Goal: Information Seeking & Learning: Check status

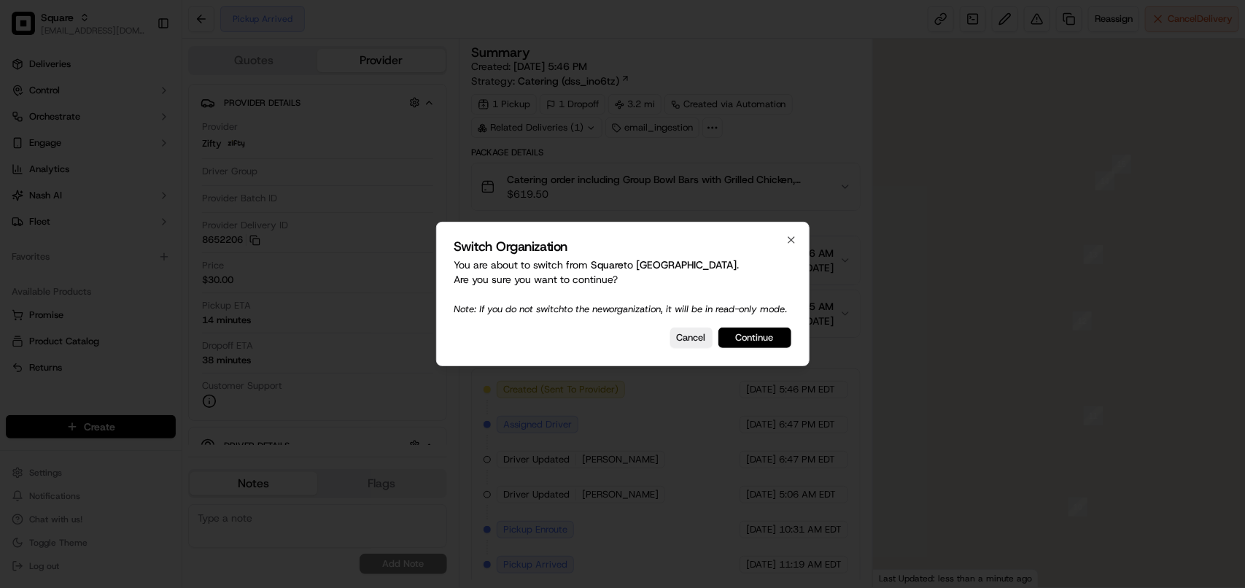
click at [759, 335] on button "Continue" at bounding box center [754, 337] width 73 height 20
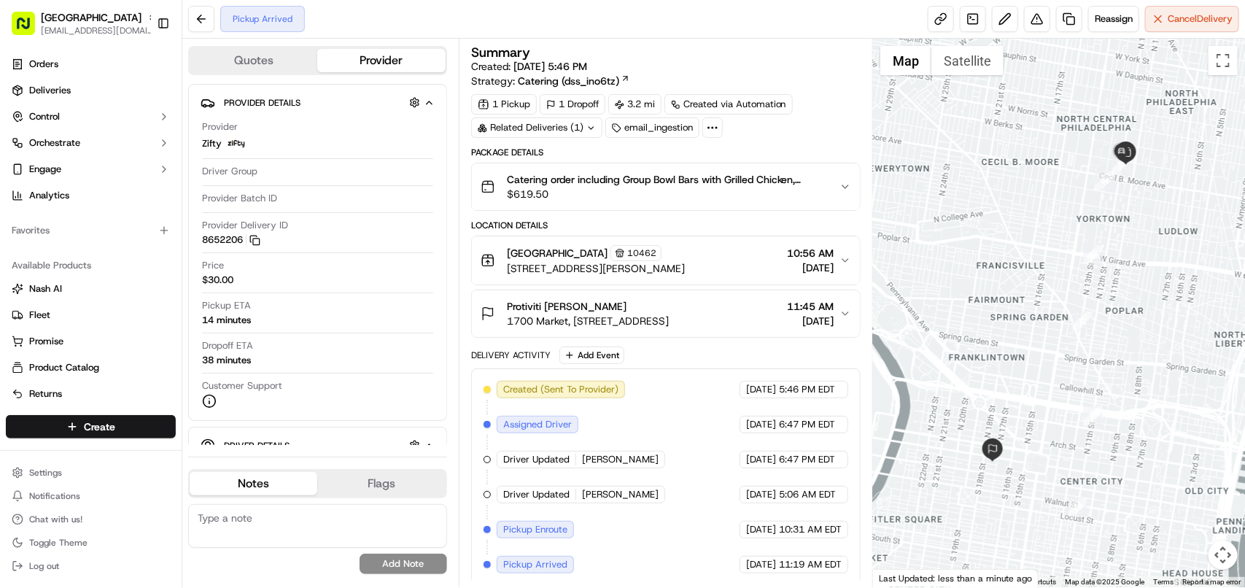
click at [787, 315] on span "09/18/2025" at bounding box center [810, 321] width 47 height 15
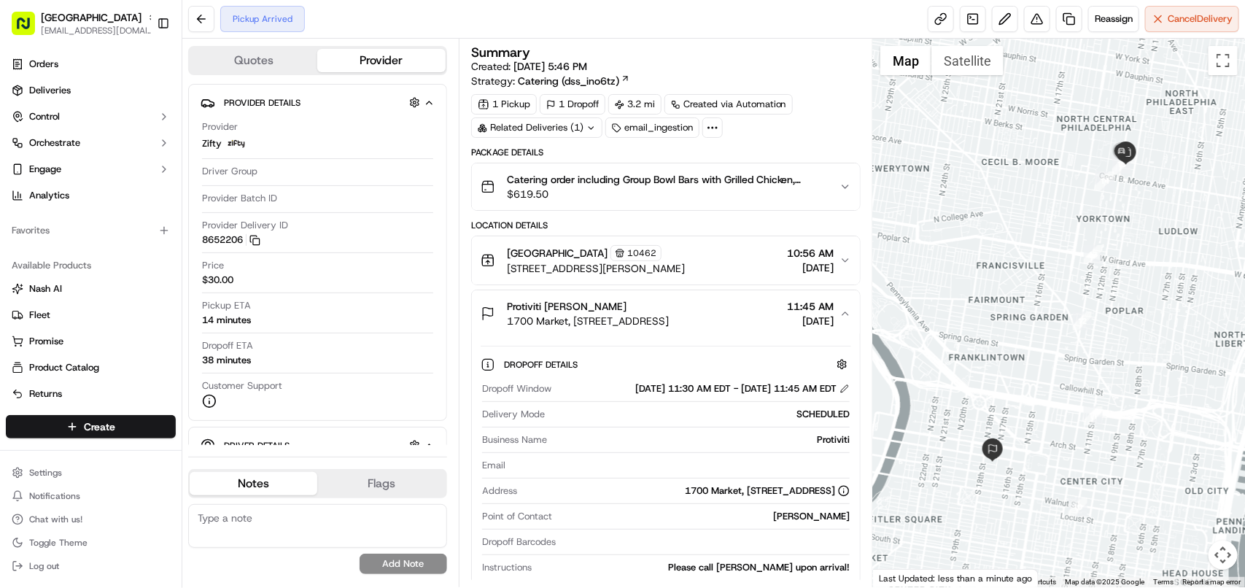
click at [787, 315] on span "[DATE]" at bounding box center [810, 321] width 47 height 15
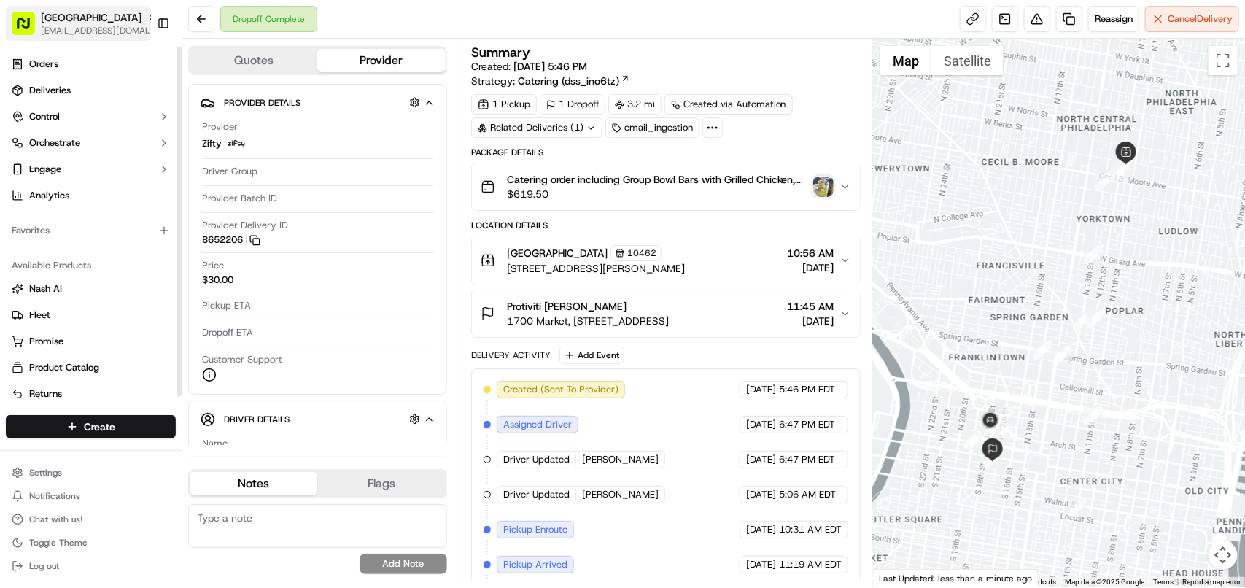
click at [99, 31] on span "[EMAIL_ADDRESS][DOMAIN_NAME]" at bounding box center [99, 31] width 117 height 12
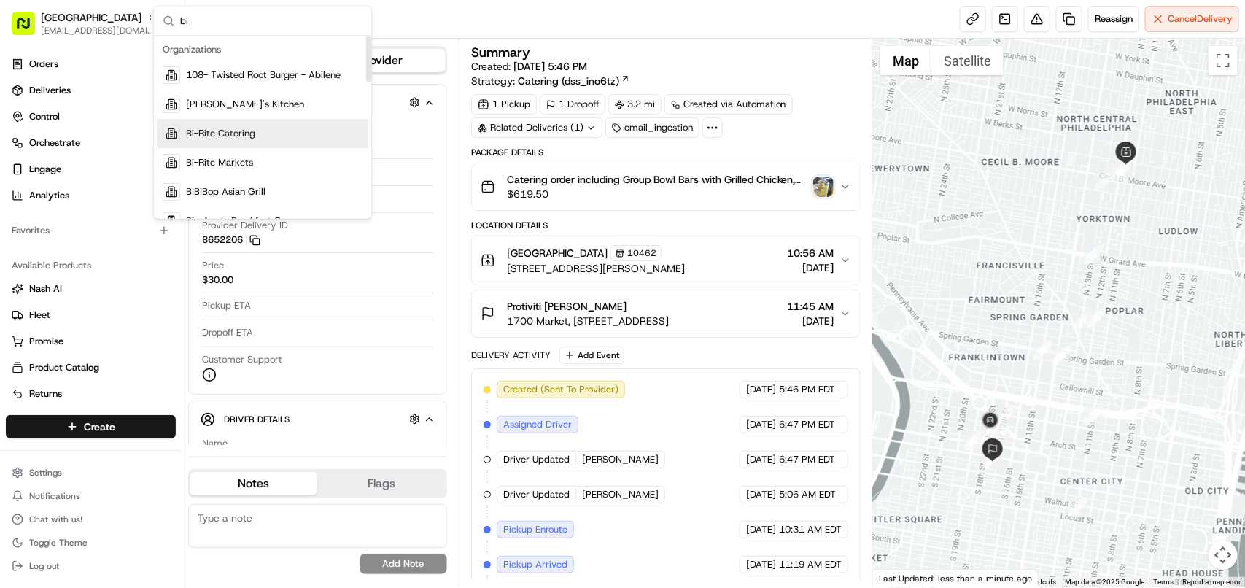
type input "bi"
click at [271, 133] on div "Bi-Rite Catering" at bounding box center [262, 134] width 211 height 29
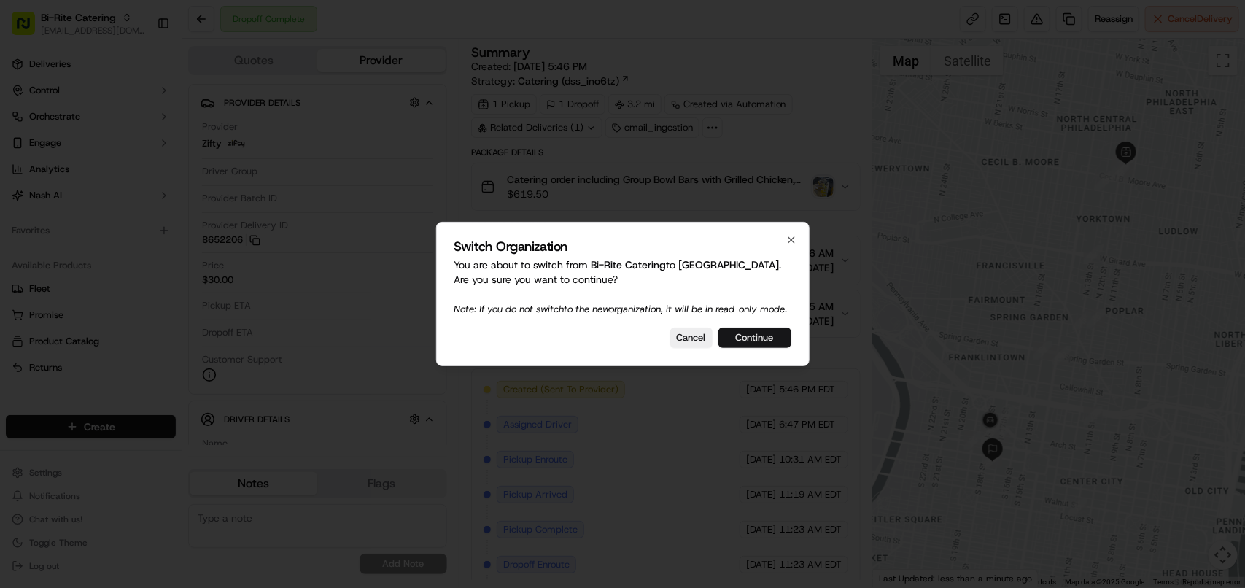
click at [766, 348] on button "Continue" at bounding box center [754, 337] width 73 height 20
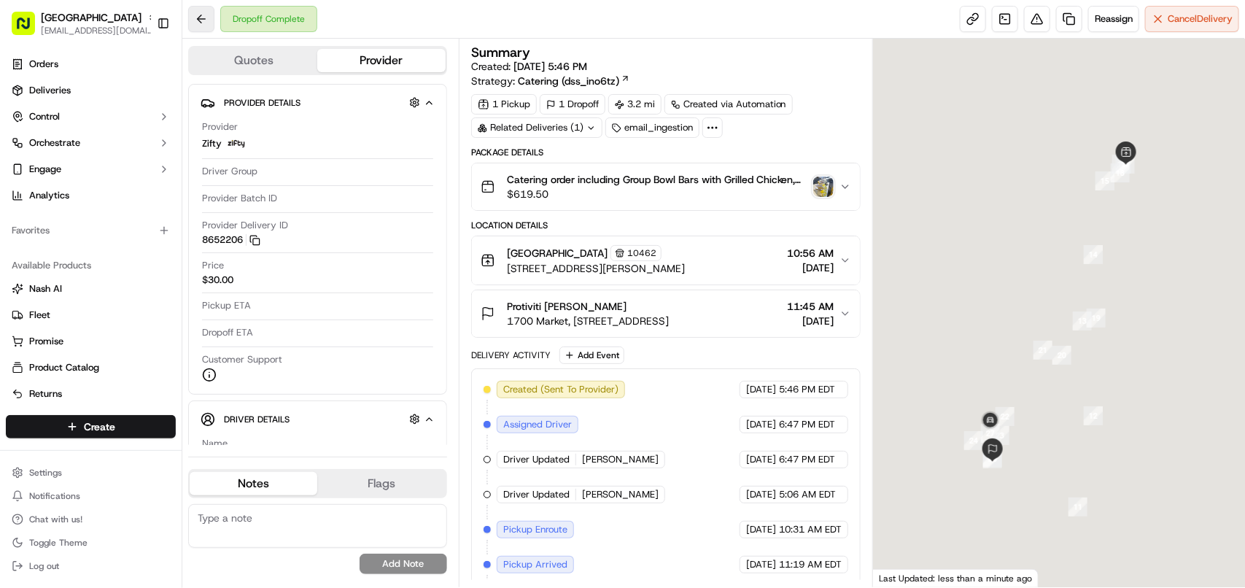
click at [190, 20] on button at bounding box center [201, 19] width 26 height 26
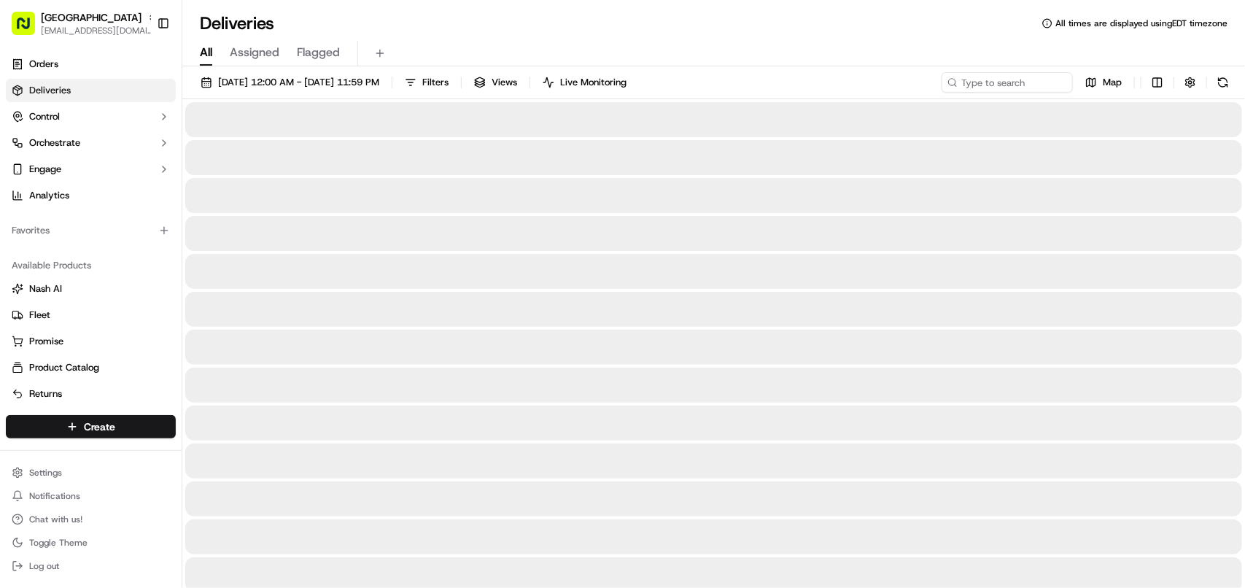
click at [193, 23] on div "Deliveries All times are displayed using EDT timezone" at bounding box center [713, 23] width 1063 height 23
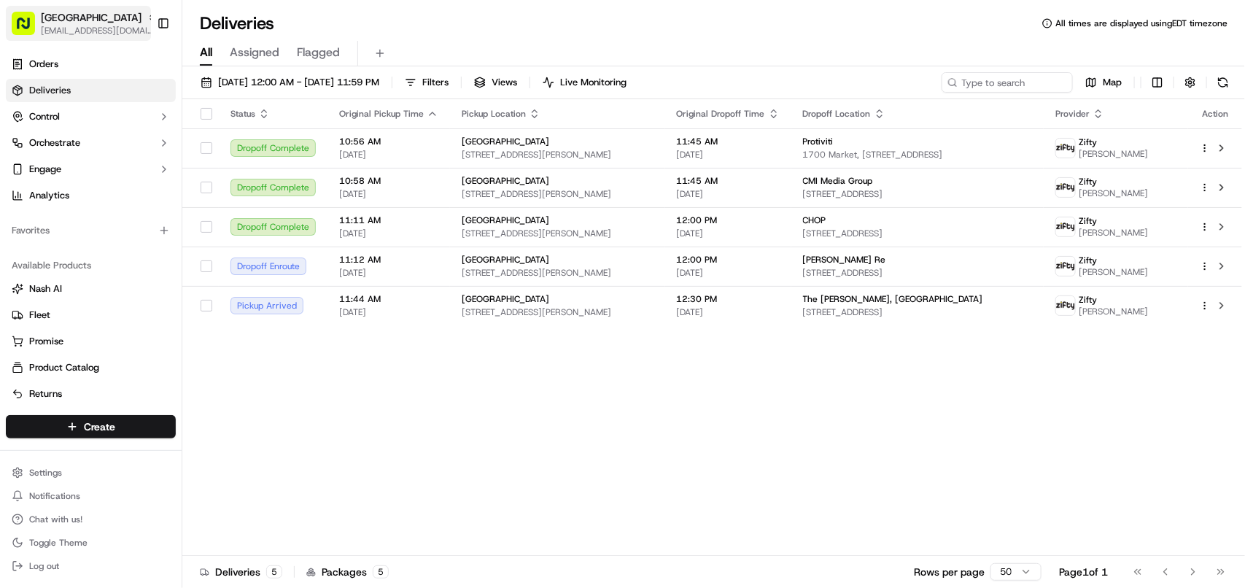
click at [104, 15] on span "Cava - Temple University" at bounding box center [91, 17] width 101 height 15
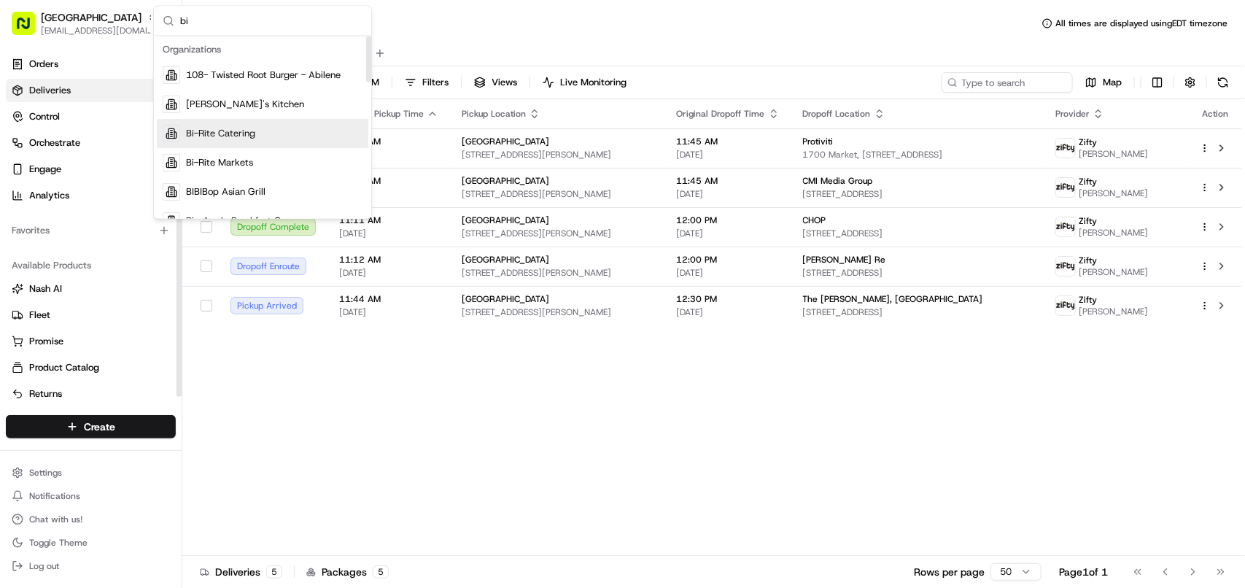
type input "bi"
click at [230, 128] on span "Bi-Rite Catering" at bounding box center [220, 134] width 69 height 13
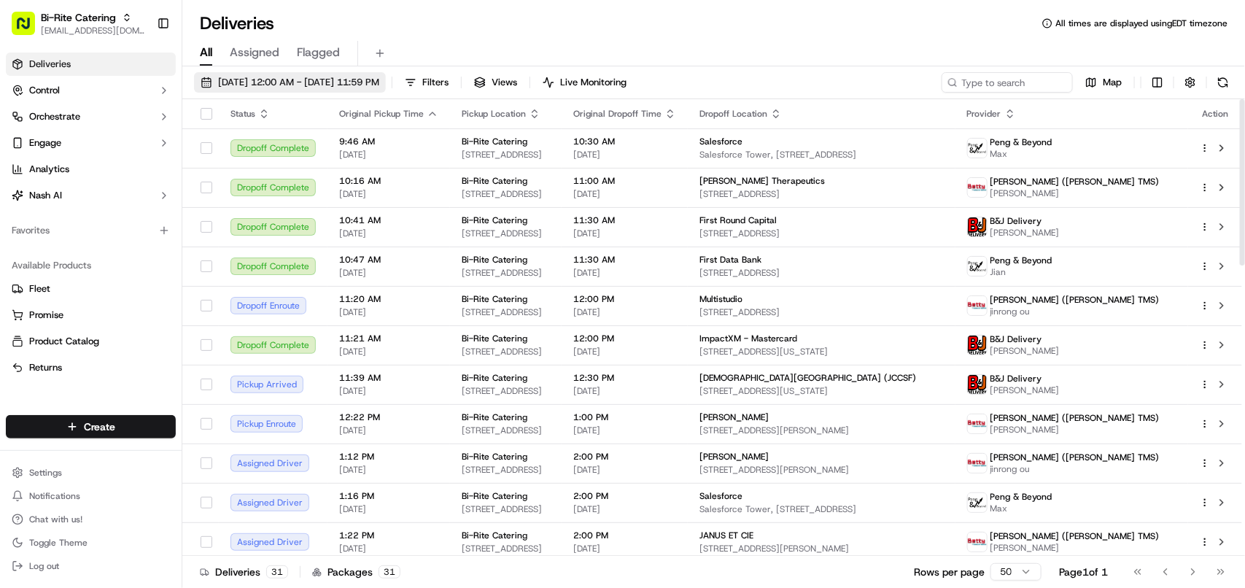
click at [287, 88] on span "[DATE] 12:00 AM - [DATE] 11:59 PM" at bounding box center [298, 82] width 161 height 13
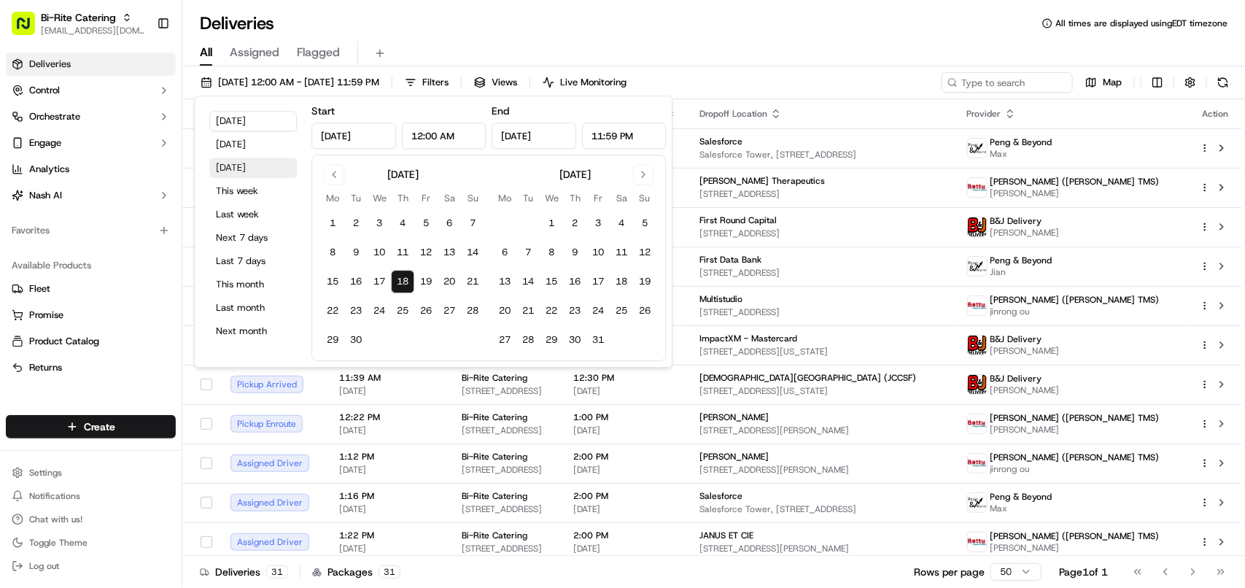
click at [232, 164] on button "Tomorrow" at bounding box center [253, 168] width 88 height 20
type input "Sep 19, 2025"
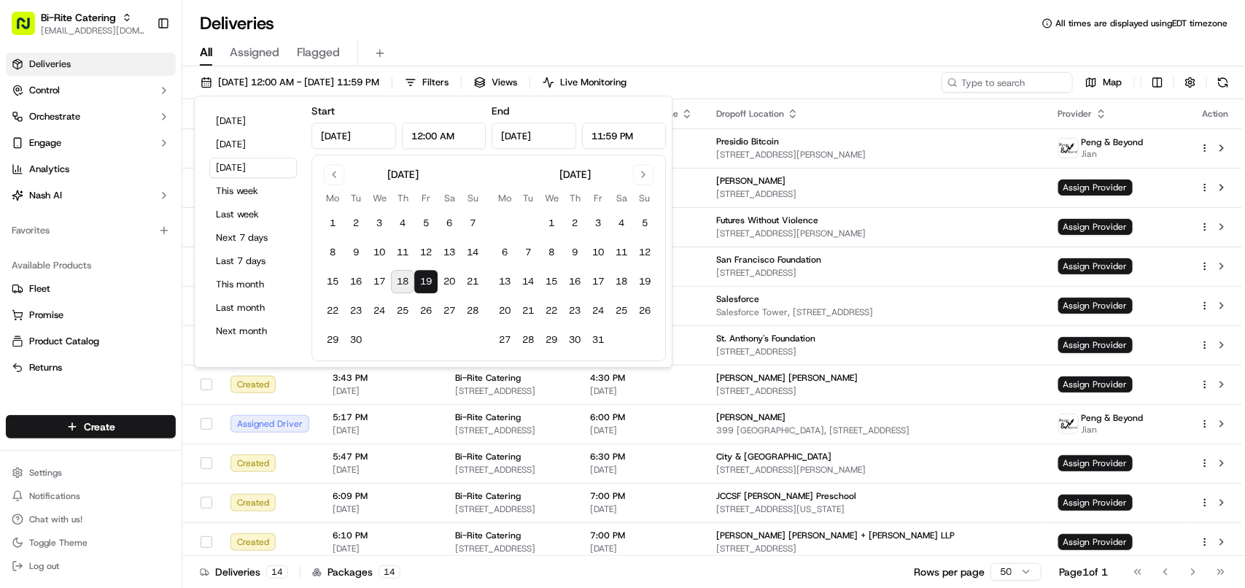
click at [609, 26] on div "Deliveries All times are displayed using EDT timezone" at bounding box center [713, 23] width 1063 height 23
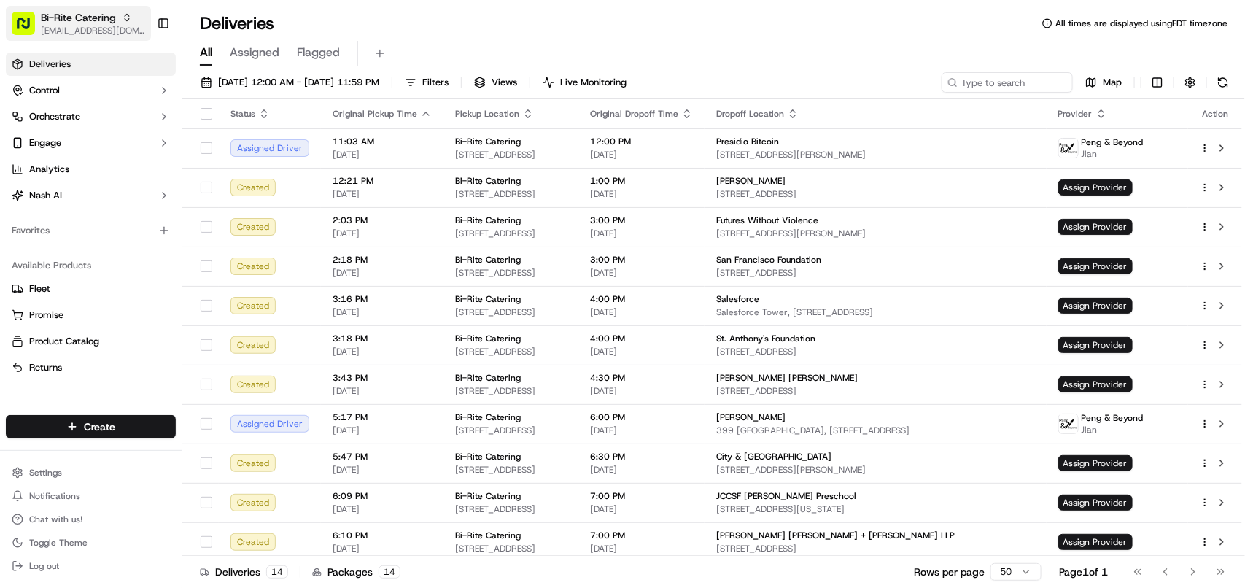
click at [123, 22] on icon "button" at bounding box center [127, 17] width 10 height 10
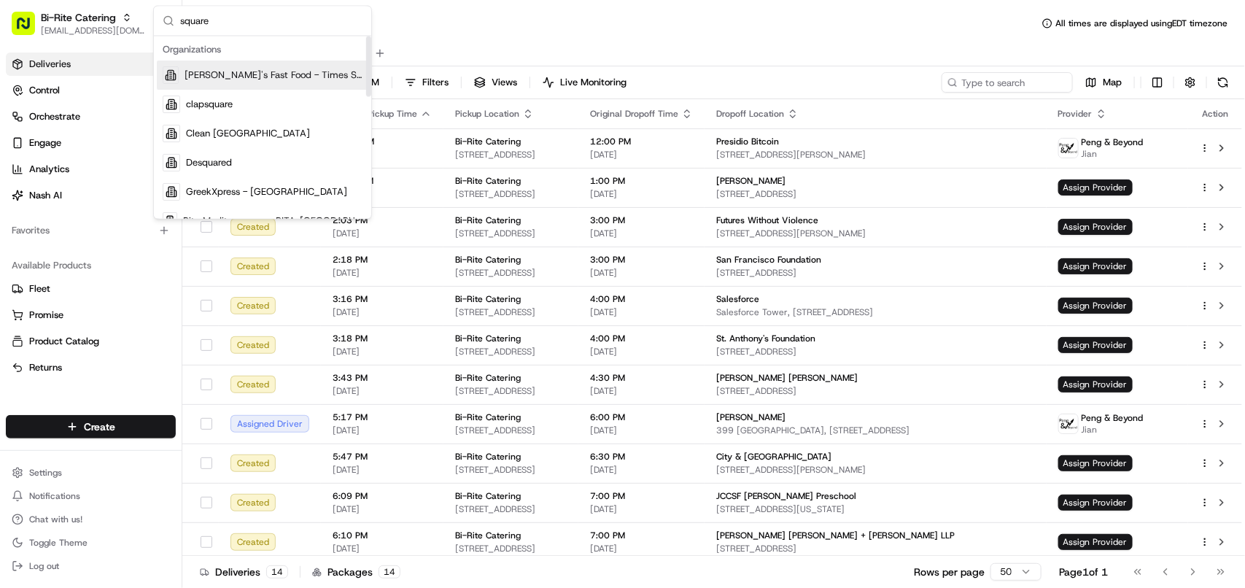
type input "square"
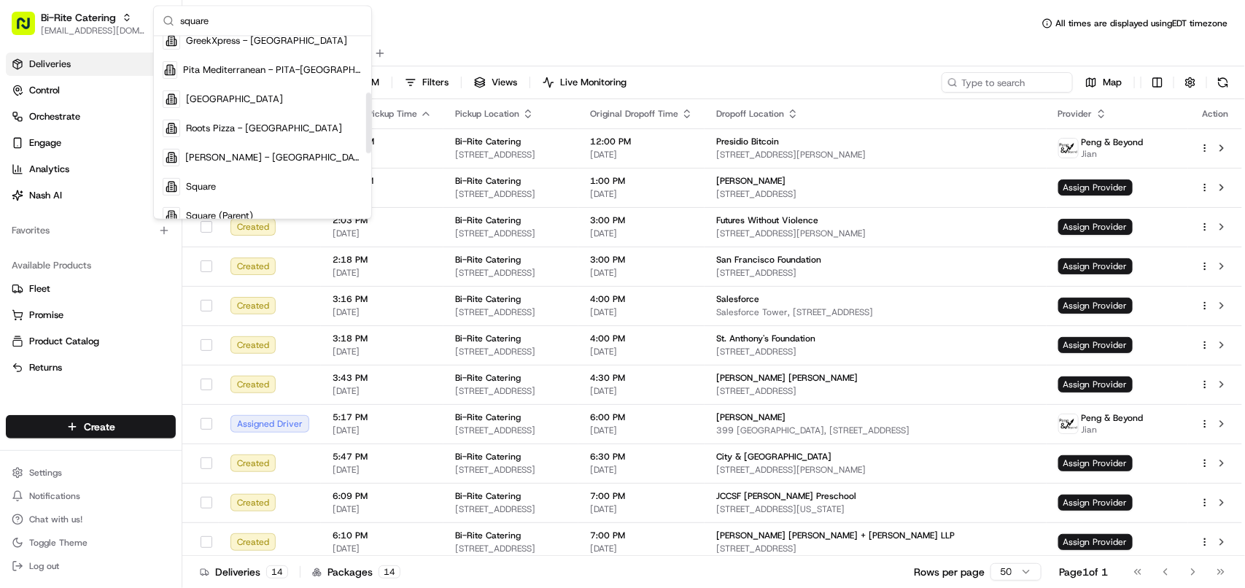
scroll to position [174, 0]
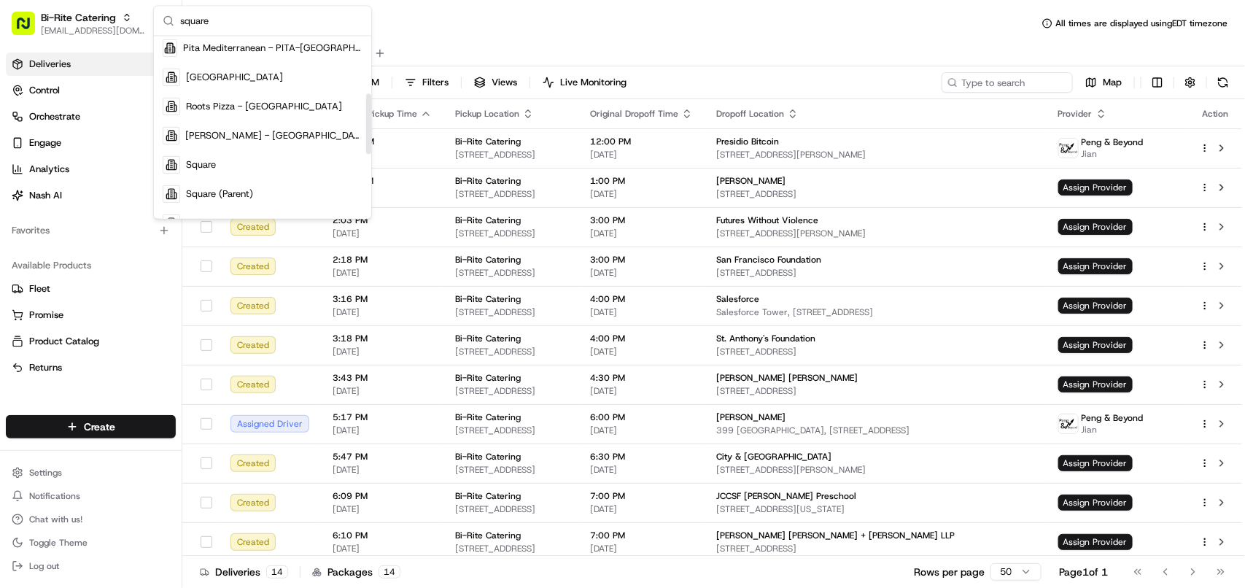
drag, startPoint x: 370, startPoint y: 78, endPoint x: 241, endPoint y: 157, distance: 150.6
click at [366, 136] on div "Suggestions" at bounding box center [368, 123] width 5 height 61
click at [237, 158] on div "Square" at bounding box center [262, 164] width 211 height 29
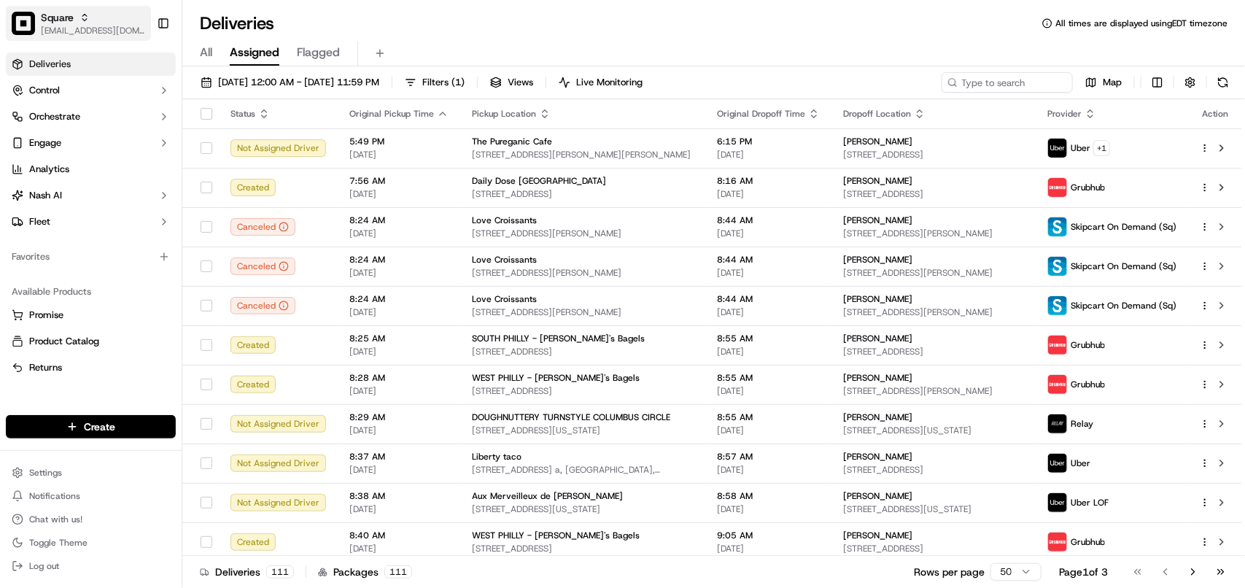
click at [74, 31] on span "[EMAIL_ADDRESS][DOMAIN_NAME]" at bounding box center [93, 31] width 104 height 12
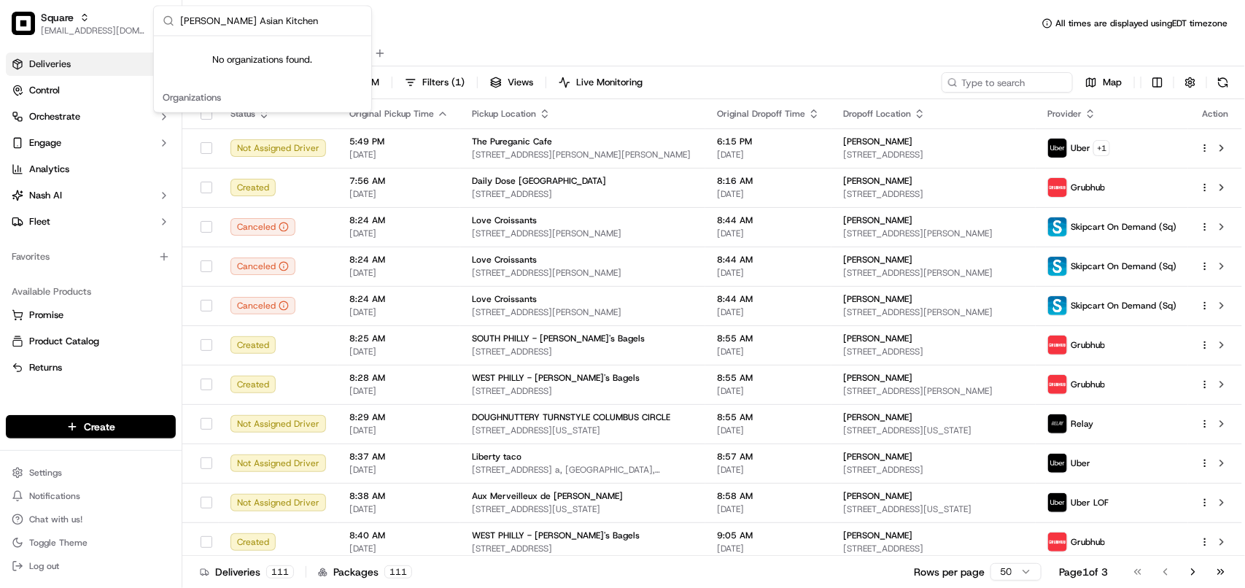
drag, startPoint x: 210, startPoint y: 20, endPoint x: 325, endPoint y: 20, distance: 114.5
click at [325, 20] on input "Pei Wei Asian Kitchen" at bounding box center [271, 21] width 182 height 29
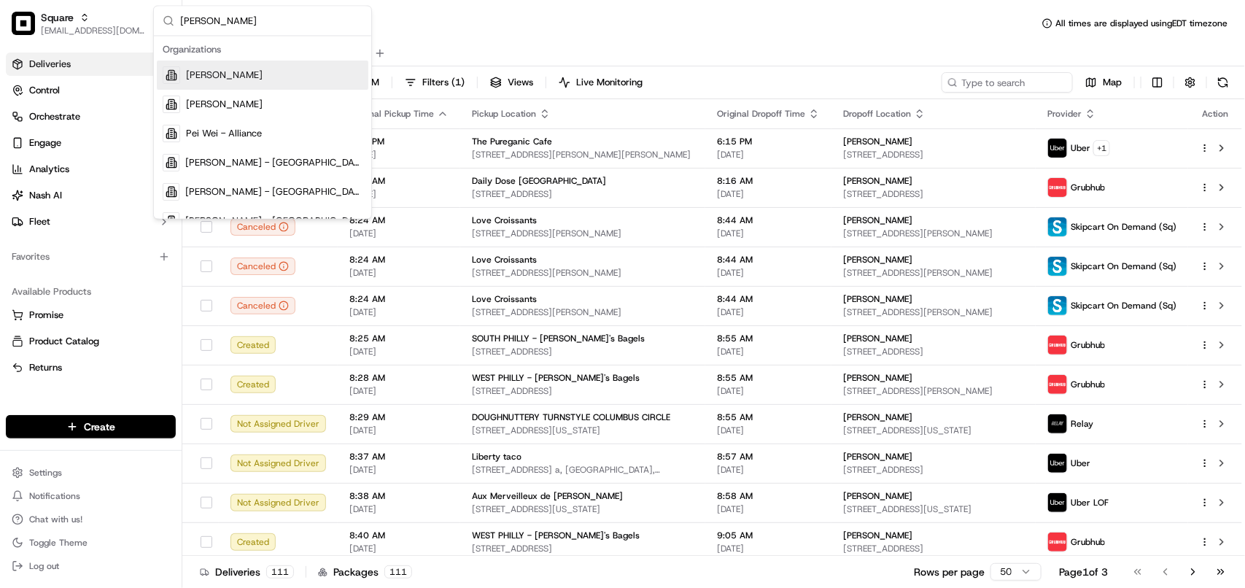
type input "Pei Wei"
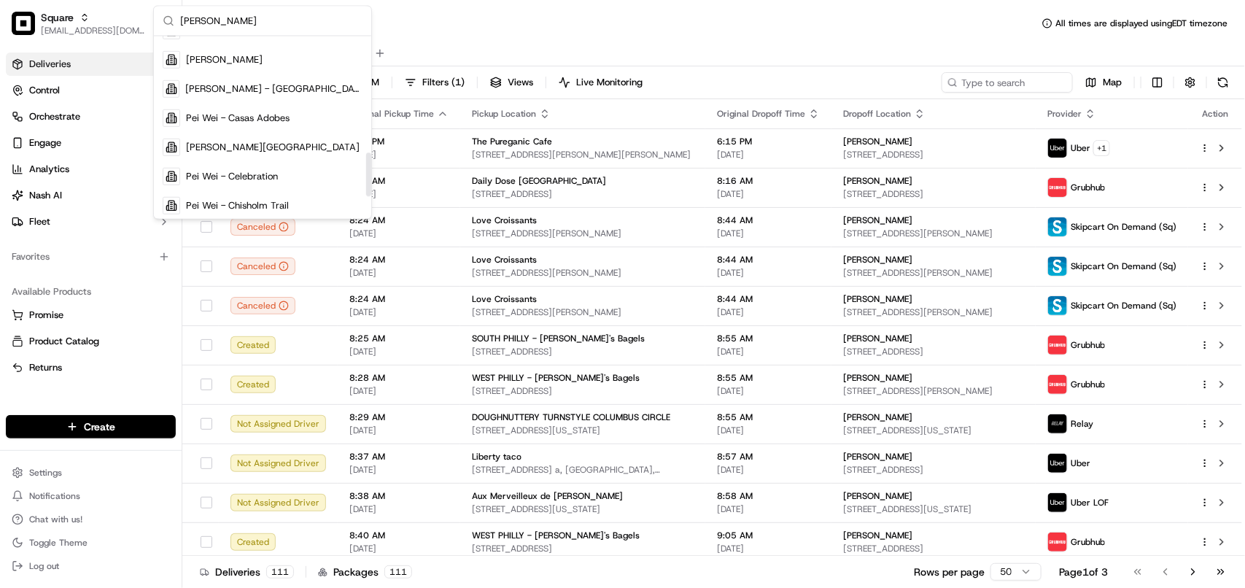
scroll to position [392, 0]
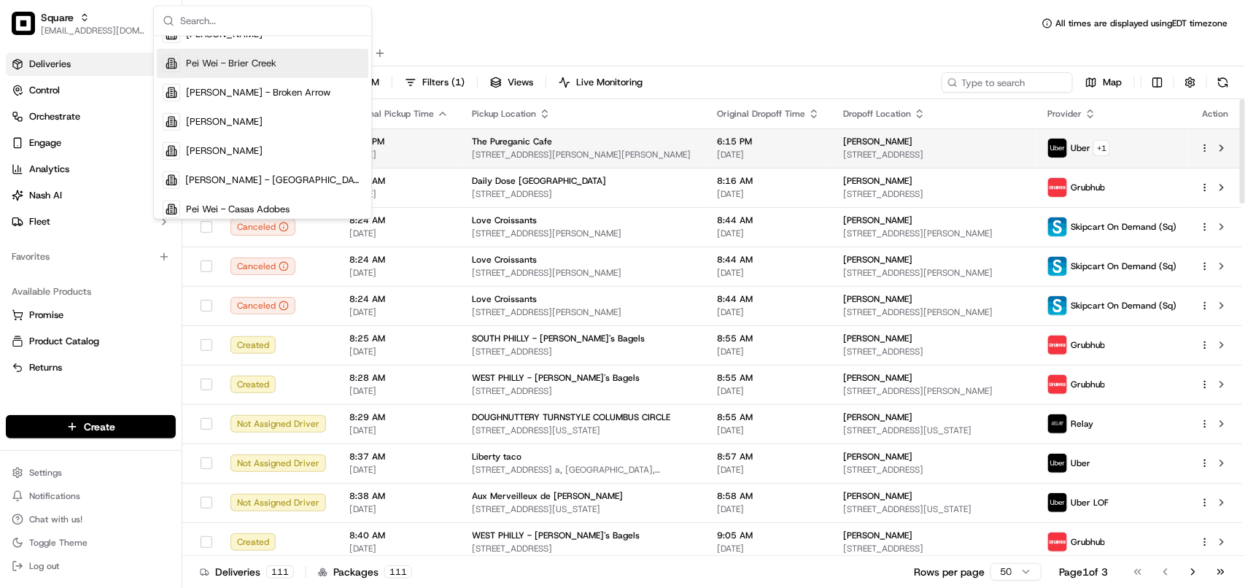
click at [843, 139] on span "Shlomo Ressler" at bounding box center [877, 142] width 69 height 12
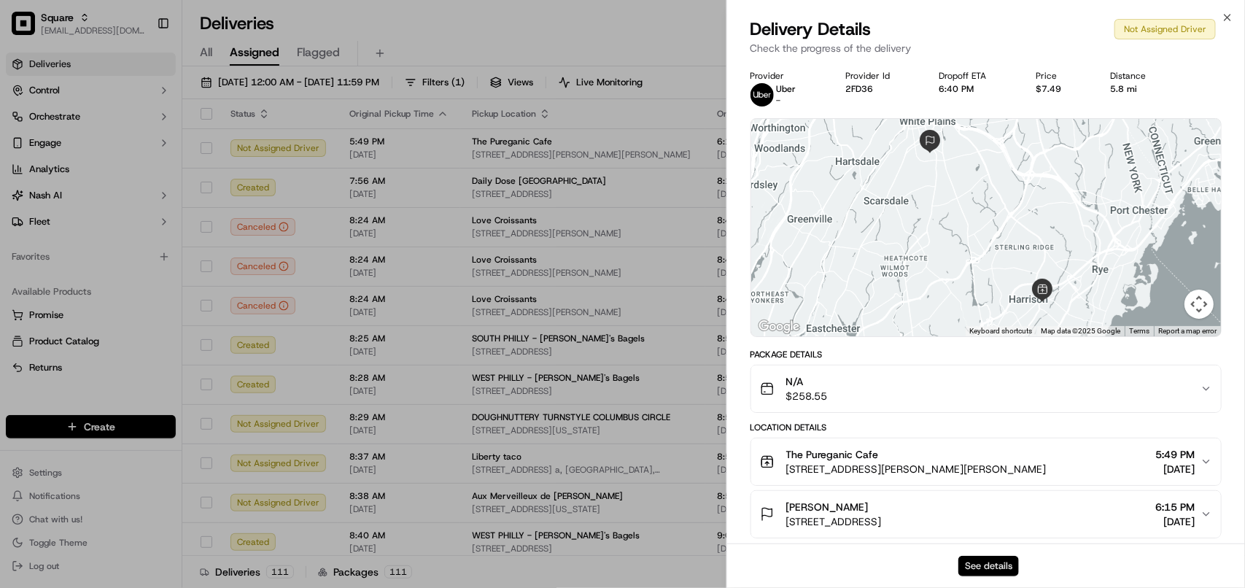
click at [971, 559] on button "See details" at bounding box center [988, 566] width 61 height 20
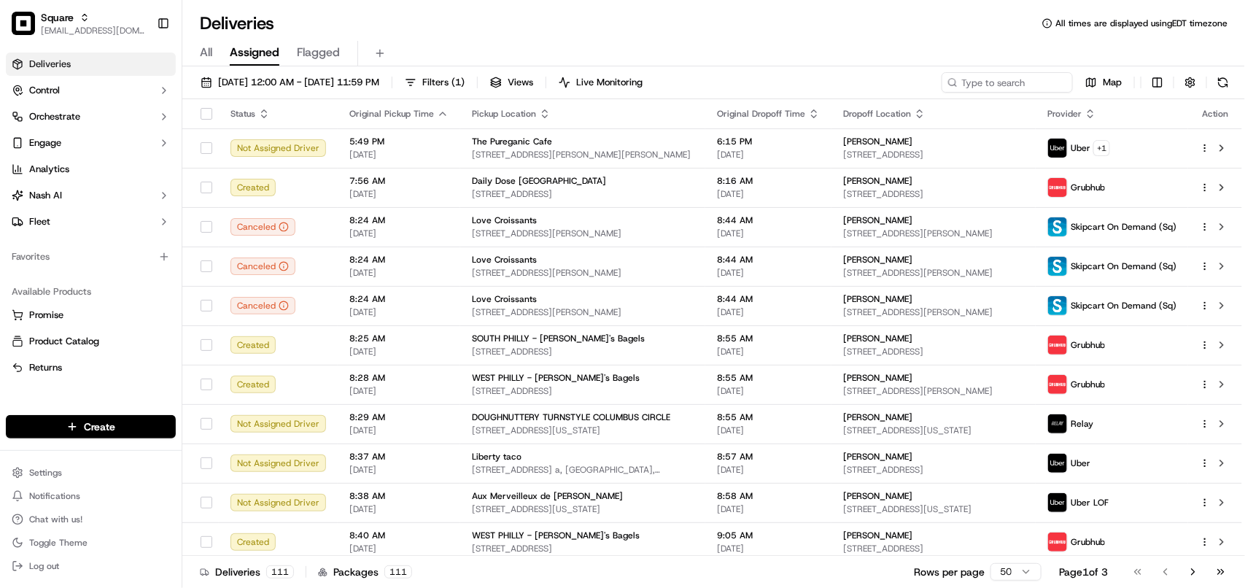
click at [106, 26] on span "[EMAIL_ADDRESS][DOMAIN_NAME]" at bounding box center [93, 31] width 104 height 12
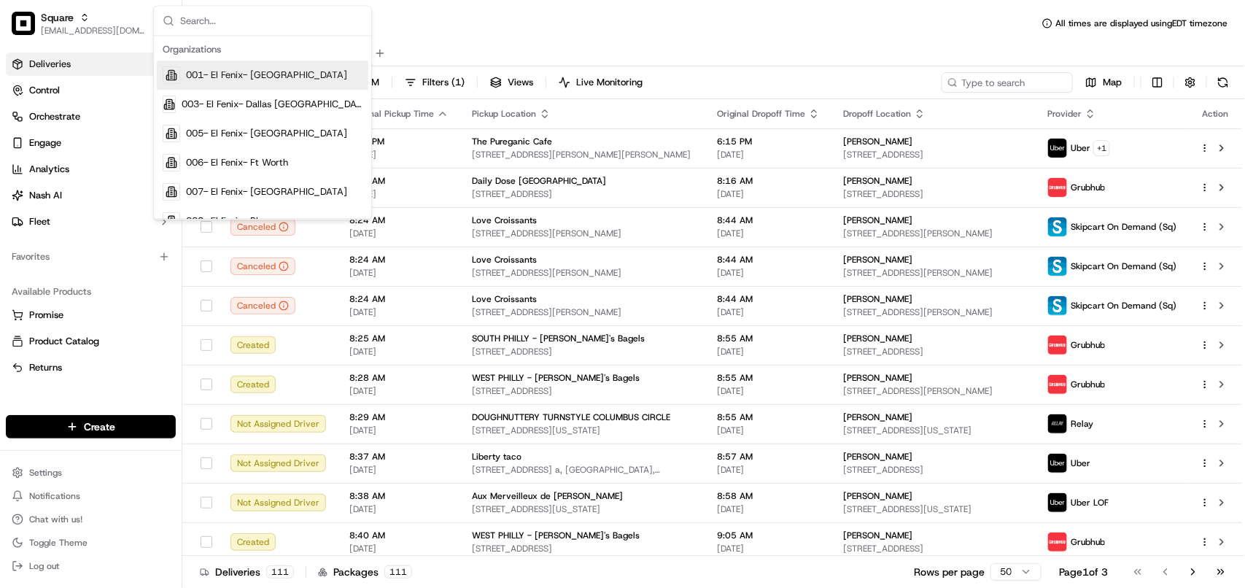
click at [106, 26] on span "[EMAIL_ADDRESS][DOMAIN_NAME]" at bounding box center [93, 31] width 104 height 12
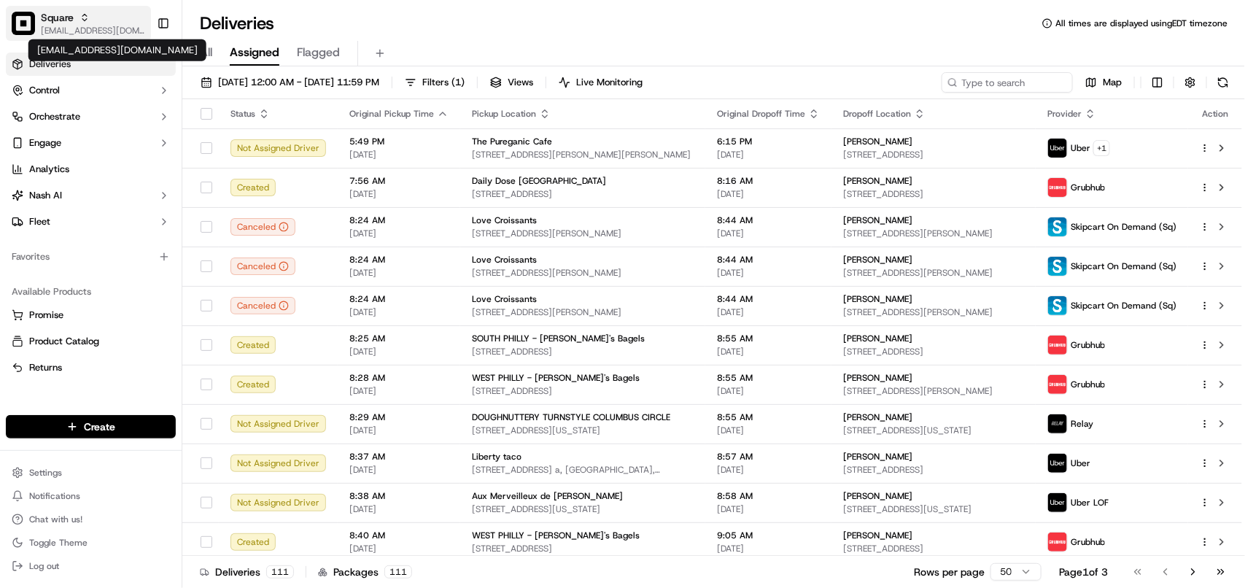
click at [102, 26] on span "[EMAIL_ADDRESS][DOMAIN_NAME]" at bounding box center [93, 31] width 104 height 12
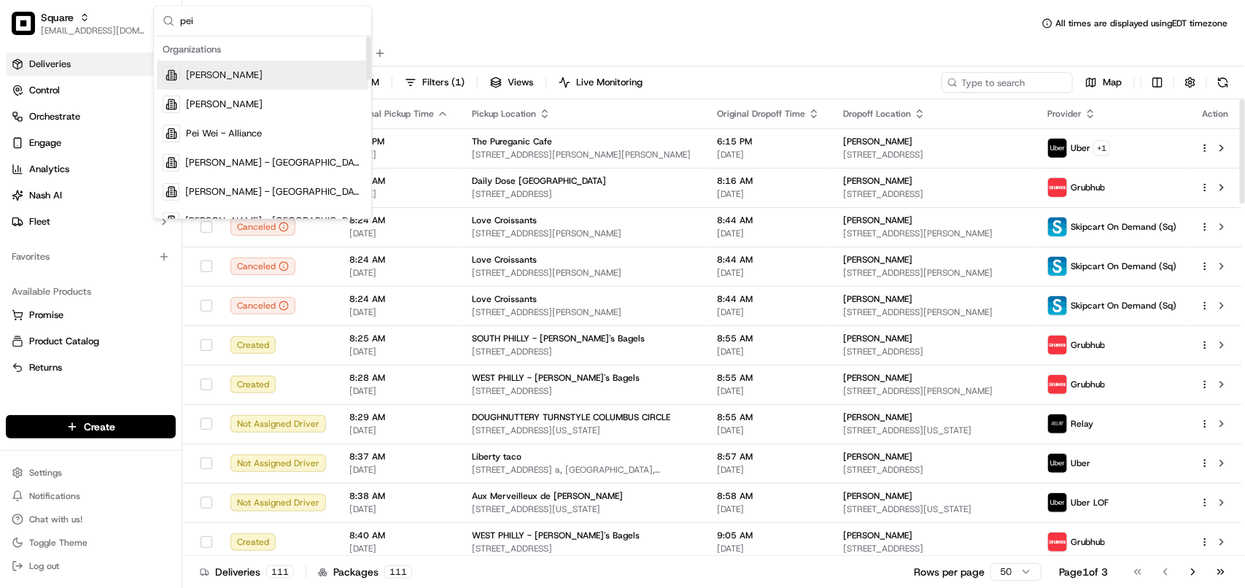
type input "pei"
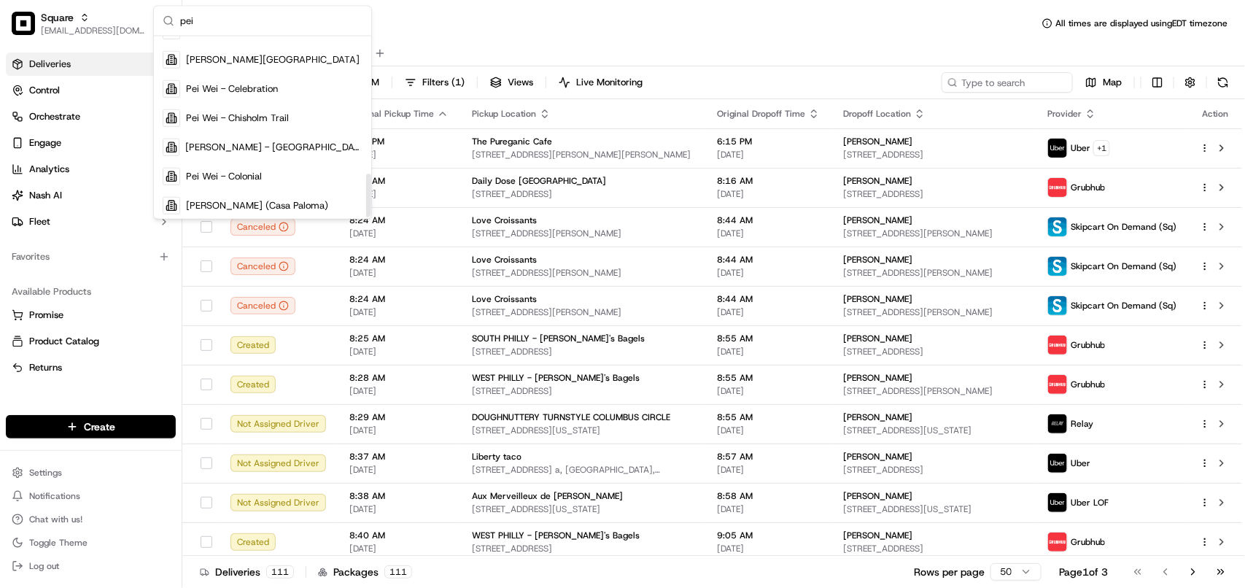
scroll to position [574, 0]
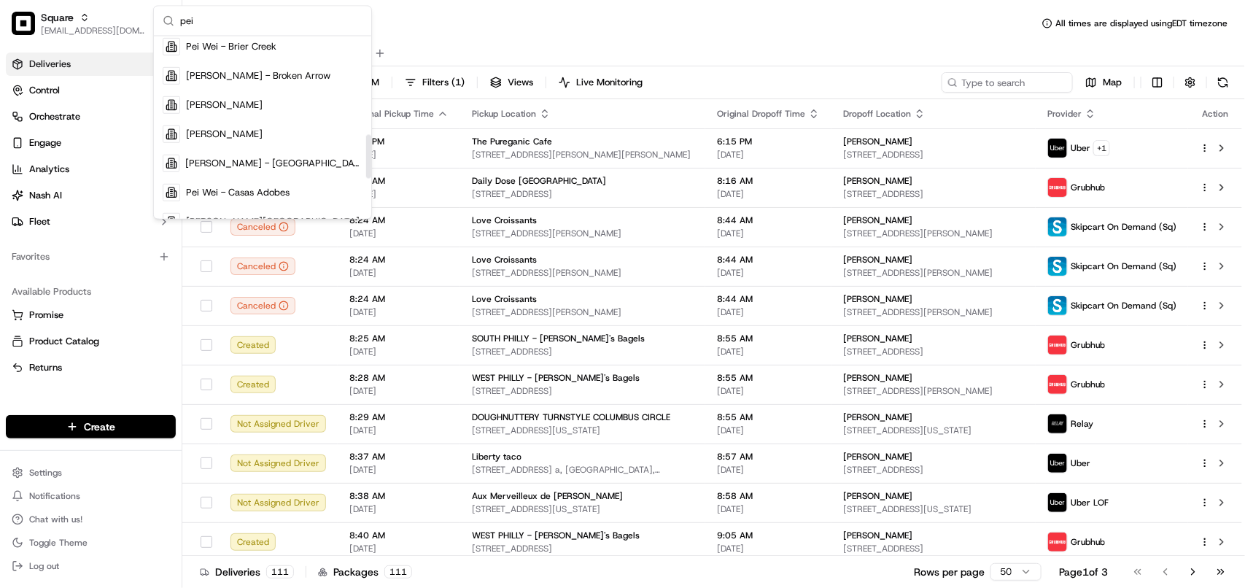
drag, startPoint x: 369, startPoint y: 66, endPoint x: 369, endPoint y: 115, distance: 49.6
click at [366, 157] on div "Suggestions" at bounding box center [368, 157] width 5 height 44
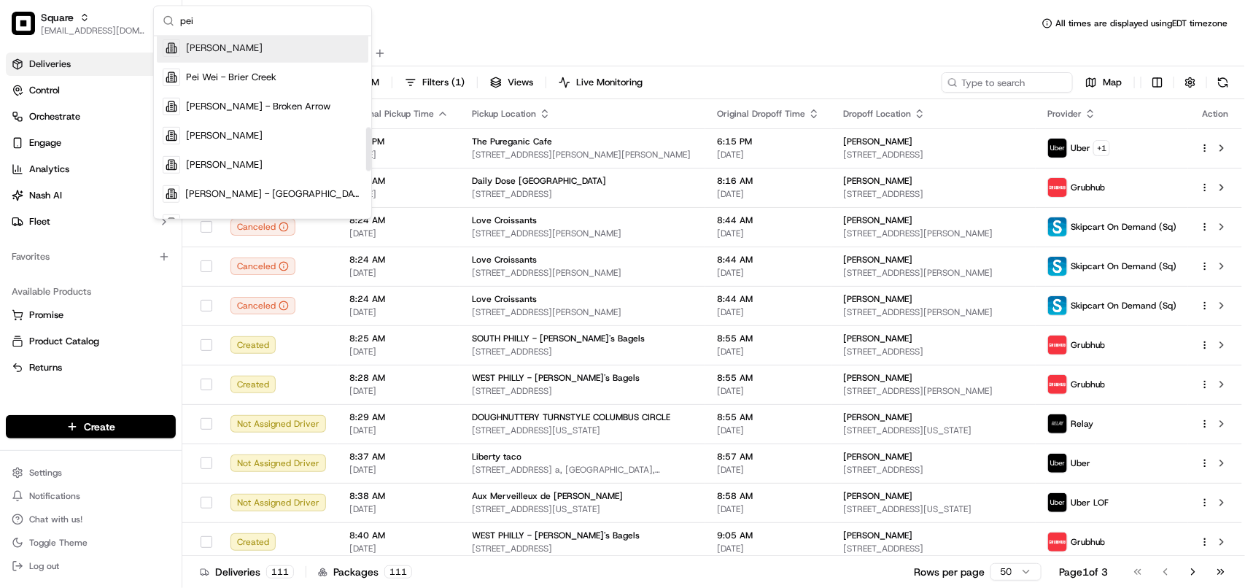
click at [263, 48] on span "Pei Wei - Brentwood" at bounding box center [224, 48] width 77 height 13
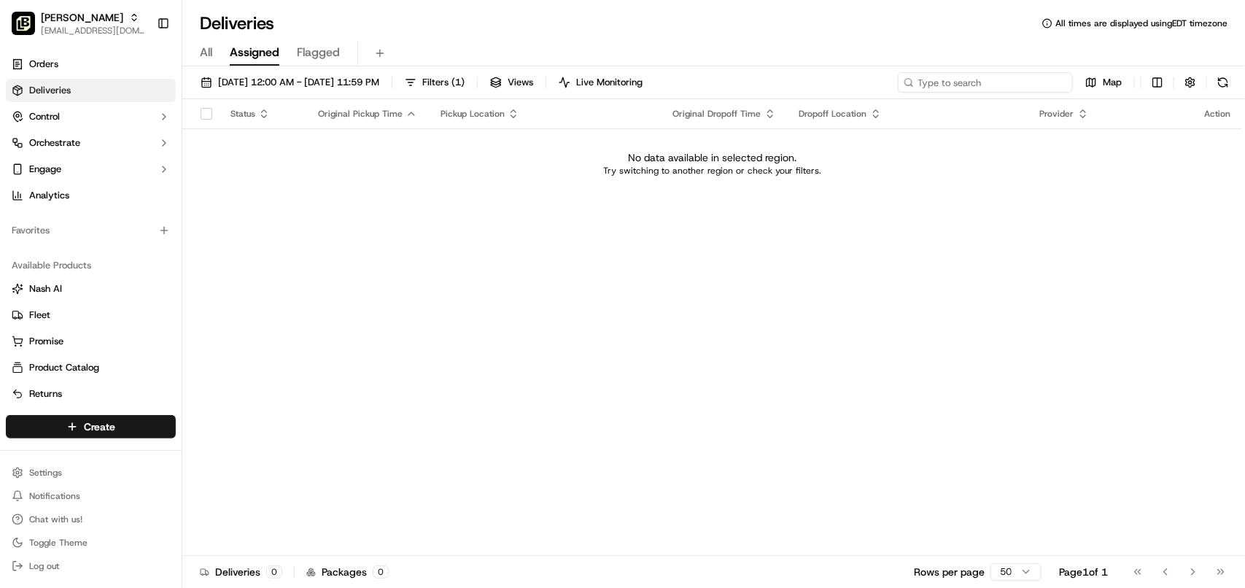
click at [1021, 82] on input at bounding box center [985, 82] width 175 height 20
paste input "Christina White"
type input "Christina White"
click at [211, 56] on span "All" at bounding box center [206, 53] width 12 height 18
click at [69, 90] on span "Deliveries" at bounding box center [50, 90] width 42 height 13
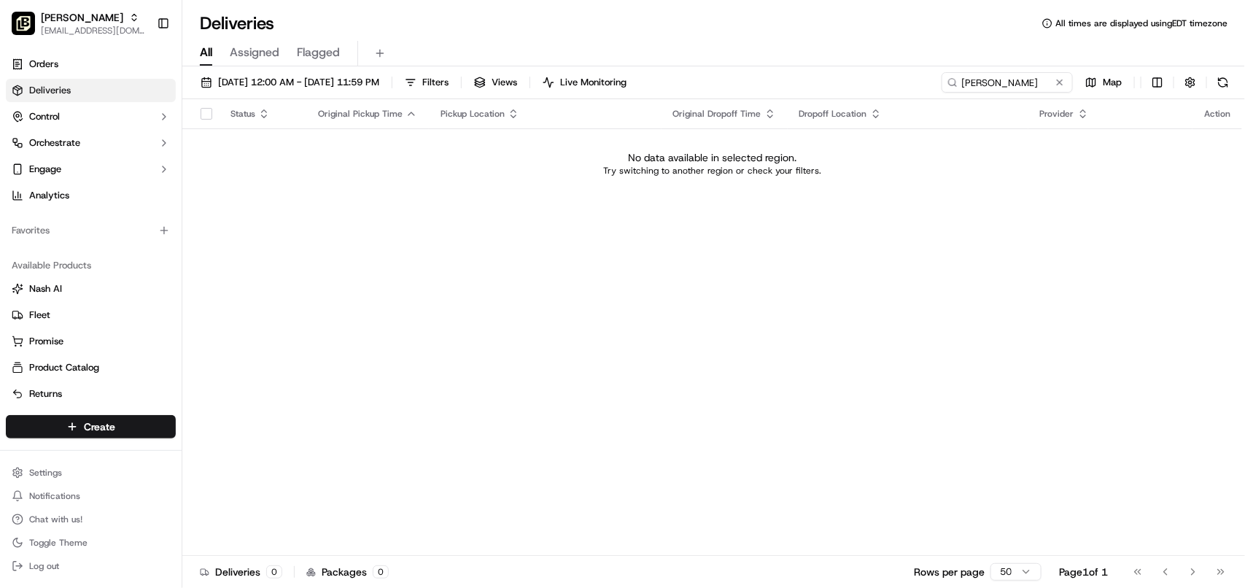
click at [366, 68] on div "09/19/2025 12:00 AM - 09/19/2025 11:59 PM Filters Views Live Monitoring Christi…" at bounding box center [713, 328] width 1063 height 524
click at [352, 85] on span "09/19/2025 12:00 AM - 09/19/2025 11:59 PM" at bounding box center [298, 82] width 161 height 13
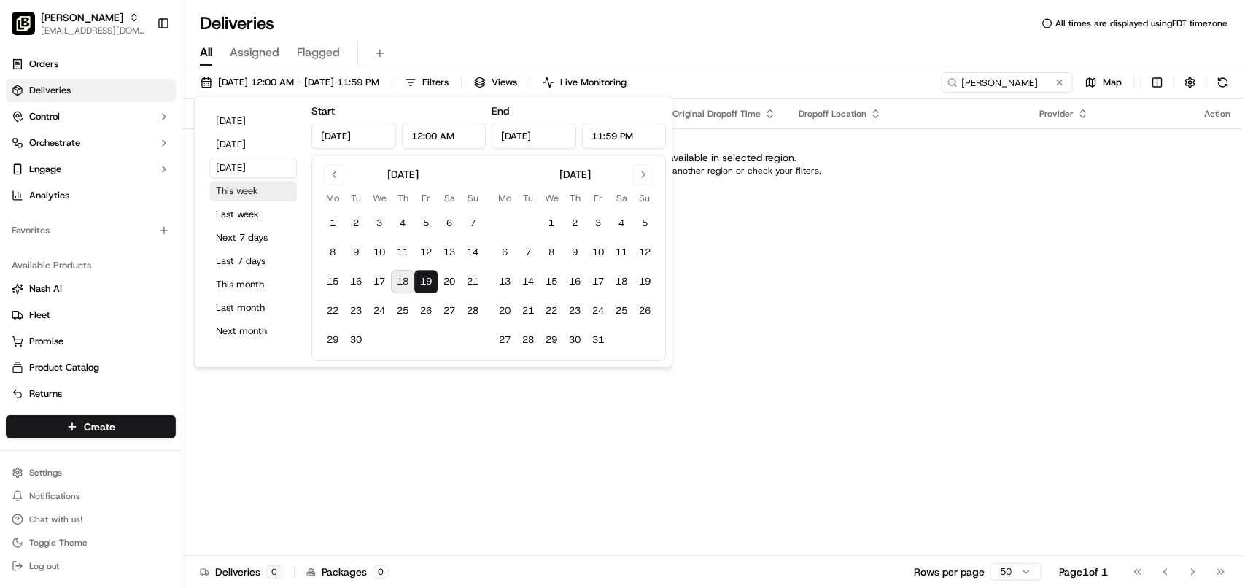
click at [248, 190] on button "This week" at bounding box center [253, 191] width 88 height 20
type input "Sep 15, 2025"
type input "Sep 21, 2025"
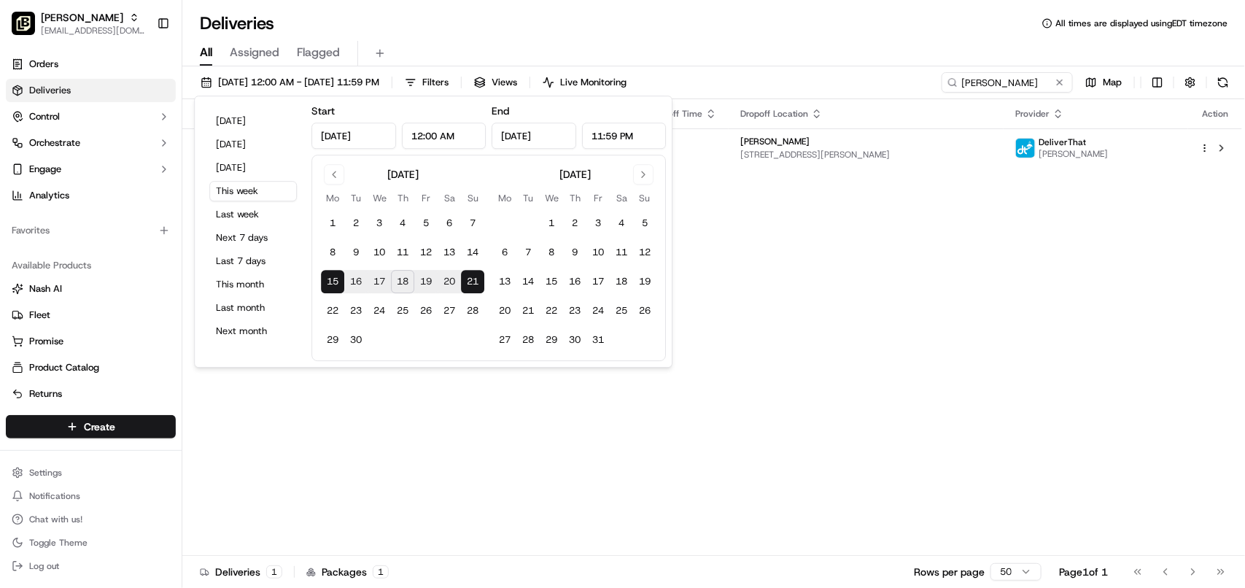
click at [842, 303] on div "Status Original Pickup Time Pickup Location Original Dropoff Time Dropoff Locat…" at bounding box center [712, 327] width 1060 height 457
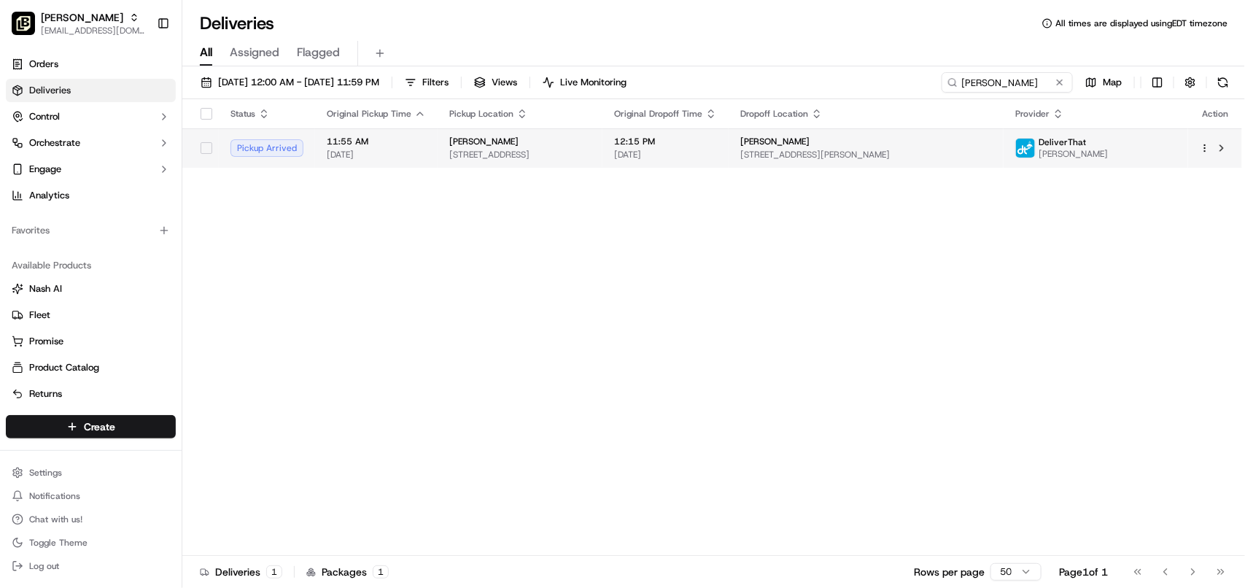
click at [717, 147] on span "12:15 PM" at bounding box center [665, 142] width 103 height 12
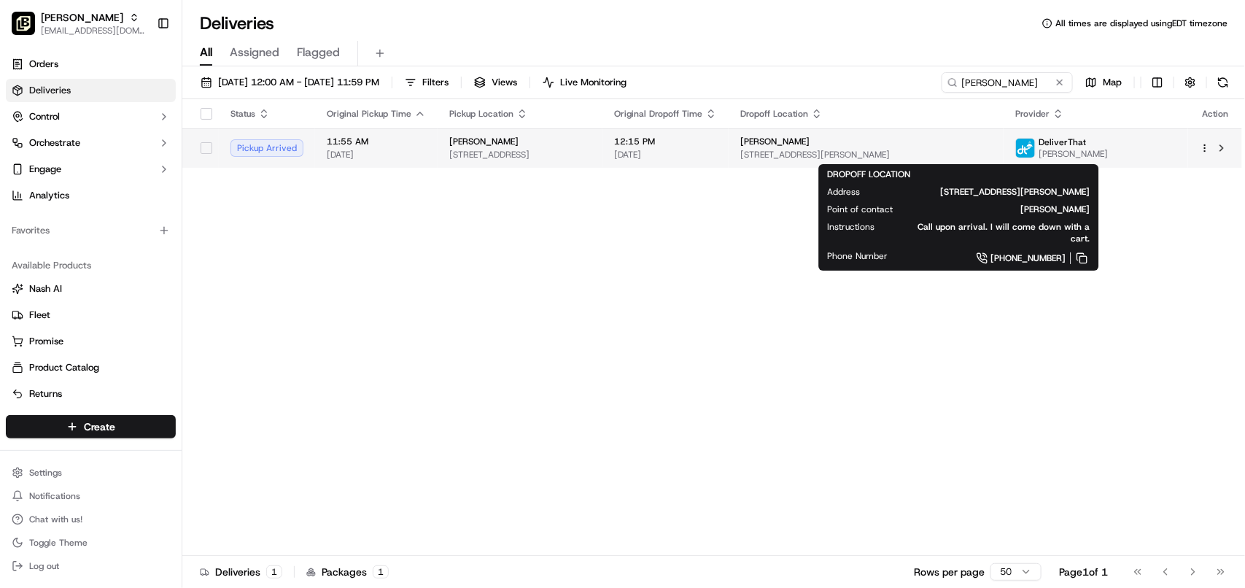
click at [968, 151] on span "161 Rosa L Parks Blvd, Nashville, TN 37203, USA" at bounding box center [866, 155] width 252 height 12
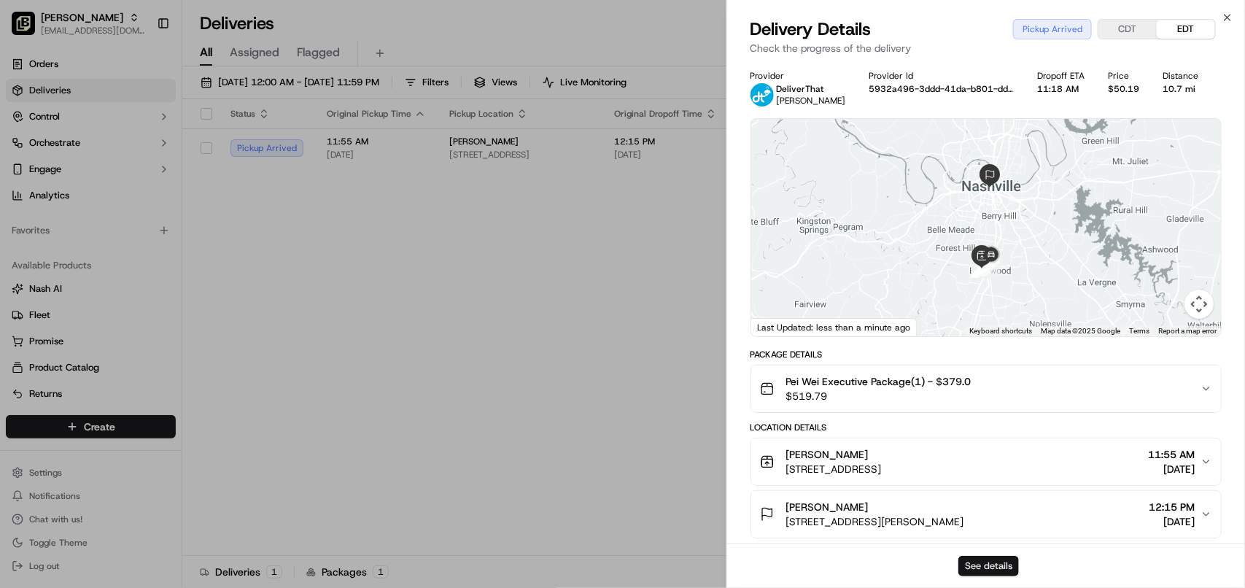
click at [978, 556] on button "See details" at bounding box center [988, 566] width 61 height 20
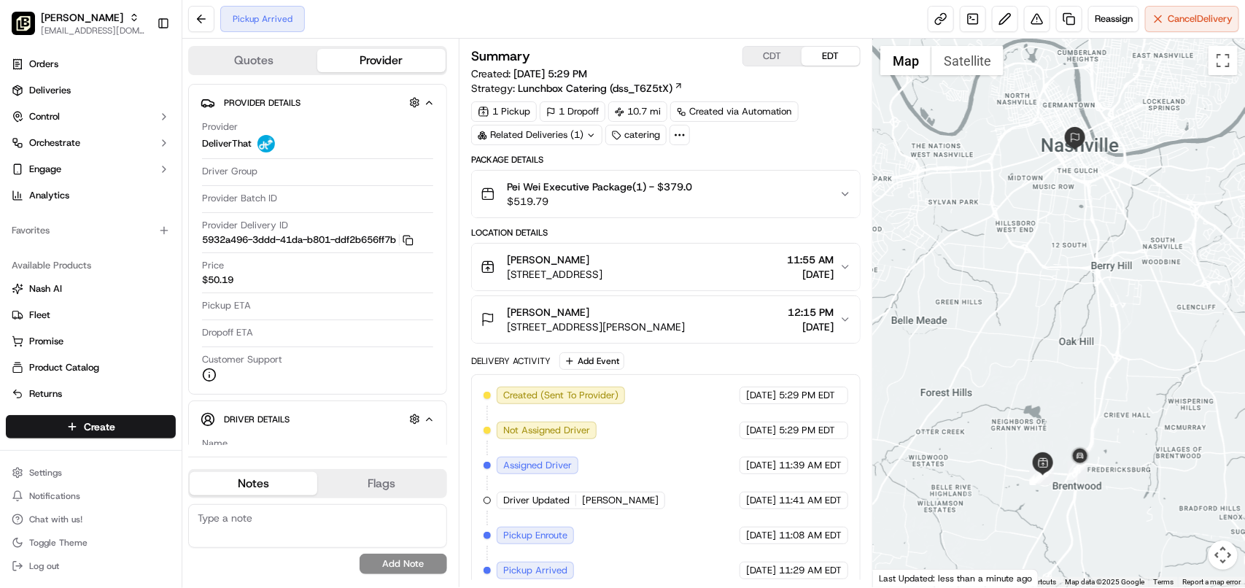
click at [562, 133] on div "Related Deliveries (1)" at bounding box center [536, 135] width 131 height 20
click at [558, 168] on span "ord_XVKaM5rgvsEvHfTJkyK8qi" at bounding box center [550, 169] width 134 height 13
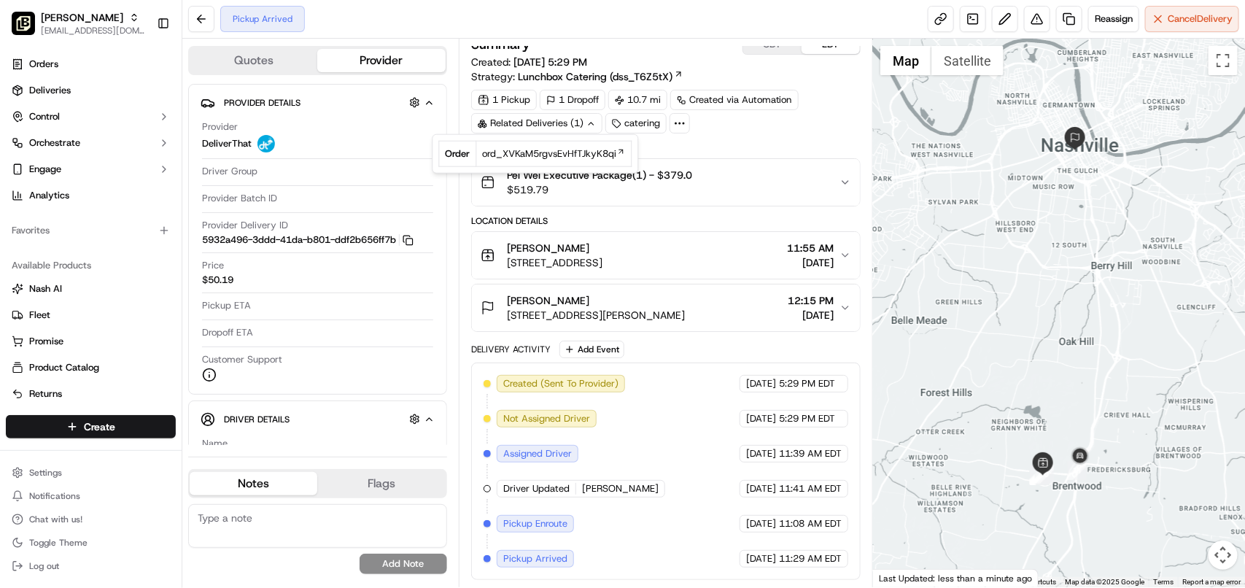
click at [598, 15] on div "Pickup Arrived Reassign Cancel Delivery" at bounding box center [713, 19] width 1063 height 39
click at [824, 188] on div "Pei Wei Executive Package(1) - $379.0 $519.79" at bounding box center [660, 182] width 359 height 29
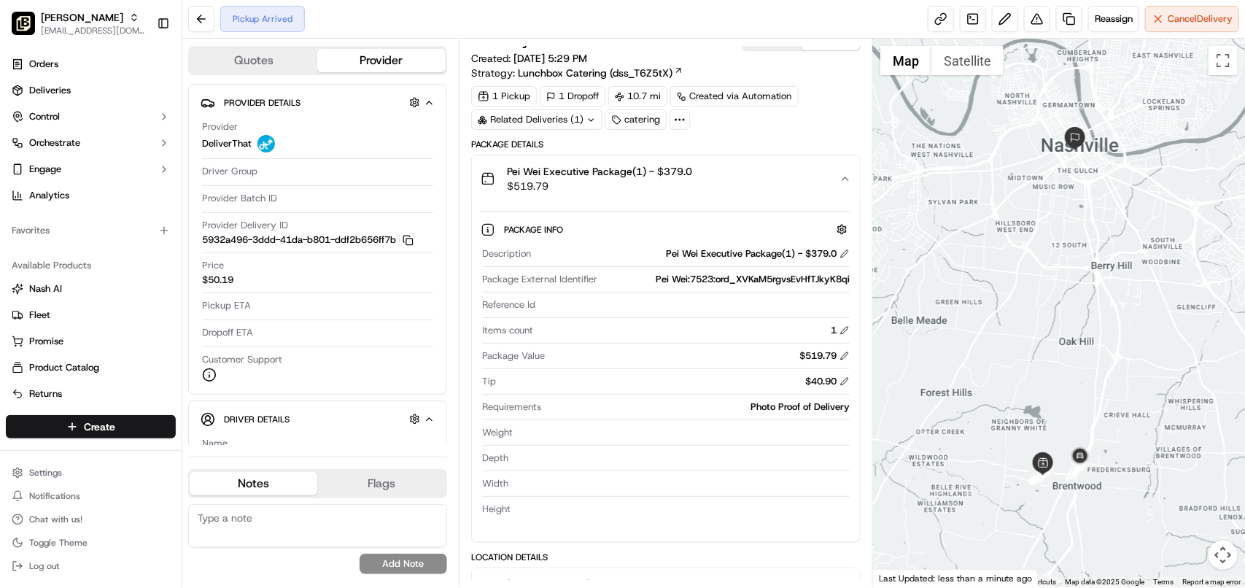
click at [824, 188] on div "Pei Wei Executive Package(1) - $379.0 $519.79" at bounding box center [660, 178] width 359 height 29
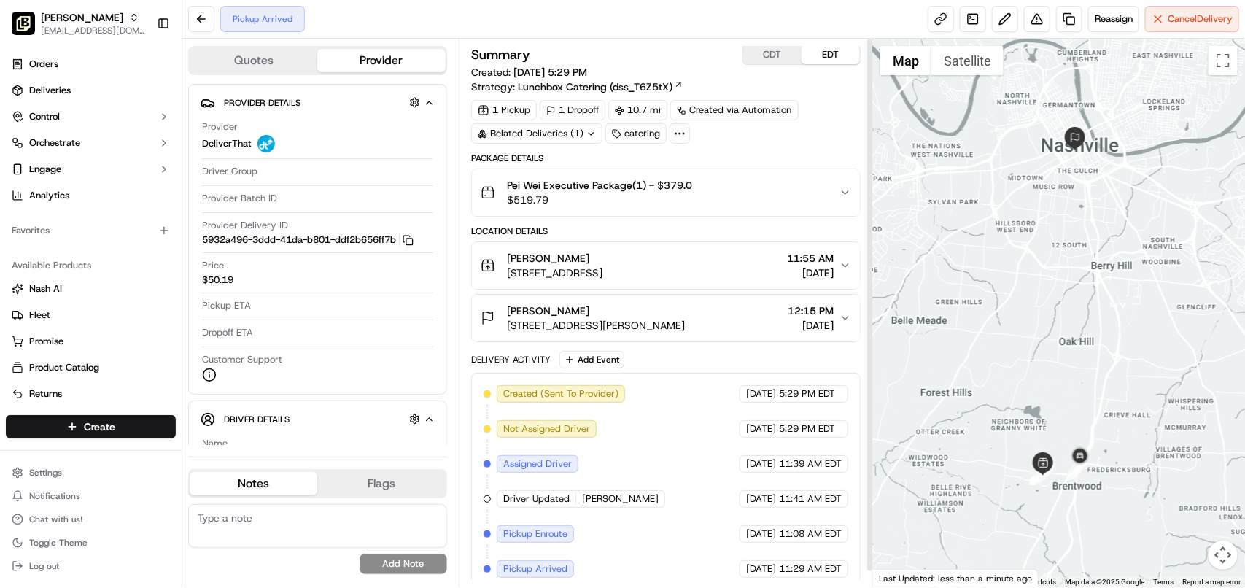
scroll to position [0, 0]
click at [846, 198] on icon "button" at bounding box center [845, 194] width 12 height 12
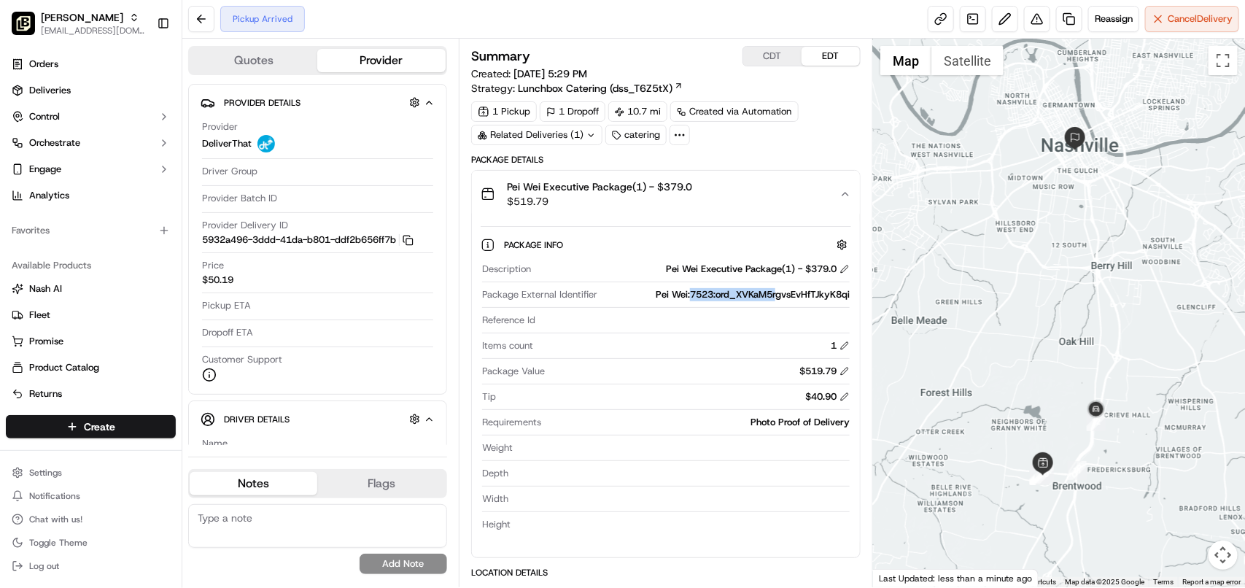
drag, startPoint x: 686, startPoint y: 298, endPoint x: 777, endPoint y: 294, distance: 91.2
click at [777, 294] on div "Pei Wei:7523:ord_XVKaM5rgvsEvHfTJkyK8qi" at bounding box center [726, 294] width 246 height 13
click at [848, 191] on icon "button" at bounding box center [845, 194] width 12 height 12
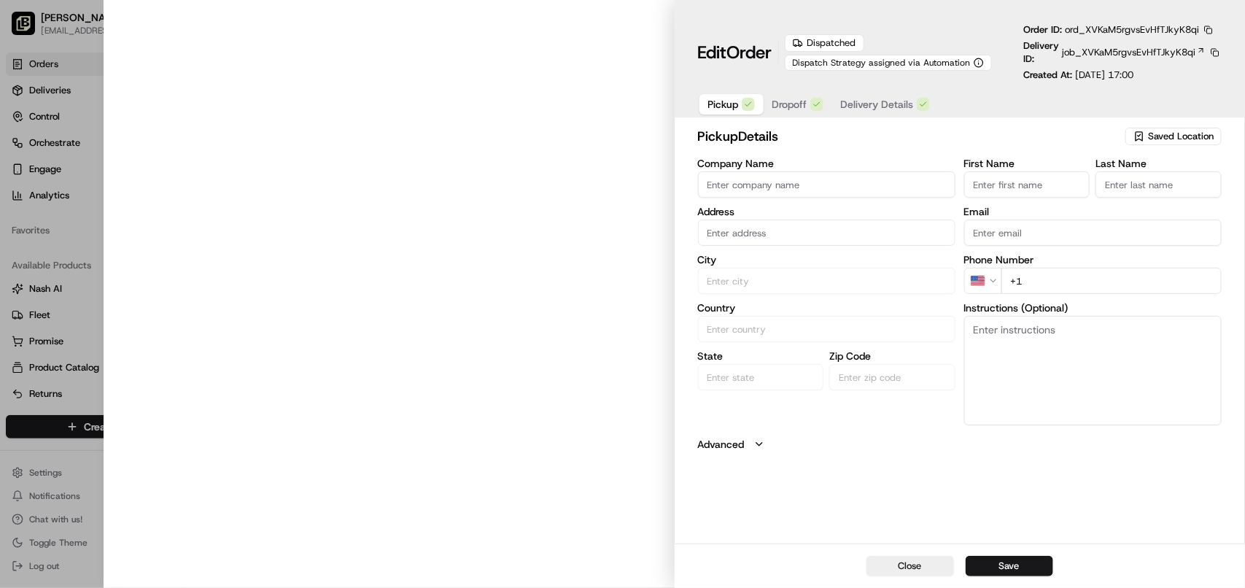
type input "[PERSON_NAME]"
type input "Brentwood"
type input "US"
type input "TN"
type input "37027"
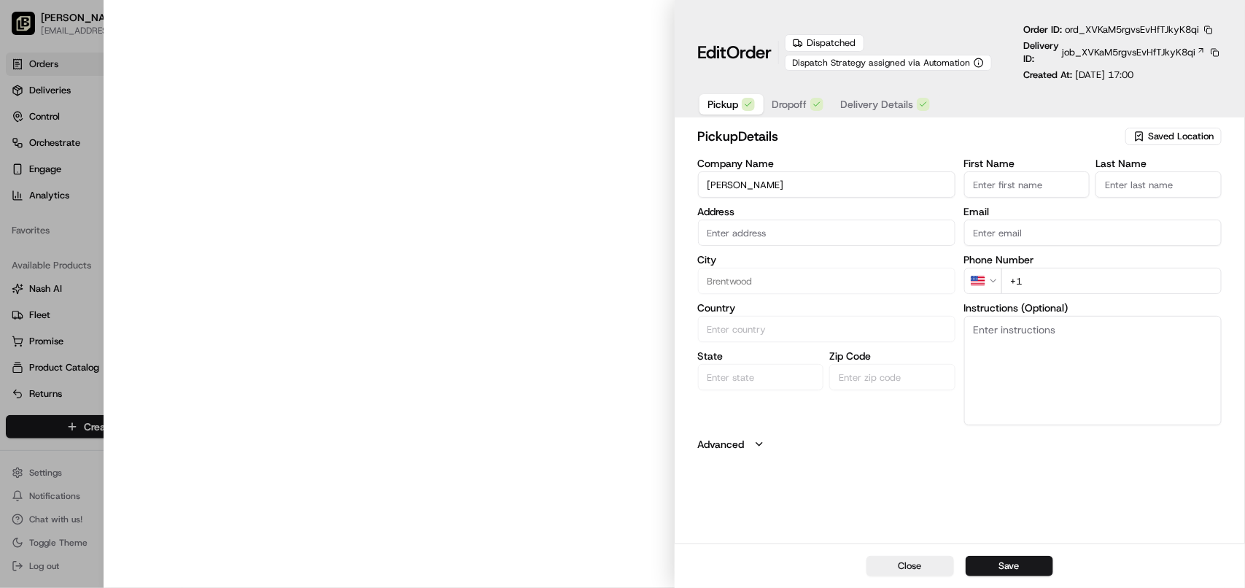
type input "[PHONE_NUMBER]"
type input "[STREET_ADDRESS]"
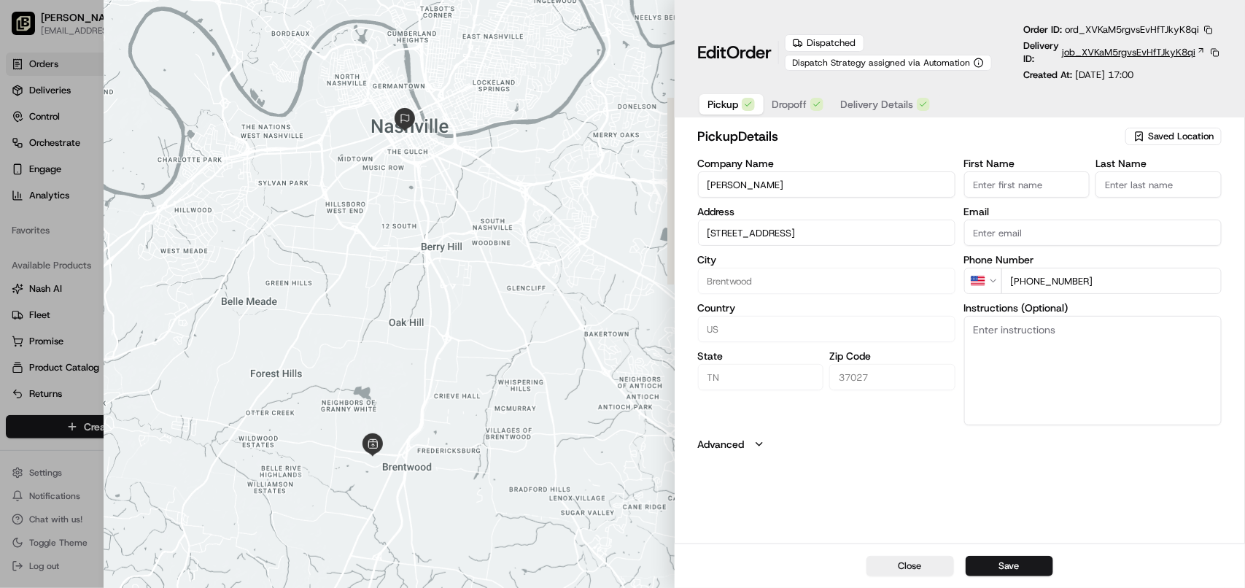
click at [1091, 52] on span "job_XVKaM5rgvsEvHfTJkyK8qi" at bounding box center [1128, 52] width 133 height 13
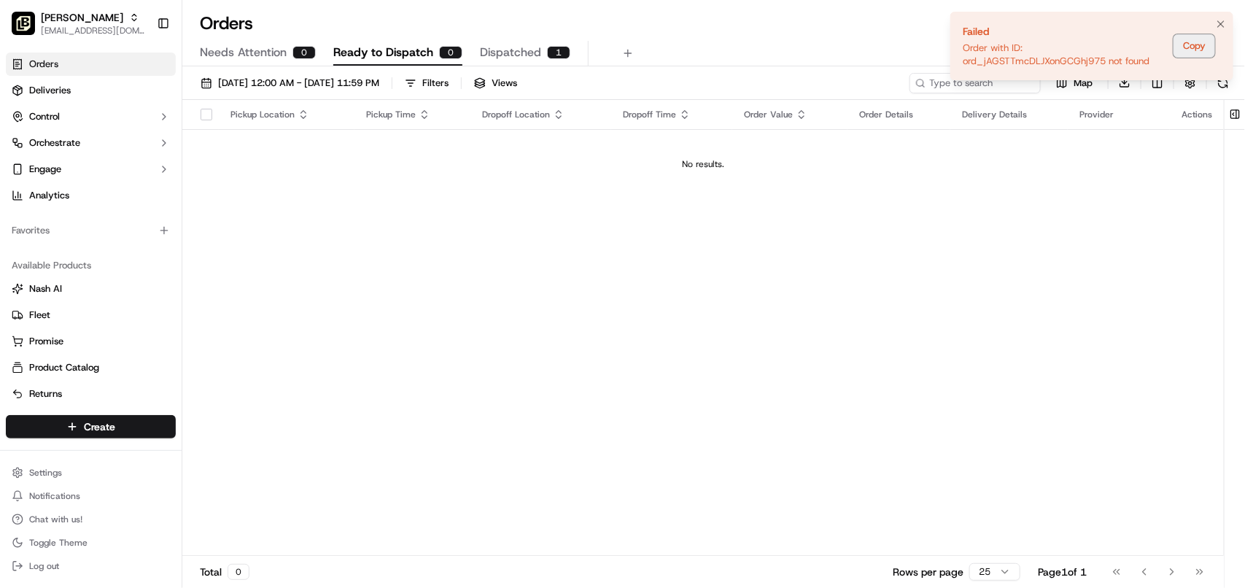
click at [1185, 44] on button "Copy" at bounding box center [1194, 45] width 42 height 23
click at [774, 390] on div "Pickup Location Pickup Time Dropoff Location Dropoff Time Order Value Order Det…" at bounding box center [702, 328] width 1041 height 457
click at [115, 23] on span "[PERSON_NAME]" at bounding box center [82, 17] width 82 height 15
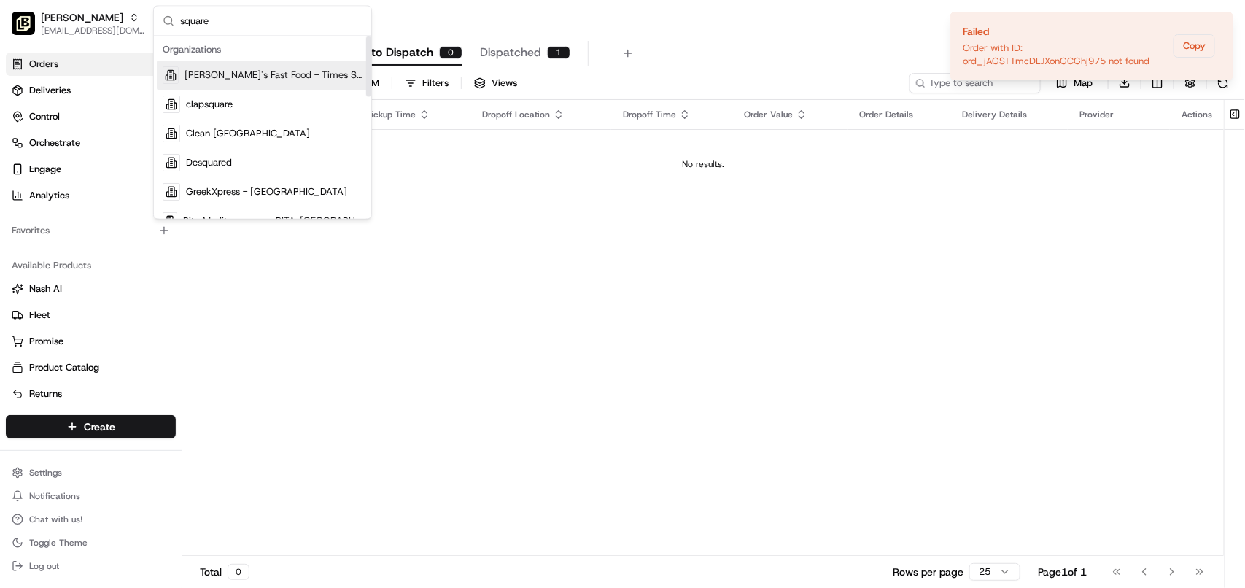
type input "square"
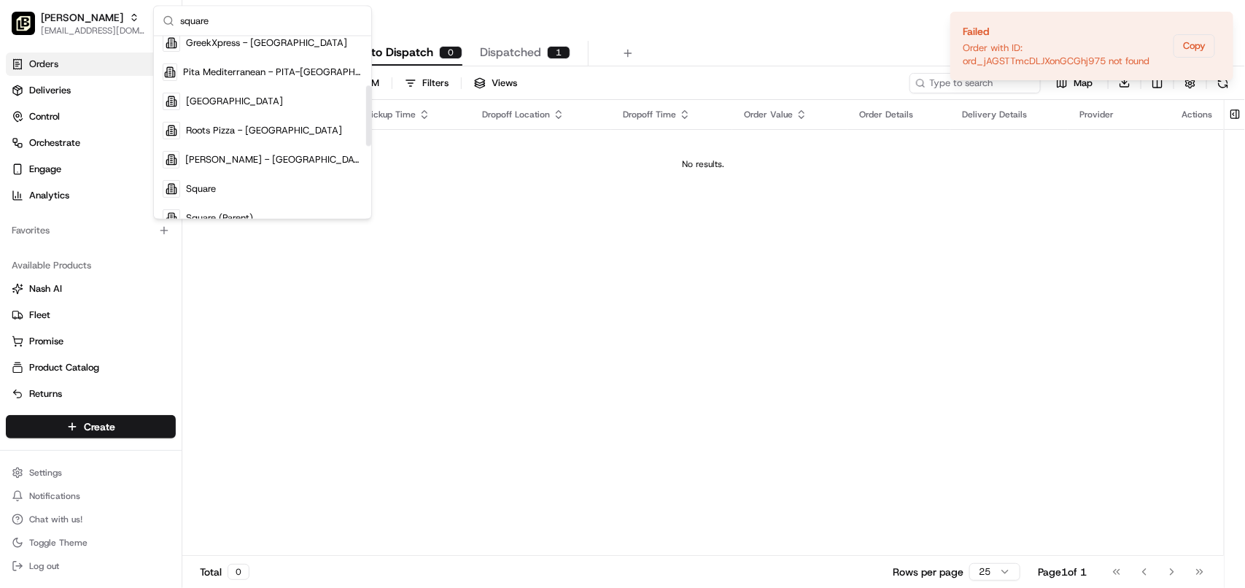
drag, startPoint x: 369, startPoint y: 75, endPoint x: 215, endPoint y: 204, distance: 200.8
click at [369, 126] on div "Suggestions" at bounding box center [368, 115] width 5 height 61
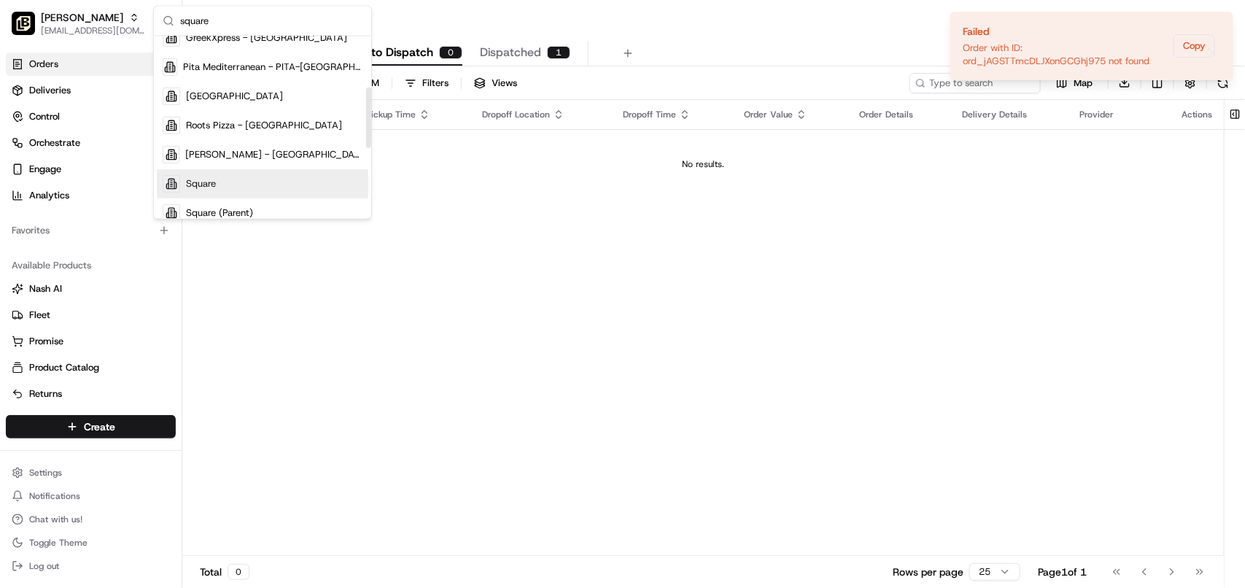
click at [215, 186] on span "Square" at bounding box center [201, 183] width 30 height 13
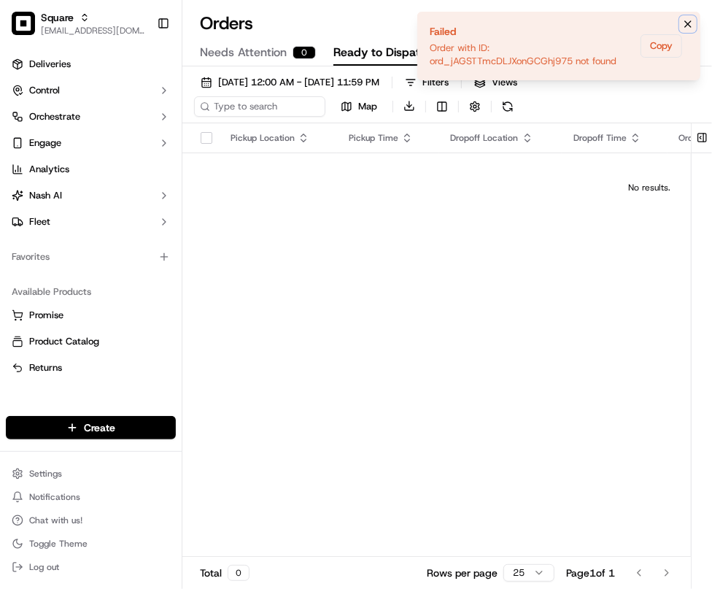
click at [687, 26] on icon "Notifications (F8)" at bounding box center [688, 24] width 12 height 12
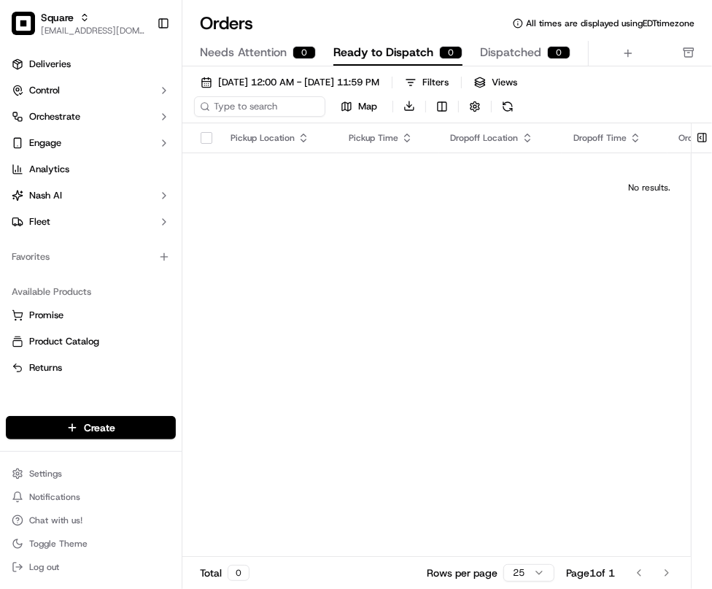
click at [92, 47] on div "Deliveries Control Orchestrate Engage Analytics [PERSON_NAME] Fleet" at bounding box center [91, 143] width 182 height 193
click at [88, 64] on link "Deliveries" at bounding box center [91, 64] width 170 height 23
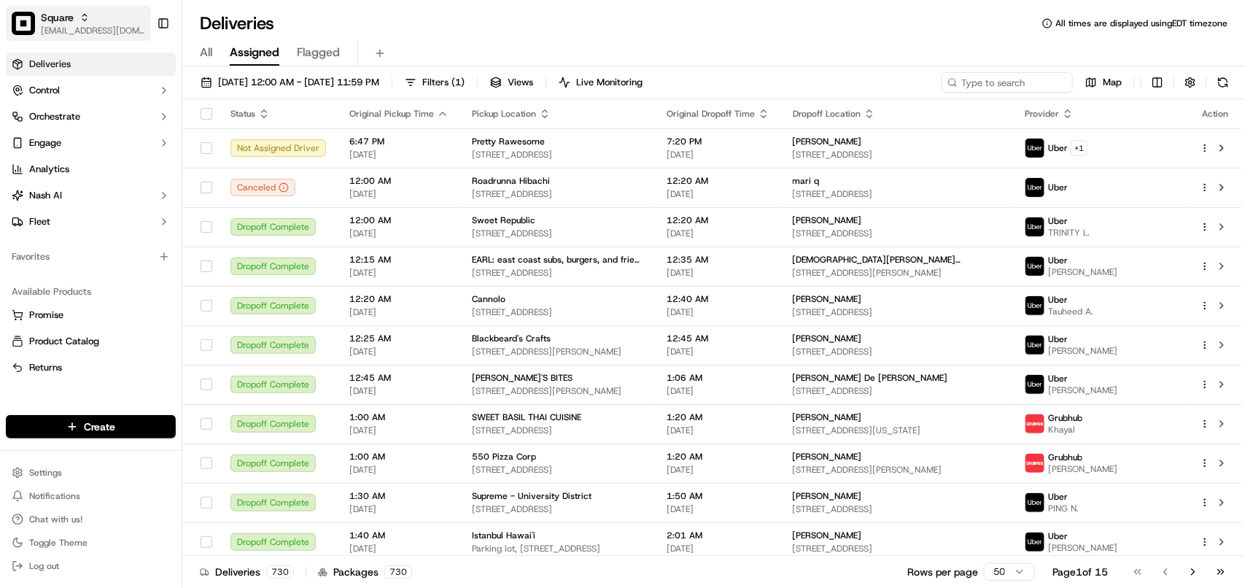
click at [85, 12] on icon "button" at bounding box center [84, 17] width 10 height 10
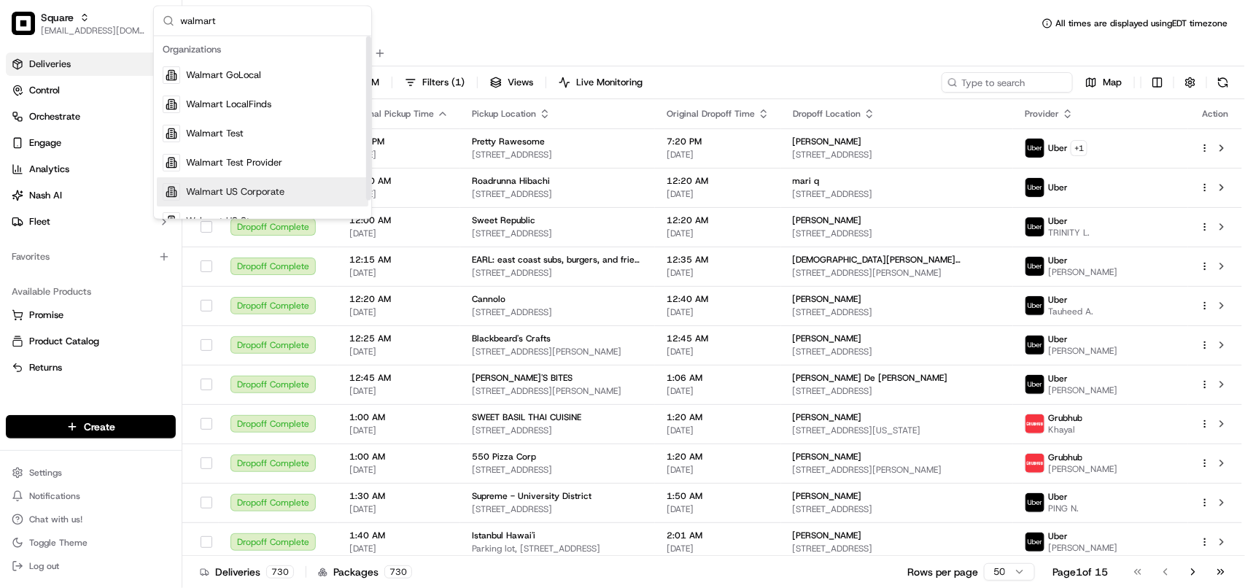
type input "walmart"
click at [238, 191] on span "Walmart US Corporate" at bounding box center [235, 192] width 98 height 13
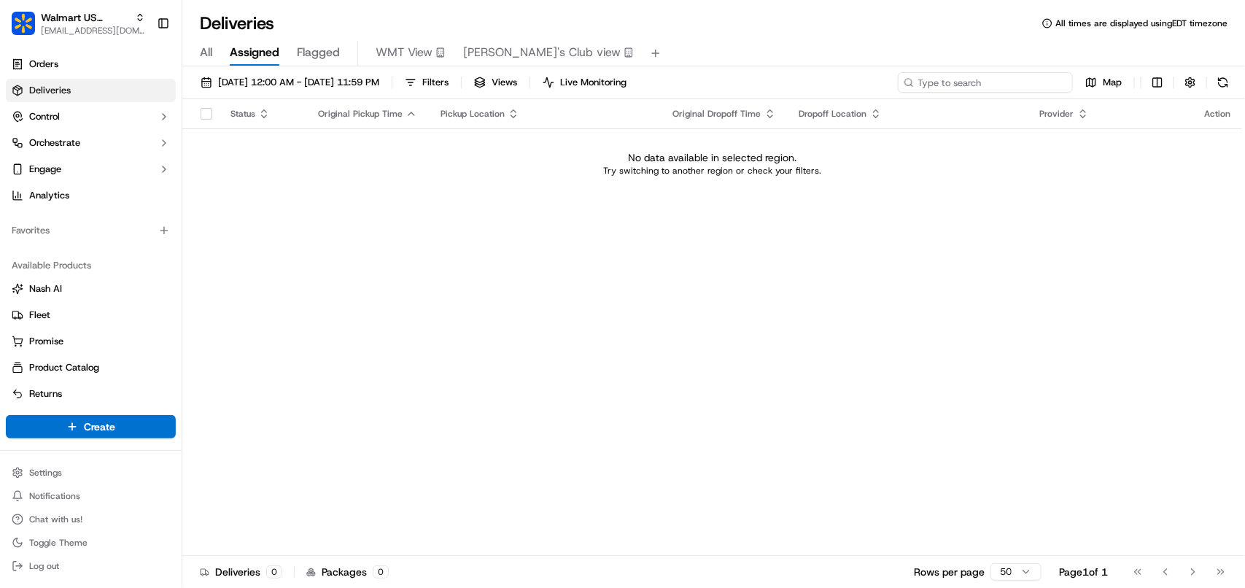
click at [1004, 81] on input at bounding box center [985, 82] width 175 height 20
type input "N"
drag, startPoint x: 985, startPoint y: 81, endPoint x: 904, endPoint y: 77, distance: 80.3
click at [904, 77] on div "Manjit" at bounding box center [985, 82] width 175 height 20
click at [936, 89] on input "Manjit" at bounding box center [985, 82] width 175 height 20
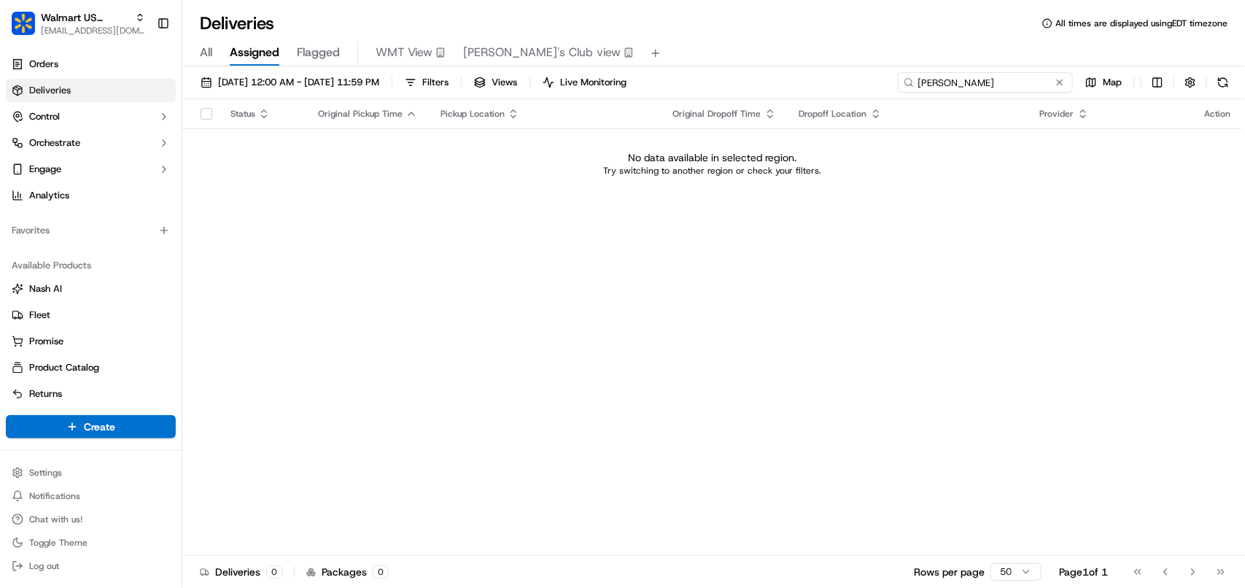
click at [936, 81] on input "Manjit" at bounding box center [985, 82] width 175 height 20
type input "Manjit"
click at [264, 88] on span "09/18/2025 12:00 AM - 09/18/2025 11:59 PM" at bounding box center [298, 82] width 161 height 13
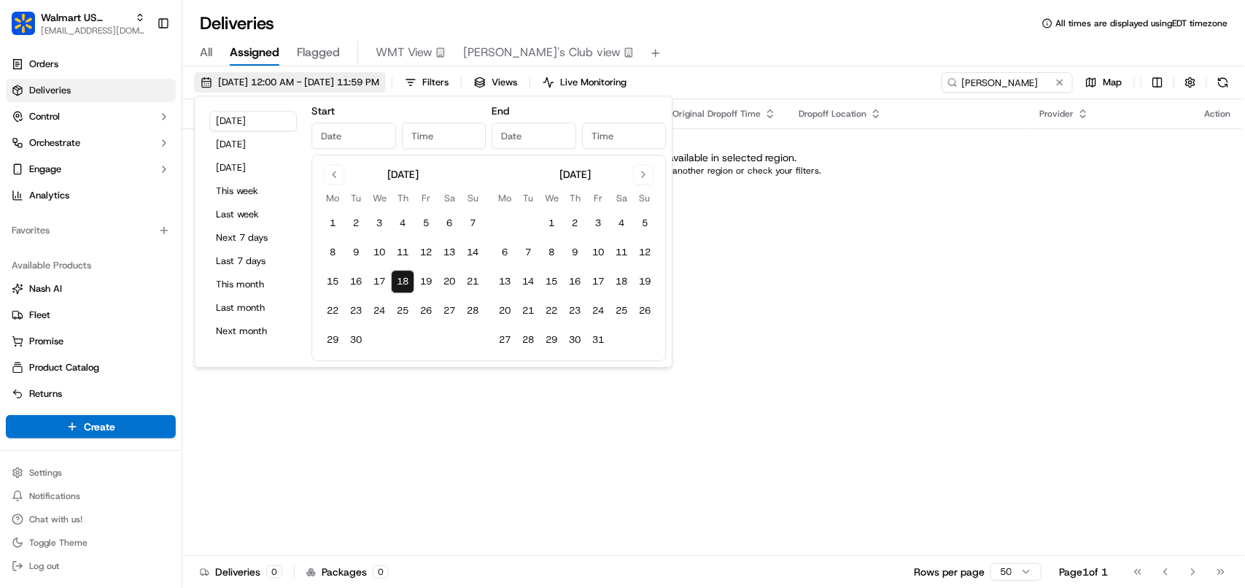
type input "Sep 18, 2025"
type input "12:00 AM"
type input "Sep 18, 2025"
type input "11:59 PM"
click at [252, 144] on button "Yesterday" at bounding box center [253, 144] width 88 height 20
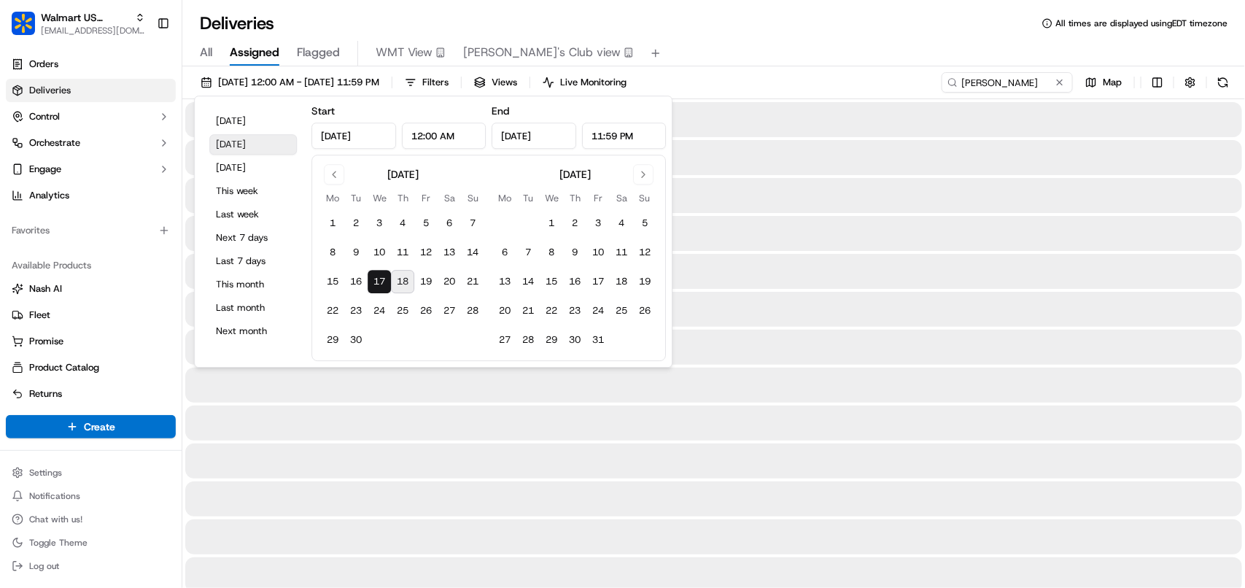
type input "Sep 17, 2025"
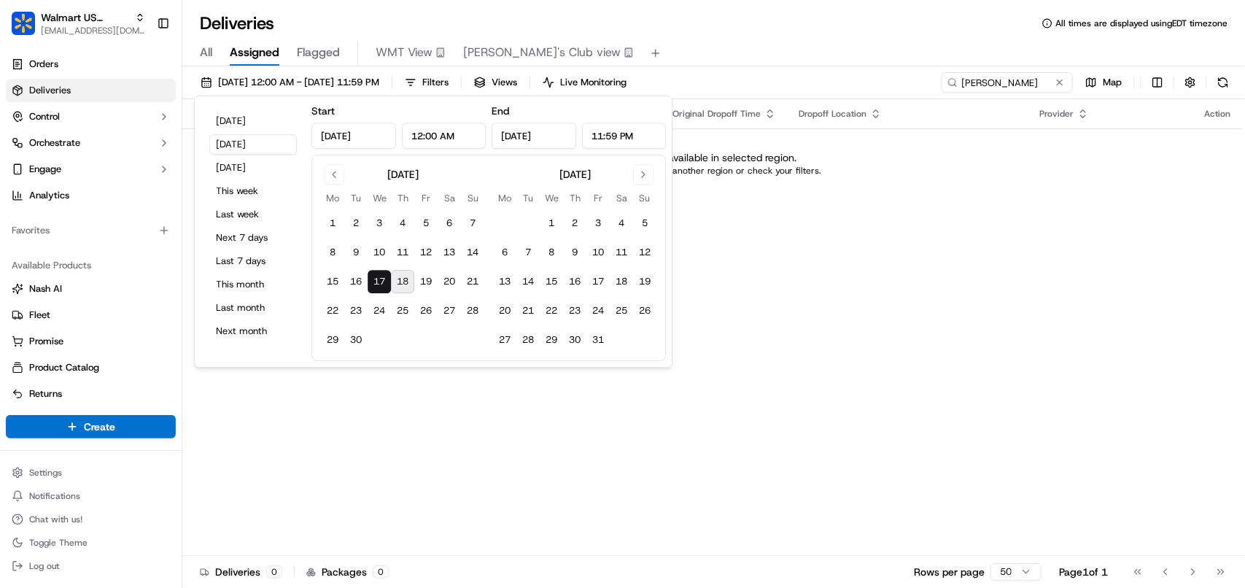
click at [945, 246] on div "Status Original Pickup Time Pickup Location Original Dropoff Time Dropoff Locat…" at bounding box center [712, 327] width 1060 height 457
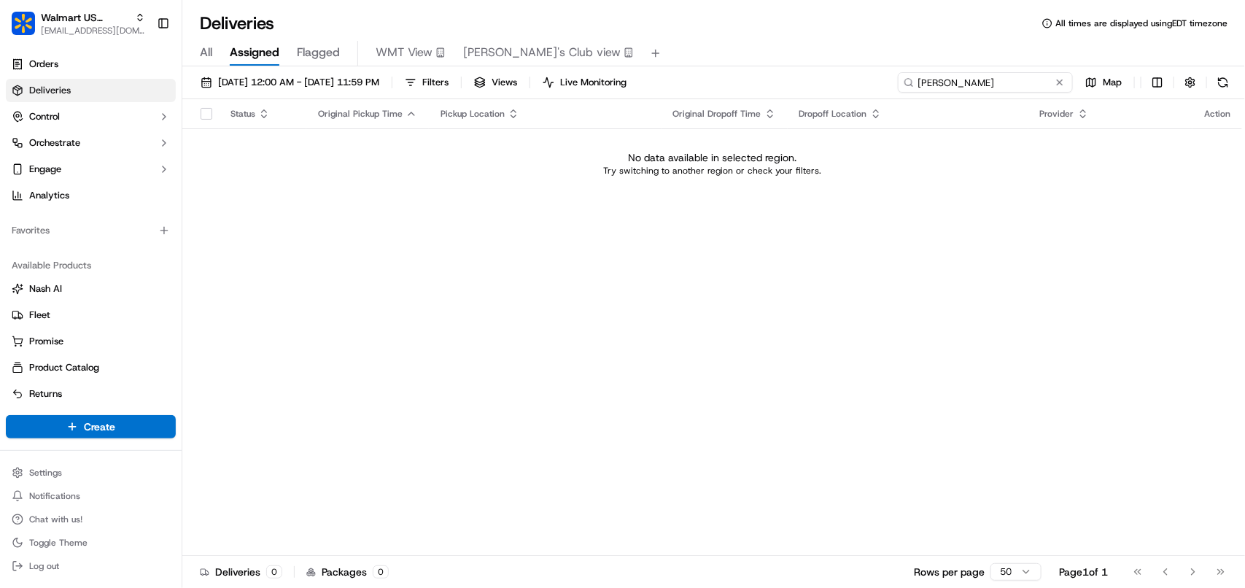
drag, startPoint x: 997, startPoint y: 82, endPoint x: 792, endPoint y: 82, distance: 204.9
click at [792, 82] on div "09/17/2025 12:00 AM - 09/17/2025 11:59 PM Filters Views Live Monitoring Manjit …" at bounding box center [713, 85] width 1063 height 27
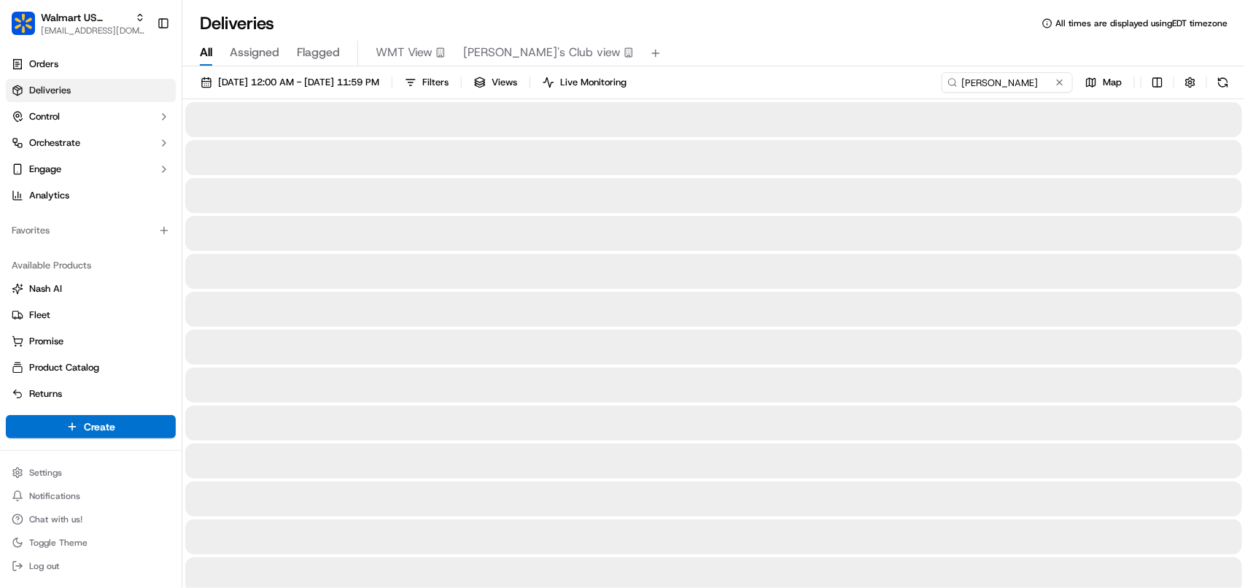
click at [205, 53] on span "All" at bounding box center [206, 53] width 12 height 18
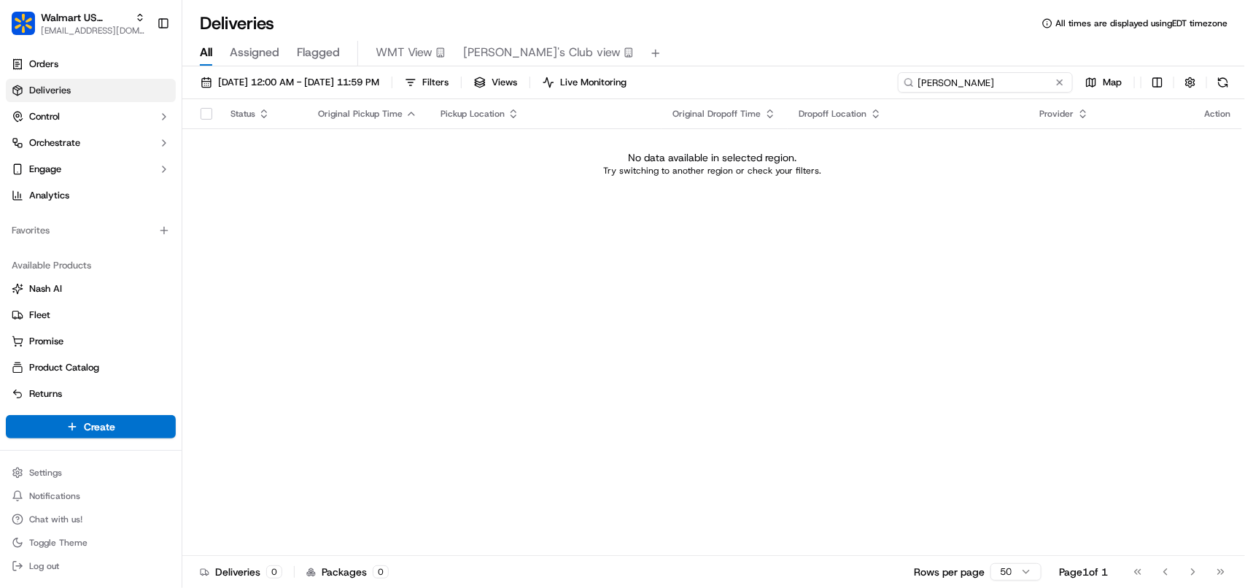
drag, startPoint x: 974, startPoint y: 84, endPoint x: 792, endPoint y: 86, distance: 181.6
click at [792, 86] on div "09/17/2025 12:00 AM - 09/17/2025 11:59 PM Filters Views Live Monitoring William…" at bounding box center [713, 85] width 1063 height 27
type input "William"
click at [379, 82] on span "09/17/2025 12:00 AM - 09/17/2025 11:59 PM" at bounding box center [298, 82] width 161 height 13
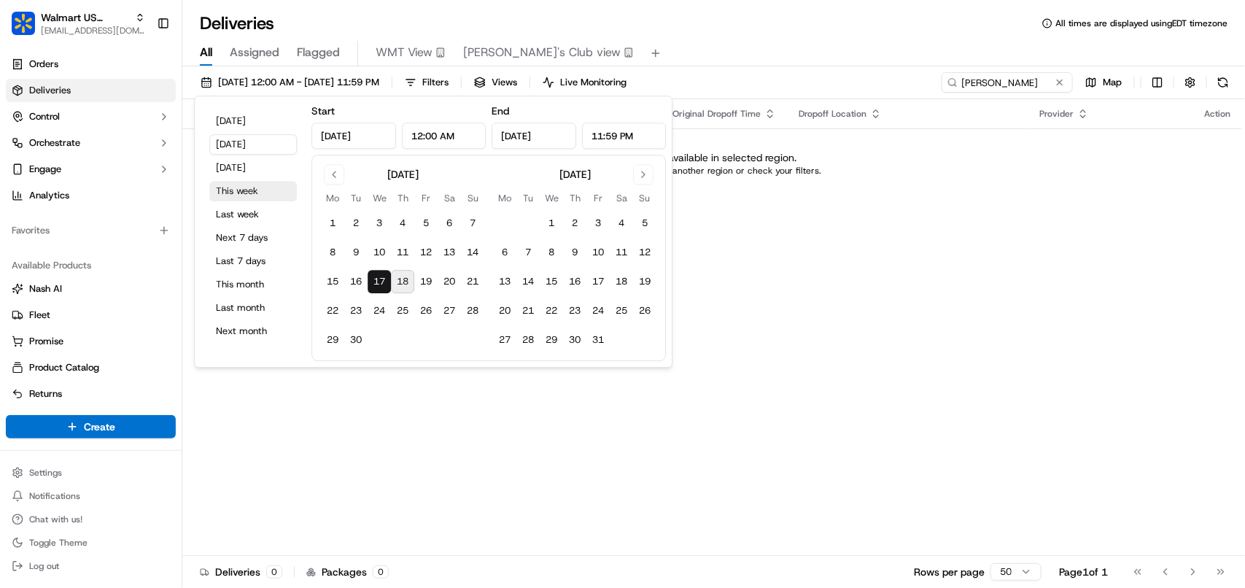
click at [244, 190] on button "This week" at bounding box center [253, 191] width 88 height 20
type input "Sep 15, 2025"
type input "Sep 21, 2025"
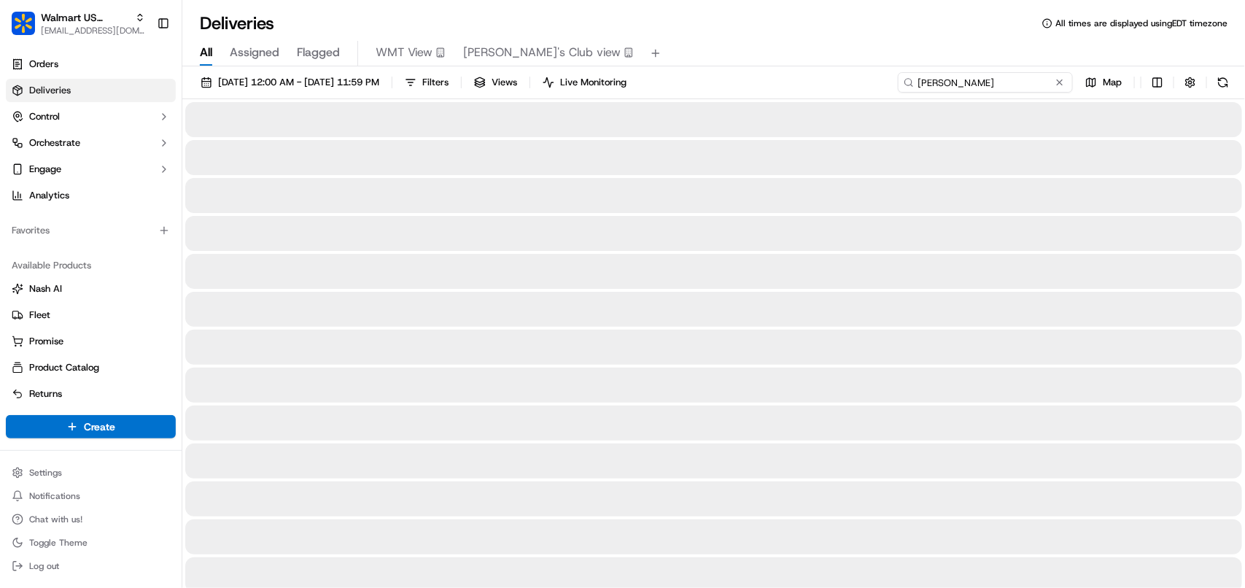
drag, startPoint x: 1004, startPoint y: 81, endPoint x: 850, endPoint y: 77, distance: 153.9
click at [850, 77] on div "09/15/2025 12:00 AM - 09/21/2025 11:59 PM Filters Views Live Monitoring William…" at bounding box center [713, 85] width 1063 height 27
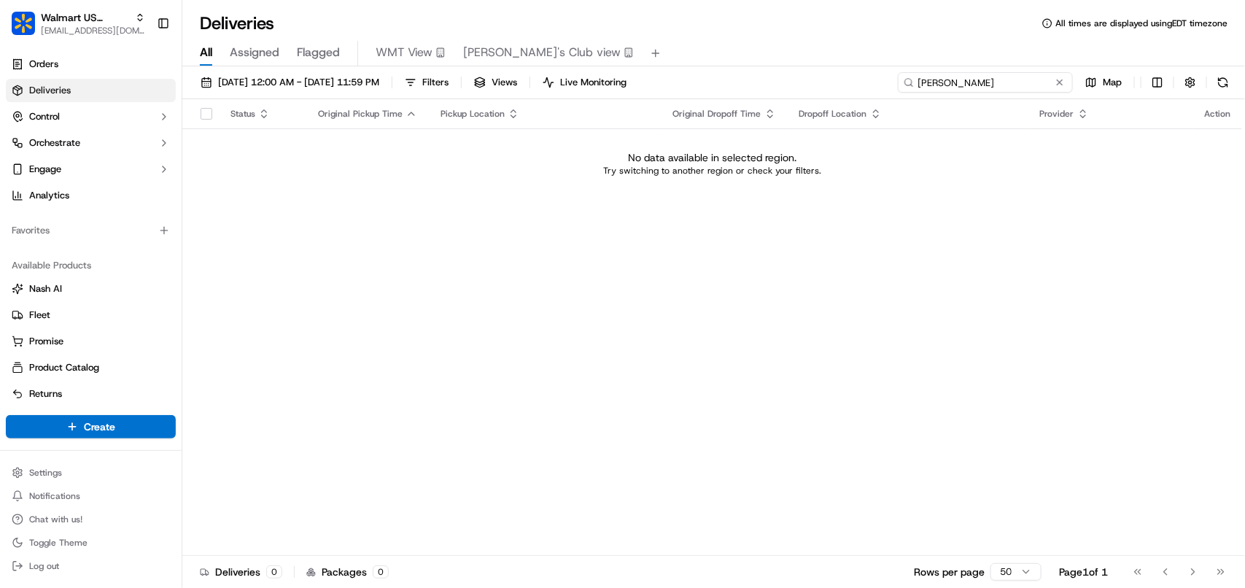
paste input "Manjit"
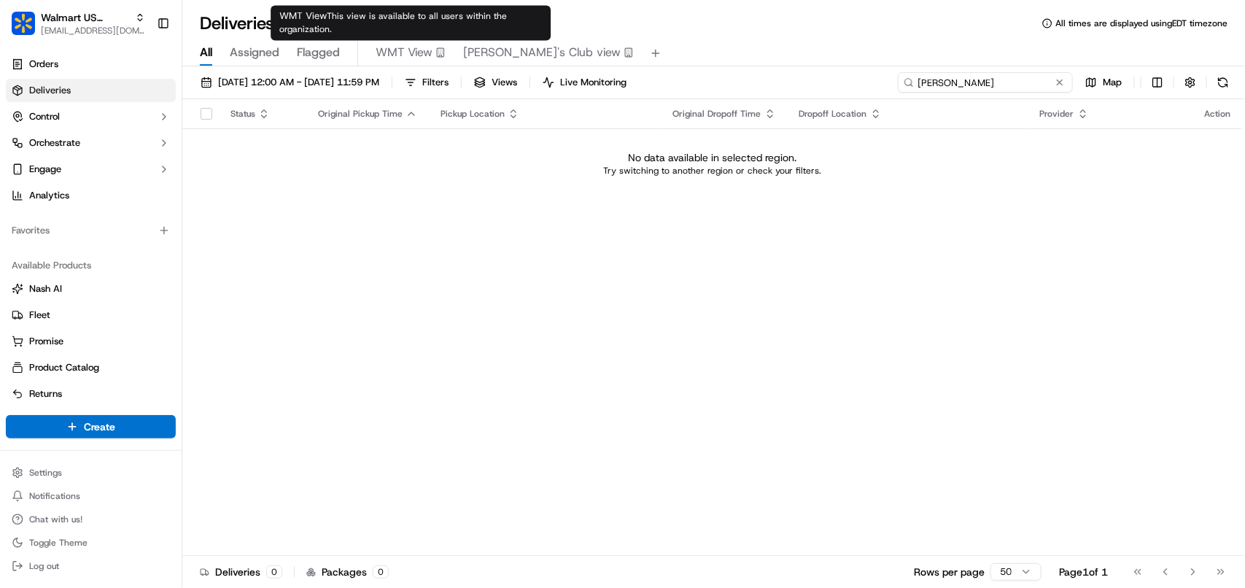
type input "Manjit"
click at [438, 48] on icon "button" at bounding box center [440, 52] width 10 height 10
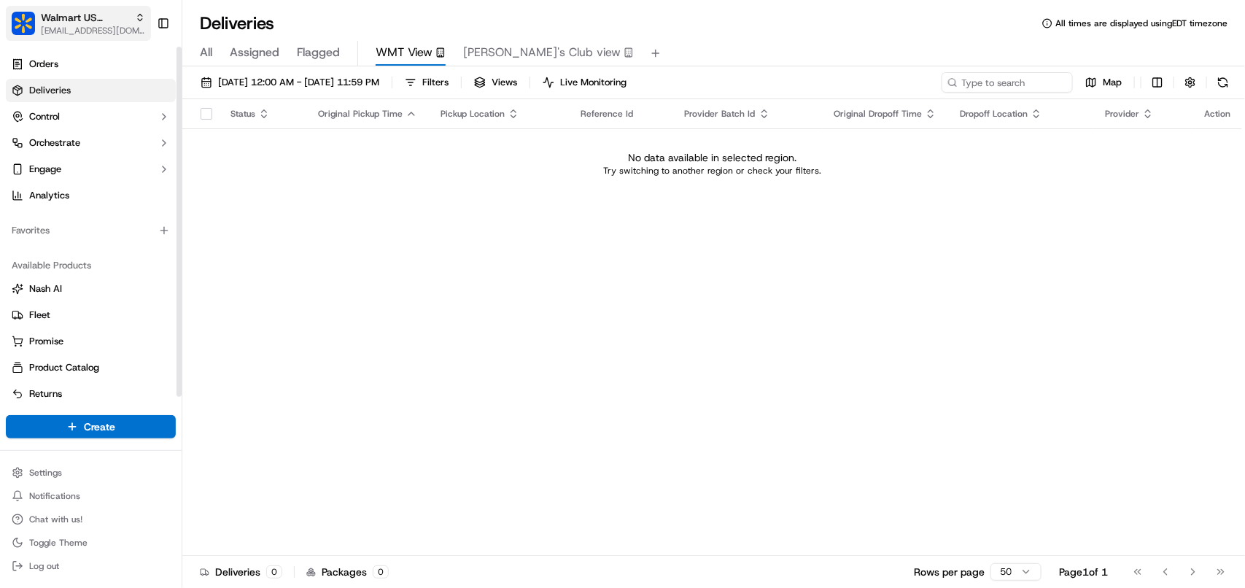
click at [79, 22] on span "Walmart US Corporate" at bounding box center [85, 17] width 88 height 15
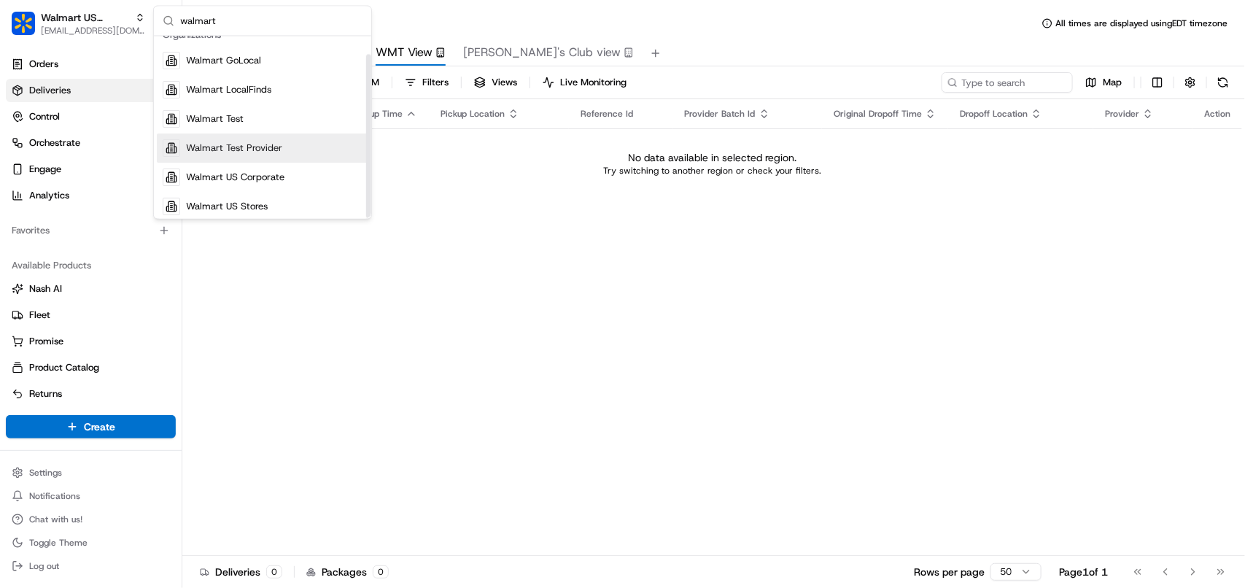
scroll to position [20, 0]
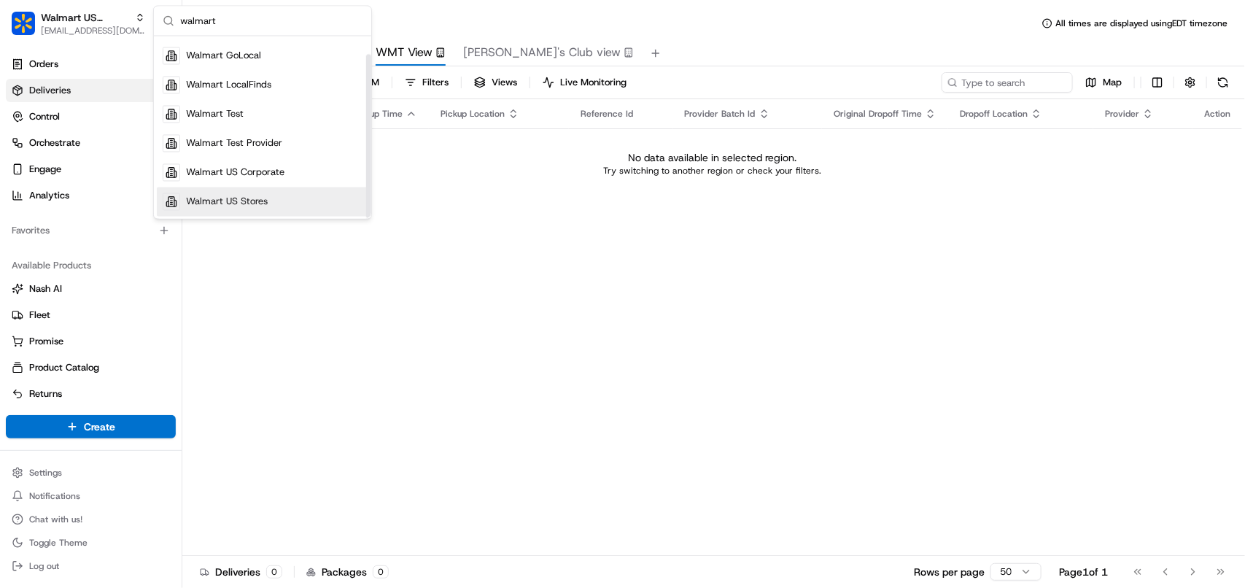
type input "walmart"
click at [242, 211] on div "Walmart US Stores" at bounding box center [262, 201] width 211 height 29
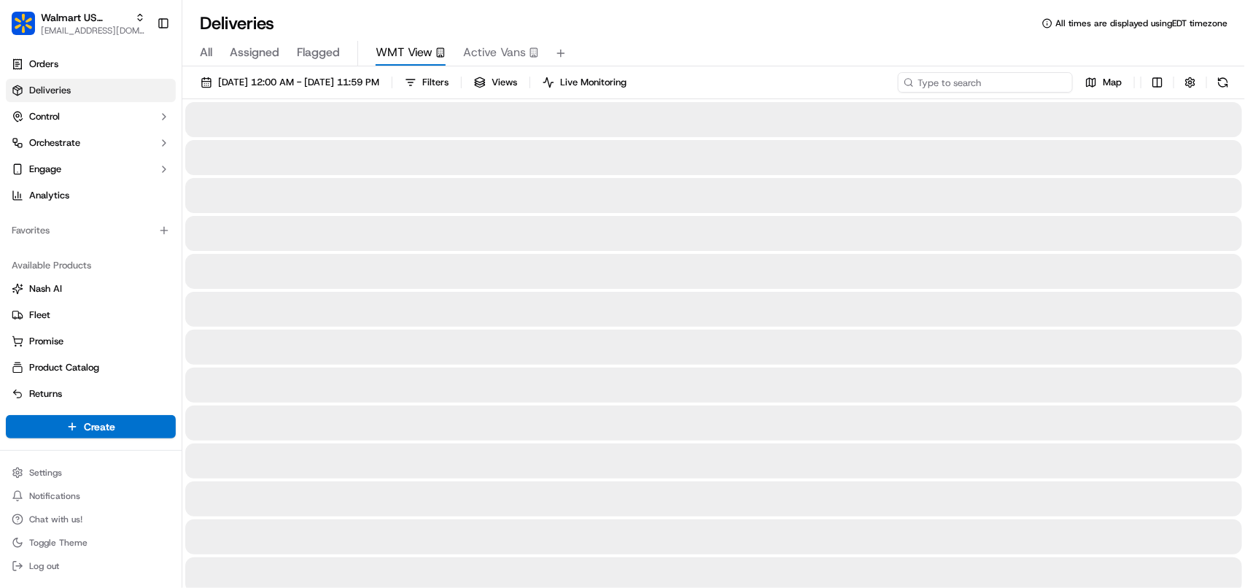
click at [970, 81] on input at bounding box center [985, 82] width 175 height 20
click at [205, 55] on span "All" at bounding box center [206, 53] width 12 height 18
click at [1004, 93] on div "09/18/2025 12:00 AM - 09/18/2025 11:59 PM Filters Views Live Monitoring Map" at bounding box center [713, 85] width 1063 height 27
click at [1007, 82] on input at bounding box center [985, 82] width 175 height 20
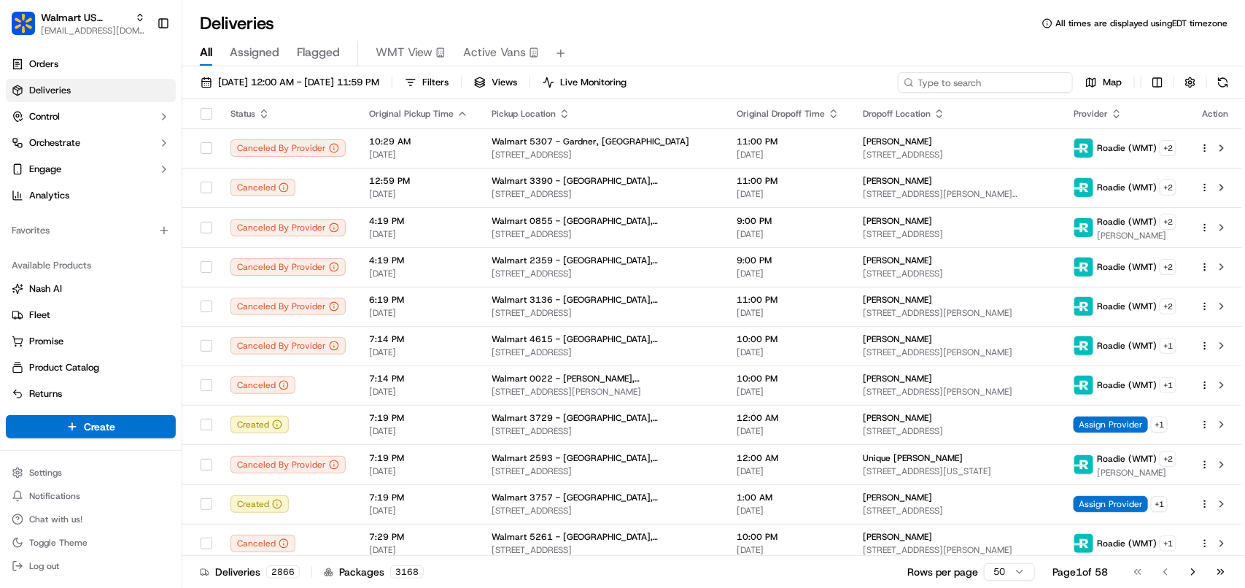
click at [1007, 82] on input at bounding box center [985, 82] width 175 height 20
paste input "Manjit"
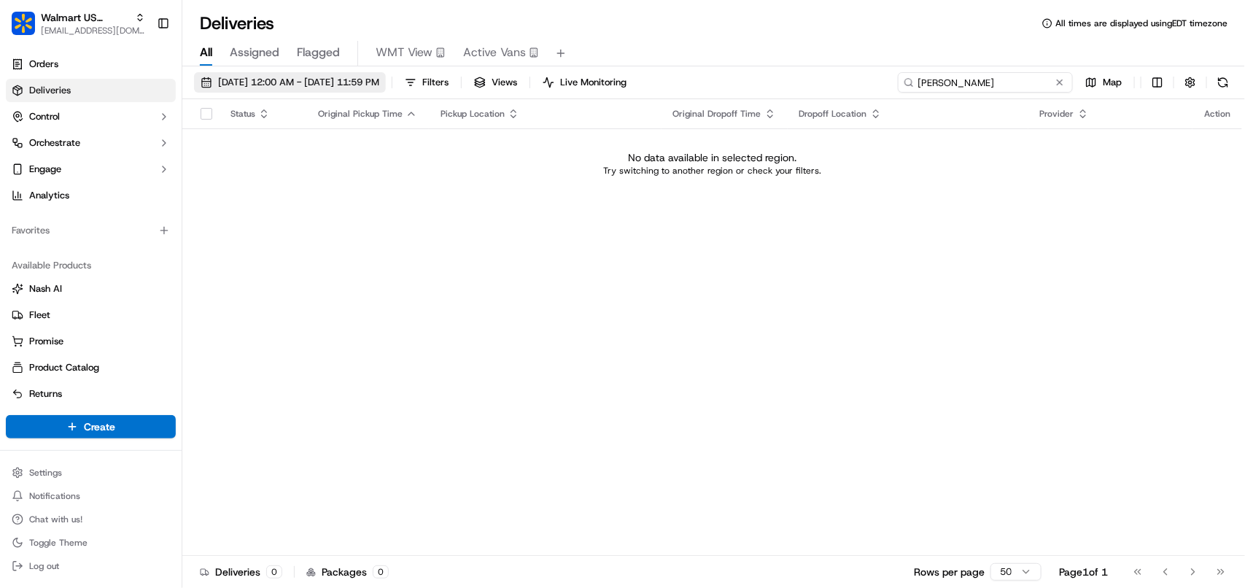
type input "Manjit"
click at [287, 84] on span "09/18/2025 12:00 AM - 09/18/2025 11:59 PM" at bounding box center [298, 82] width 161 height 13
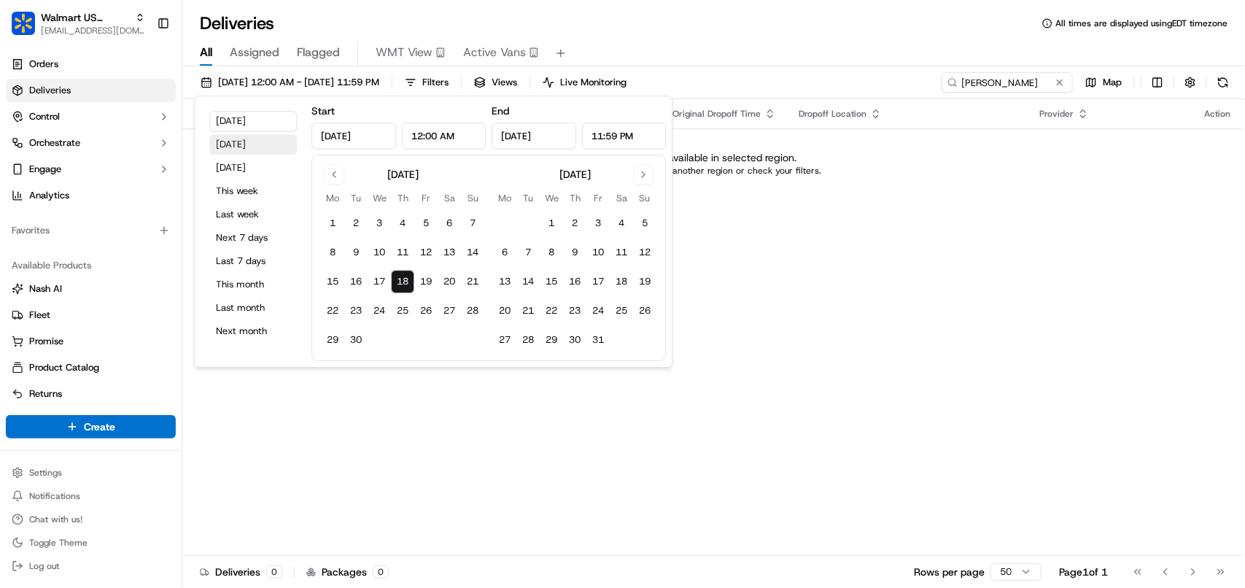
click at [235, 142] on button "Yesterday" at bounding box center [253, 144] width 88 height 20
type input "Sep 17, 2025"
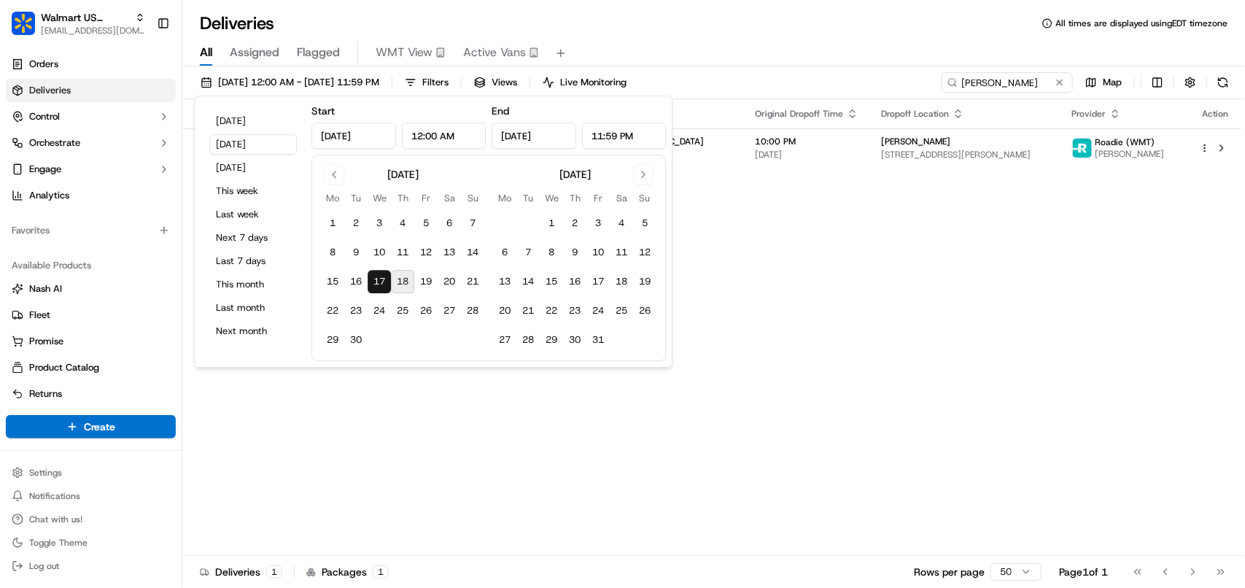
click at [1000, 213] on div "Status Original Pickup Time Pickup Location Original Dropoff Time Dropoff Locat…" at bounding box center [712, 327] width 1060 height 457
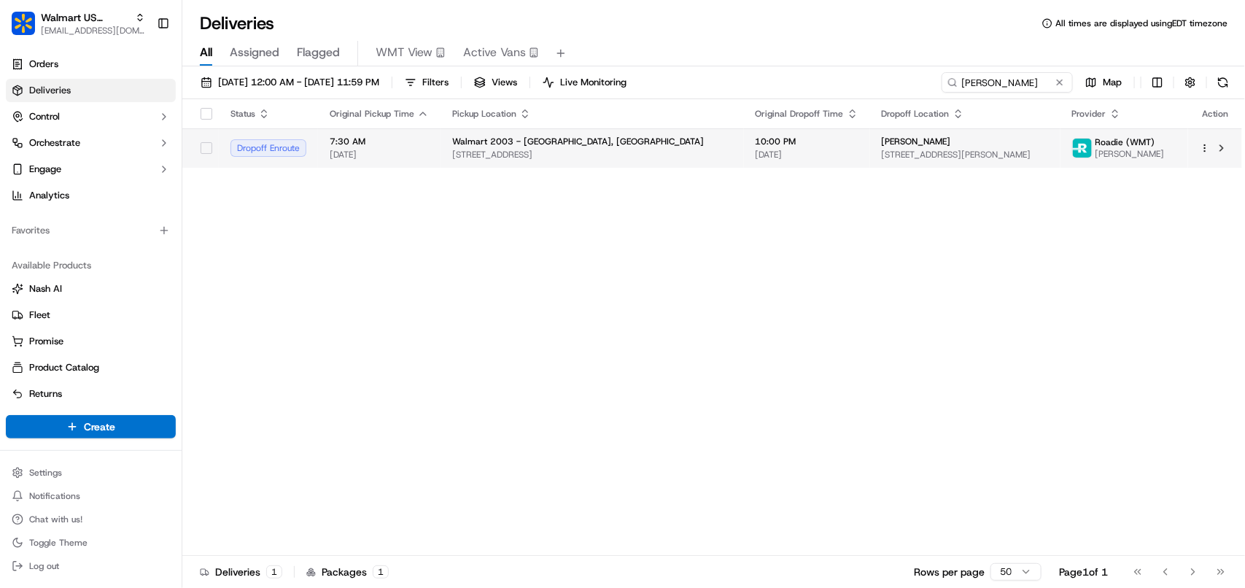
click at [891, 149] on span "[STREET_ADDRESS][PERSON_NAME]" at bounding box center [965, 155] width 167 height 12
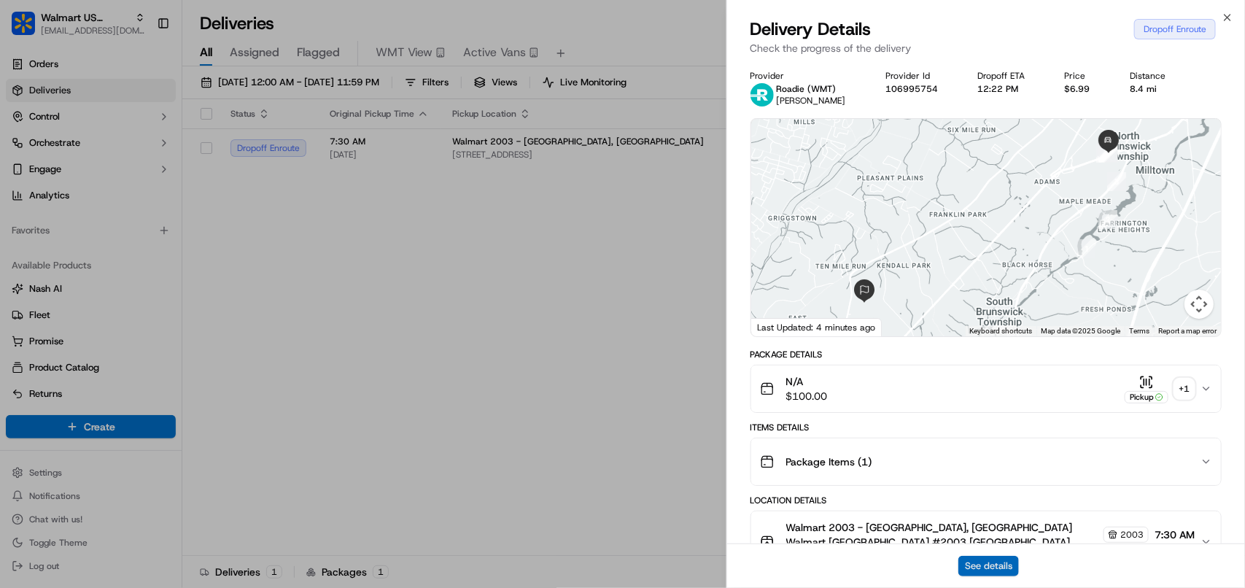
click at [977, 556] on button "See details" at bounding box center [988, 566] width 61 height 20
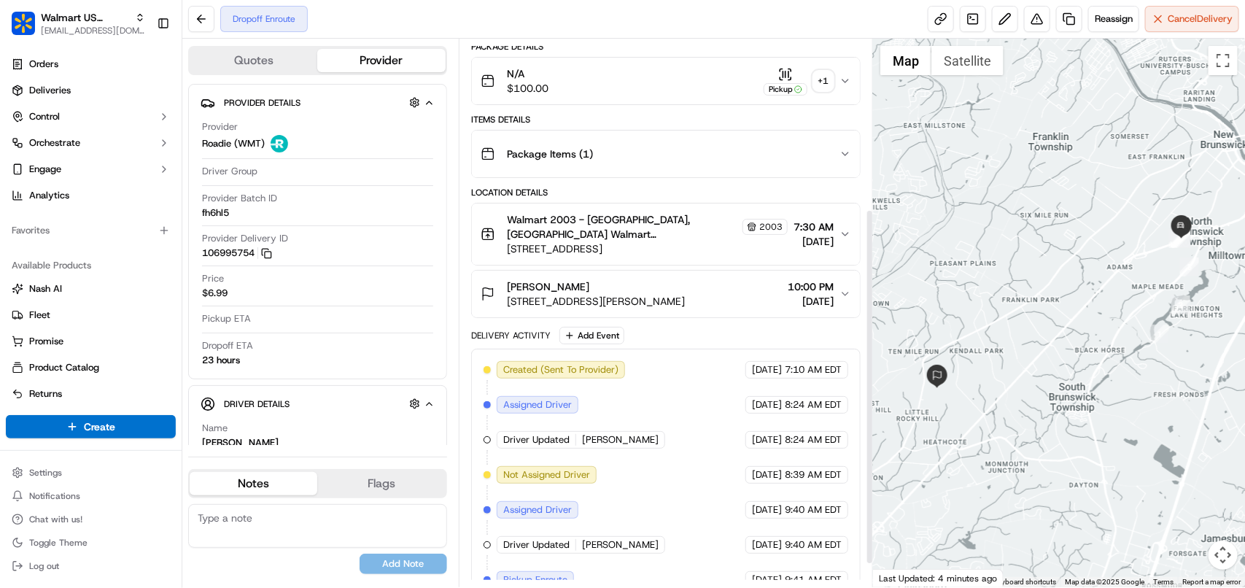
scroll to position [296, 0]
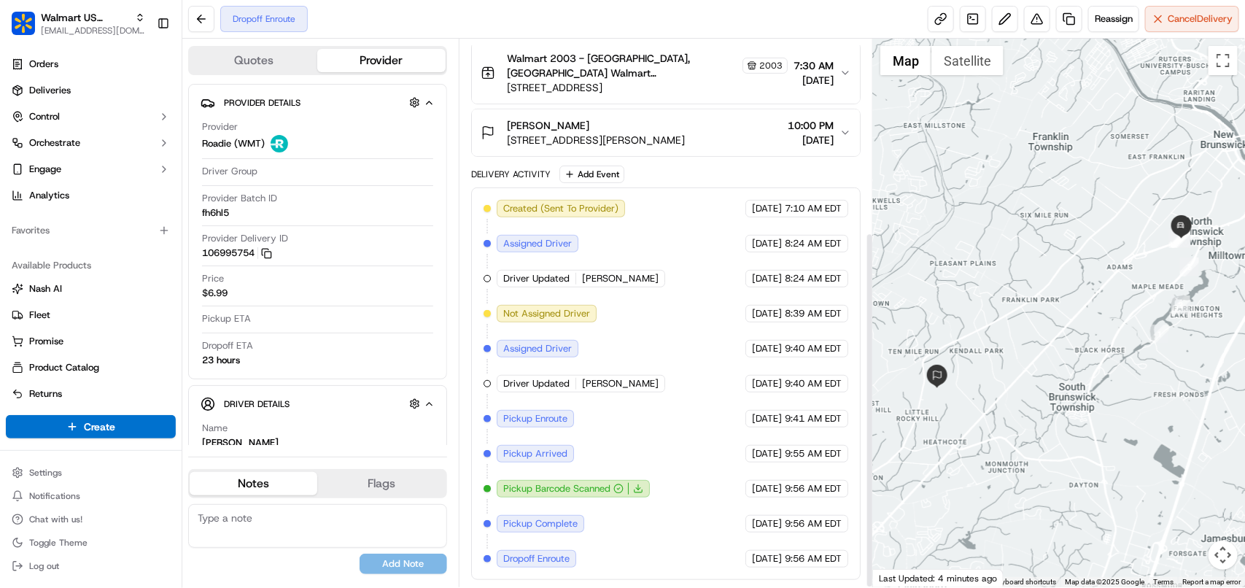
drag, startPoint x: 868, startPoint y: 171, endPoint x: 879, endPoint y: 469, distance: 297.7
click at [872, 469] on div at bounding box center [869, 410] width 5 height 352
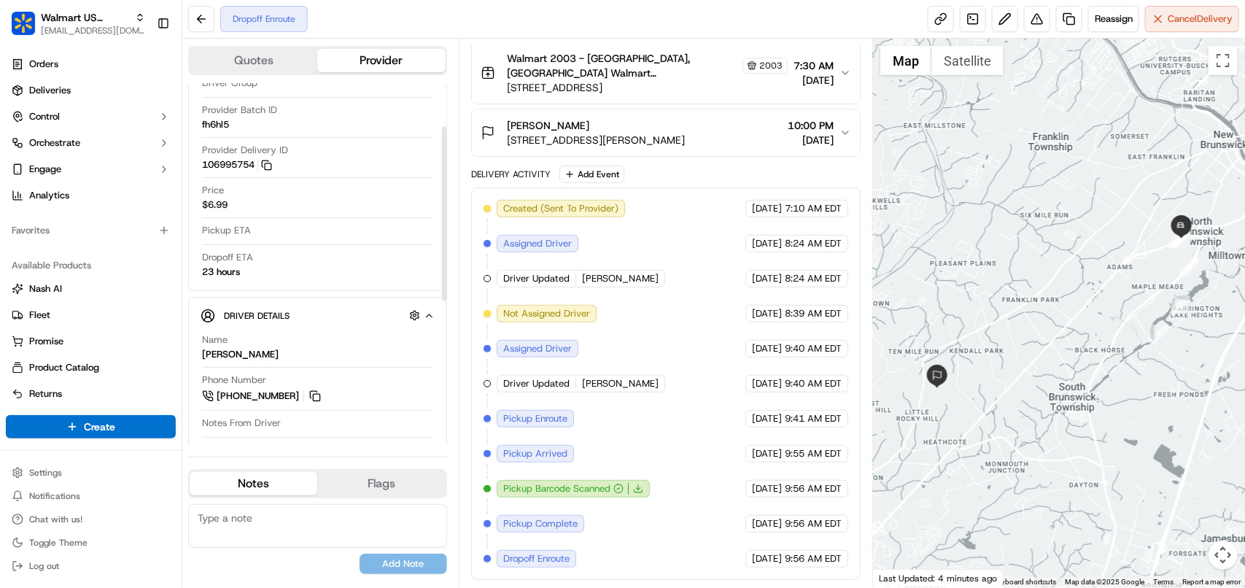
scroll to position [130, 0]
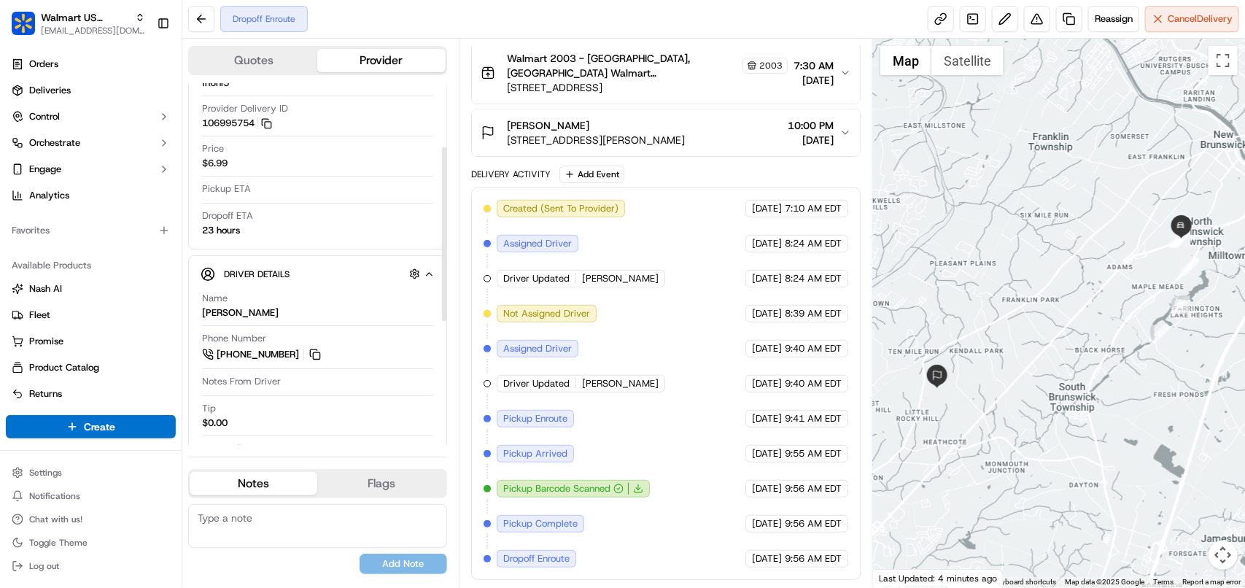
drag, startPoint x: 442, startPoint y: 249, endPoint x: 442, endPoint y: 311, distance: 62.7
click at [442, 311] on div at bounding box center [444, 234] width 5 height 174
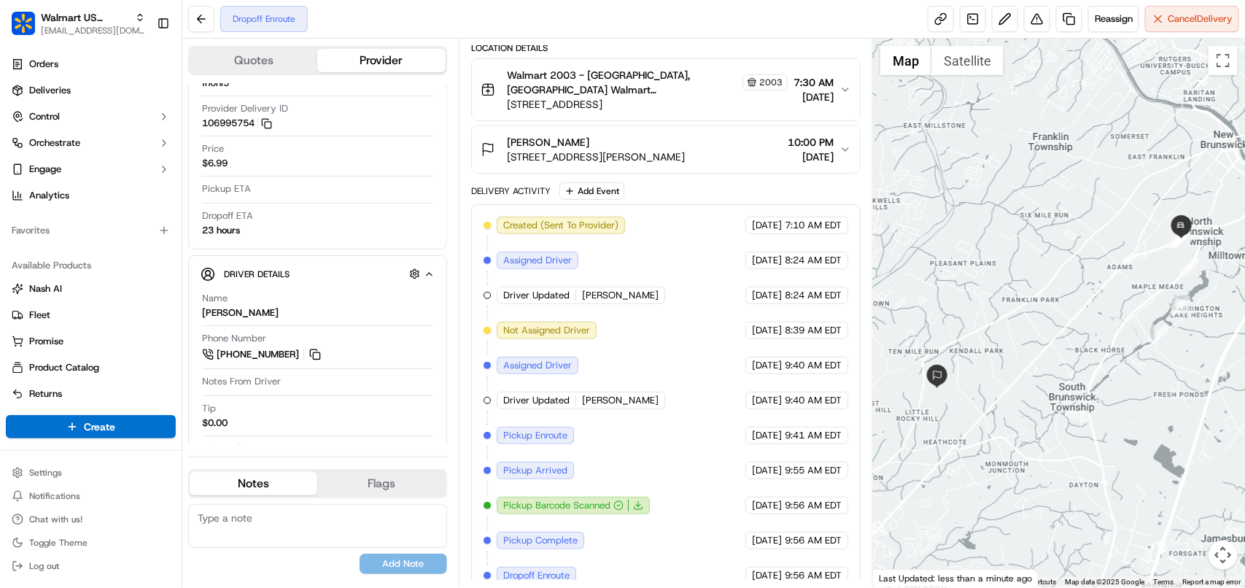
scroll to position [296, 0]
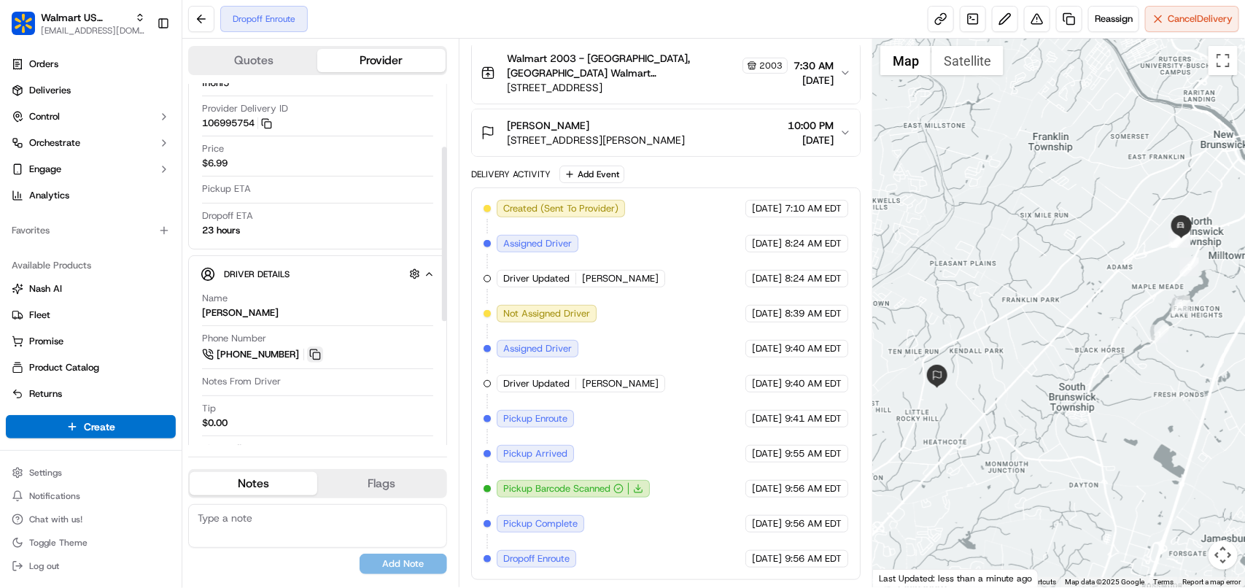
click at [314, 357] on button at bounding box center [315, 354] width 16 height 16
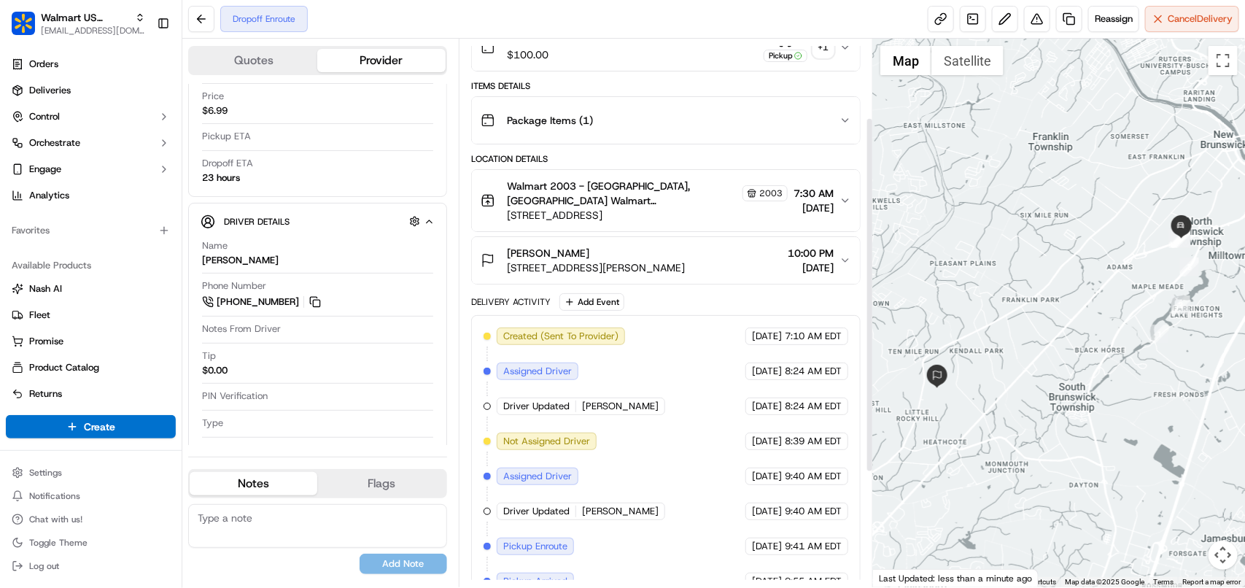
scroll to position [114, 0]
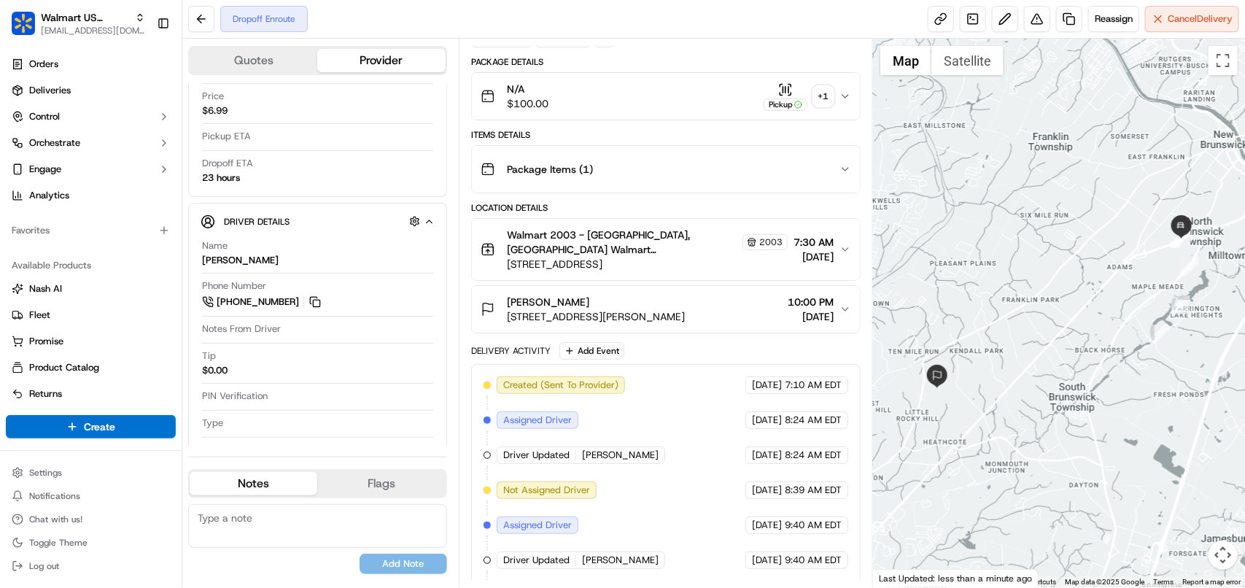
click at [845, 267] on button "Walmart 2003 - North Brunswick, NJ Walmart NORTH BRUNSWICK #2003 Walmart NORTH …" at bounding box center [666, 249] width 388 height 61
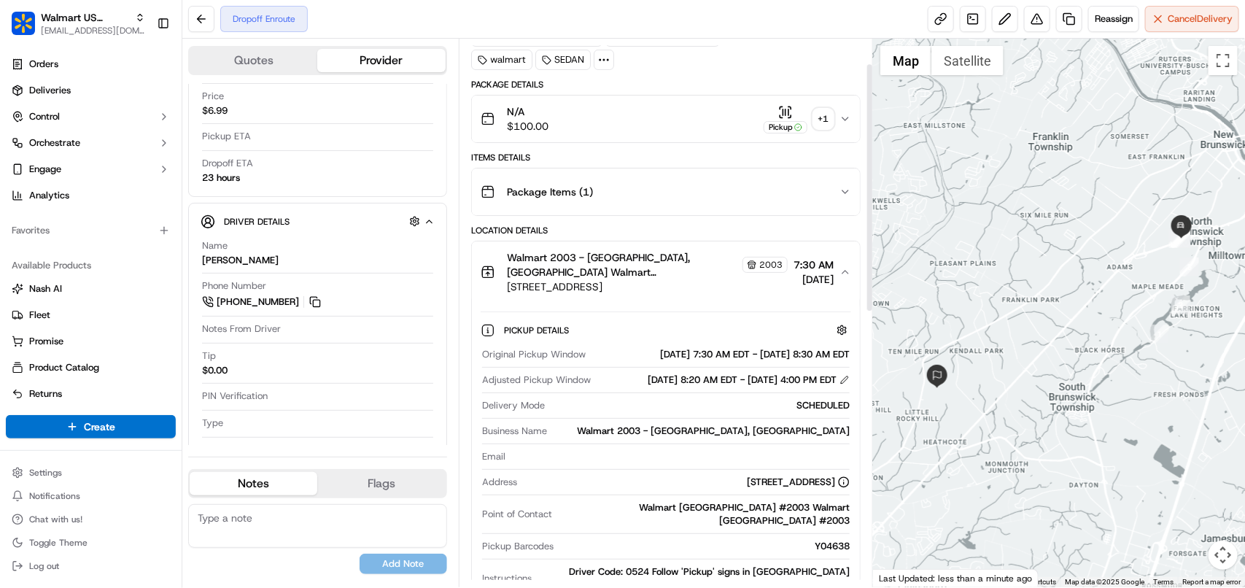
scroll to position [0, 0]
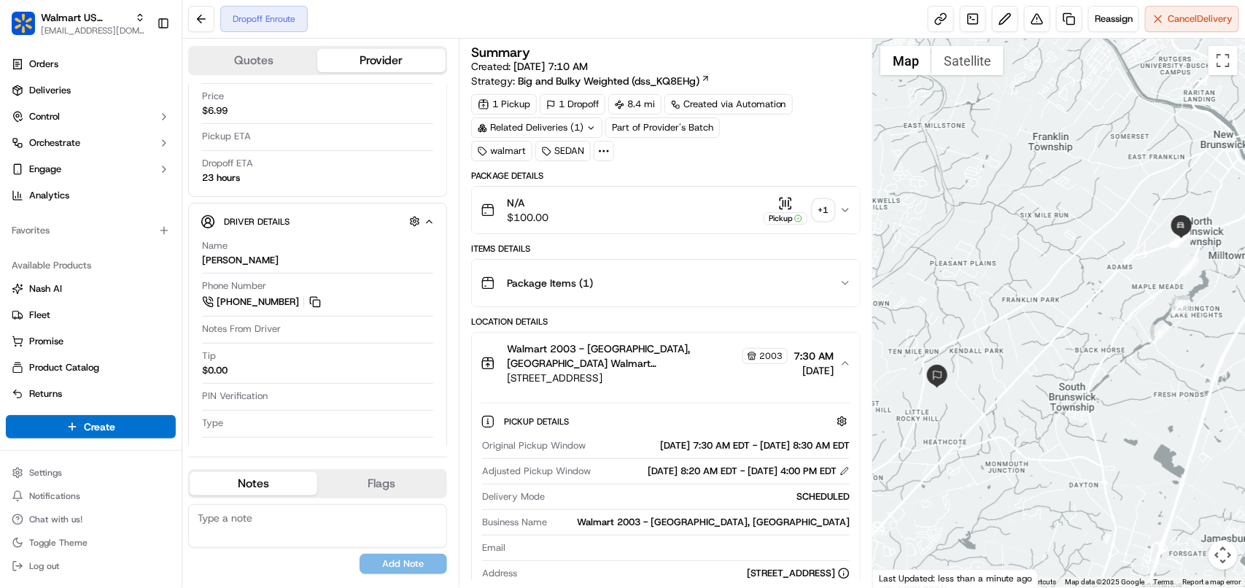
click at [545, 128] on div "Related Deliveries (1)" at bounding box center [536, 127] width 131 height 20
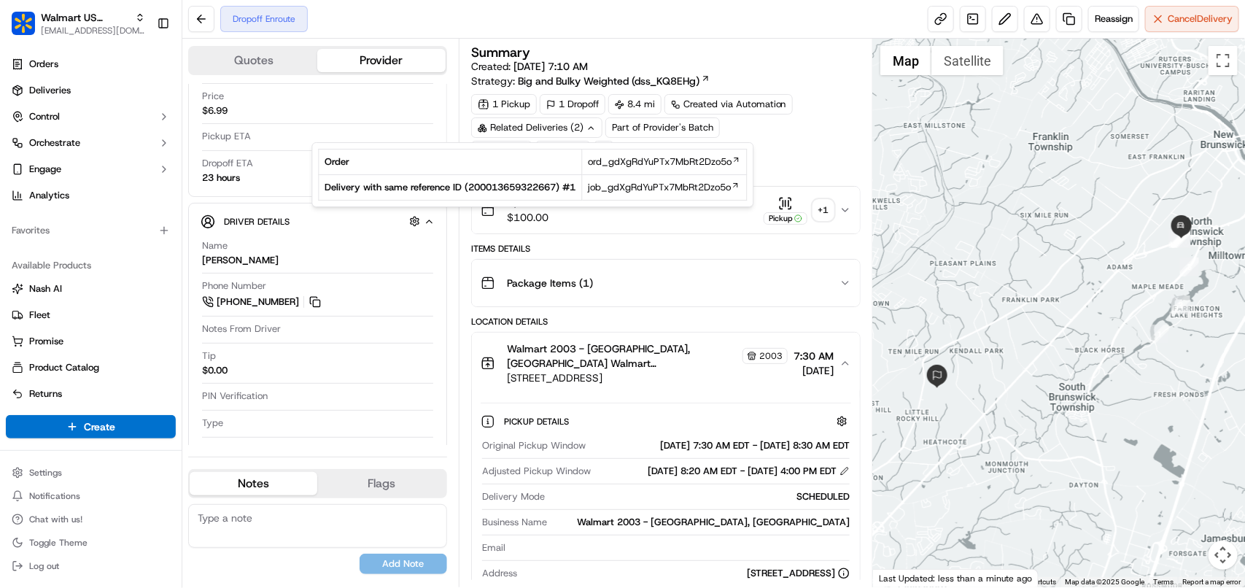
click at [558, 161] on td "Order" at bounding box center [450, 163] width 263 height 26
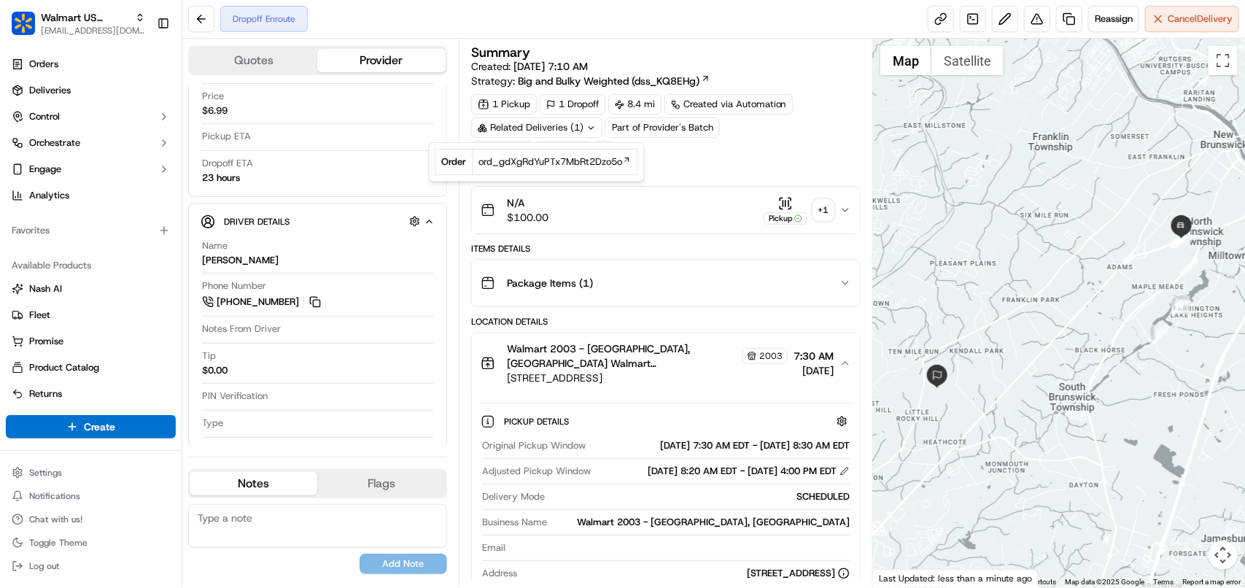
click at [830, 85] on div "Summary Created: 09/17/2025 7:10 AM Strategy: Big and Bulky Weighted (dss_KQ8EH…" at bounding box center [665, 67] width 389 height 42
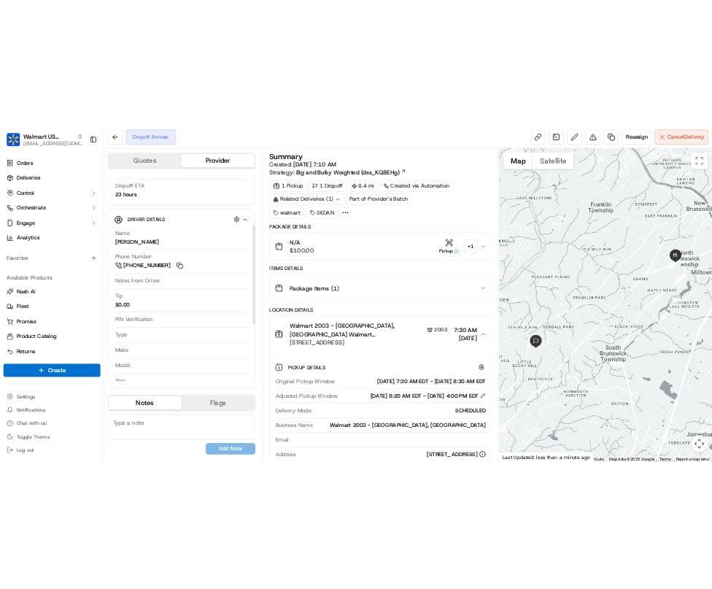
scroll to position [183, 0]
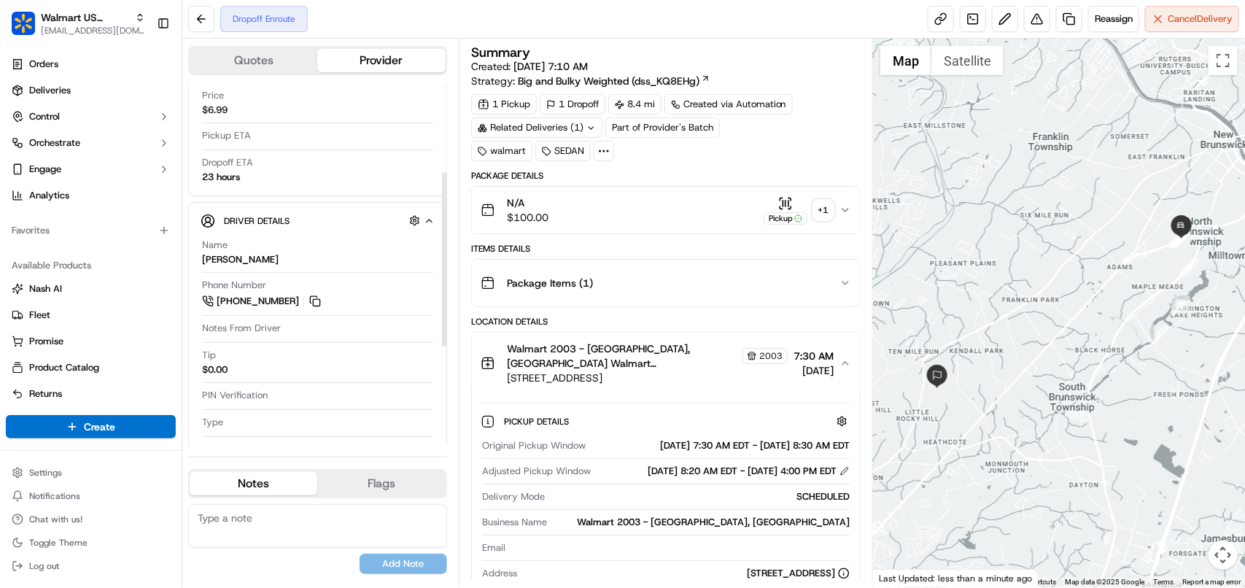
drag, startPoint x: 443, startPoint y: 238, endPoint x: 458, endPoint y: 326, distance: 89.6
click at [447, 326] on div at bounding box center [444, 259] width 5 height 174
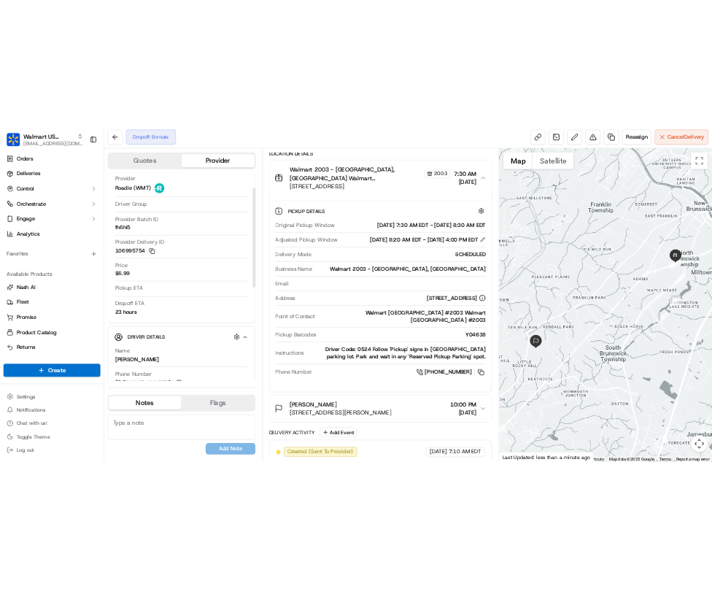
scroll to position [0, 0]
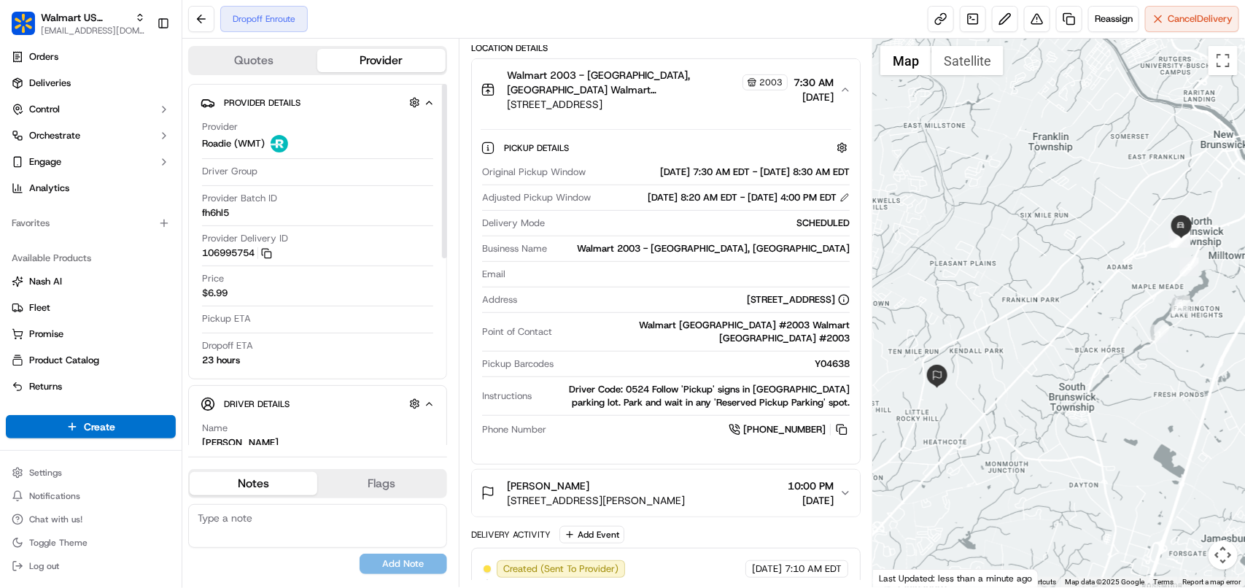
drag, startPoint x: 443, startPoint y: 323, endPoint x: 445, endPoint y: 109, distance: 213.7
click at [445, 109] on div at bounding box center [444, 171] width 5 height 174
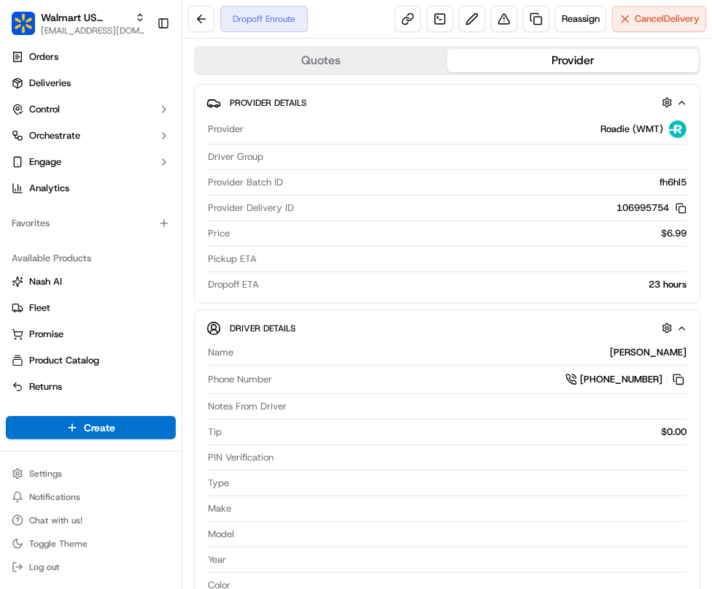
scroll to position [6, 0]
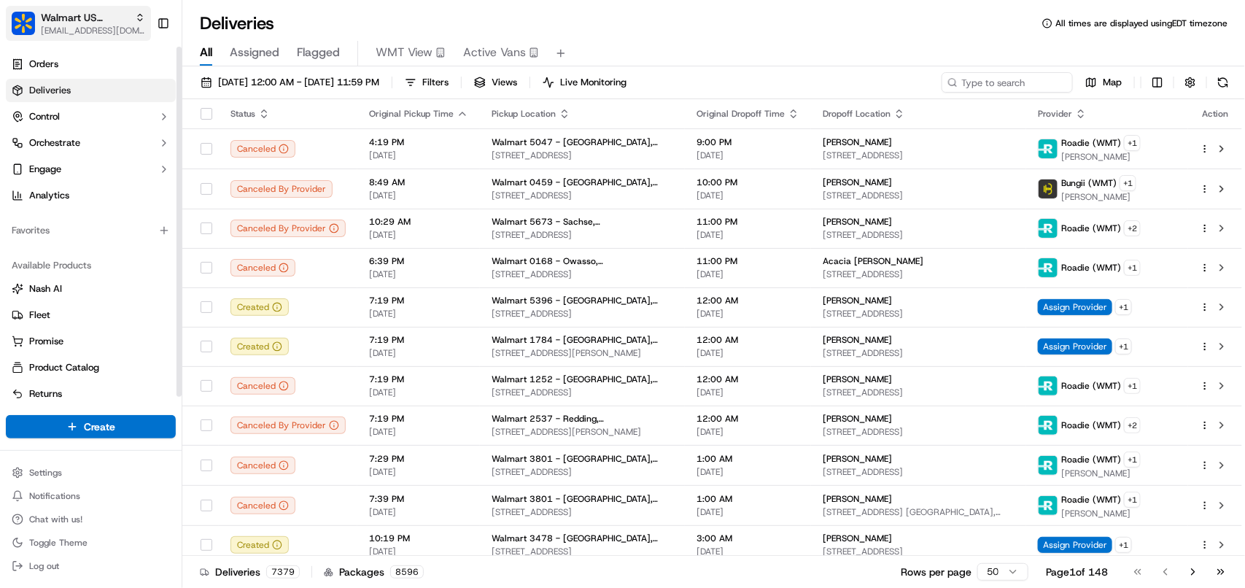
click at [82, 12] on button "Walmart US Stores [EMAIL_ADDRESS][DOMAIN_NAME]" at bounding box center [78, 23] width 145 height 35
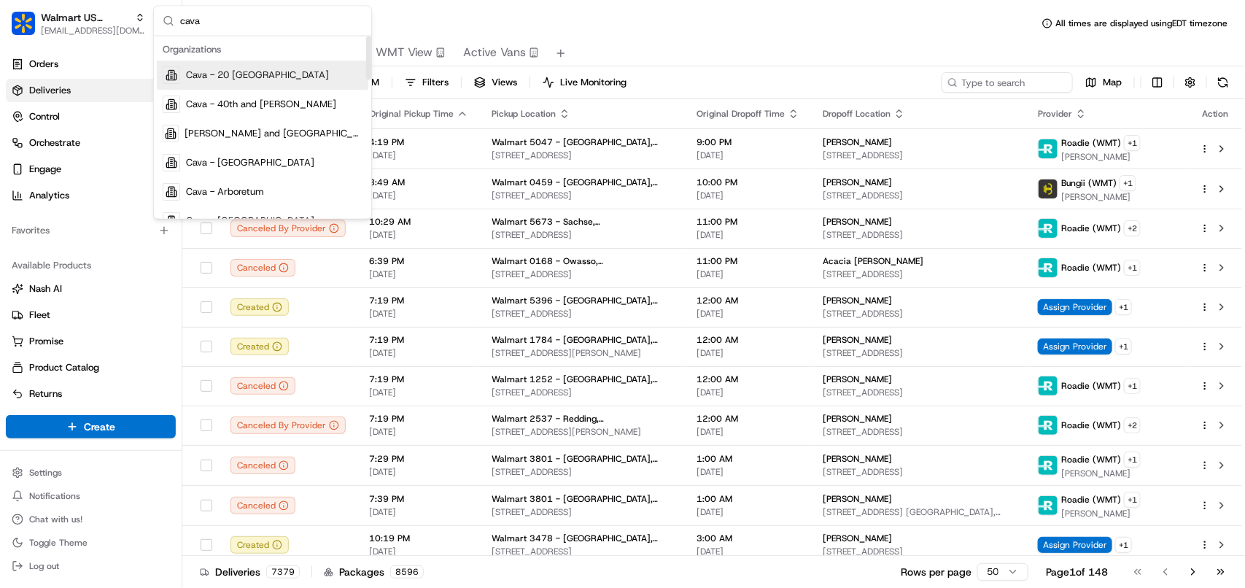
drag, startPoint x: 369, startPoint y: 58, endPoint x: 311, endPoint y: 26, distance: 66.3
click at [366, 44] on div "Suggestions" at bounding box center [368, 58] width 5 height 44
click at [245, 20] on input "cava" at bounding box center [271, 21] width 182 height 29
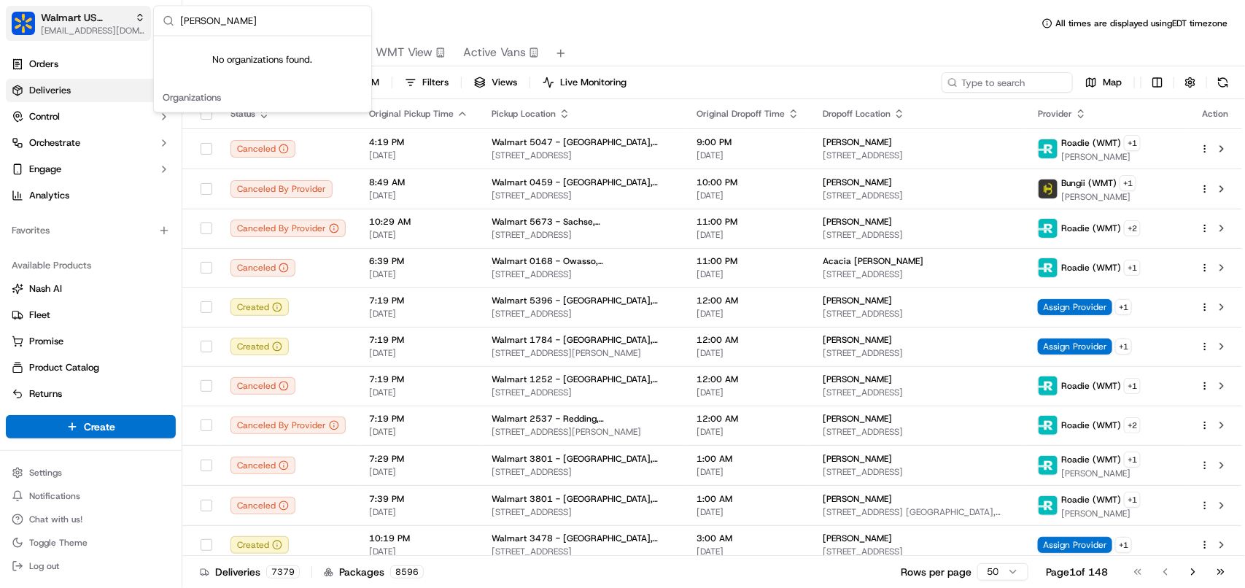
drag, startPoint x: 252, startPoint y: 22, endPoint x: 89, endPoint y: 20, distance: 163.4
click at [89, 20] on body "Walmart US Stores avaldez@nashhelp.com Toggle Sidebar Orders Deliveries Control…" at bounding box center [622, 294] width 1245 height 588
drag, startPoint x: 276, startPoint y: 9, endPoint x: 227, endPoint y: 17, distance: 49.4
click at [275, 9] on input "cava vien" at bounding box center [271, 21] width 182 height 29
click at [209, 18] on input "cava vien" at bounding box center [271, 21] width 182 height 29
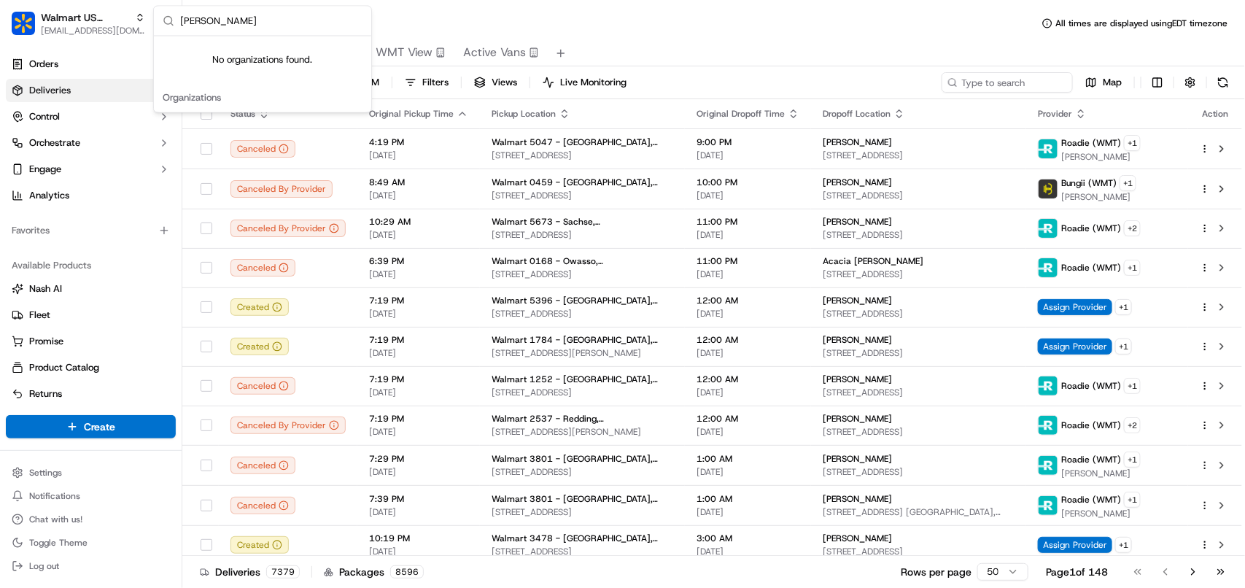
click at [209, 18] on input "cava vien" at bounding box center [271, 21] width 182 height 29
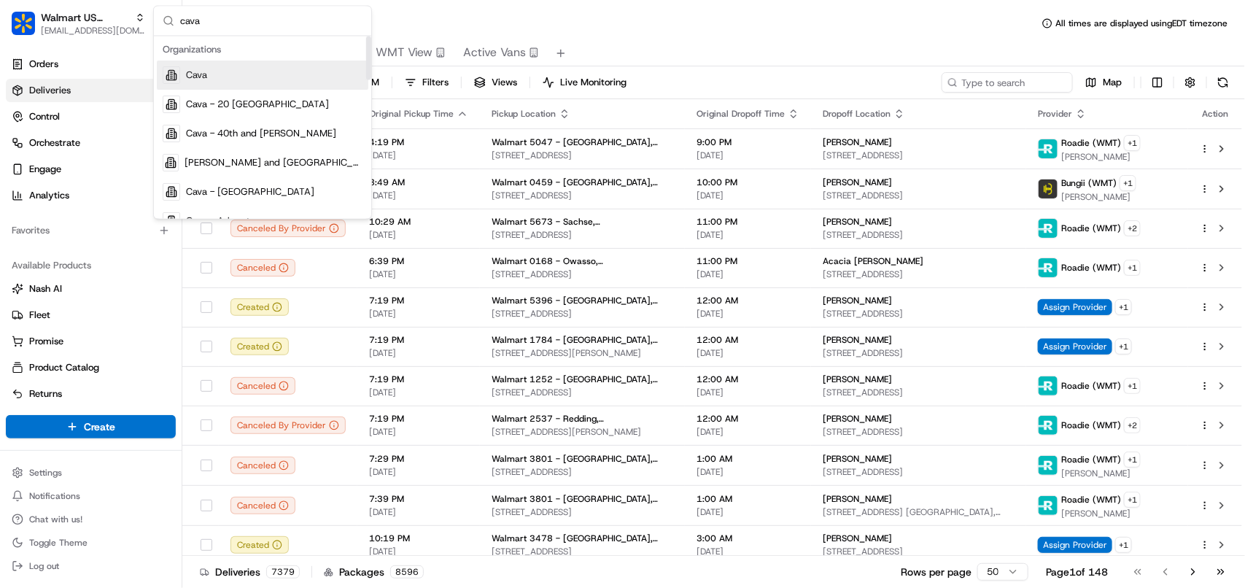
type input "cava"
drag, startPoint x: 367, startPoint y: 64, endPoint x: 351, endPoint y: 40, distance: 28.9
click at [366, 40] on div "Suggestions" at bounding box center [368, 58] width 5 height 44
click at [266, 69] on div "Cava" at bounding box center [262, 75] width 211 height 29
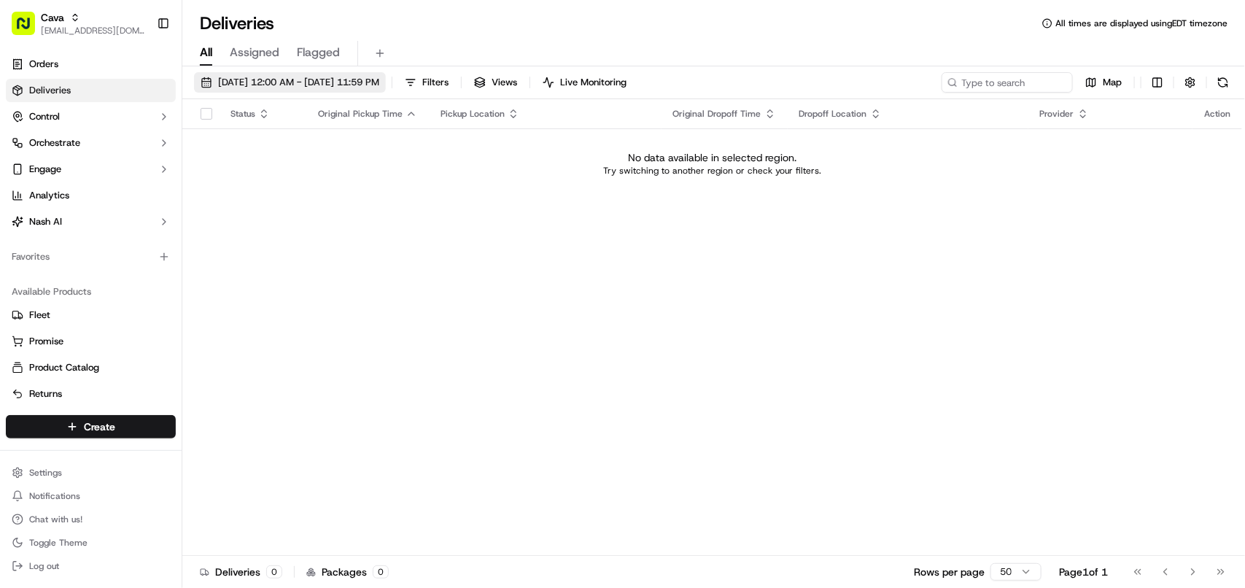
click at [252, 81] on span "09/14/2025 12:00 AM - 09/15/2025 11:59 PM" at bounding box center [298, 82] width 161 height 13
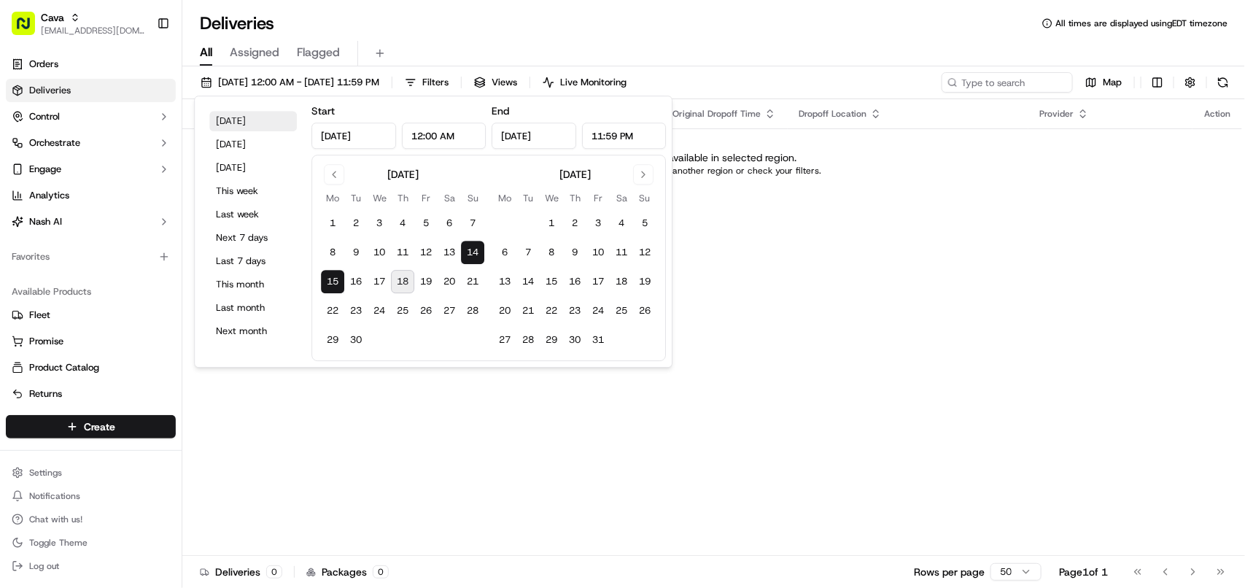
click at [244, 120] on button "Today" at bounding box center [253, 121] width 88 height 20
type input "Sep 18, 2025"
click at [77, 26] on span "[EMAIL_ADDRESS][DOMAIN_NAME]" at bounding box center [93, 31] width 104 height 12
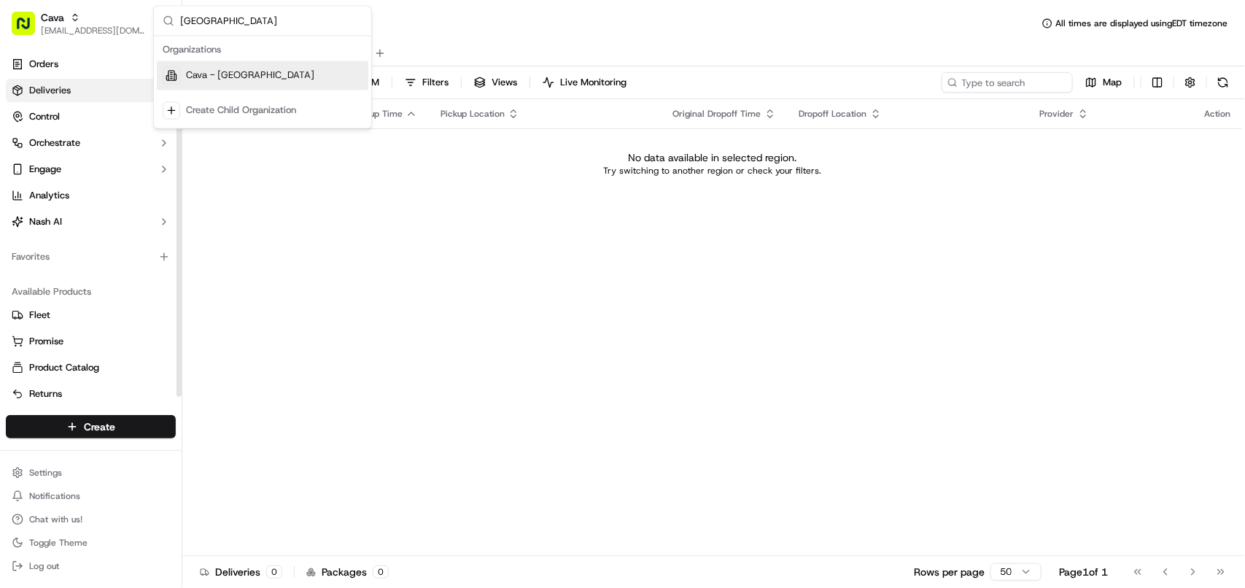
type input "Vienna"
click at [213, 74] on span "Cava - Vienna" at bounding box center [250, 75] width 128 height 13
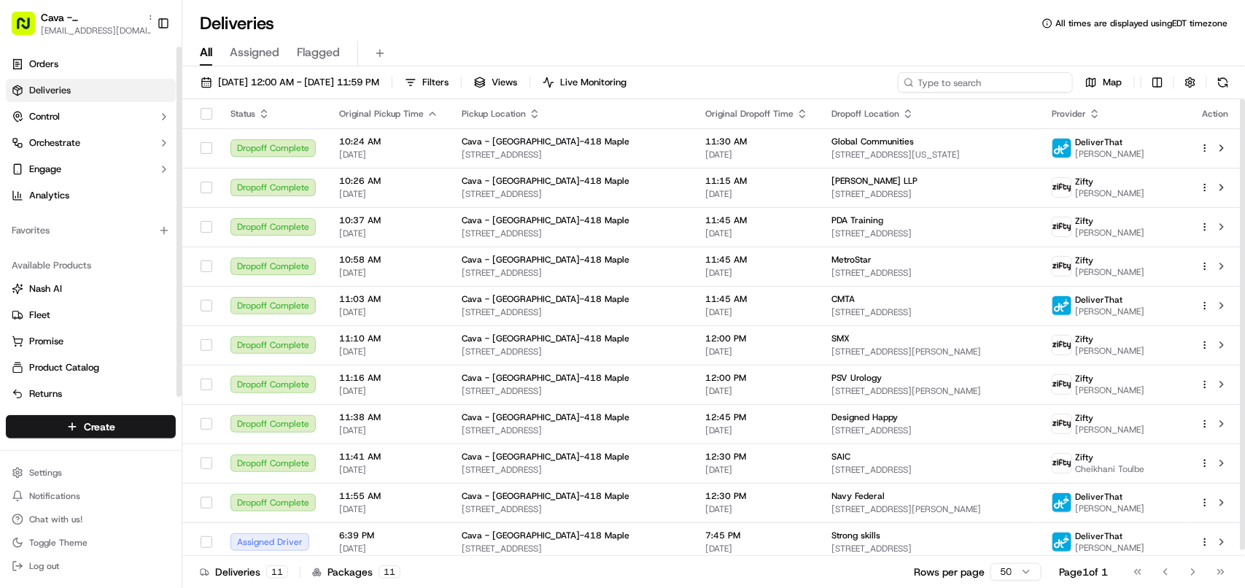
click at [711, 75] on input at bounding box center [985, 82] width 175 height 20
paste input "Lauren Hackett"
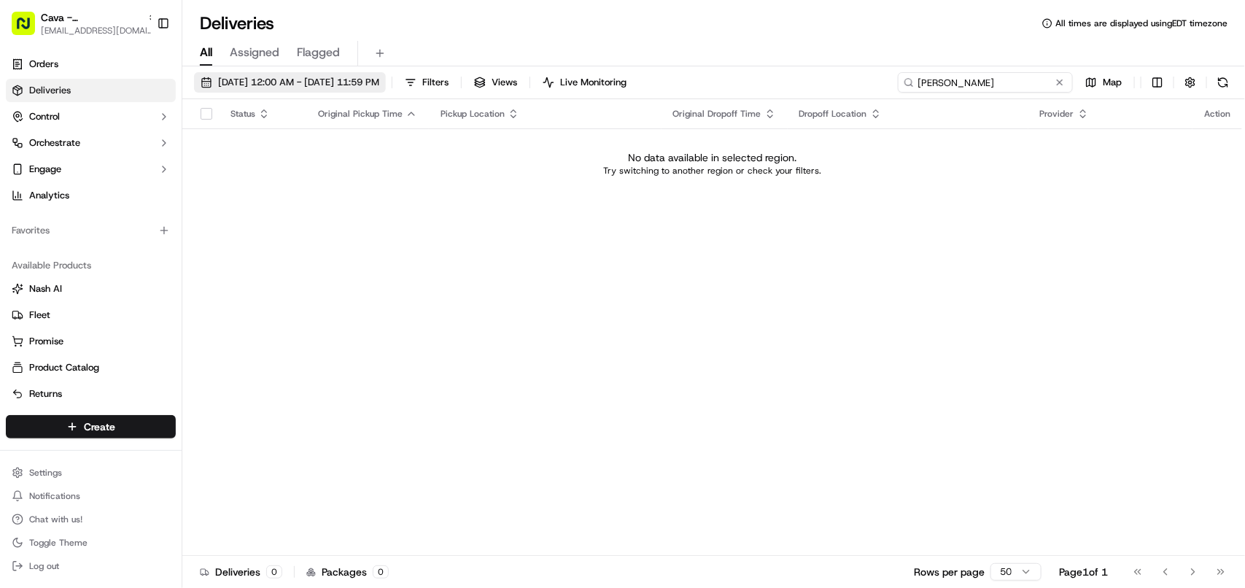
type input "Lauren Hackett"
click at [379, 79] on span "[DATE] 12:00 AM - [DATE] 11:59 PM" at bounding box center [298, 82] width 161 height 13
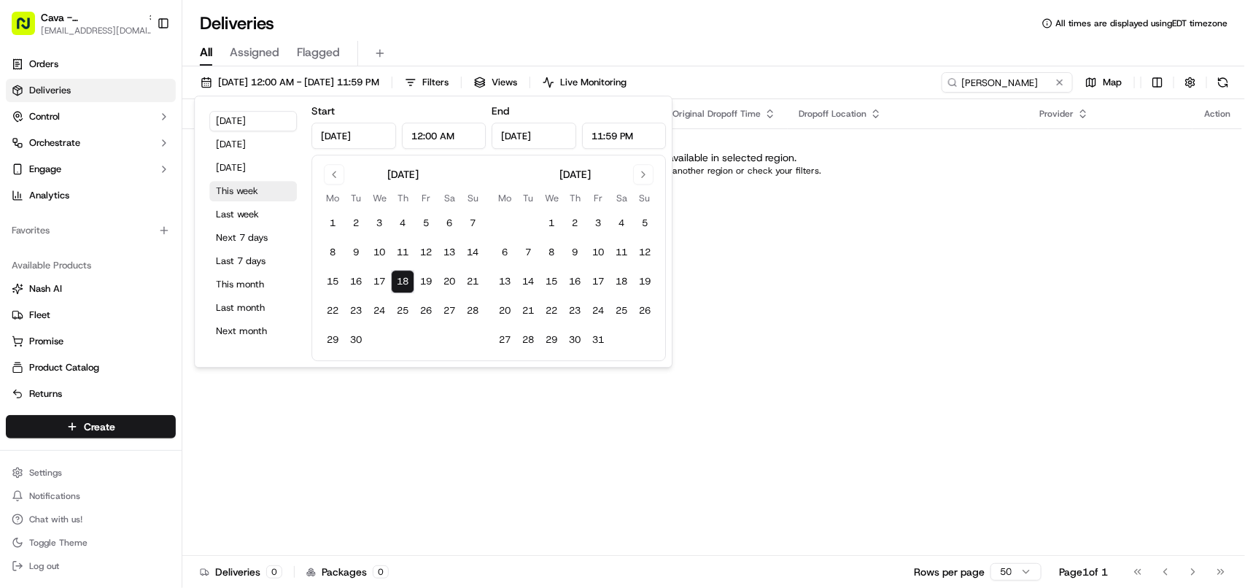
click at [238, 191] on button "This week" at bounding box center [253, 191] width 88 height 20
type input "Sep 15, 2025"
type input "Sep 21, 2025"
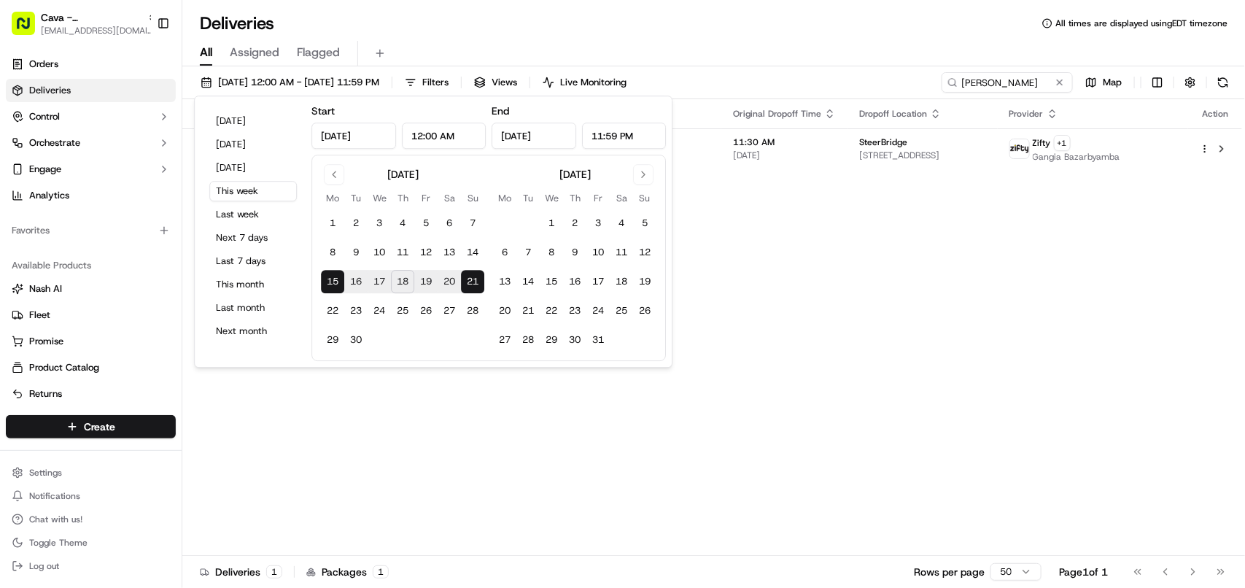
drag, startPoint x: 871, startPoint y: 376, endPoint x: 885, endPoint y: 198, distance: 178.4
click at [711, 376] on div "Status Original Pickup Time Pickup Location Original Dropoff Time Dropoff Locat…" at bounding box center [712, 327] width 1060 height 457
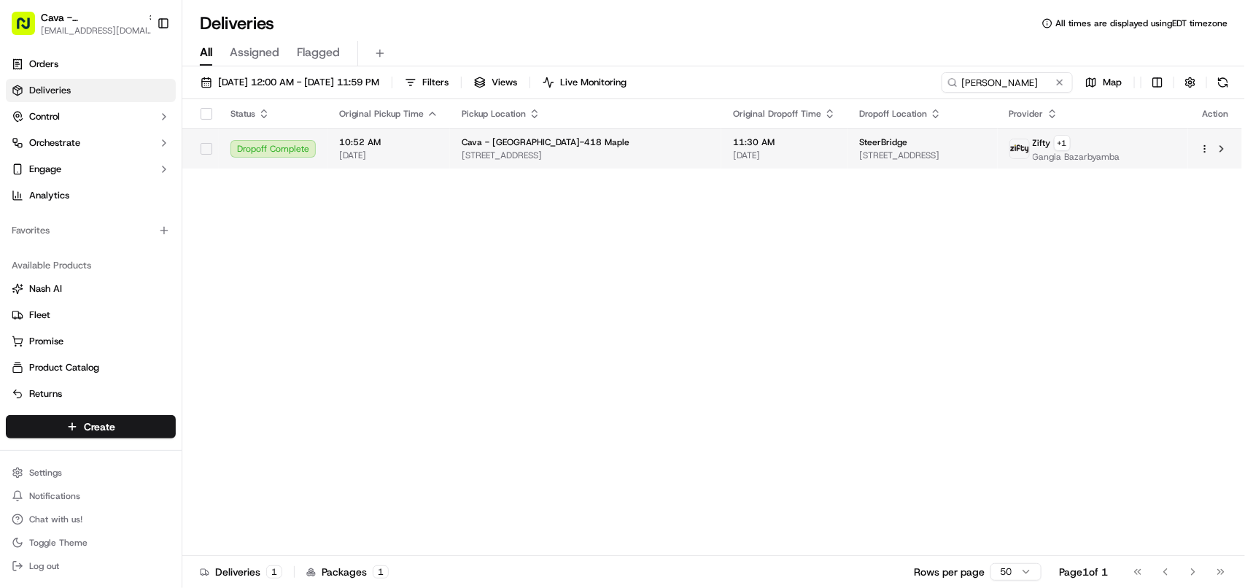
click at [711, 152] on span "8521 Leesburg Pike, Vienna, VA 22182, USA" at bounding box center [922, 156] width 127 height 12
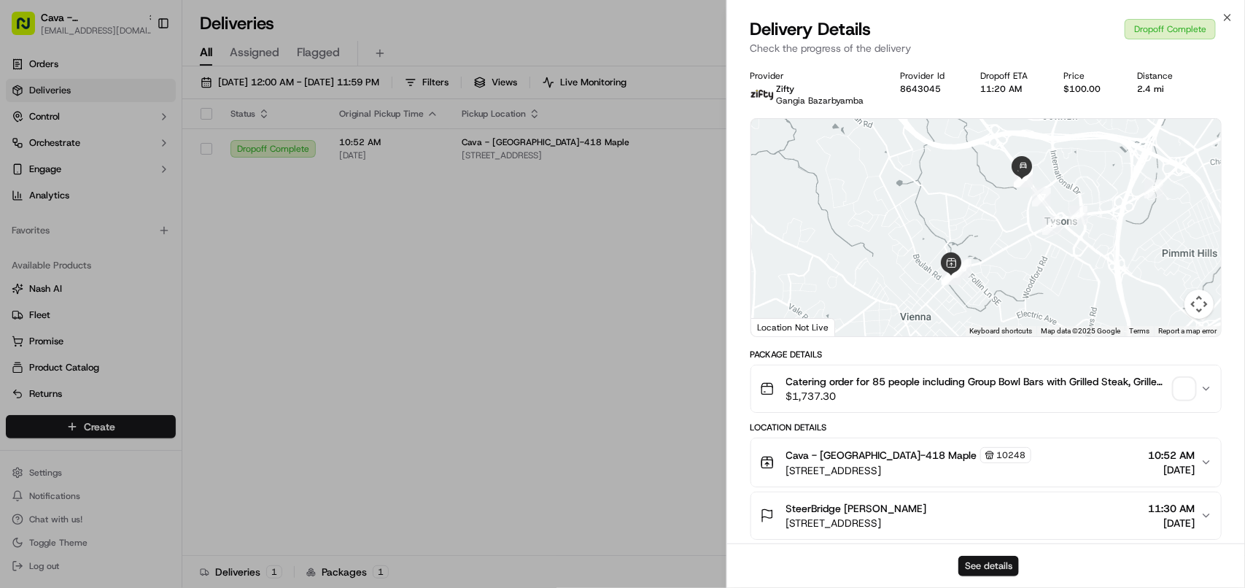
click at [711, 556] on button "See details" at bounding box center [988, 566] width 61 height 20
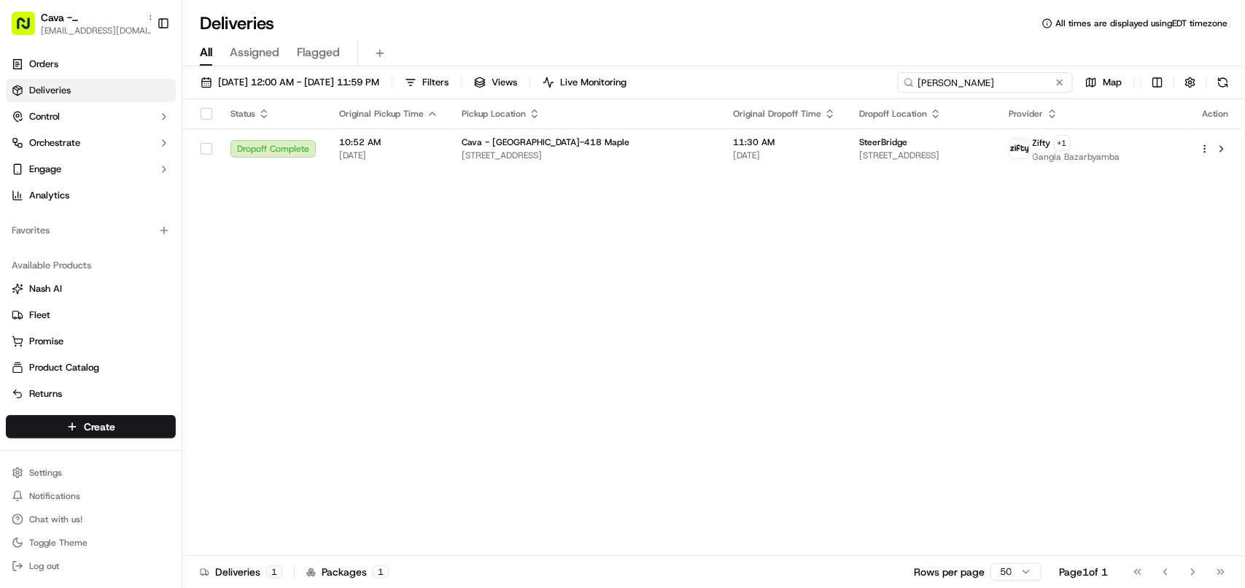
click at [711, 81] on input "Lauren Hackett" at bounding box center [985, 82] width 175 height 20
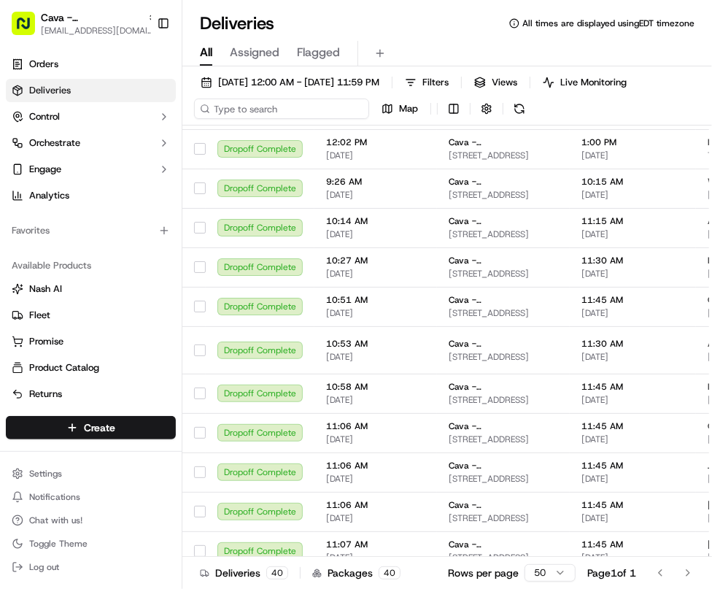
scroll to position [599, 0]
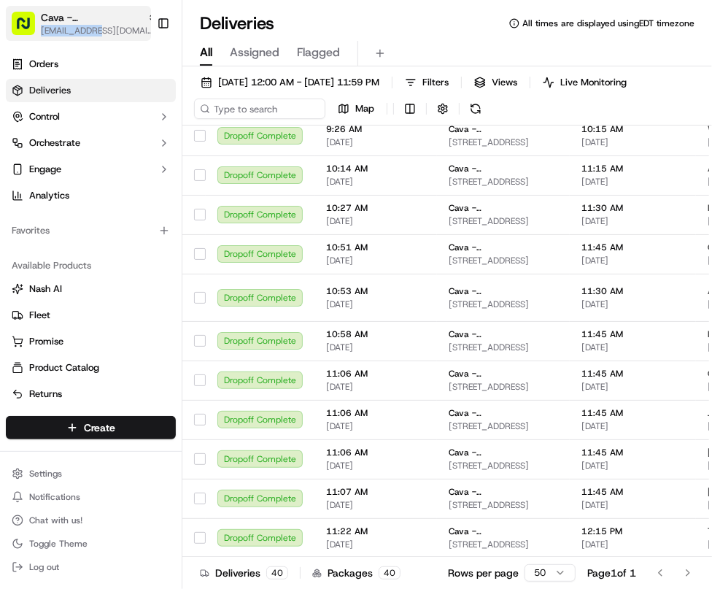
click at [97, 26] on div "Cava - Vienna avaldez@nashhelp.com" at bounding box center [99, 23] width 117 height 26
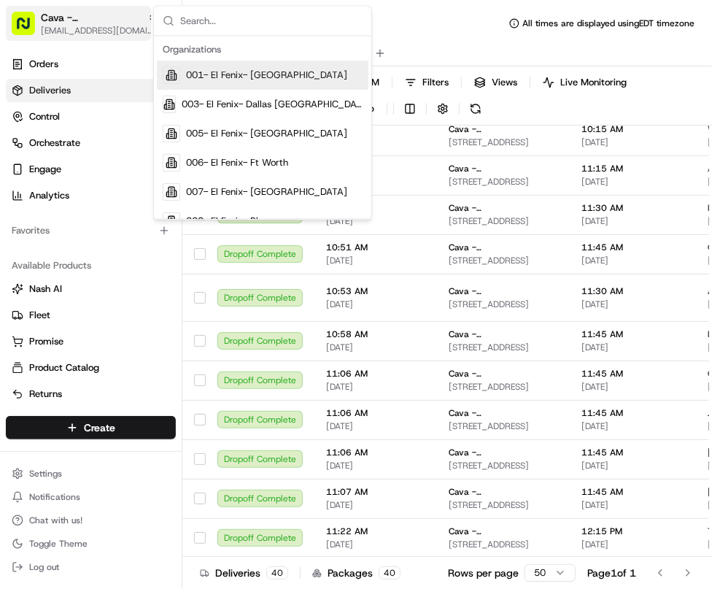
click at [84, 25] on span "[EMAIL_ADDRESS][DOMAIN_NAME]" at bounding box center [99, 31] width 117 height 12
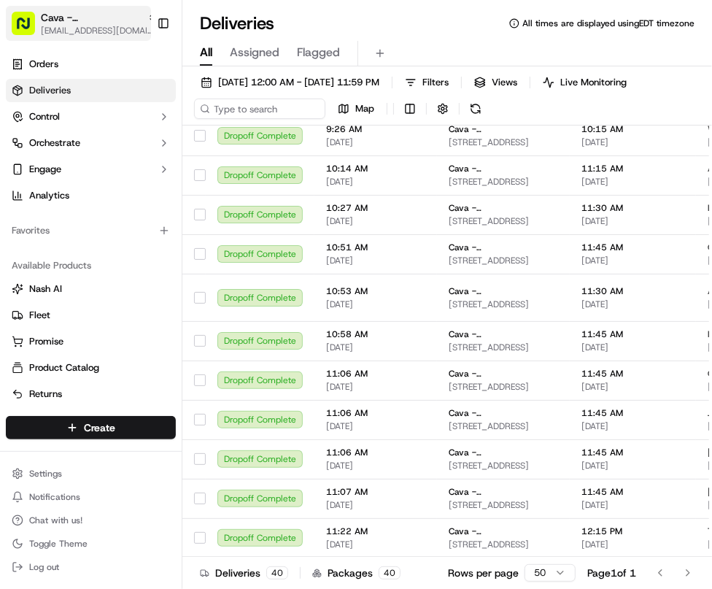
click at [84, 25] on span "[EMAIL_ADDRESS][DOMAIN_NAME]" at bounding box center [99, 31] width 117 height 12
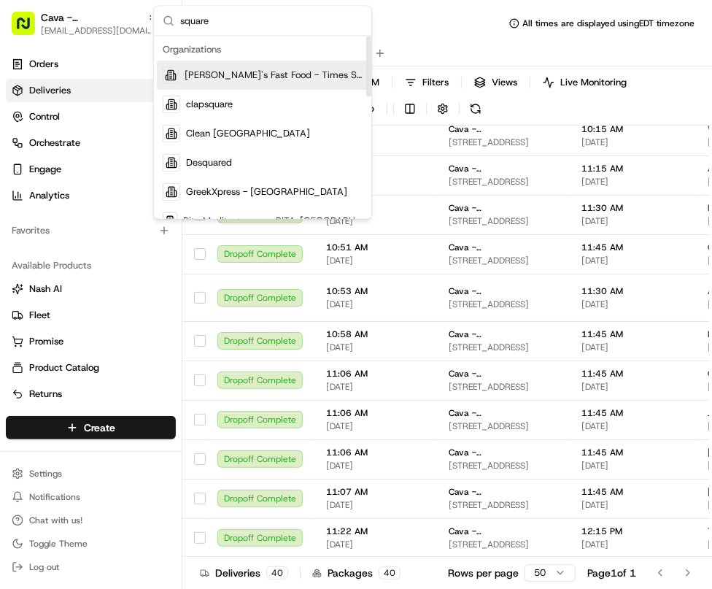
type input "square"
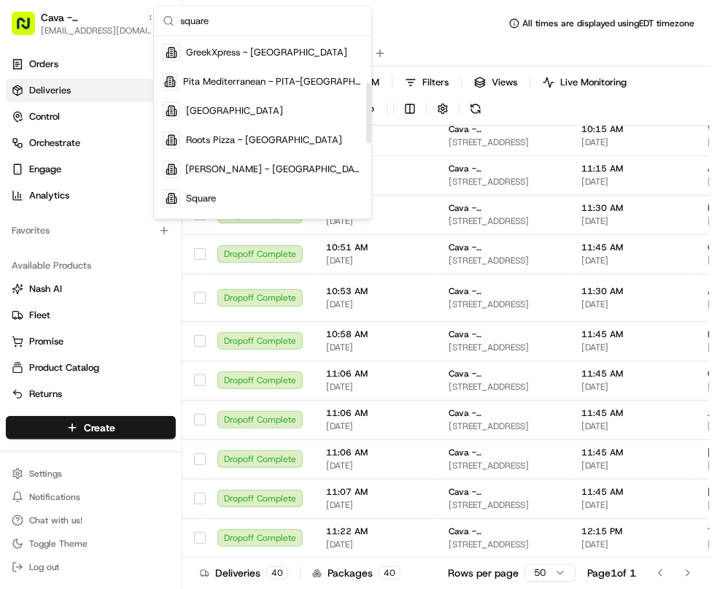
scroll to position [237, 0]
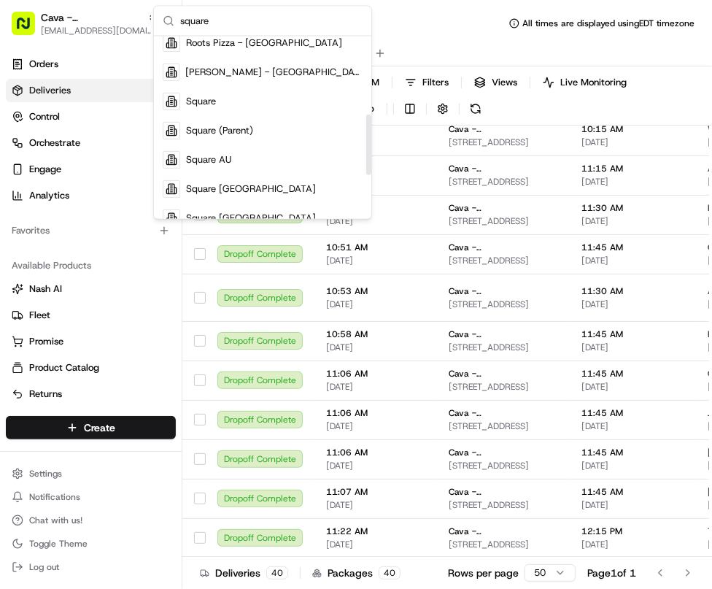
drag, startPoint x: 369, startPoint y: 64, endPoint x: 360, endPoint y: 143, distance: 79.3
click at [366, 143] on div "Suggestions" at bounding box center [368, 144] width 5 height 61
click at [273, 97] on div "Square" at bounding box center [262, 101] width 211 height 29
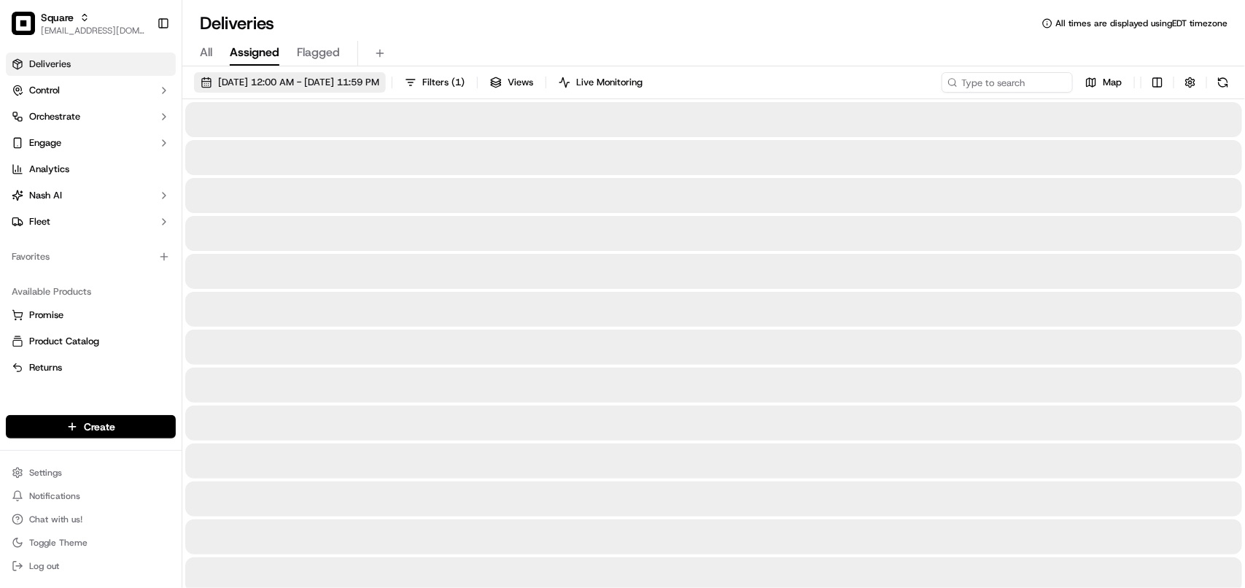
click at [352, 76] on span "09/15/2025 12:00 AM - 09/21/2025 11:59 PM" at bounding box center [298, 82] width 161 height 13
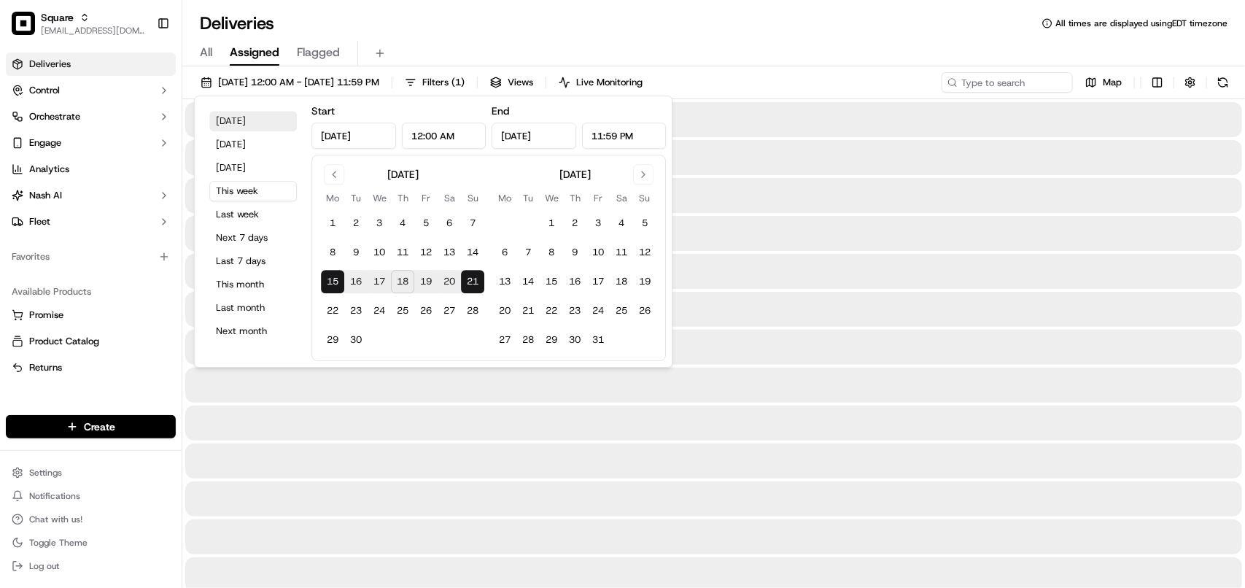
click at [276, 124] on button "Today" at bounding box center [253, 121] width 88 height 20
type input "Sep 18, 2025"
click at [711, 279] on div at bounding box center [713, 271] width 1057 height 35
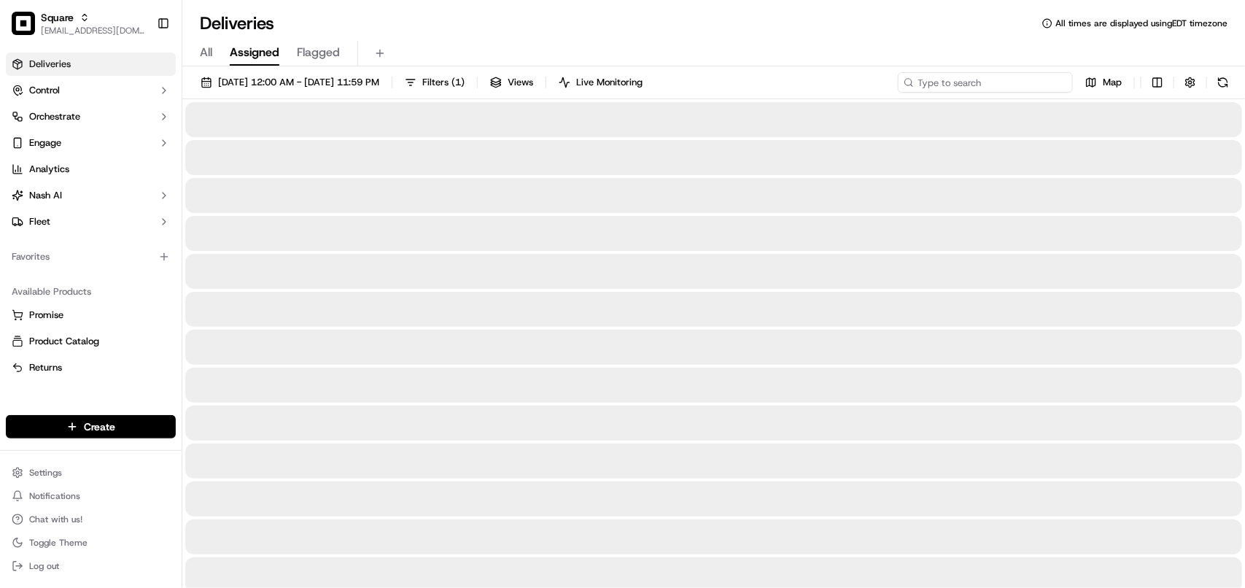
click at [711, 79] on input at bounding box center [985, 82] width 175 height 20
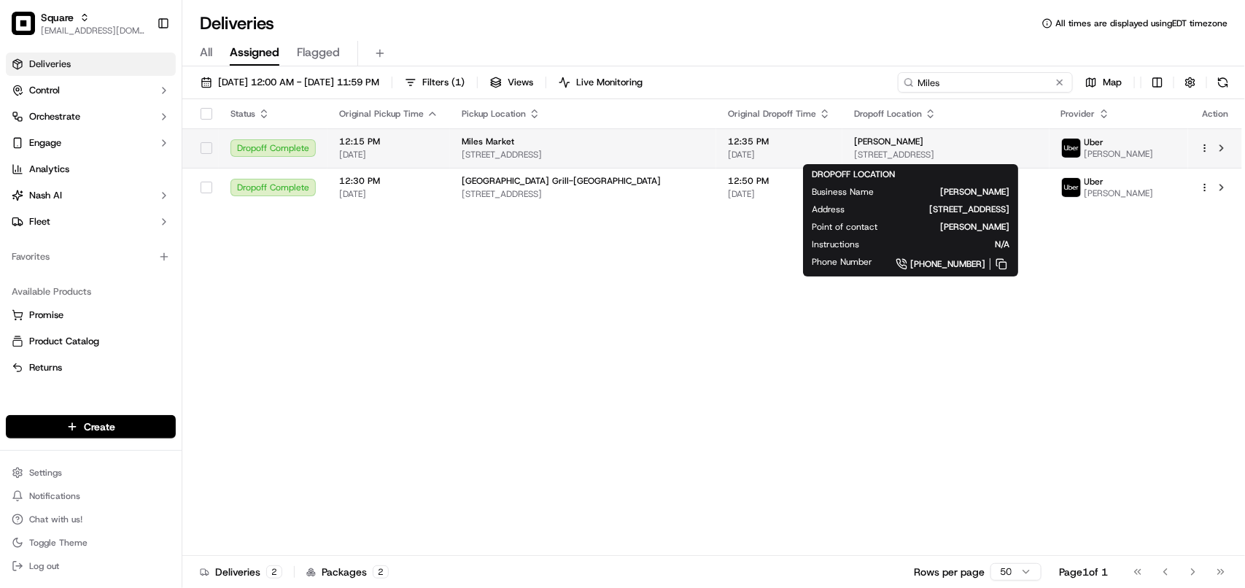
type input "Miles"
click at [711, 154] on span "6100 State St, Saginaw, MI 48603, USA" at bounding box center [946, 155] width 184 height 12
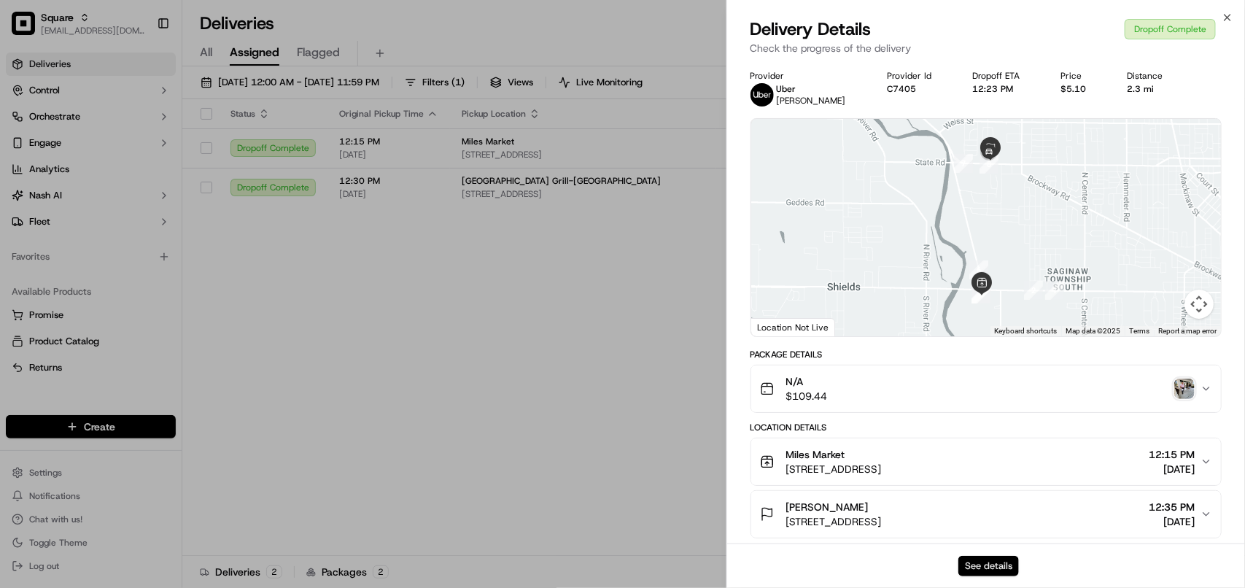
click at [711, 559] on button "See details" at bounding box center [988, 566] width 61 height 20
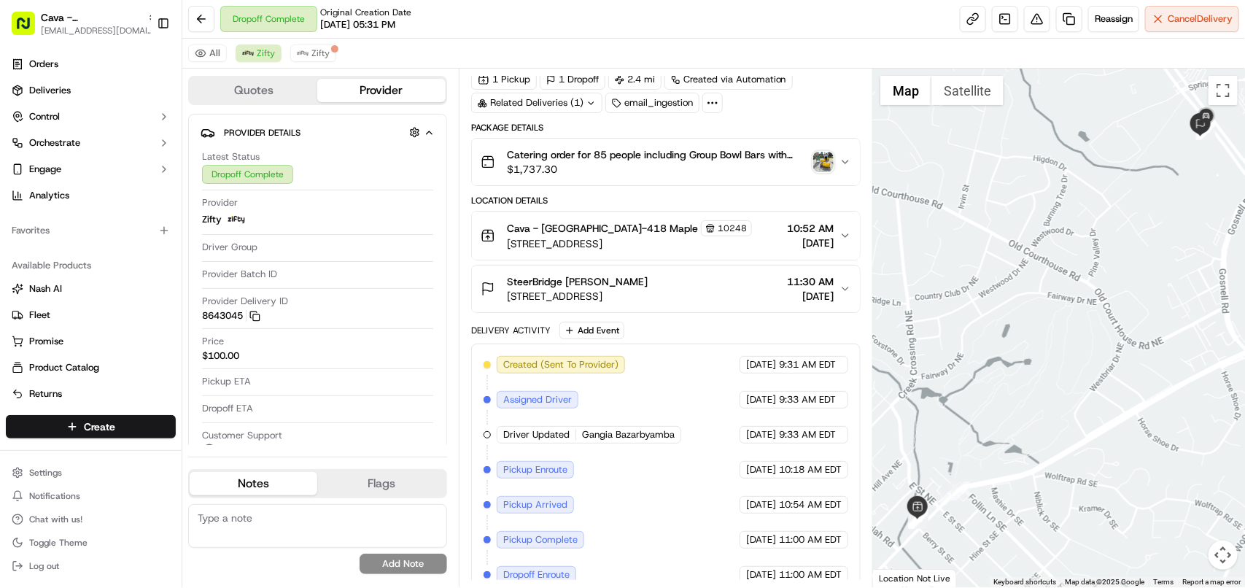
scroll to position [55, 0]
click at [560, 108] on div "Related Deliveries (1)" at bounding box center [536, 103] width 131 height 20
click at [596, 139] on span "ord_XQ2dGMwBJsvdARDNvvAtqK" at bounding box center [550, 137] width 148 height 13
click at [316, 55] on span "Zifty" at bounding box center [320, 53] width 18 height 12
click at [260, 59] on span "Zifty" at bounding box center [266, 53] width 18 height 12
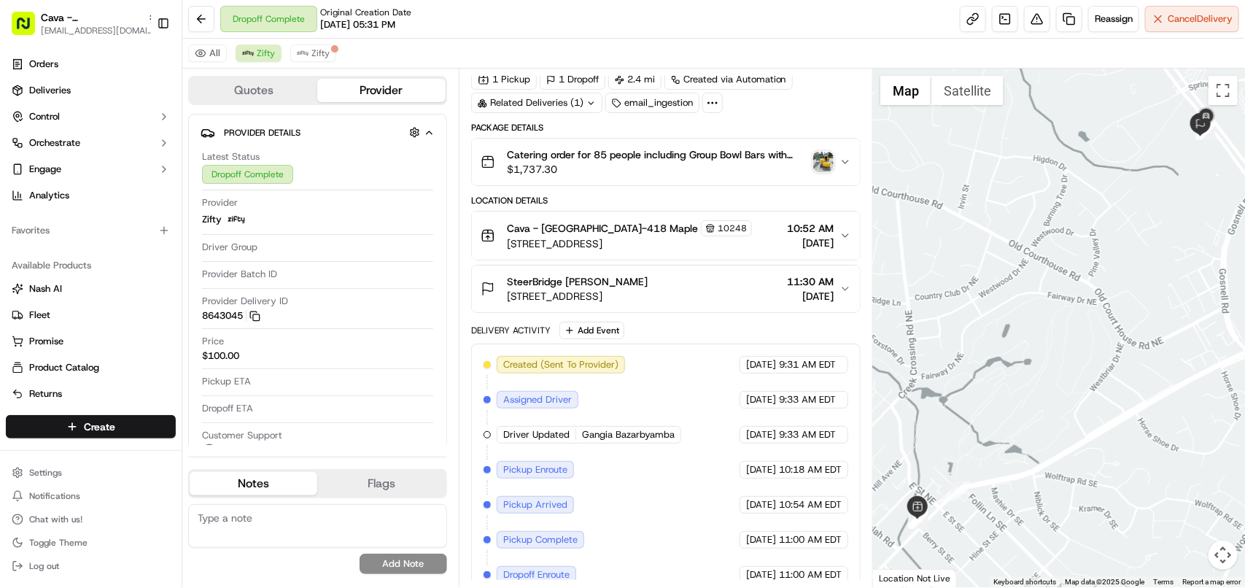
click at [825, 166] on img "button" at bounding box center [823, 162] width 20 height 20
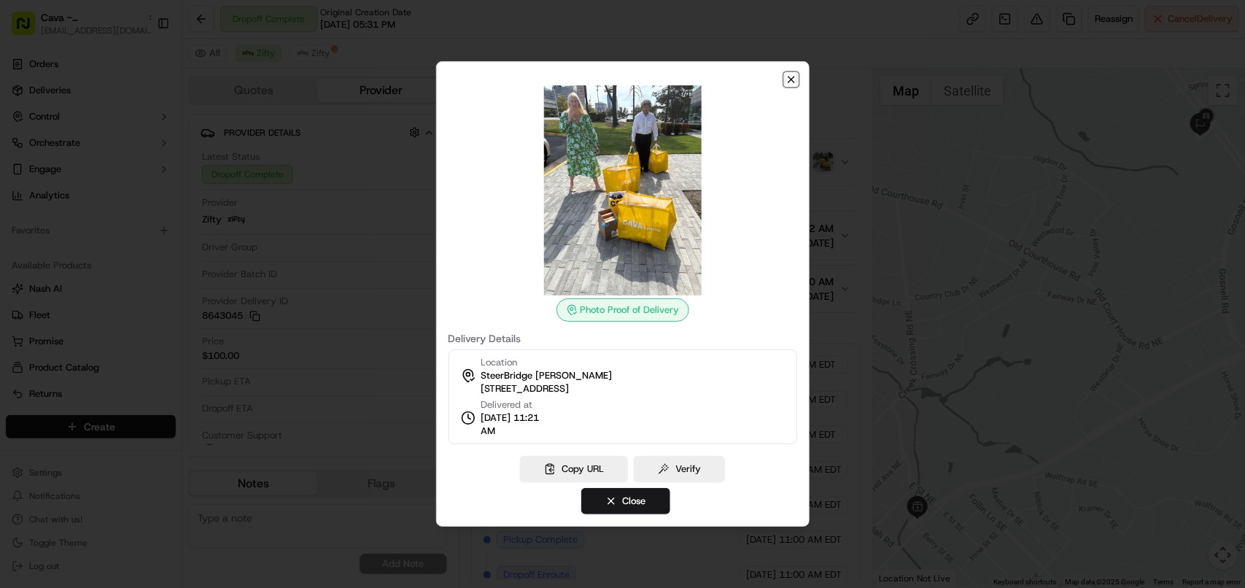
click at [791, 82] on icon "button" at bounding box center [791, 80] width 12 height 12
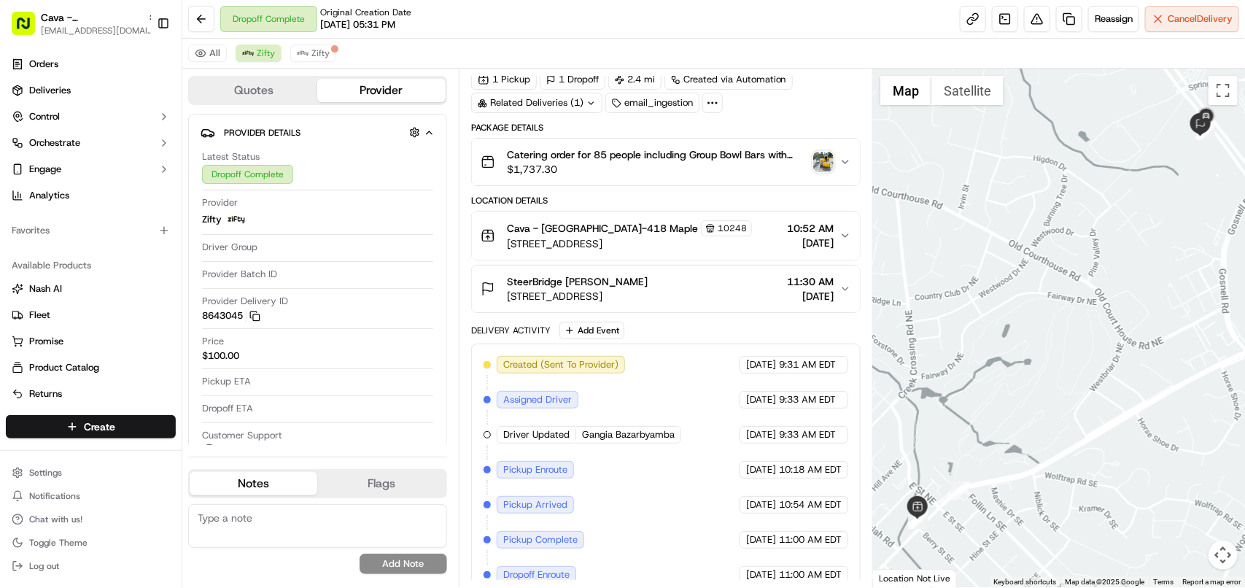
click at [830, 233] on span "10:52 AM" at bounding box center [810, 228] width 47 height 15
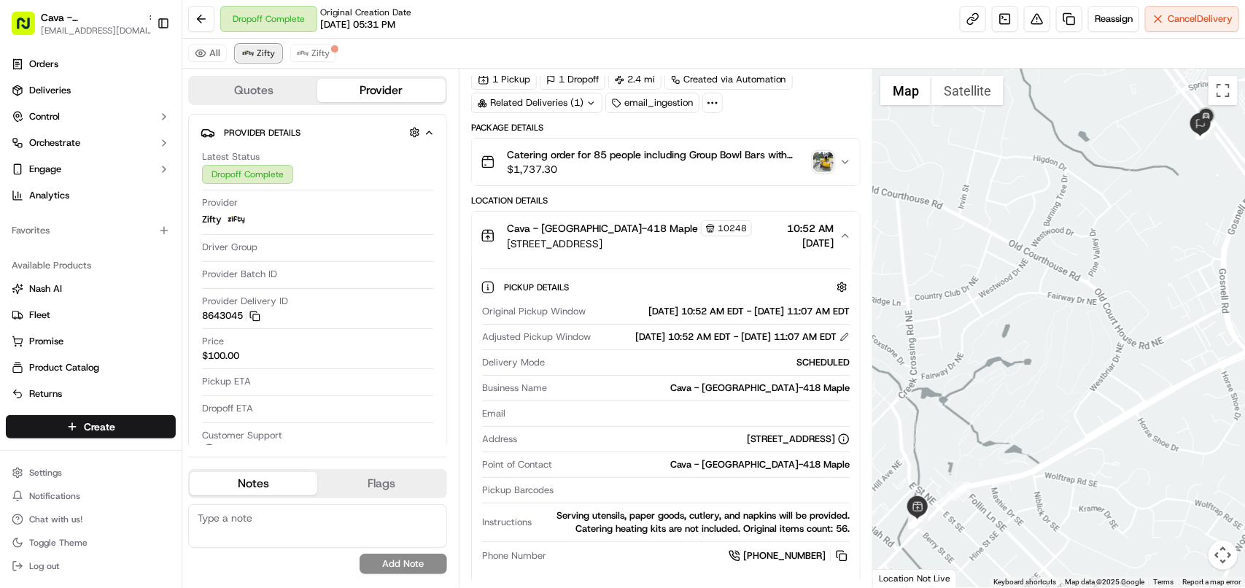
click at [257, 49] on span "Zifty" at bounding box center [266, 53] width 18 height 12
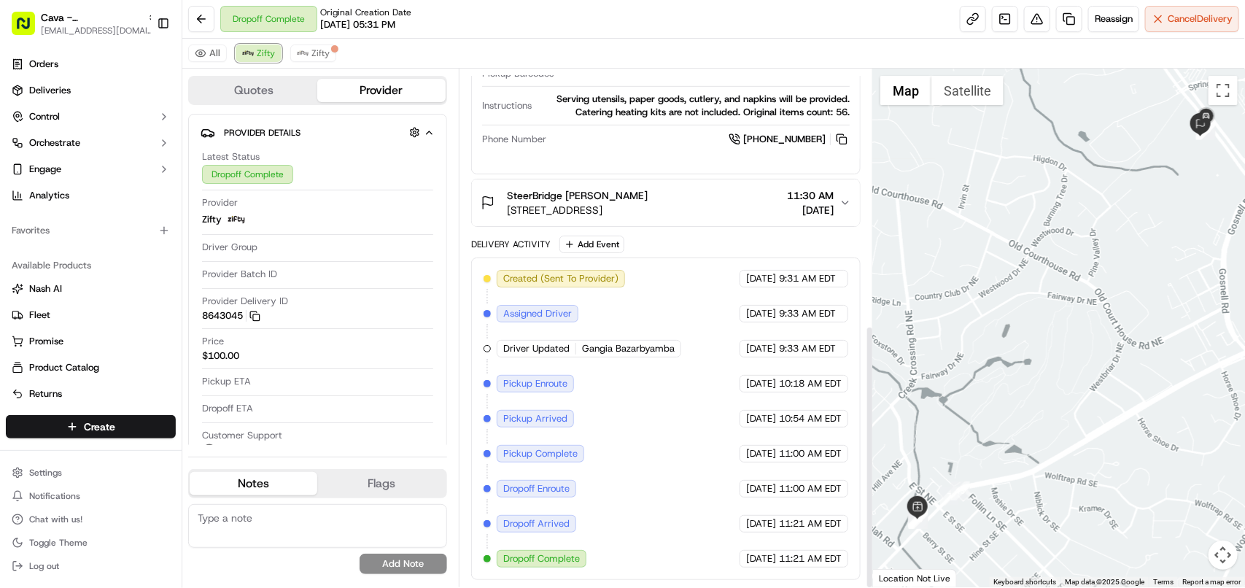
scroll to position [503, 0]
copy span "Zifty"
drag, startPoint x: 219, startPoint y: 217, endPoint x: 193, endPoint y: 0, distance: 218.8
click at [199, 217] on div "Provider Details Latest Status Dropoff Complete Provider Zifty Driver Group Pro…" at bounding box center [317, 292] width 259 height 357
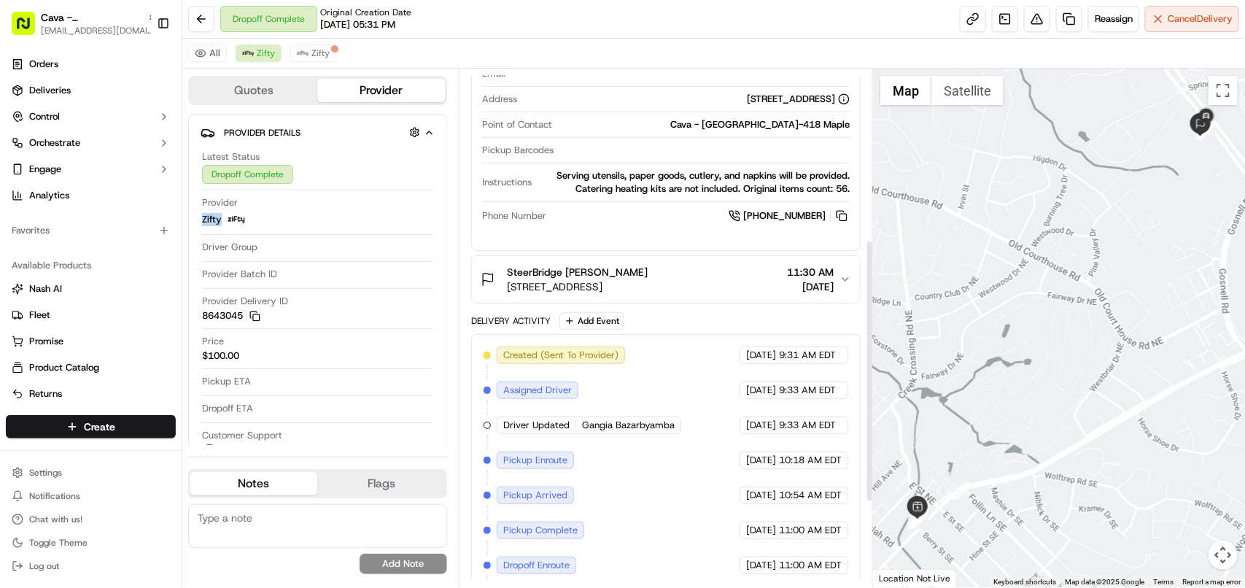
scroll to position [321, 0]
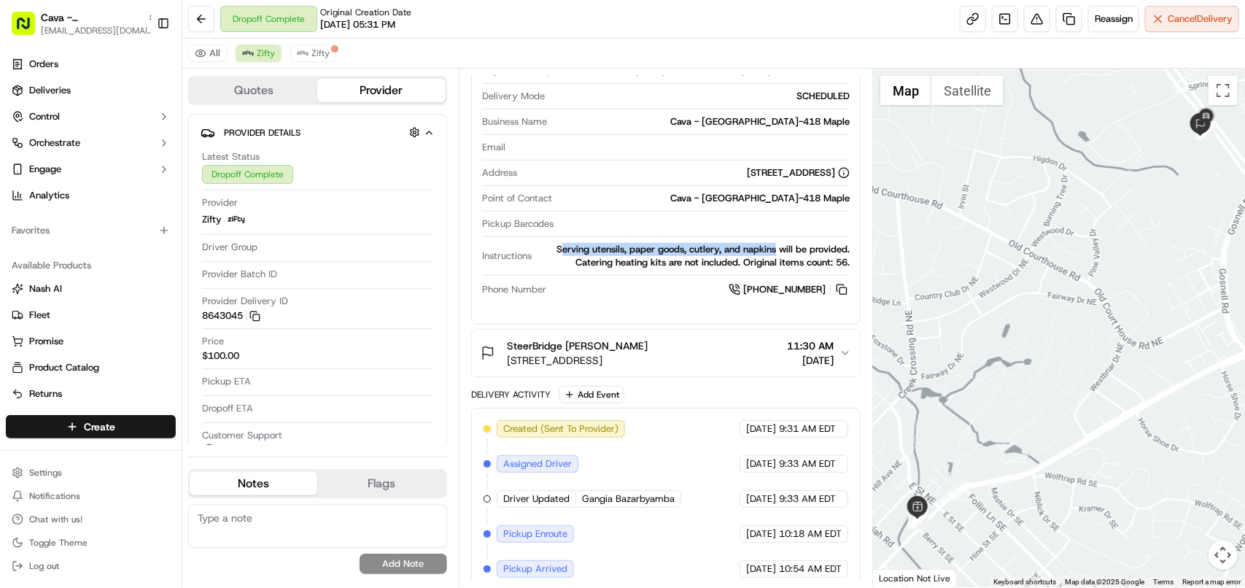
drag, startPoint x: 562, startPoint y: 279, endPoint x: 777, endPoint y: 276, distance: 214.4
click at [777, 269] on div "Serving utensils, paper goods, cutlery, and napkins will be provided. Catering …" at bounding box center [693, 256] width 312 height 26
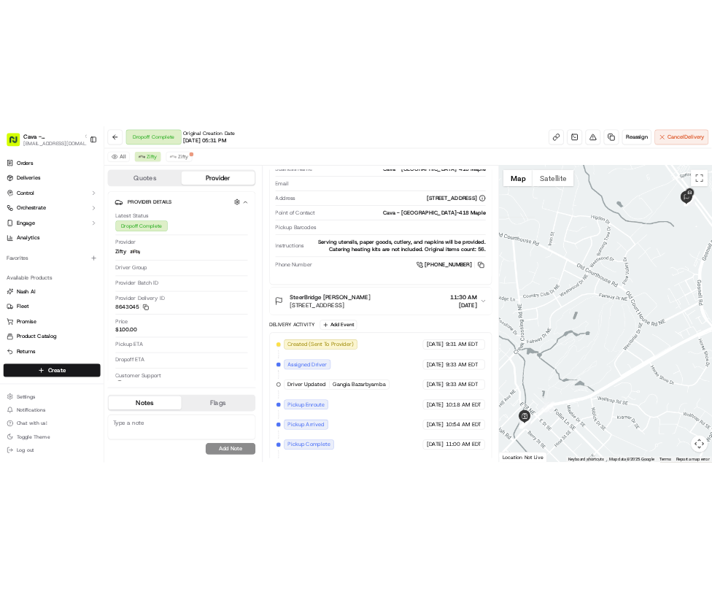
scroll to position [412, 0]
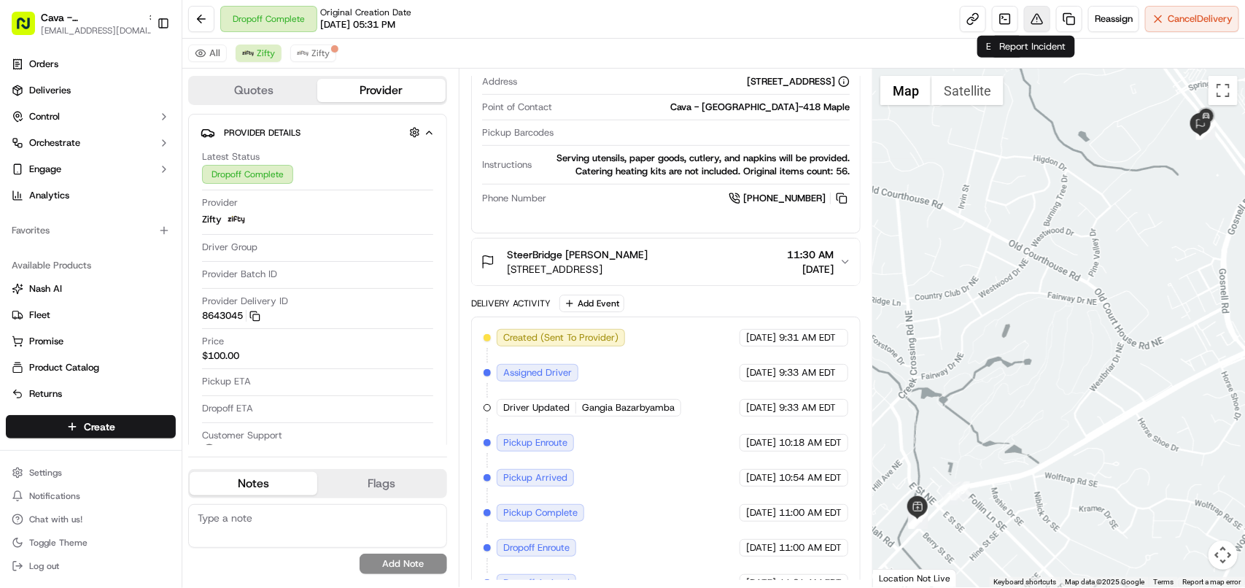
click at [1036, 20] on button at bounding box center [1037, 19] width 26 height 26
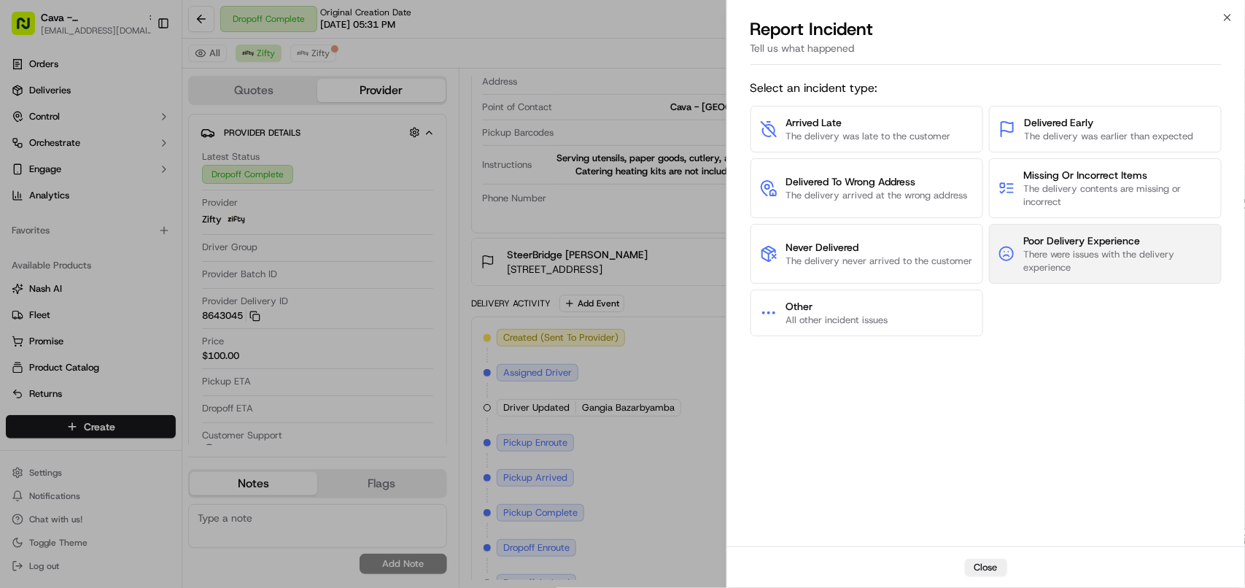
click at [1088, 263] on span "There were issues with the delivery experience" at bounding box center [1117, 261] width 189 height 26
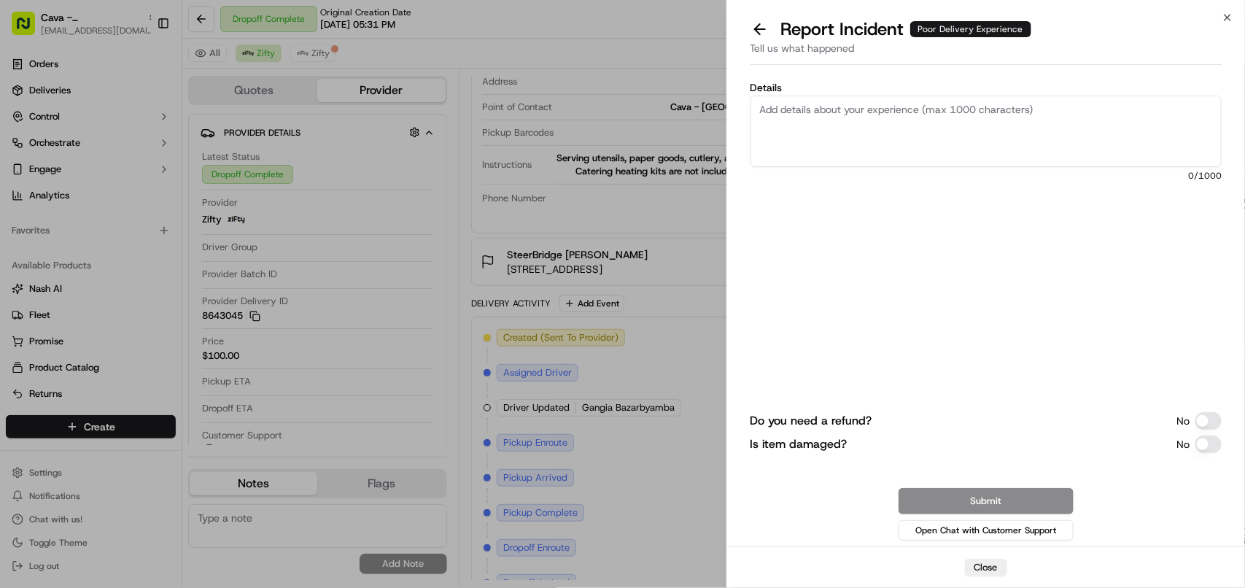
click at [871, 136] on textarea "Details" at bounding box center [985, 131] width 471 height 71
paste textarea "The customer didn't receive the food; he supposedly wanted it at a different ti…"
type textarea "The customer didn't receive the food; he supposedly wanted it at a different ti…"
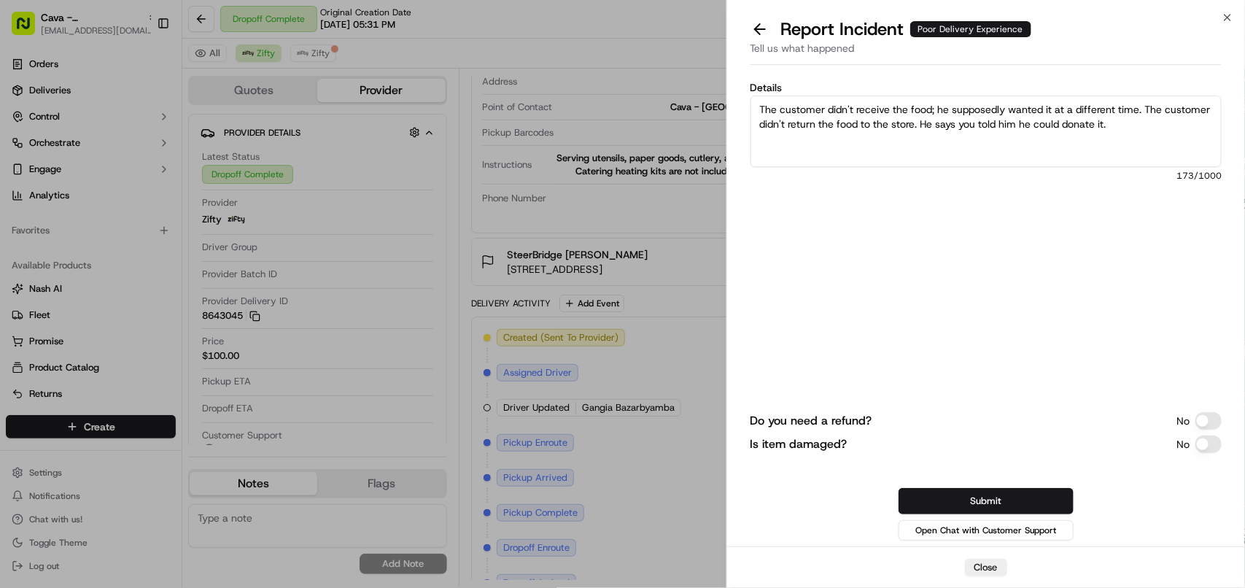
drag, startPoint x: 793, startPoint y: 109, endPoint x: 982, endPoint y: 109, distance: 189.6
click at [982, 109] on textarea "The customer didn't receive the food; he supposedly wanted it at a different ti…" at bounding box center [985, 131] width 471 height 71
click at [1030, 143] on textarea "The customer didn't receive the food; he supposedly wanted it at a different ti…" at bounding box center [985, 131] width 471 height 71
drag, startPoint x: 815, startPoint y: 121, endPoint x: 690, endPoint y: 103, distance: 126.8
click at [690, 103] on body "Cava - Vienna [EMAIL_ADDRESS][DOMAIN_NAME] Toggle Sidebar Orders Deliveries Con…" at bounding box center [622, 294] width 1245 height 588
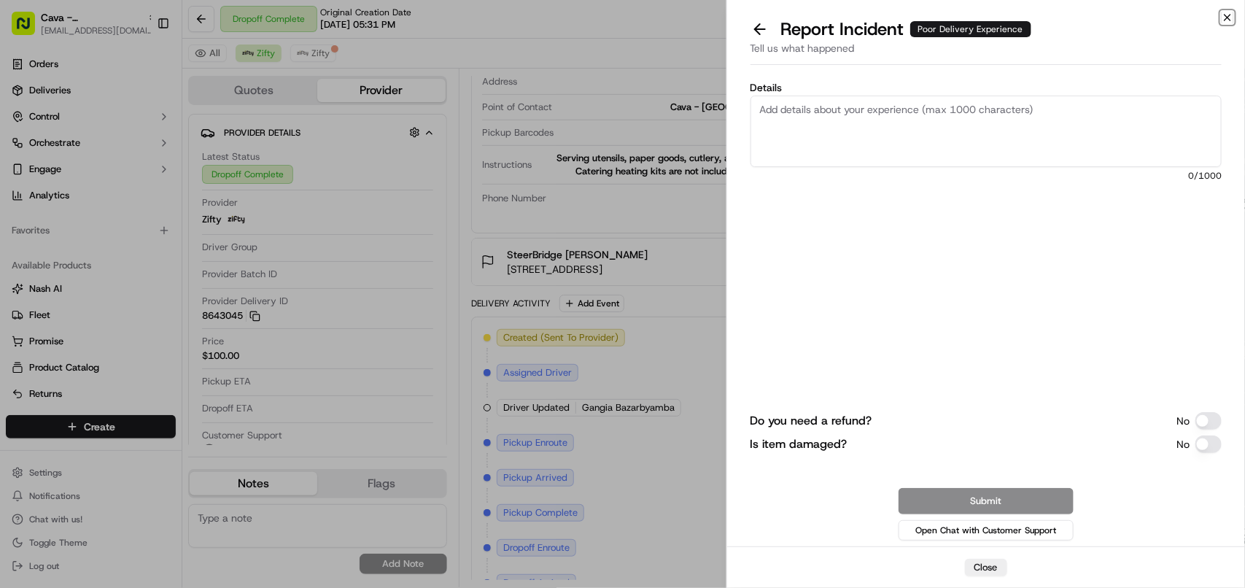
click at [1230, 13] on icon "button" at bounding box center [1228, 18] width 12 height 12
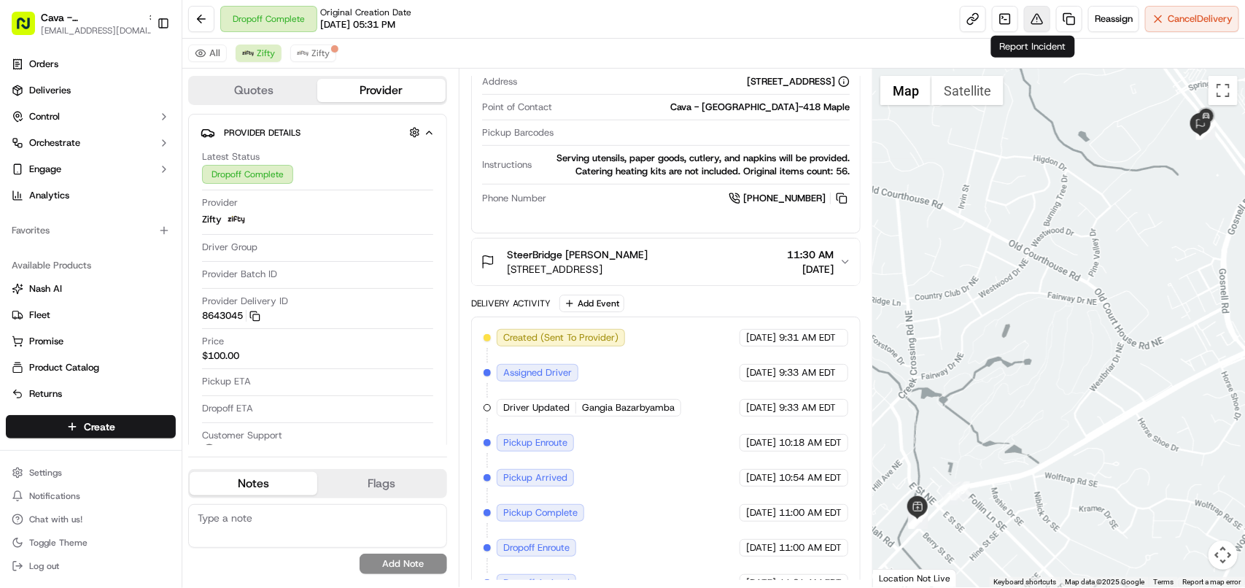
click at [1026, 20] on button at bounding box center [1037, 19] width 26 height 26
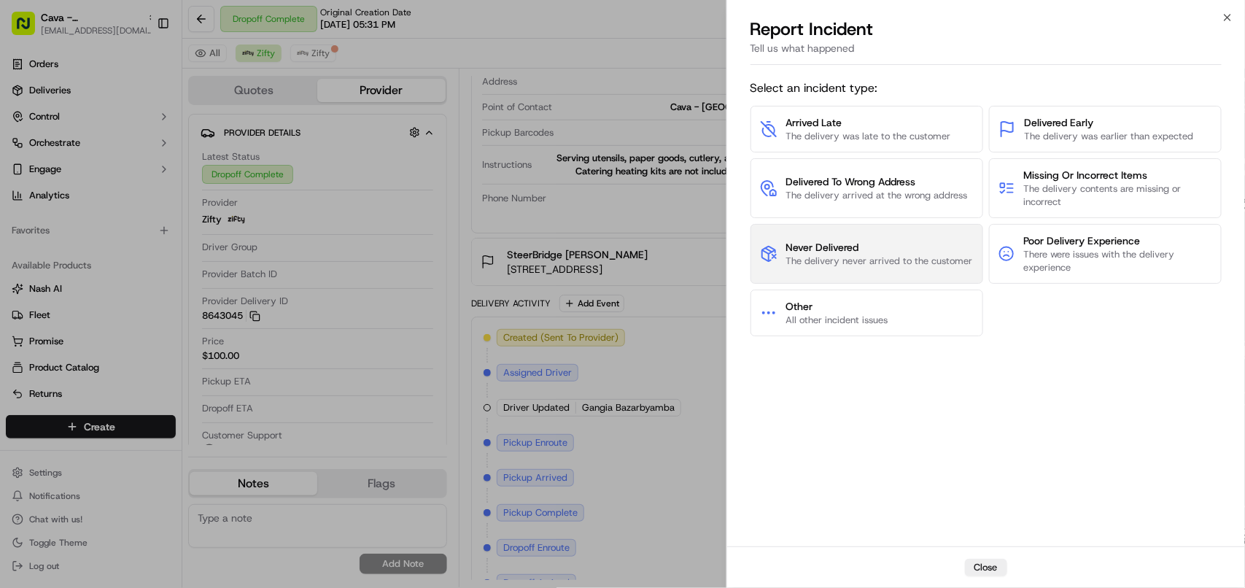
click at [828, 249] on span "Never Delivered" at bounding box center [879, 247] width 187 height 15
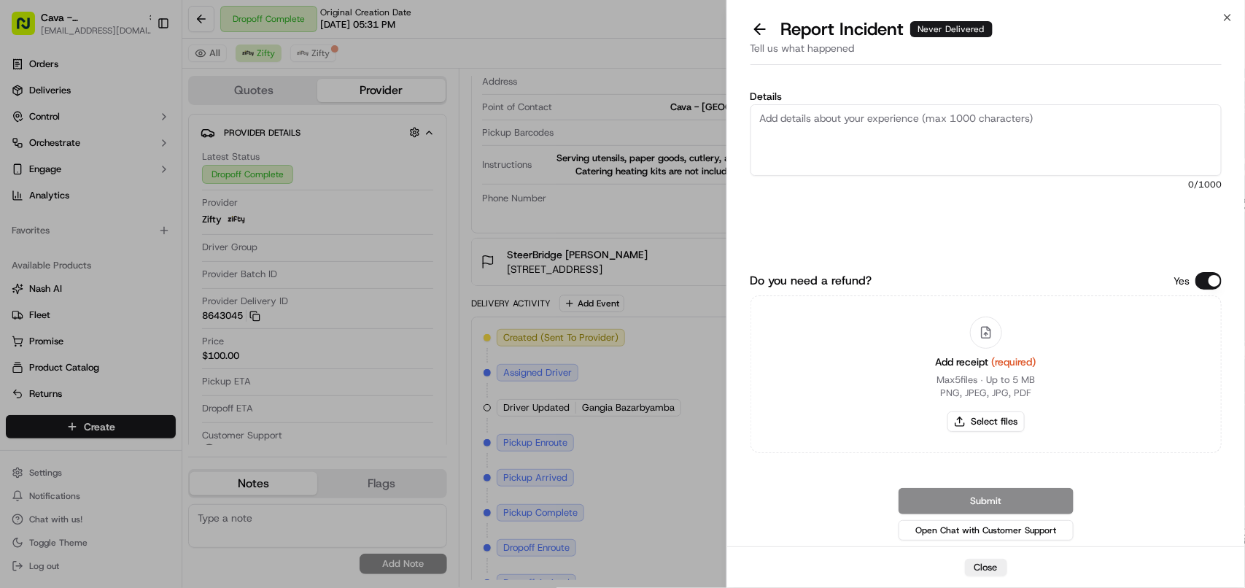
click at [840, 136] on textarea "Details" at bounding box center [985, 139] width 471 height 71
paste textarea "The customer didn't receive the food; he supposedly wanted it at a different ti…"
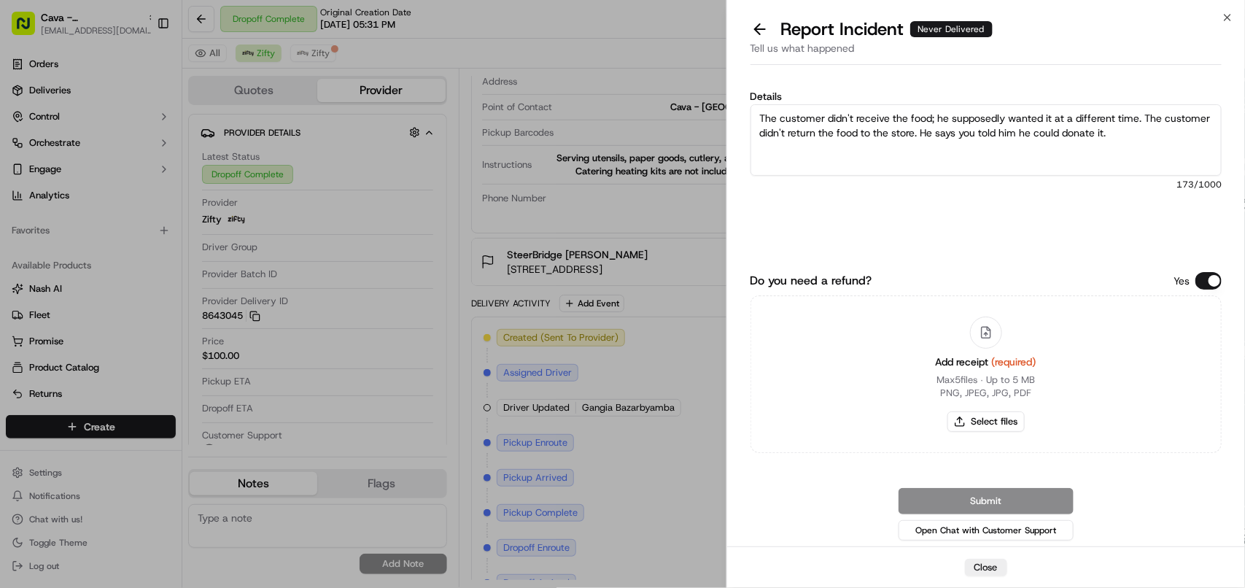
drag, startPoint x: 1052, startPoint y: 128, endPoint x: 1154, endPoint y: 128, distance: 102.8
click at [1154, 128] on textarea "The customer didn't receive the food; he supposedly wanted it at a different ti…" at bounding box center [985, 139] width 471 height 71
click at [1164, 141] on textarea "The customer didn't receive the food; he supposedly wanted it at a different ti…" at bounding box center [985, 139] width 471 height 71
click at [968, 136] on textarea "The customer didn't receive the food; he supposedly wanted it at a different ti…" at bounding box center [985, 139] width 471 height 71
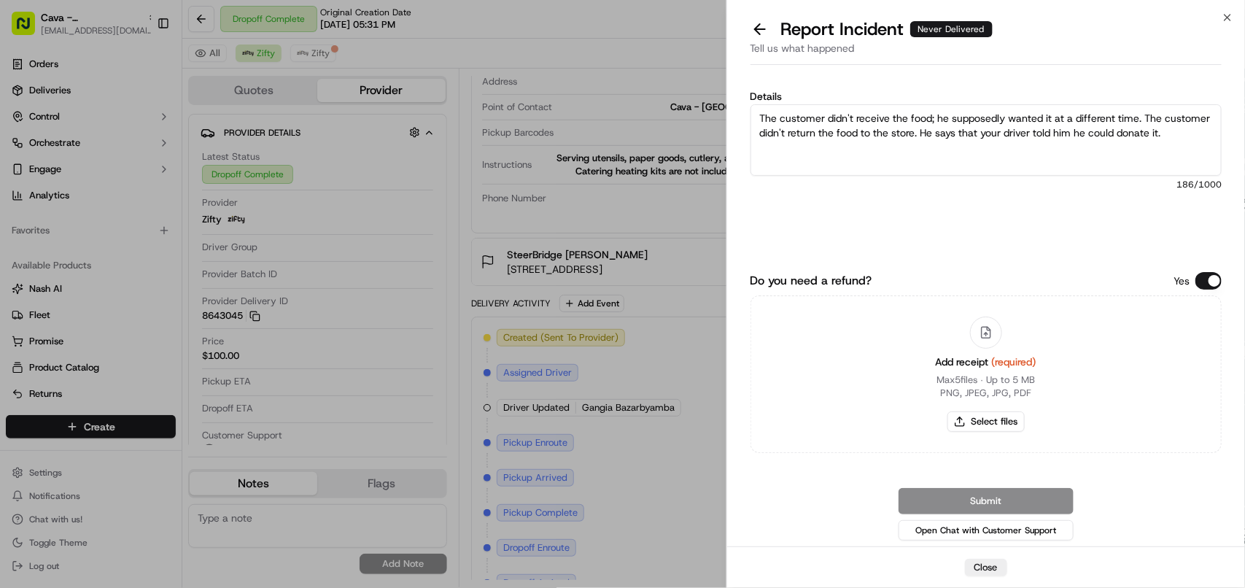
click at [1172, 139] on textarea "The customer didn't receive the food; he supposedly wanted it at a different ti…" at bounding box center [985, 139] width 471 height 71
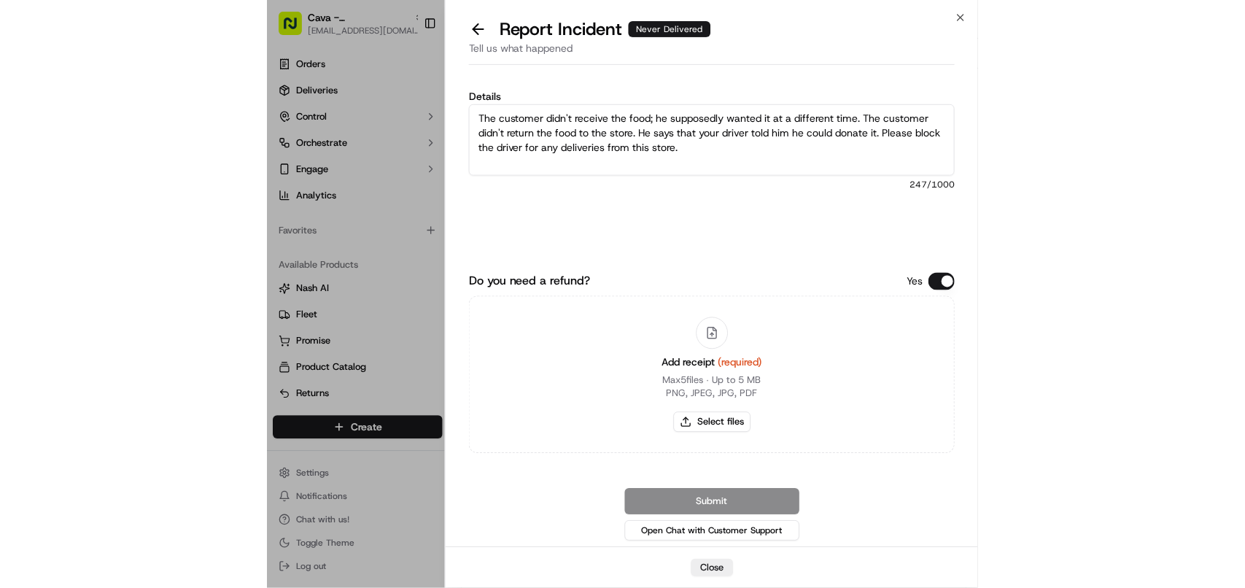
scroll to position [0, 0]
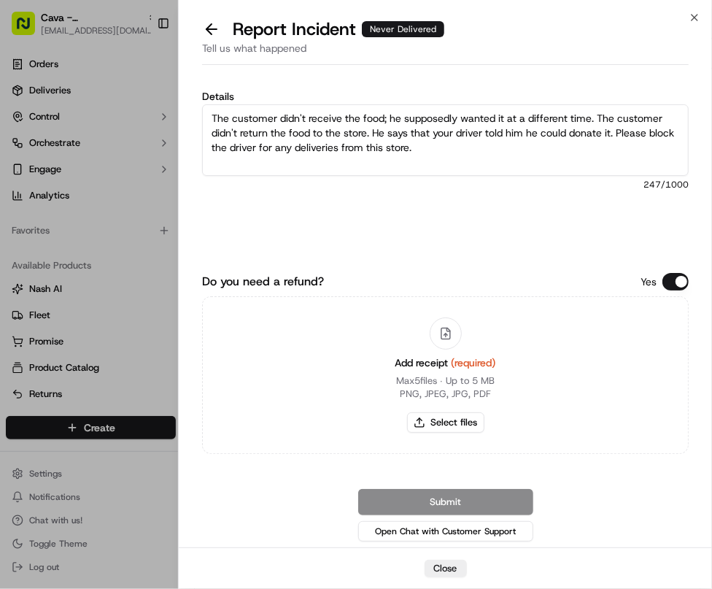
type textarea "The customer didn't receive the food; he supposedly wanted it at a different ti…"
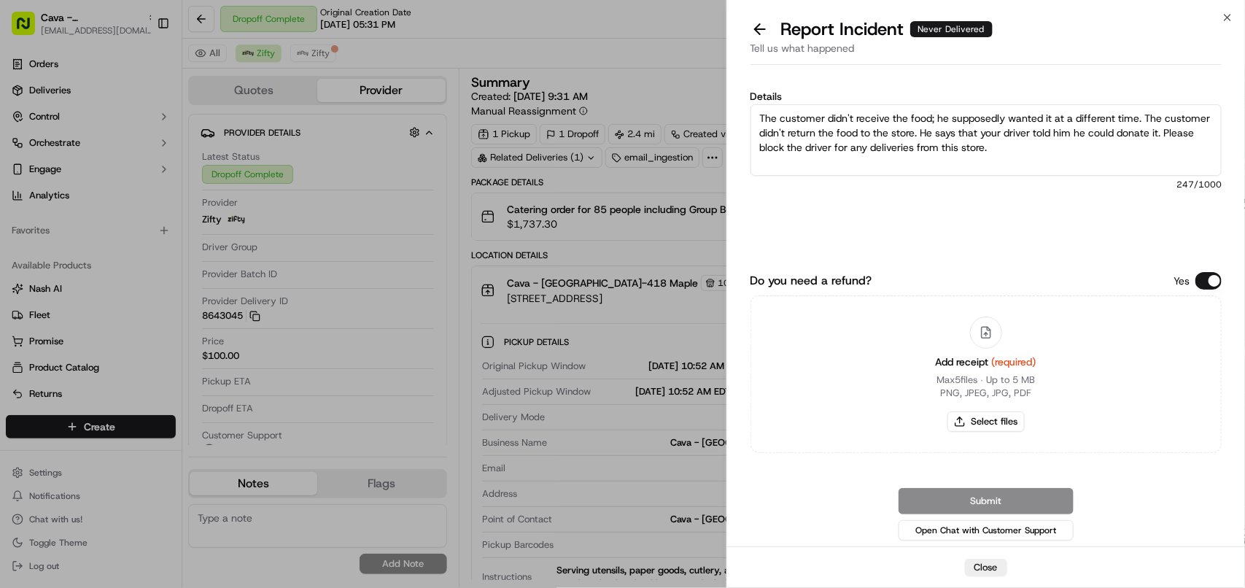
click at [1218, 283] on button "Do you need a refund?" at bounding box center [1208, 281] width 26 height 18
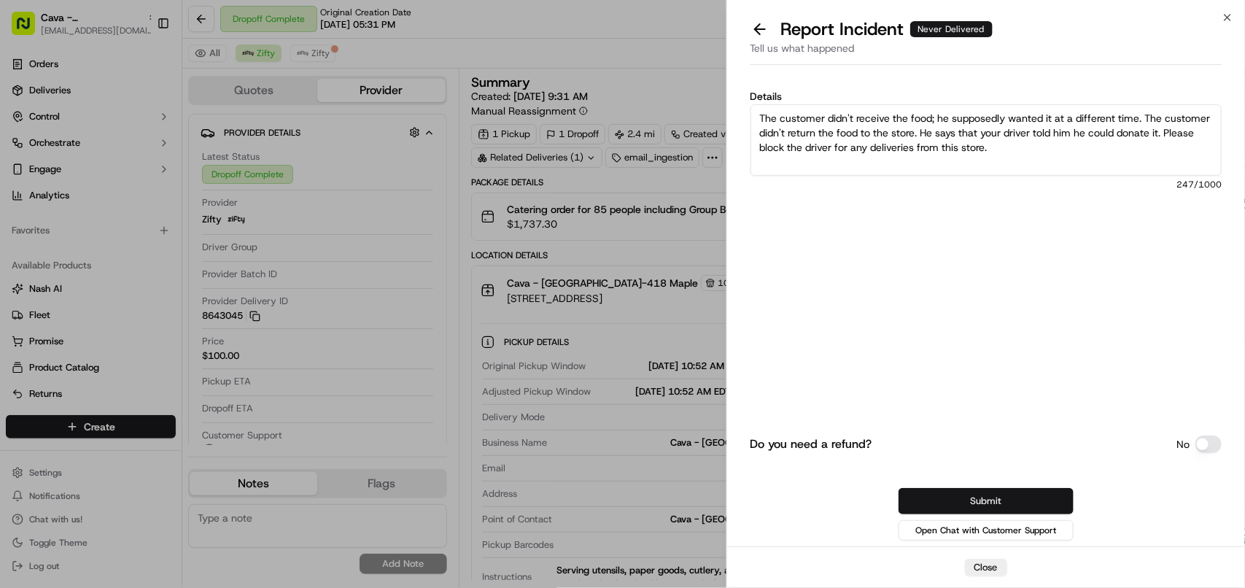
click at [1000, 494] on button "Submit" at bounding box center [985, 501] width 175 height 26
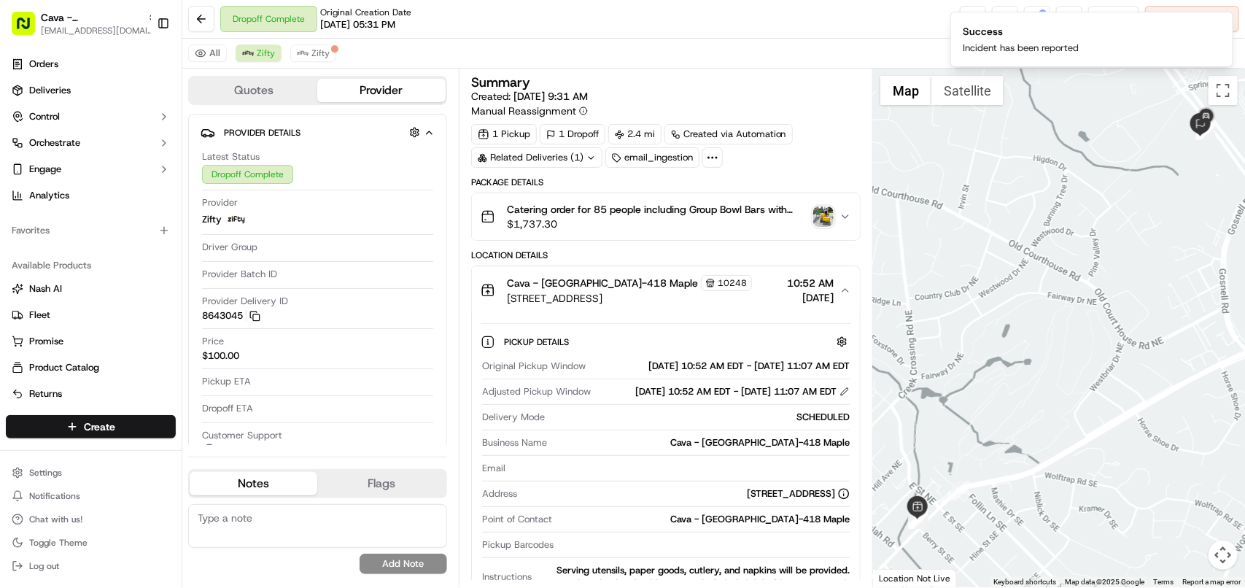
click at [824, 35] on div "Dropoff Complete Original Creation Date 09/13/2025 05:31 PM Reassign Cancel Del…" at bounding box center [713, 19] width 1063 height 39
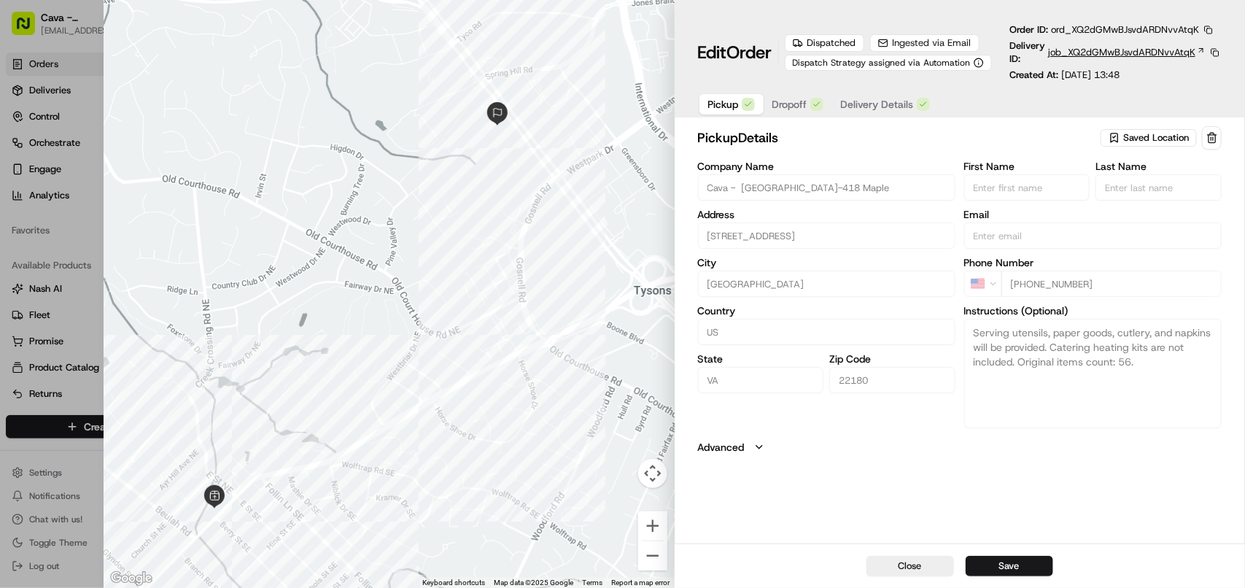
click at [1105, 50] on span "job_XQ2dGMwBJsvdARDNvvAtqK" at bounding box center [1121, 52] width 147 height 13
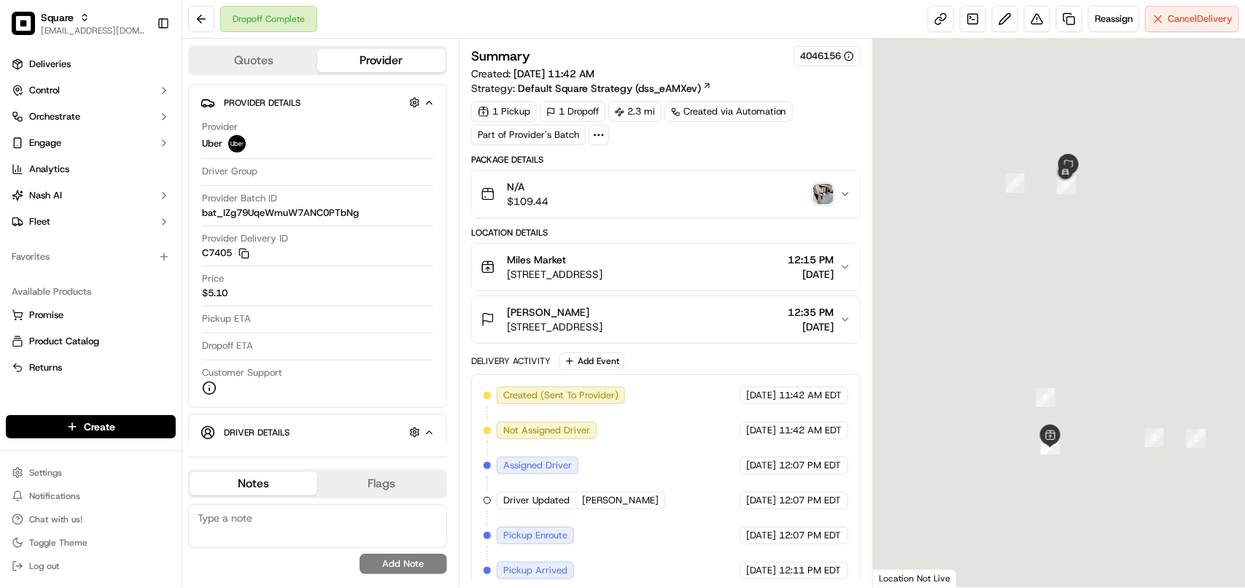
click at [826, 194] on img "button" at bounding box center [823, 194] width 20 height 20
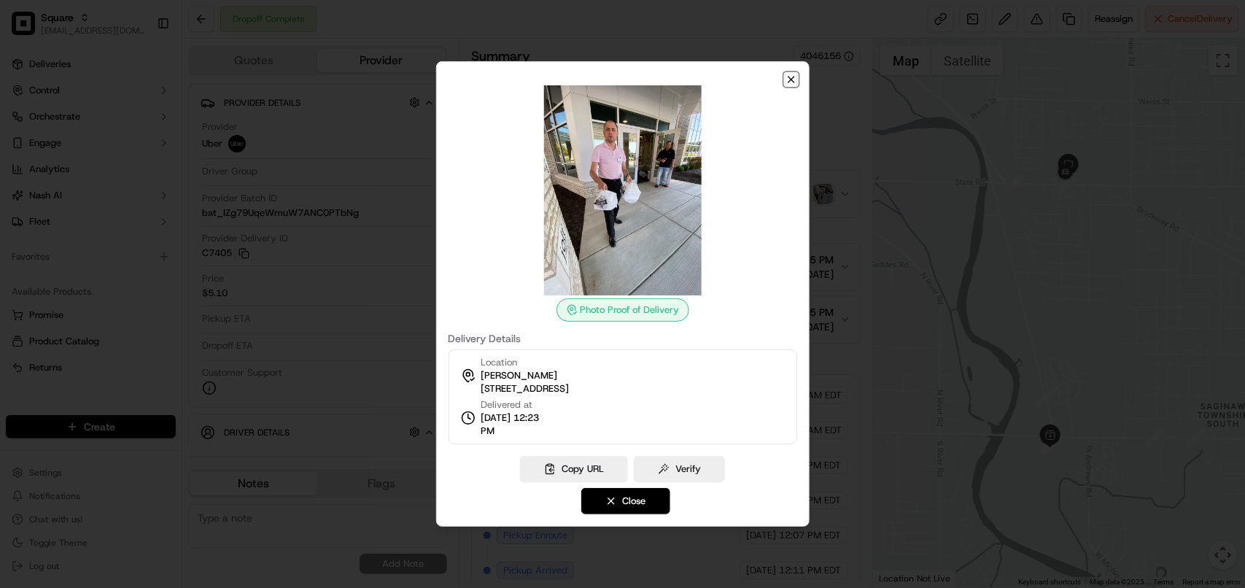
click at [793, 84] on icon "button" at bounding box center [791, 80] width 12 height 12
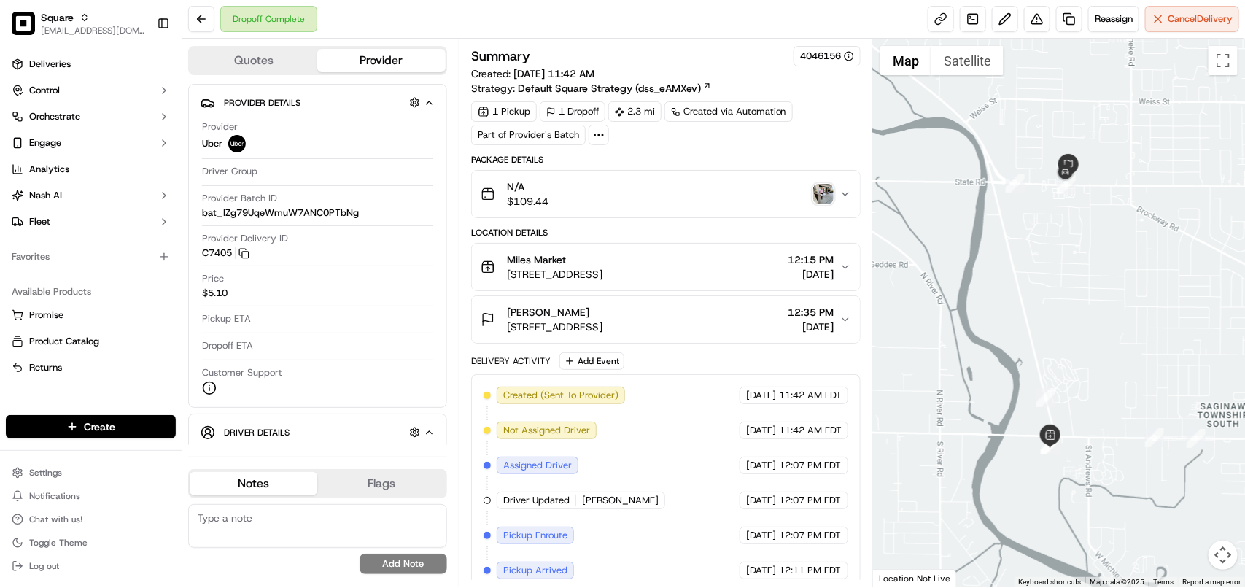
click at [809, 267] on span "12:15 PM" at bounding box center [811, 259] width 46 height 15
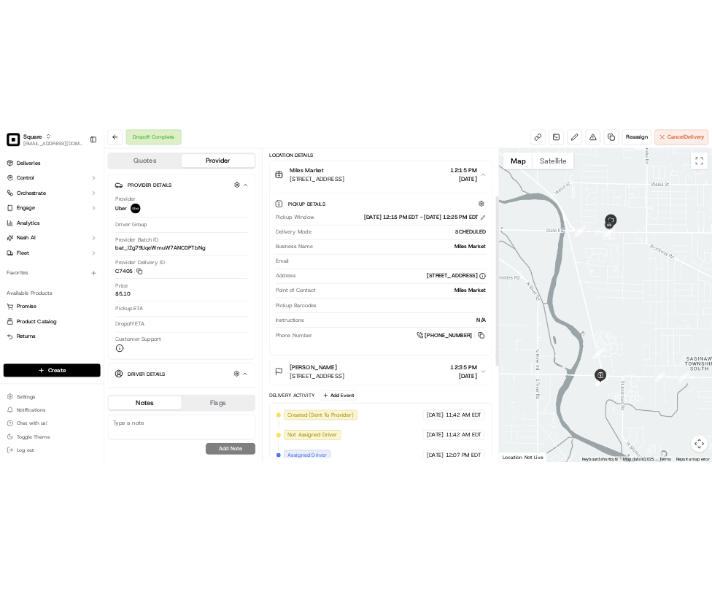
scroll to position [91, 0]
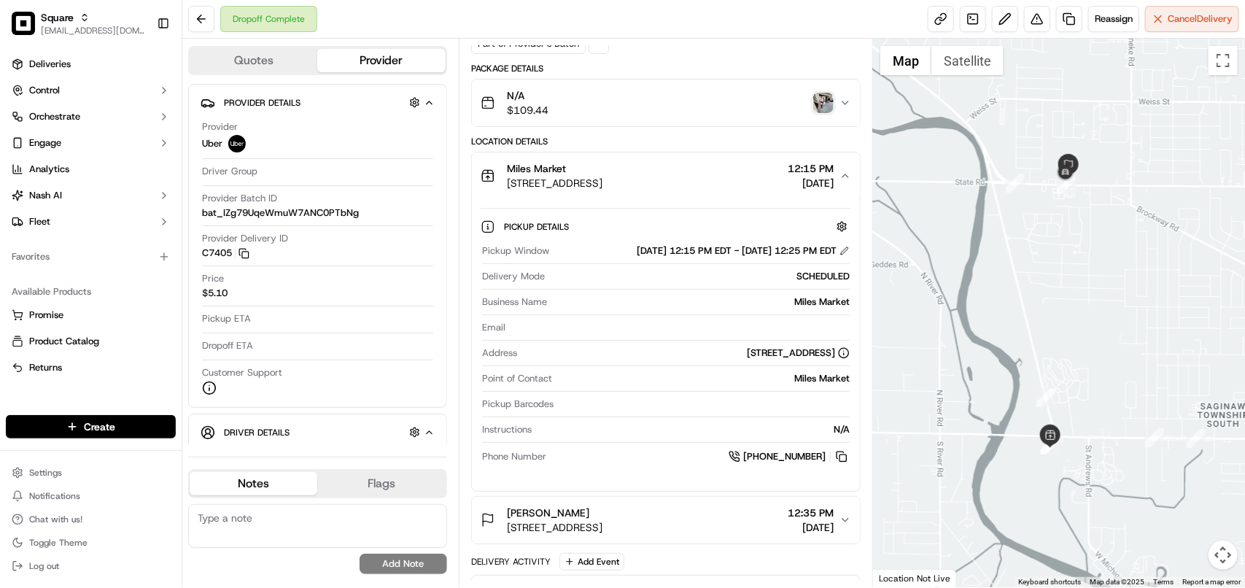
click at [843, 177] on icon "button" at bounding box center [845, 176] width 12 height 12
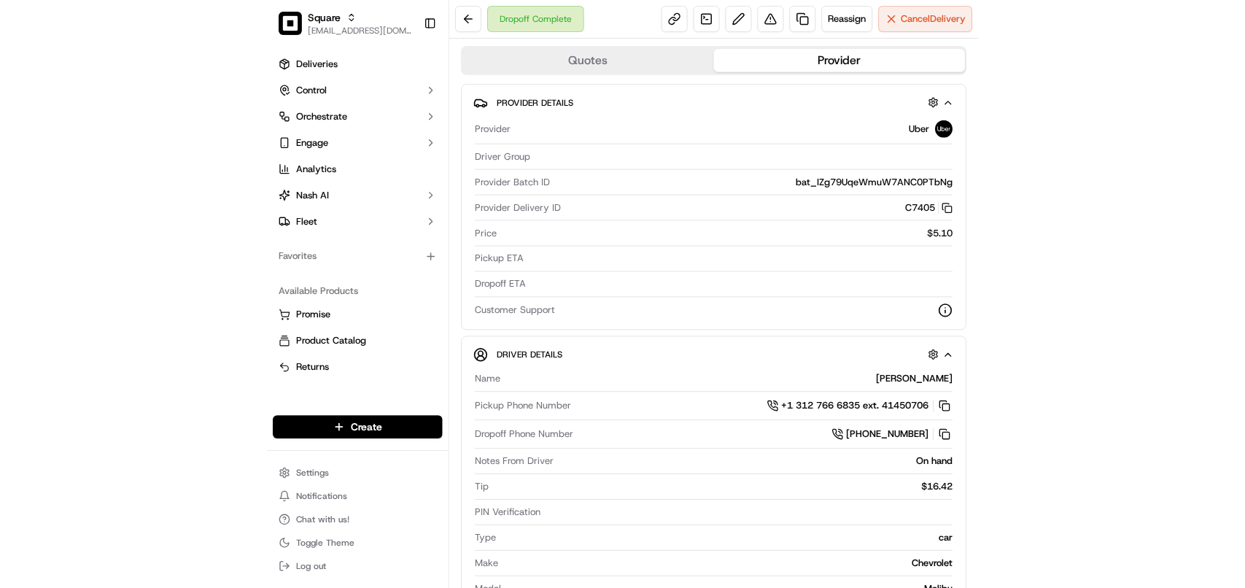
scroll to position [0, 0]
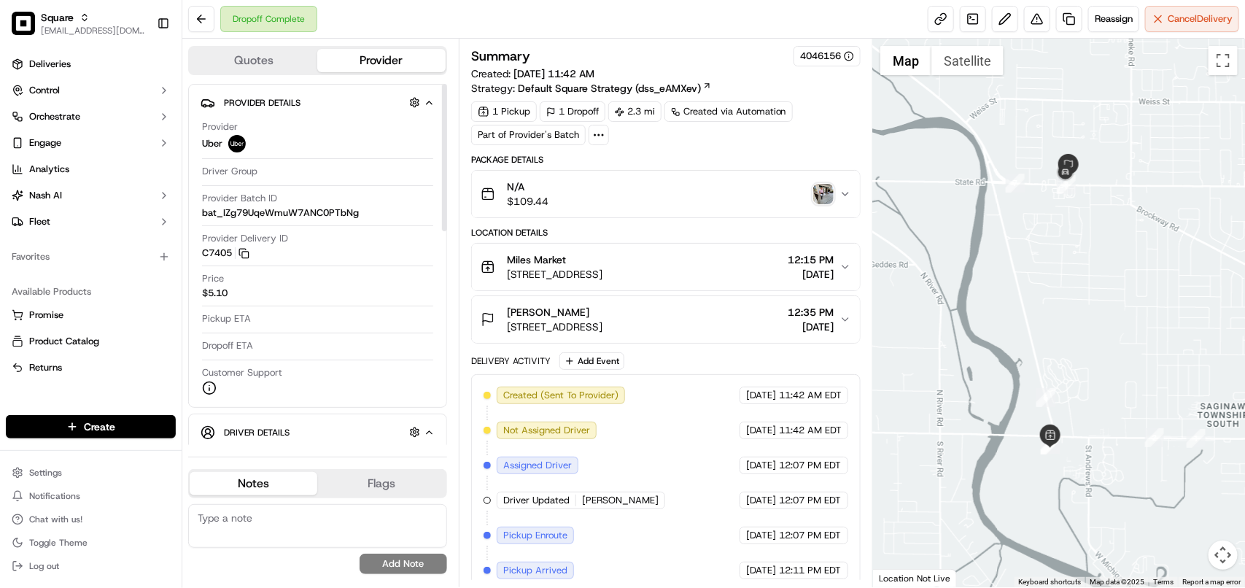
click at [283, 518] on textarea at bounding box center [317, 526] width 259 height 44
paste textarea "**Caller Information: Customer **Reason for calling: Missing order **Resolution…"
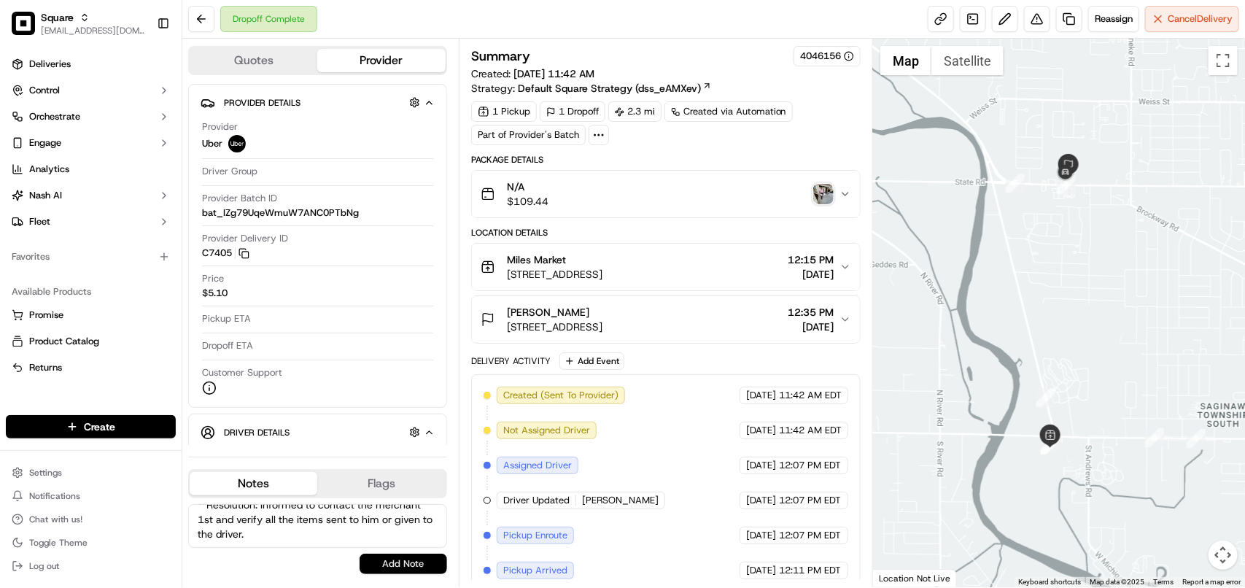
type textarea "**Caller Information: Customer **Reason for calling: Missing order **Resolution…"
click at [394, 555] on button "Add Note" at bounding box center [404, 564] width 88 height 20
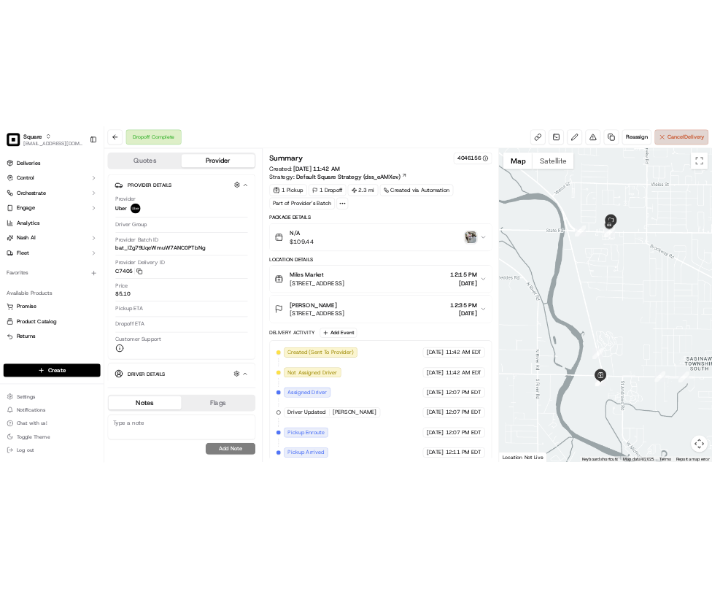
scroll to position [0, 0]
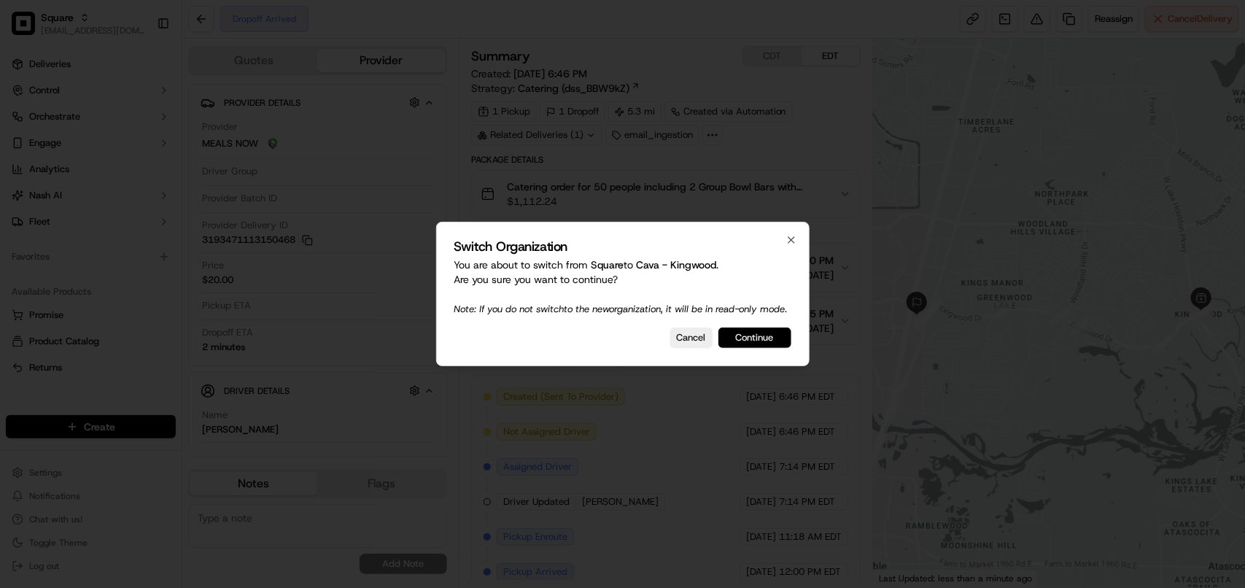
click at [770, 343] on button "Continue" at bounding box center [754, 337] width 73 height 20
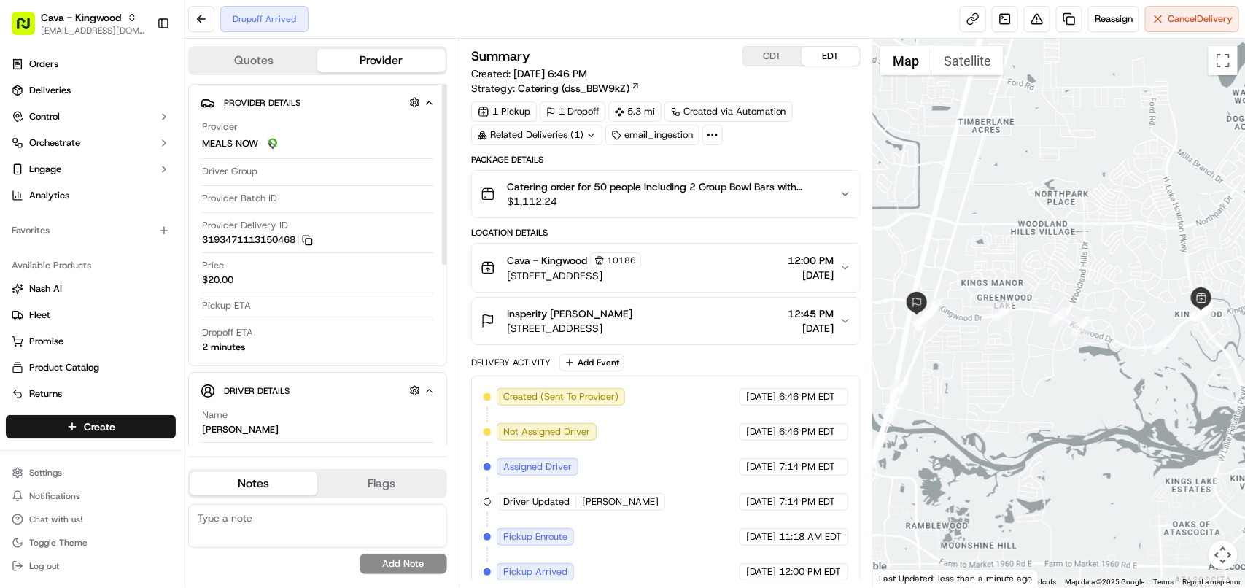
scroll to position [31, 0]
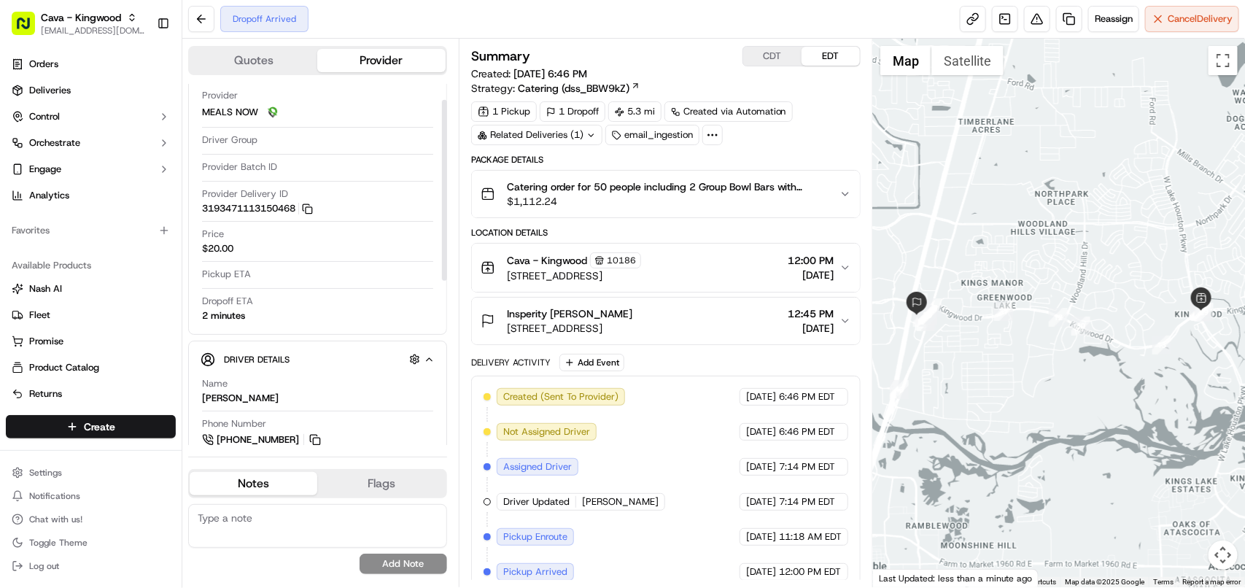
drag, startPoint x: 442, startPoint y: 334, endPoint x: 439, endPoint y: 216, distance: 118.2
click at [442, 216] on div at bounding box center [444, 190] width 5 height 181
drag, startPoint x: 252, startPoint y: 316, endPoint x: 198, endPoint y: 187, distance: 139.5
click at [198, 300] on div "Provider Details Provider MEALS NOW Driver Group Provider Batch ID Provider Del…" at bounding box center [317, 194] width 259 height 282
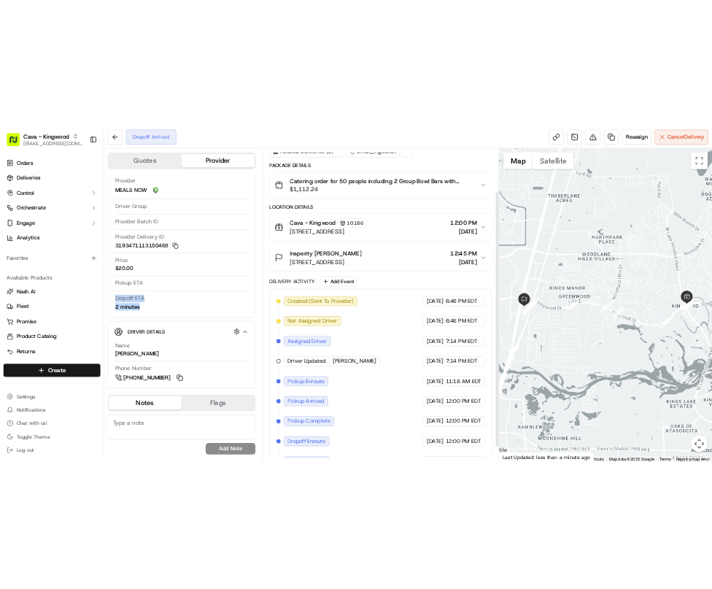
scroll to position [0, 0]
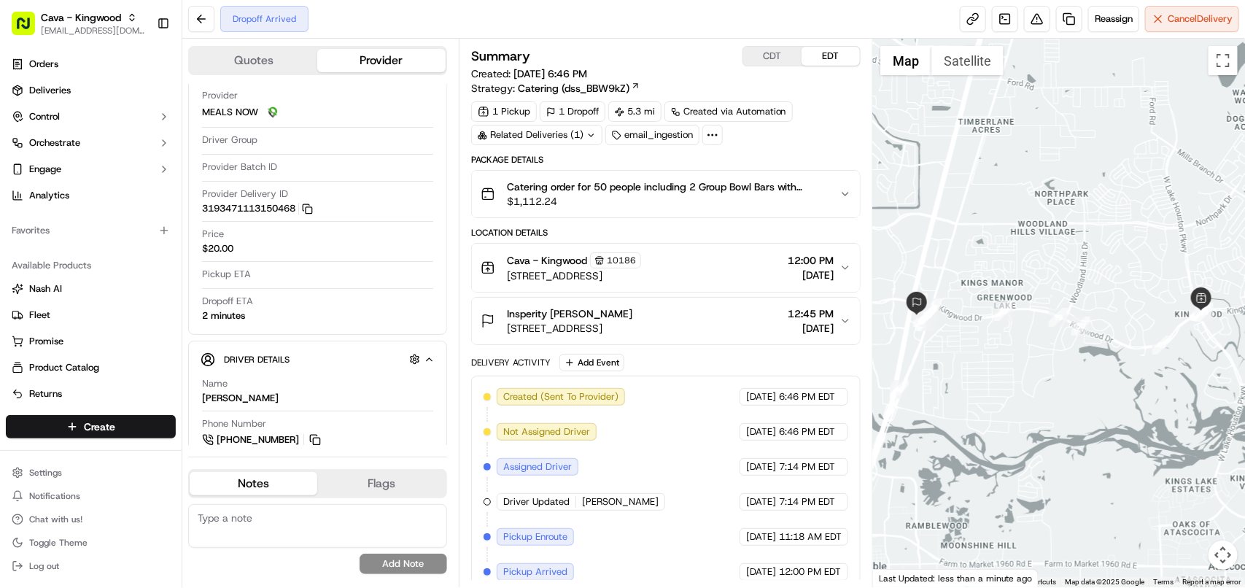
click at [555, 133] on div "Related Deliveries (1)" at bounding box center [536, 135] width 131 height 20
click at [578, 168] on span "ord_QyY4RjUvRoxmAmaWJmmfui" at bounding box center [550, 169] width 149 height 13
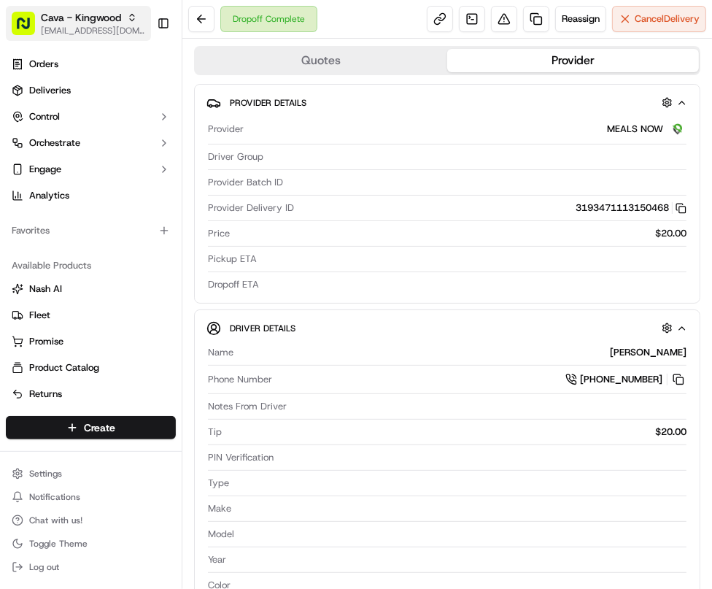
click at [117, 12] on span "Cava - Kingwood" at bounding box center [81, 17] width 80 height 15
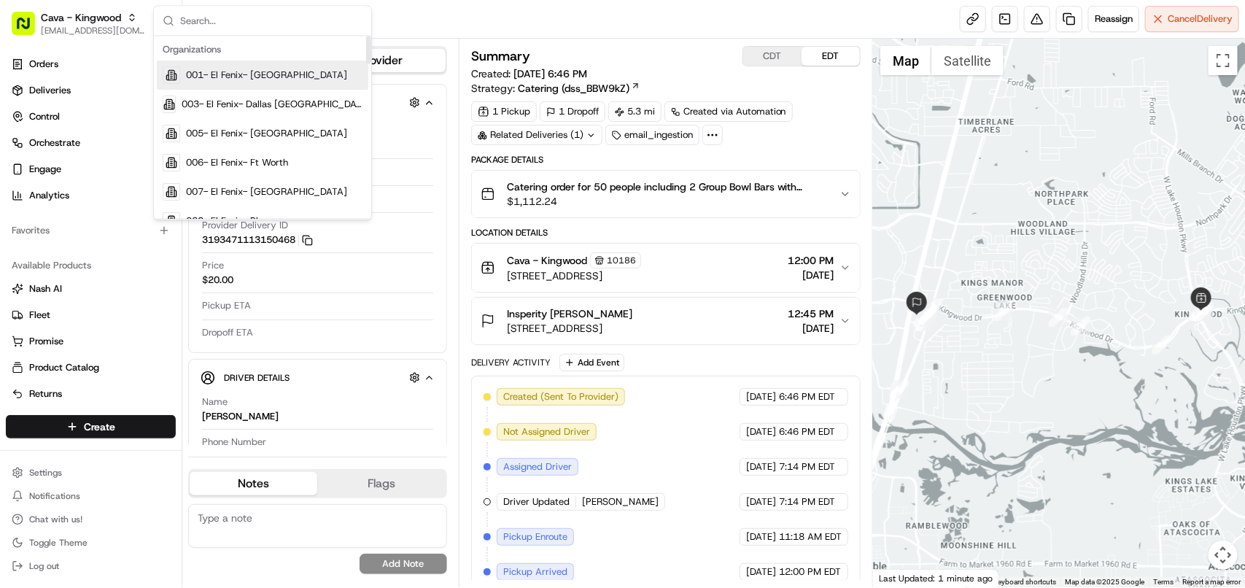
click at [518, 12] on div "Dropoff Complete Reassign Cancel Delivery" at bounding box center [713, 19] width 1063 height 39
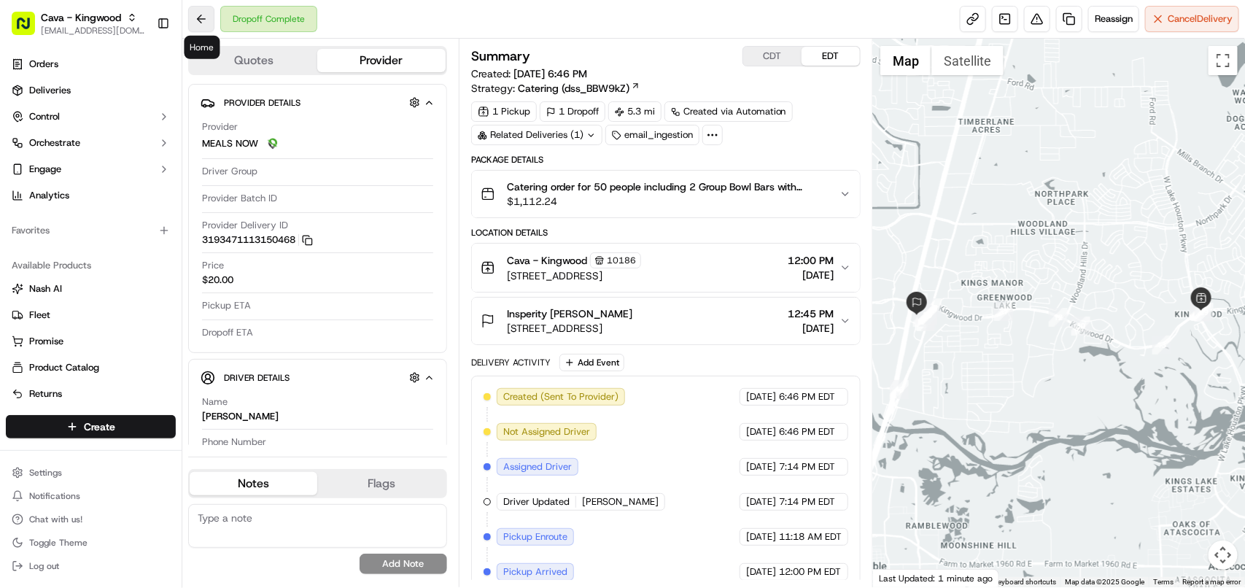
click at [191, 17] on button at bounding box center [201, 19] width 26 height 26
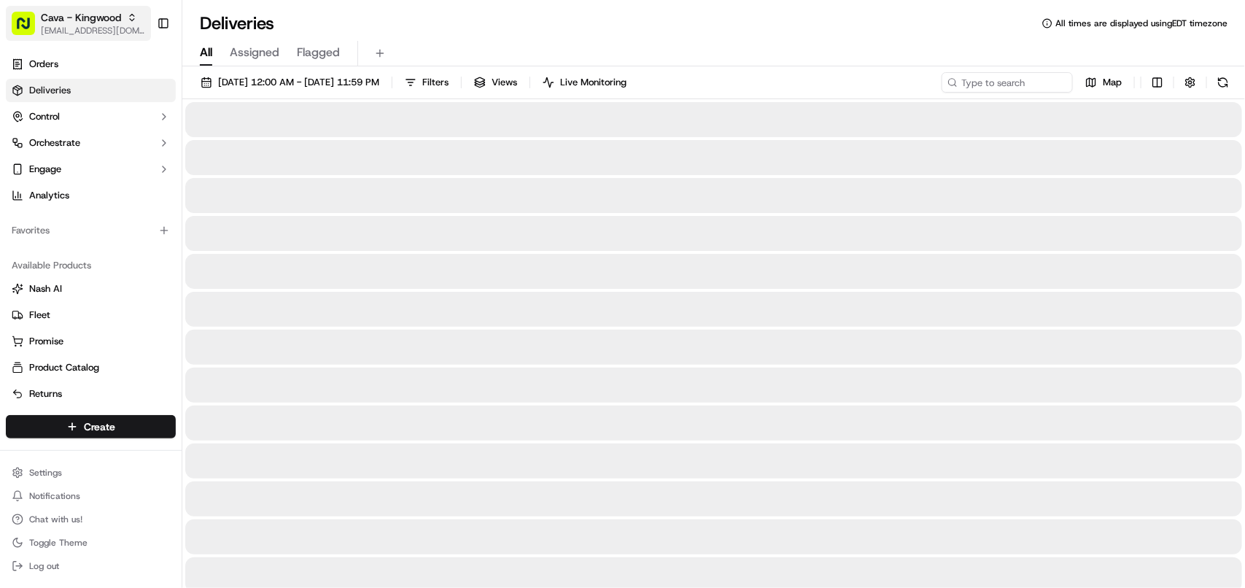
click at [111, 25] on span "[EMAIL_ADDRESS][DOMAIN_NAME]" at bounding box center [93, 31] width 104 height 12
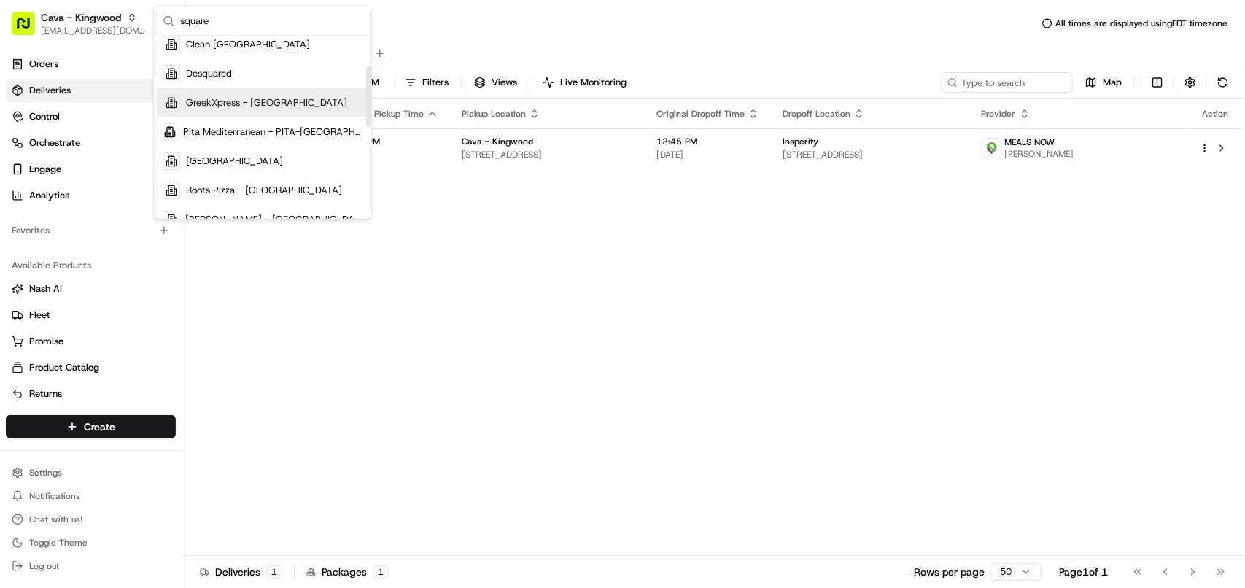
scroll to position [91, 0]
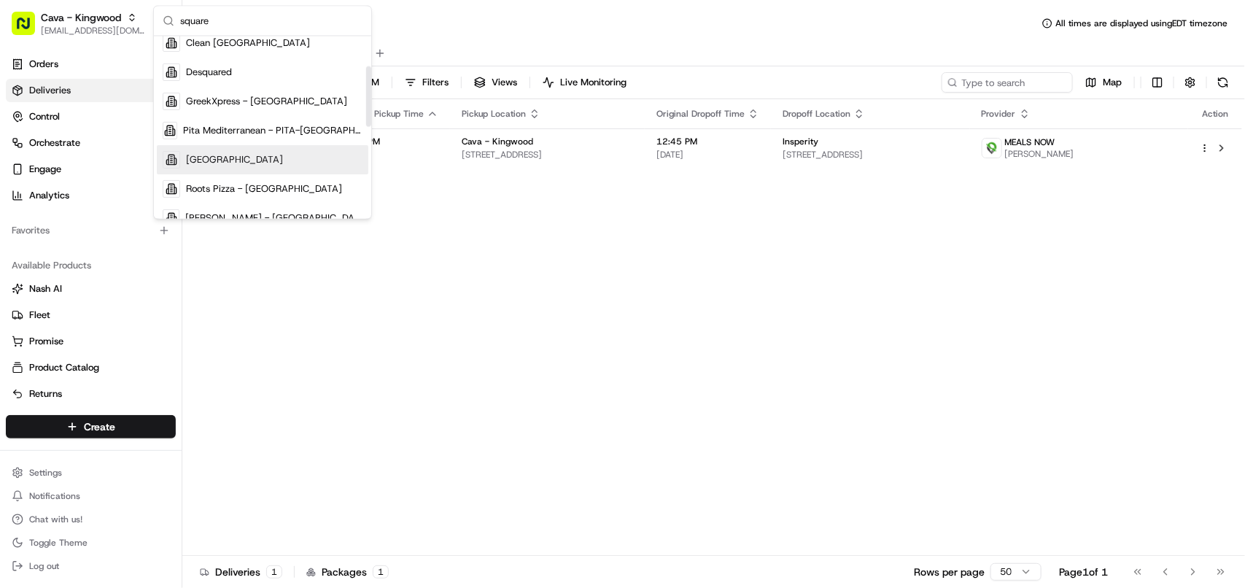
type input "square"
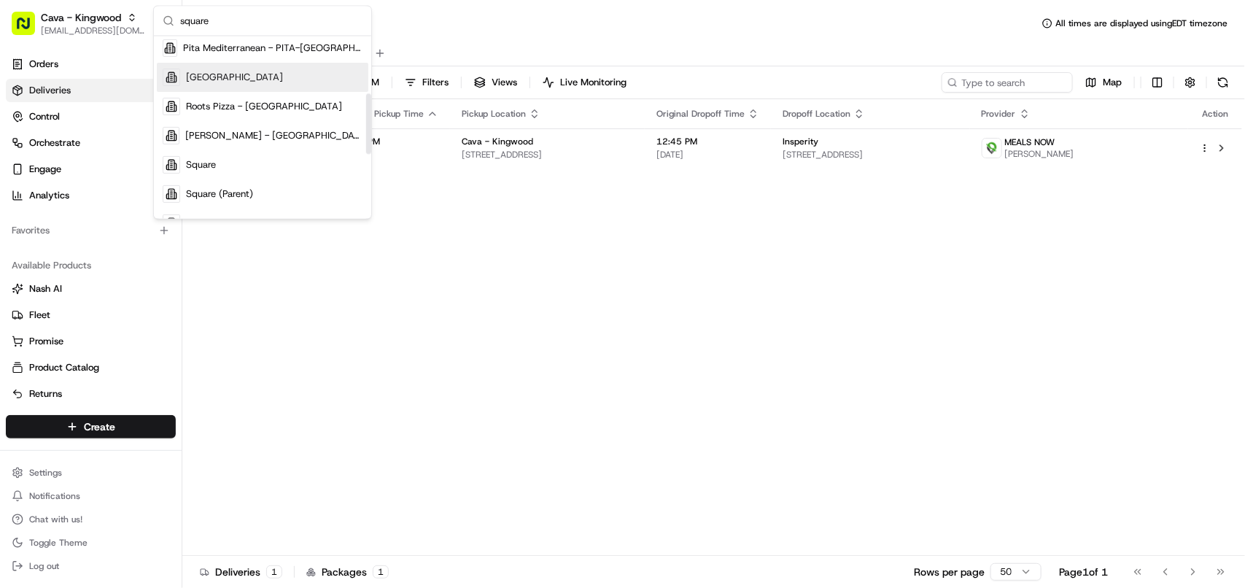
drag, startPoint x: 368, startPoint y: 96, endPoint x: 282, endPoint y: 141, distance: 97.5
click at [366, 110] on div "Suggestions" at bounding box center [368, 123] width 5 height 61
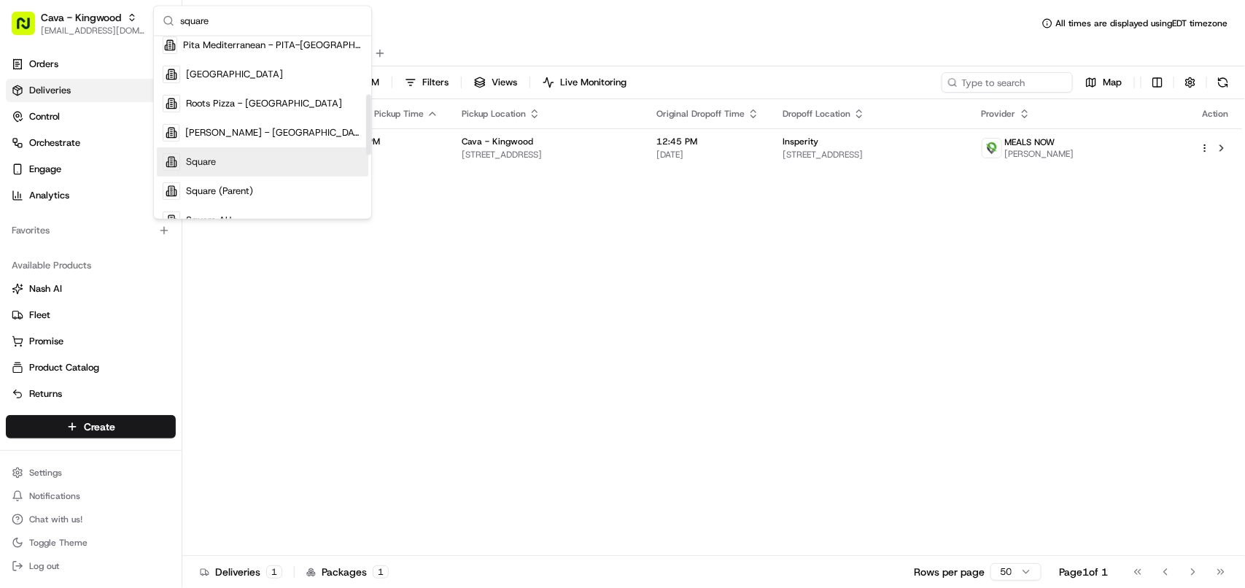
click at [255, 155] on div "Square" at bounding box center [262, 161] width 211 height 29
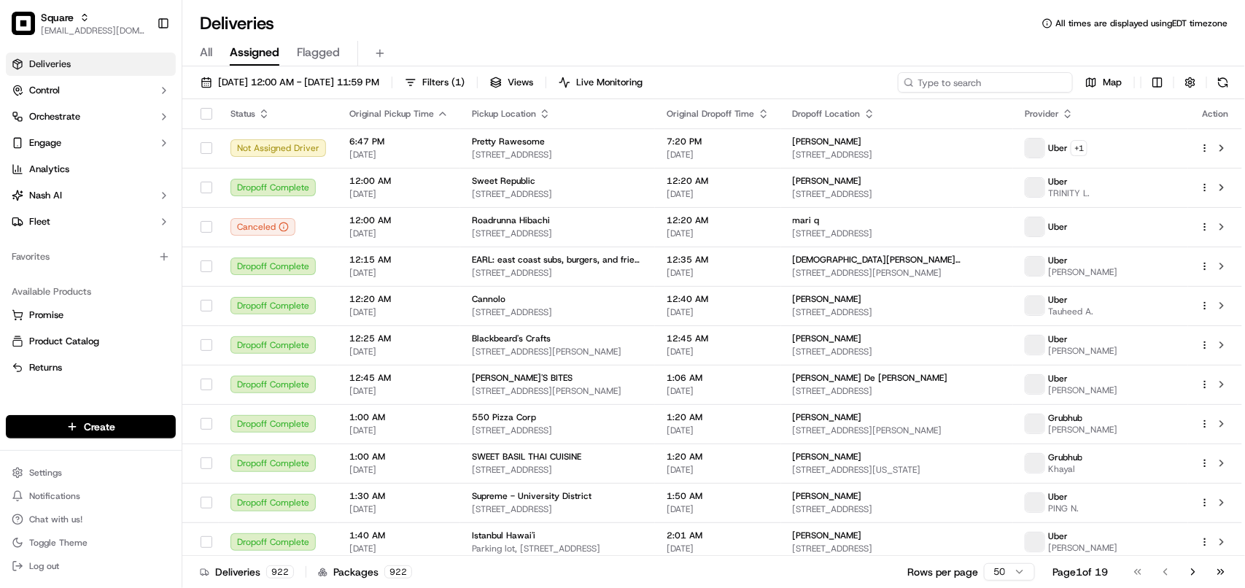
click at [985, 77] on input at bounding box center [985, 82] width 175 height 20
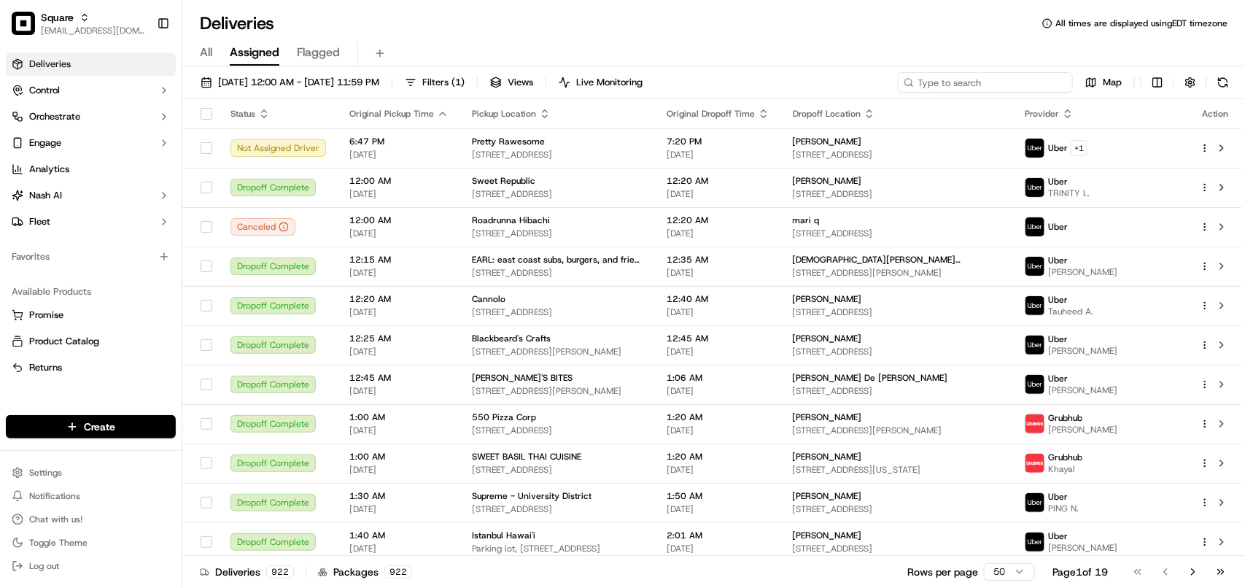
click at [985, 77] on input at bounding box center [985, 82] width 175 height 20
click at [942, 89] on input at bounding box center [985, 82] width 175 height 20
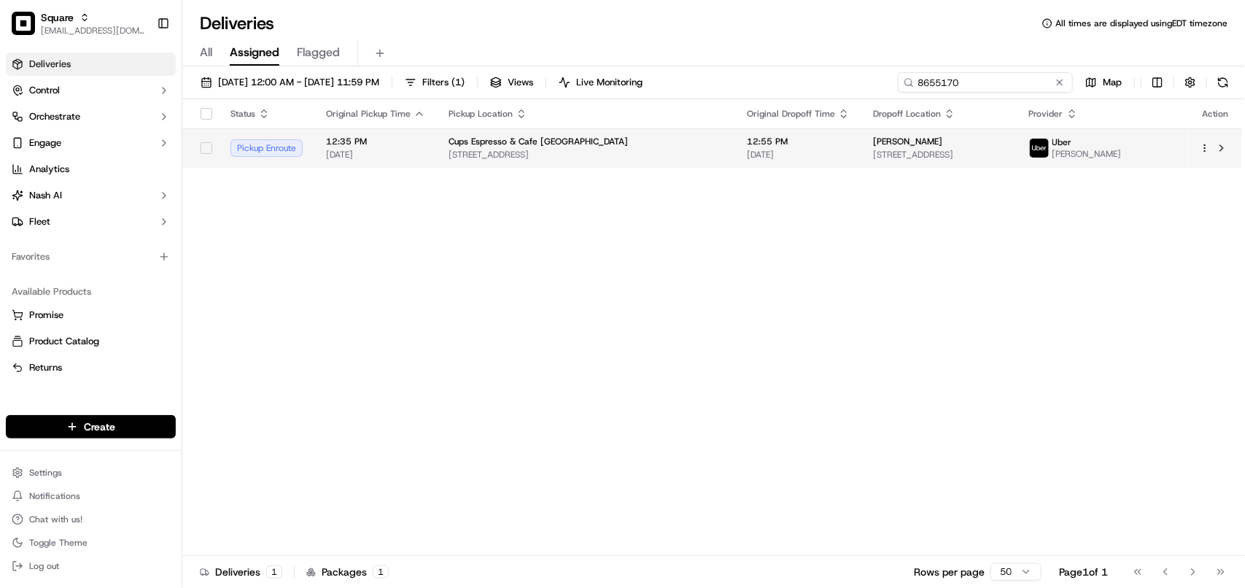
type input "8655170"
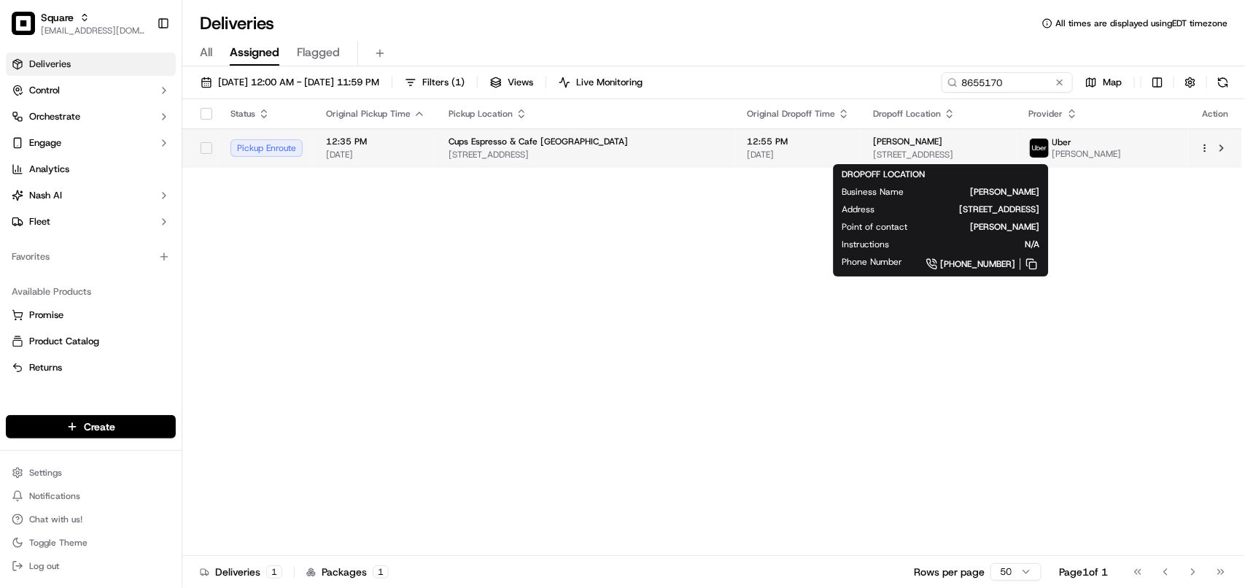
click at [993, 146] on div "Shirley Davidson" at bounding box center [939, 142] width 133 height 12
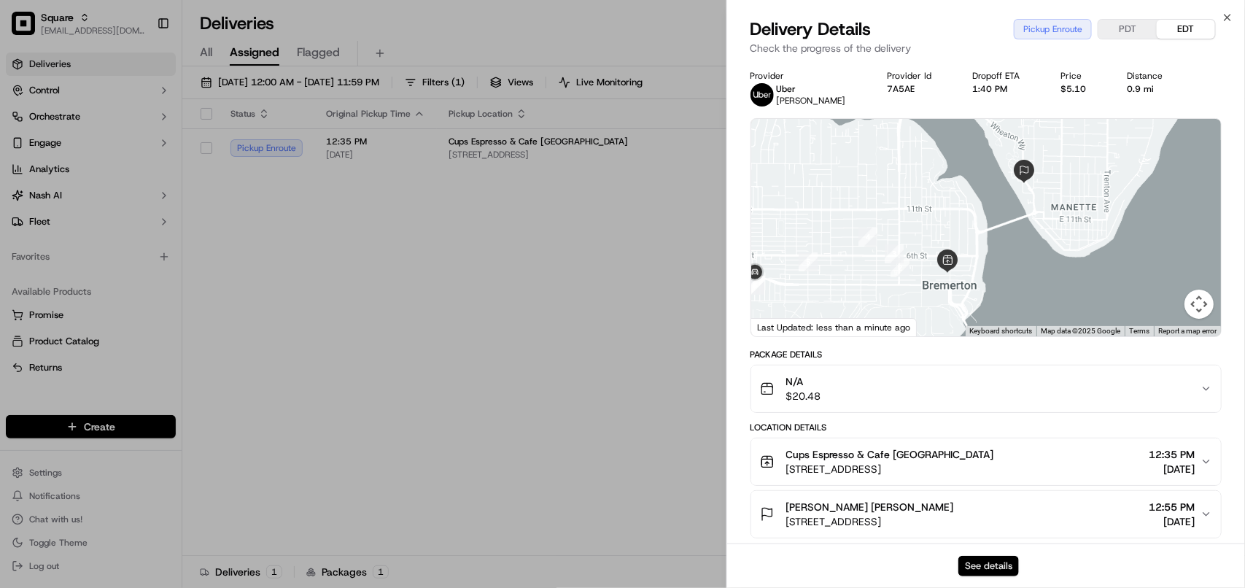
click at [974, 556] on button "See details" at bounding box center [988, 566] width 61 height 20
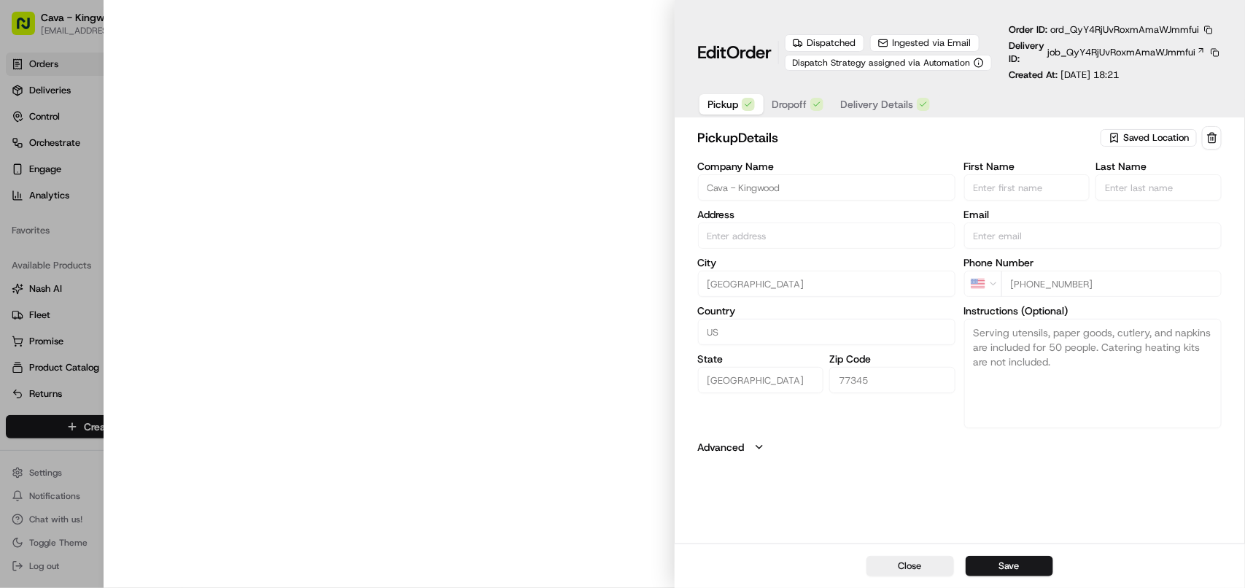
type input "[STREET_ADDRESS]"
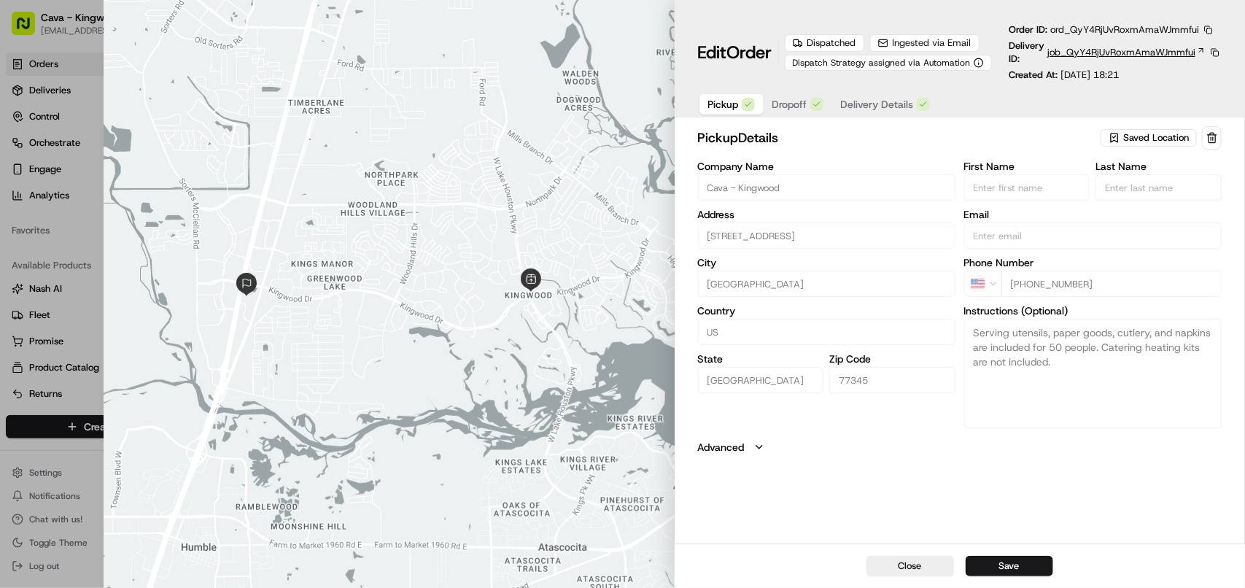
click at [1055, 48] on span "job_QyY4RjUvRoxmAmaWJmmfui" at bounding box center [1121, 52] width 148 height 13
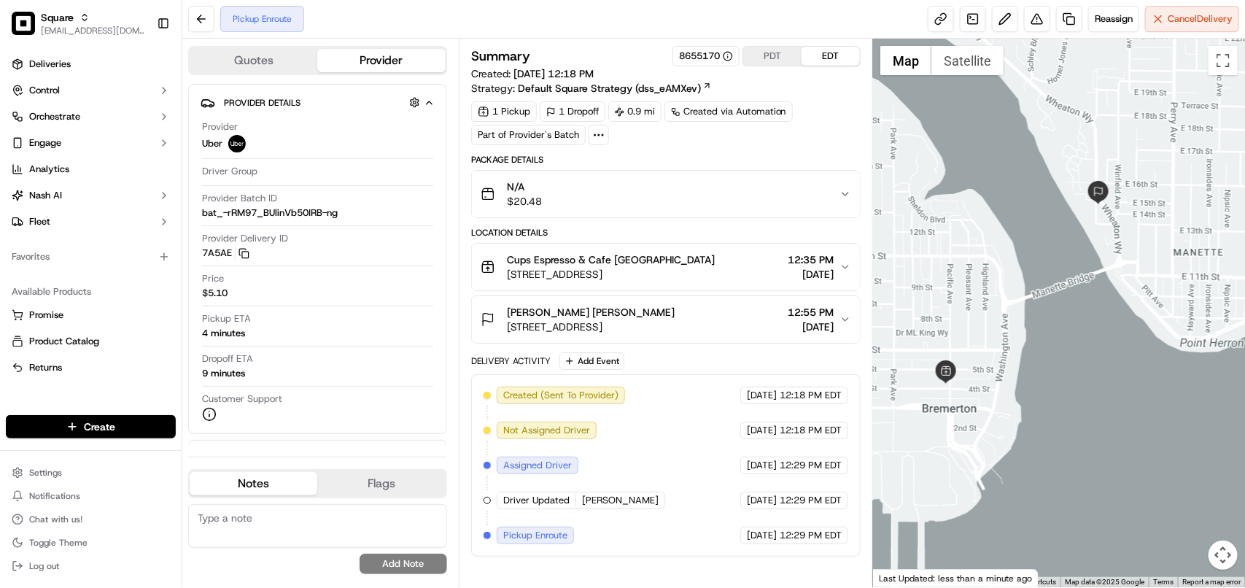
click at [769, 58] on button "PDT" at bounding box center [772, 56] width 58 height 19
click at [777, 61] on button "PDT" at bounding box center [772, 56] width 58 height 19
click at [693, 204] on div "N/A $20.48" at bounding box center [660, 193] width 359 height 29
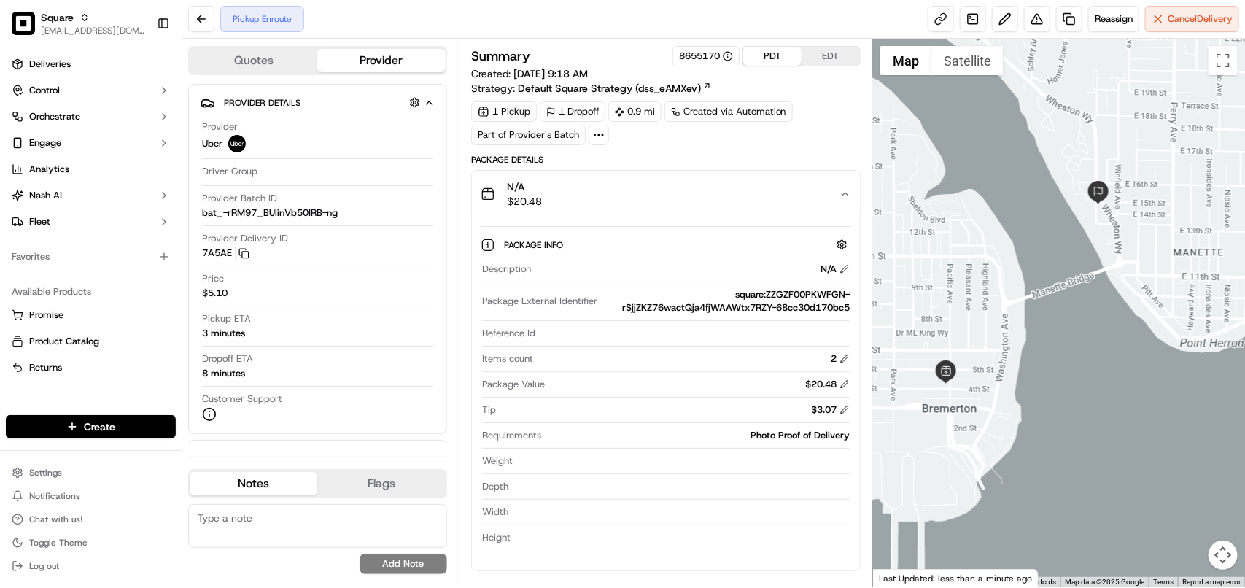
click at [693, 204] on div "N/A $20.48" at bounding box center [660, 193] width 359 height 29
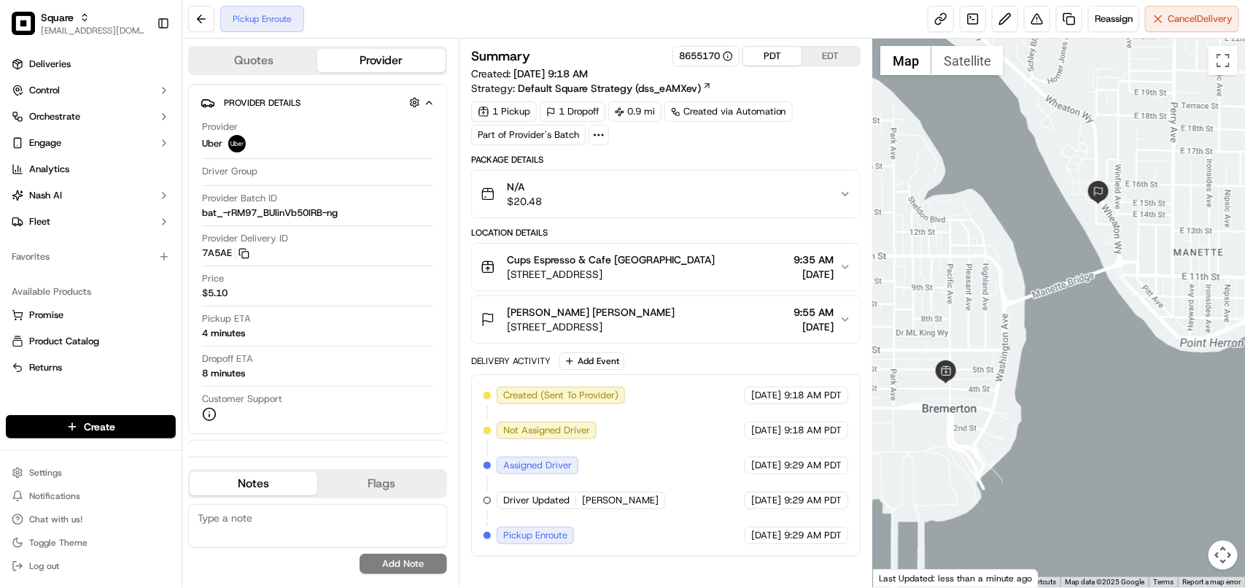
click at [800, 271] on span "[DATE]" at bounding box center [813, 274] width 40 height 15
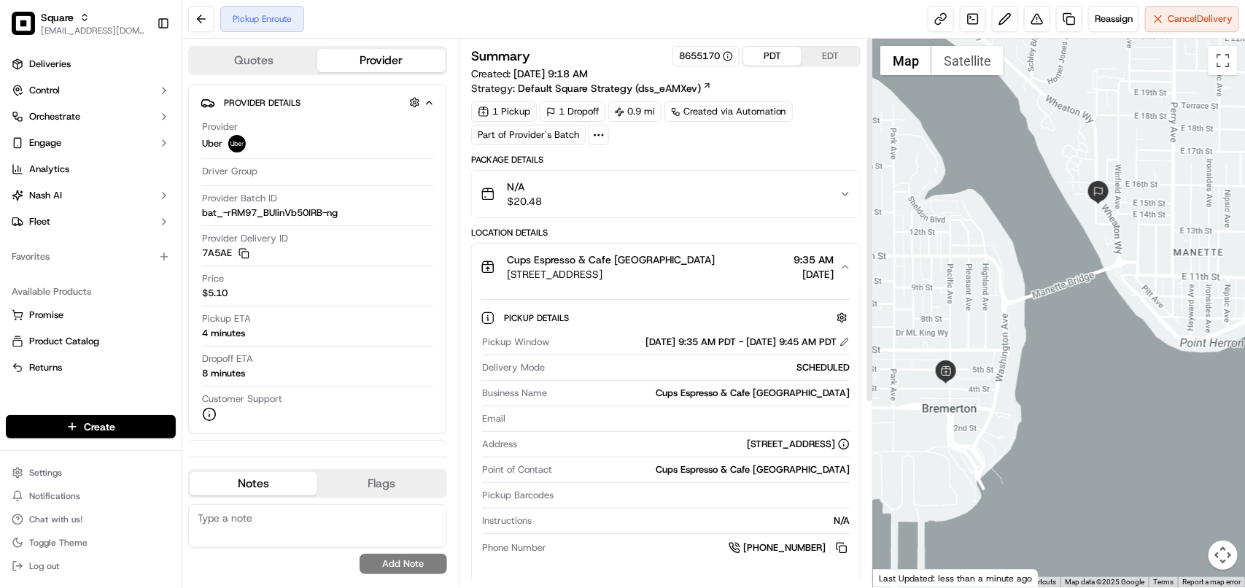
click at [819, 253] on button "Cups Espresso & Cafe [GEOGRAPHIC_DATA] [STREET_ADDRESS] 9:35 AM [DATE]" at bounding box center [666, 267] width 388 height 47
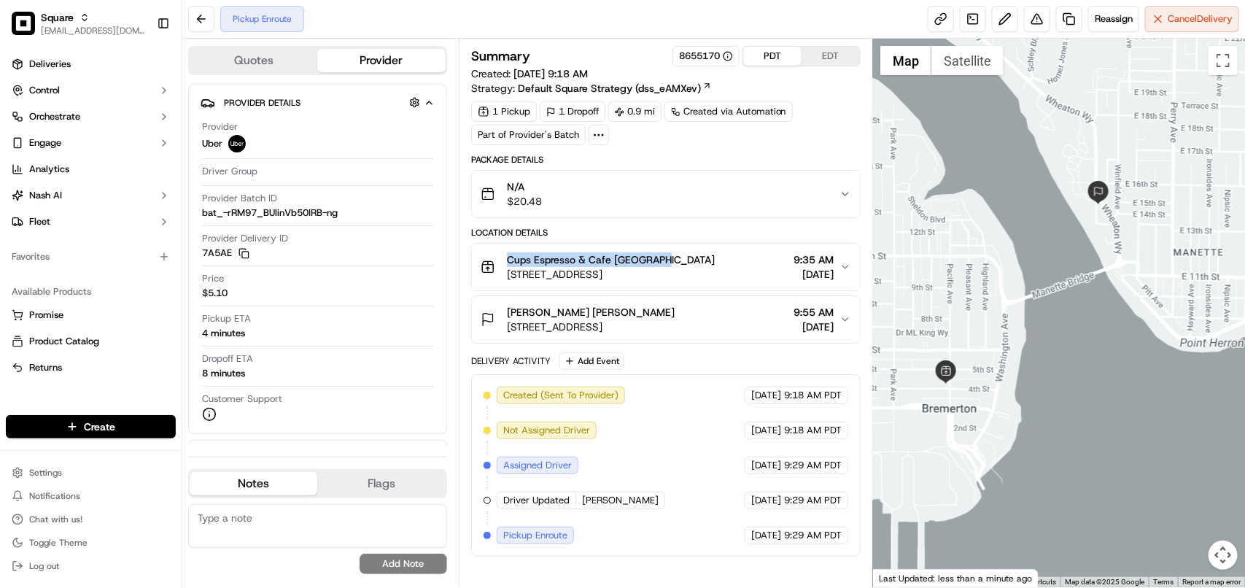
drag, startPoint x: 680, startPoint y: 263, endPoint x: 493, endPoint y: 264, distance: 187.4
click at [493, 264] on div "Cups Espresso & Cafe [GEOGRAPHIC_DATA] [STREET_ADDRESS]" at bounding box center [598, 266] width 234 height 29
click at [702, 261] on div "Cups Espresso & Cafe [GEOGRAPHIC_DATA]" at bounding box center [611, 259] width 208 height 15
click at [1033, 20] on button at bounding box center [1037, 19] width 26 height 26
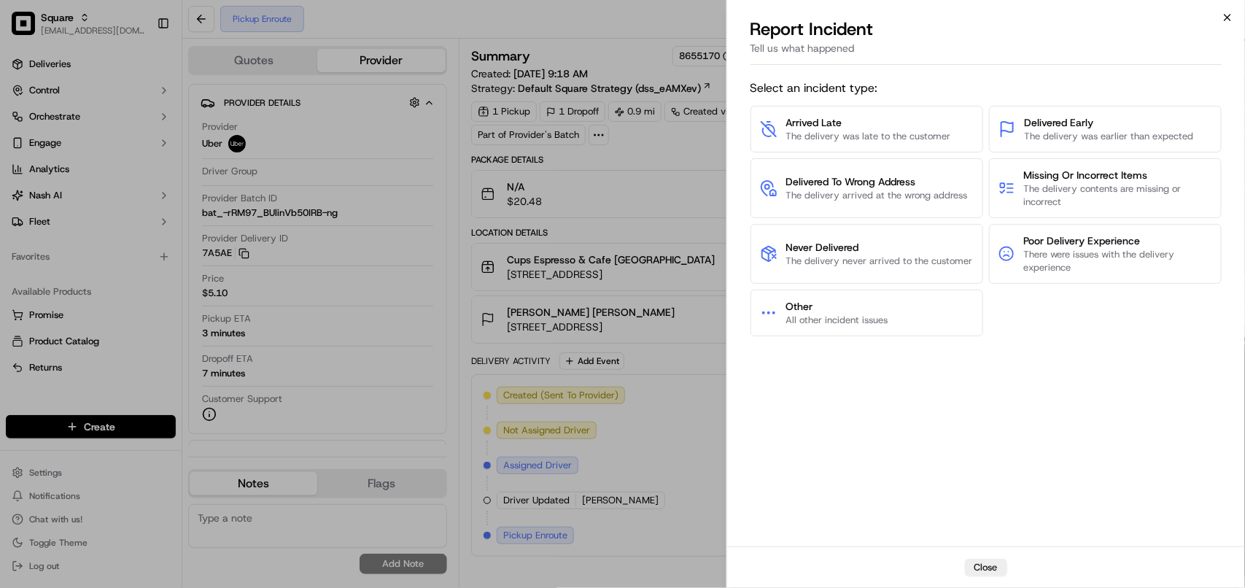
click at [1230, 22] on icon "button" at bounding box center [1228, 18] width 12 height 12
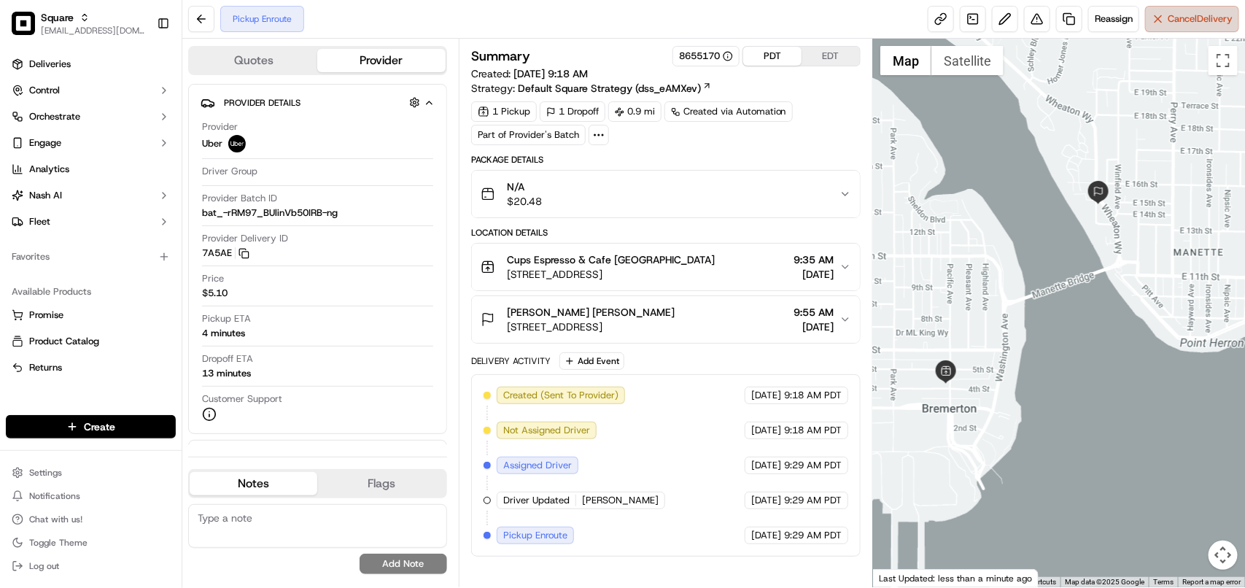
click at [1189, 28] on button "Cancel Delivery" at bounding box center [1192, 19] width 94 height 26
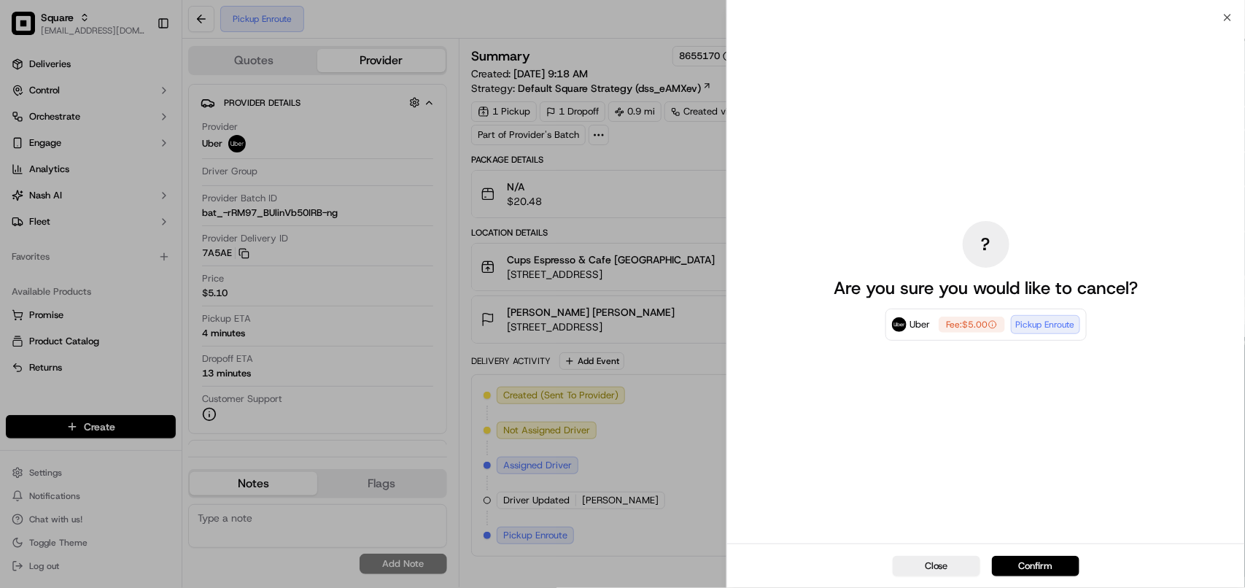
click at [1224, 18] on div "? Are you sure you would like to cancel? Uber Fee: $5.00 Pickup Enroute" at bounding box center [986, 281] width 518 height 526
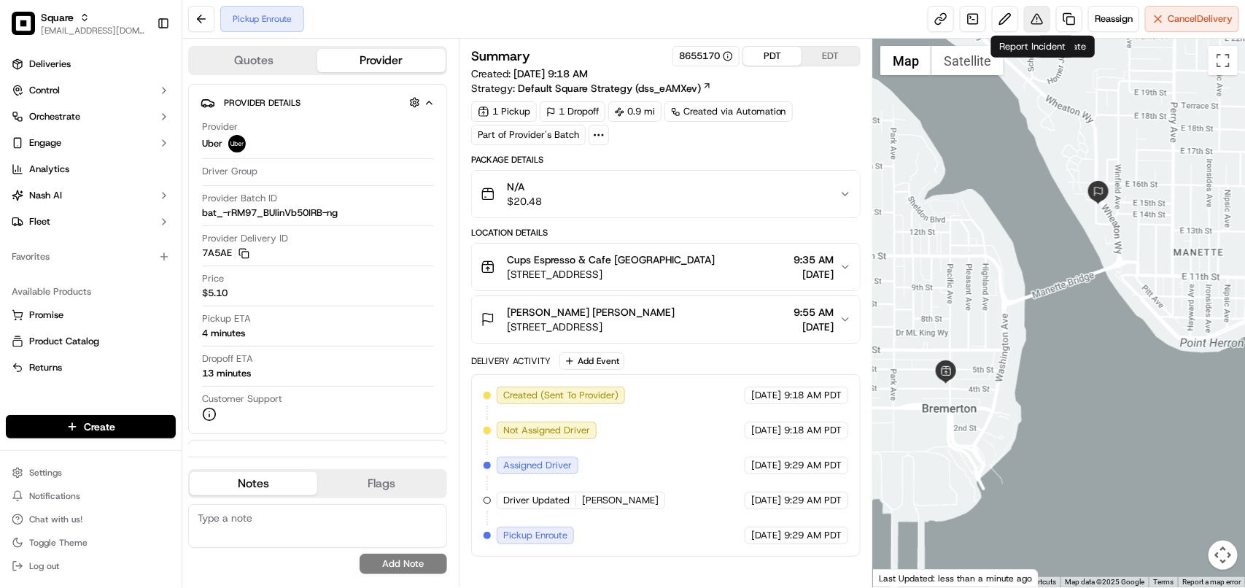
click at [1032, 20] on button at bounding box center [1037, 19] width 26 height 26
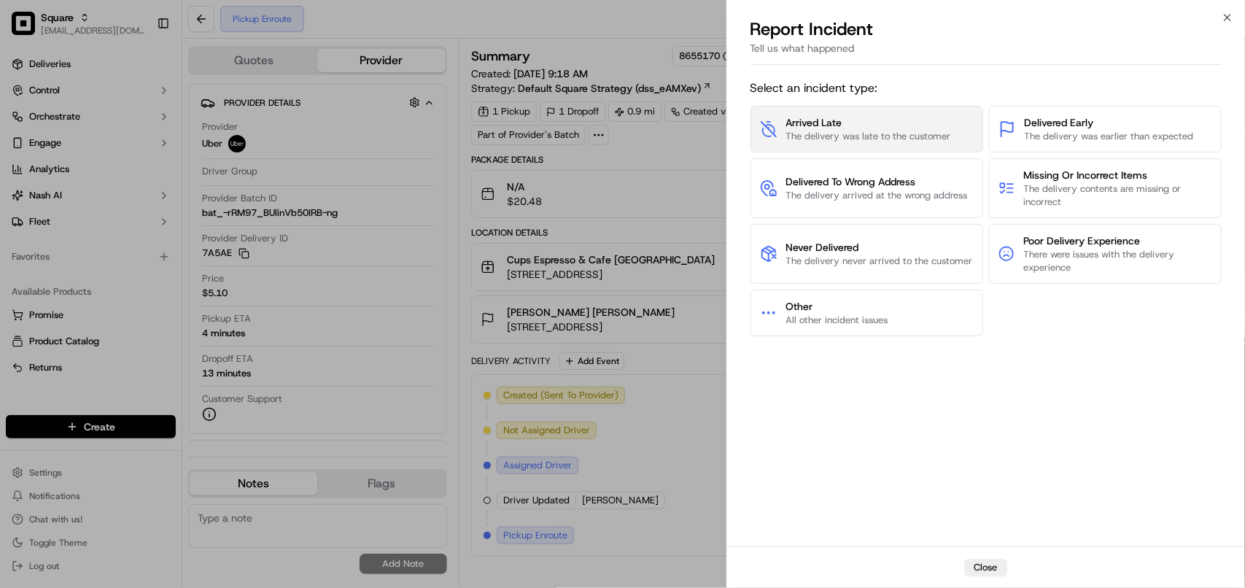
click at [898, 139] on span "The delivery was late to the customer" at bounding box center [868, 136] width 165 height 13
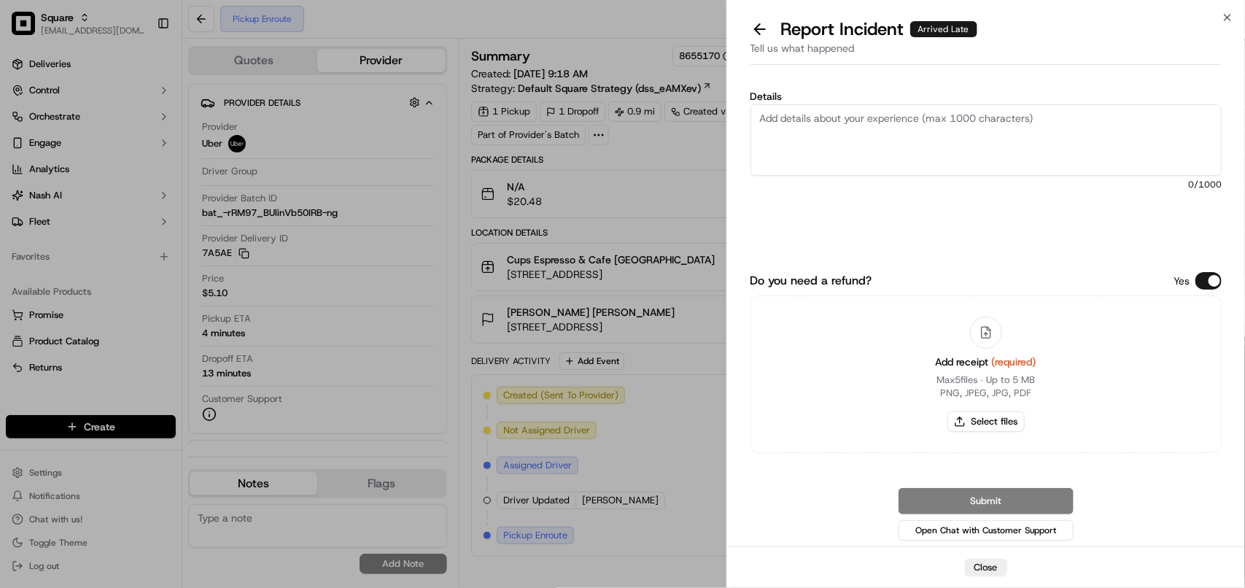
click at [1220, 15] on div "Close Report Incident Arrived Late Tell us what happened Details 0 /1000 Do you…" at bounding box center [985, 294] width 519 height 588
click at [1225, 16] on icon "button" at bounding box center [1228, 18] width 12 height 12
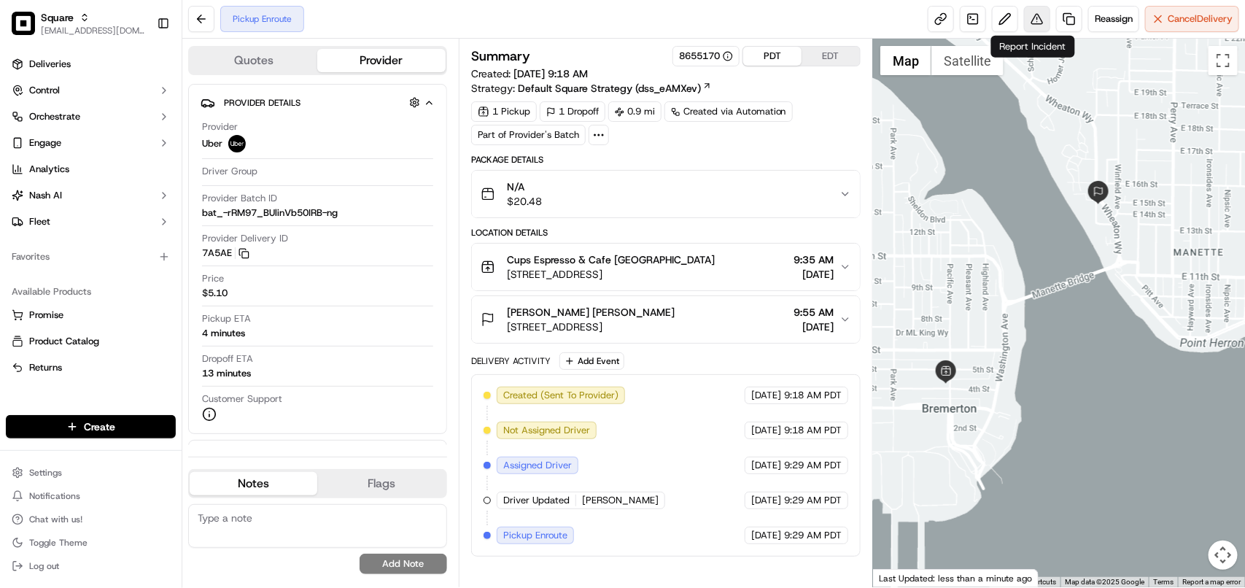
click at [1033, 18] on button at bounding box center [1037, 19] width 26 height 26
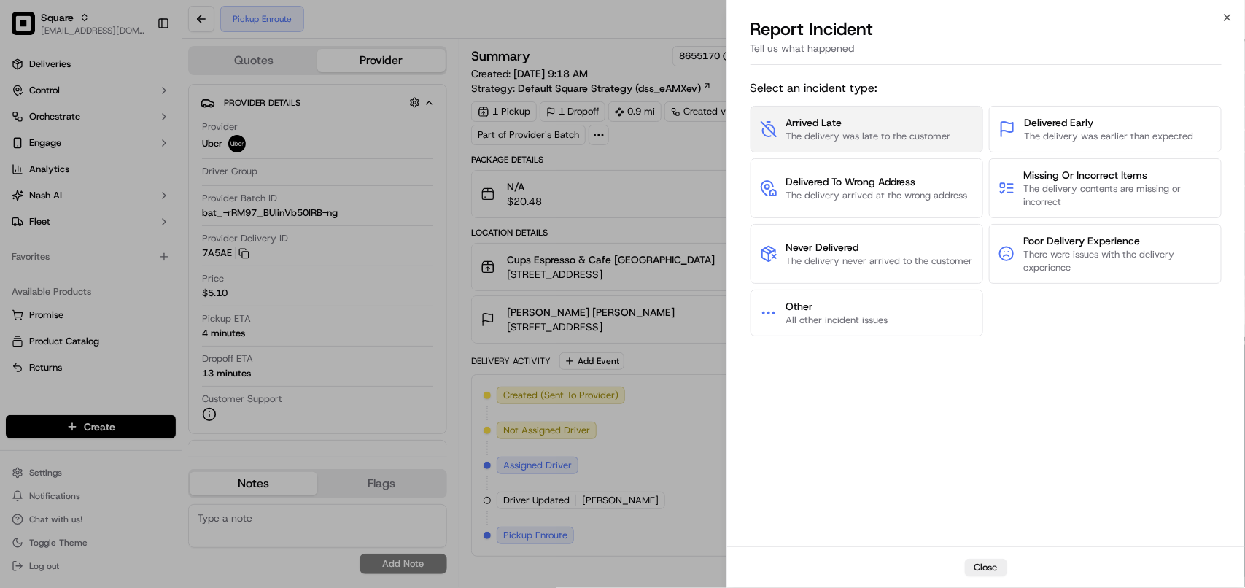
click at [884, 141] on span "The delivery was late to the customer" at bounding box center [868, 136] width 165 height 13
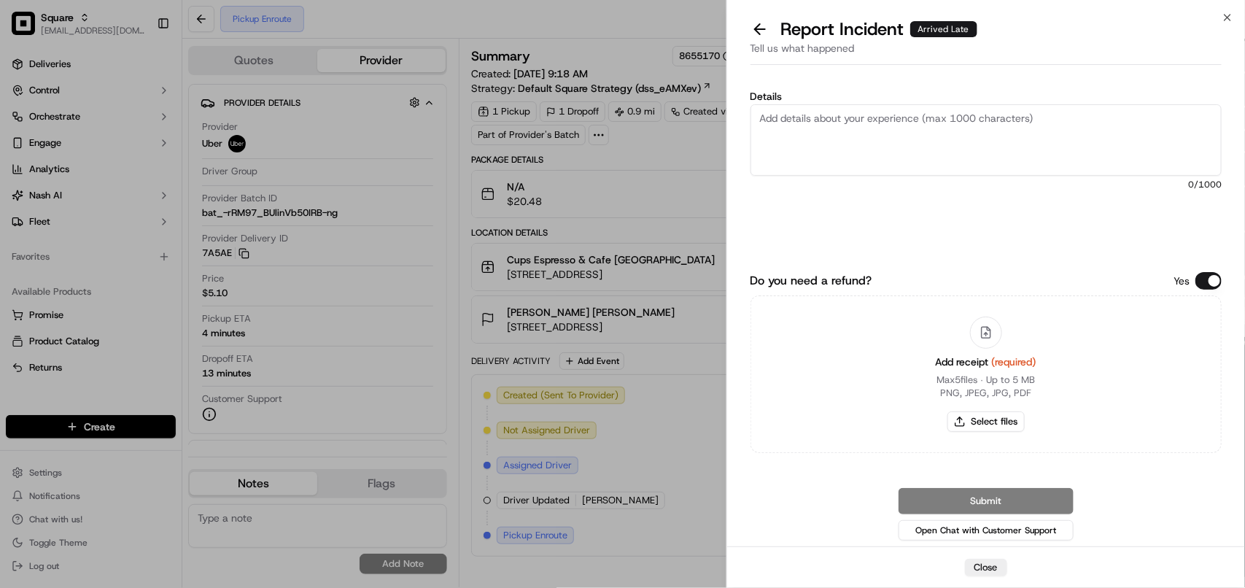
click at [880, 144] on textarea "Details" at bounding box center [985, 139] width 471 height 71
click at [928, 117] on textarea "ORder should be delivered 9:55am. But the driver got assigned" at bounding box center [985, 139] width 471 height 71
type textarea "ORder should be delivered 9:55am. But the driver got assigned"
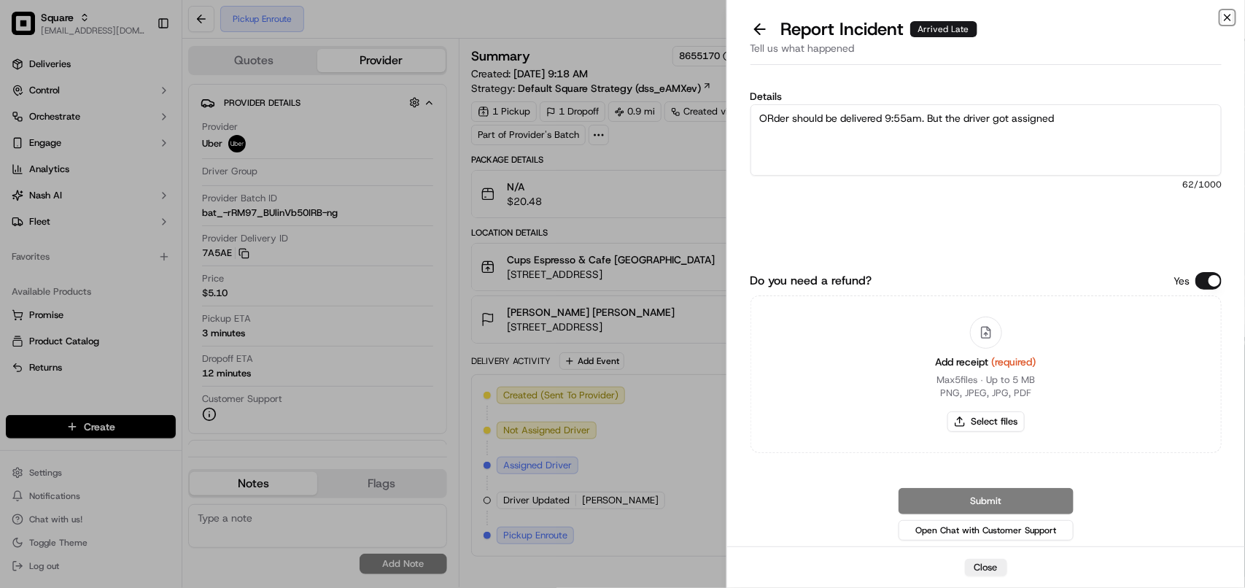
click at [1229, 15] on icon "button" at bounding box center [1228, 18] width 12 height 12
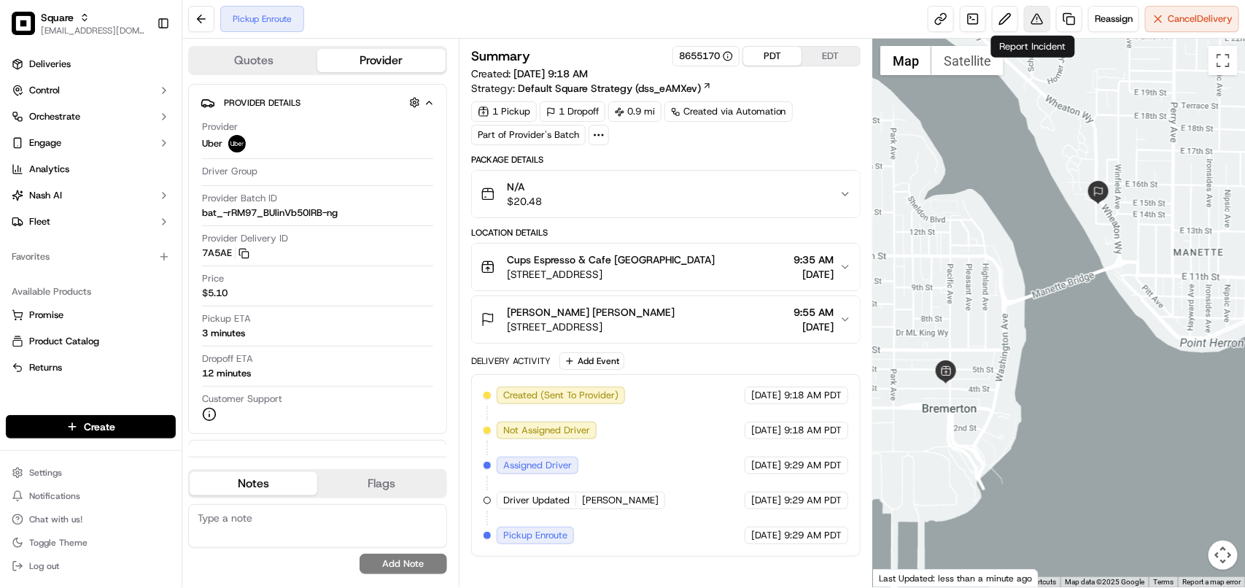
click at [1033, 24] on button at bounding box center [1037, 19] width 26 height 26
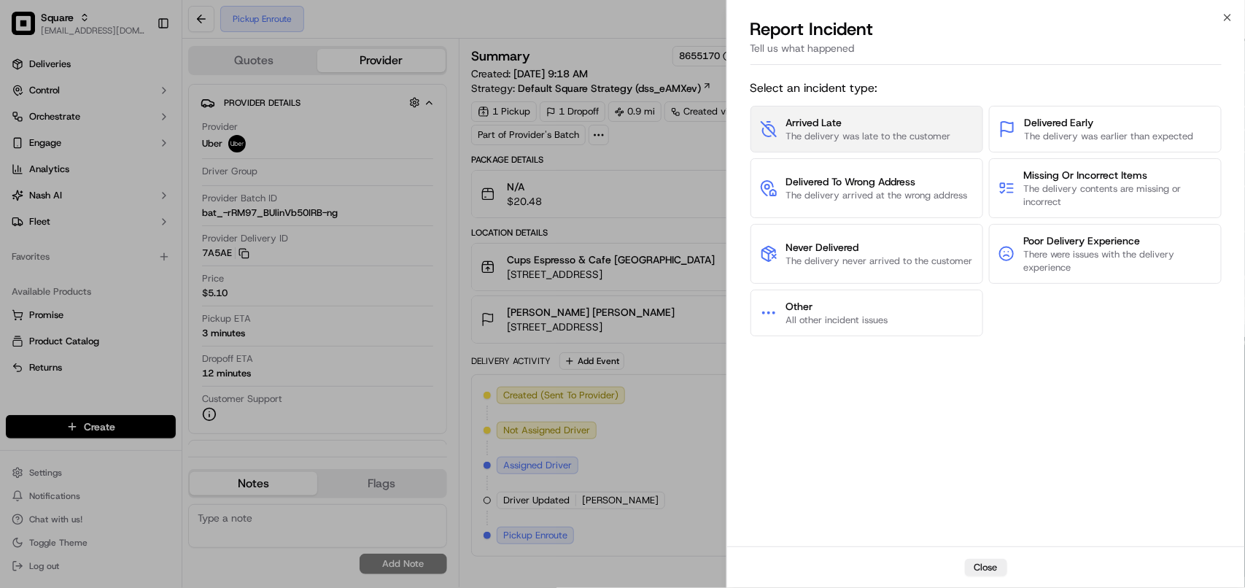
click at [876, 130] on span "The delivery was late to the customer" at bounding box center [868, 136] width 165 height 13
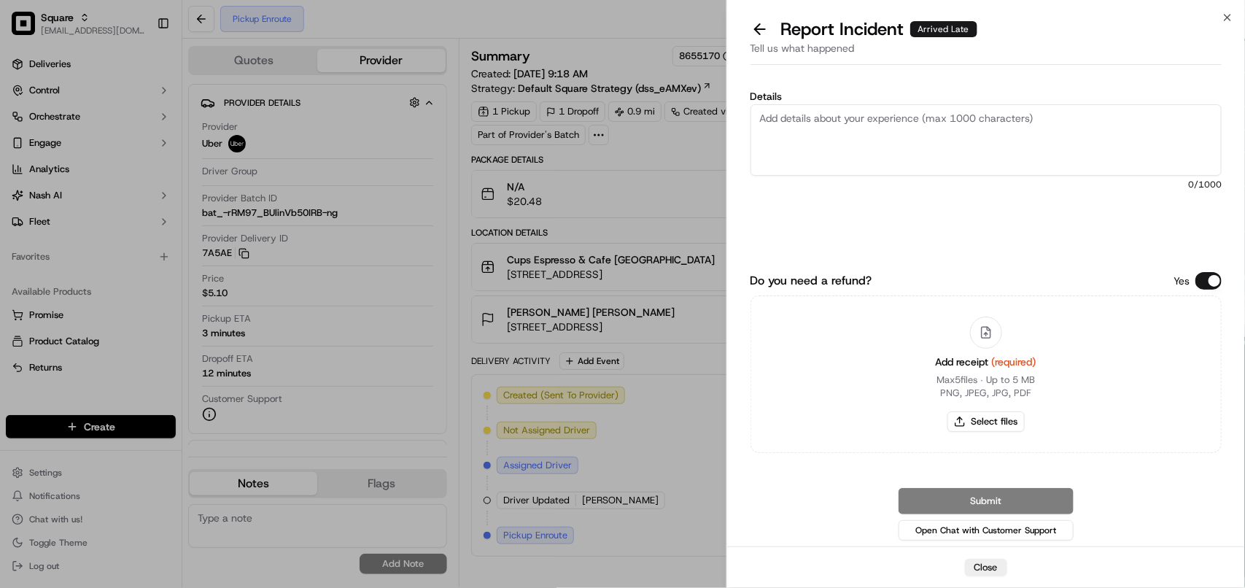
click at [912, 100] on label "Details" at bounding box center [985, 96] width 471 height 10
click at [912, 104] on textarea "Details" at bounding box center [985, 139] width 471 height 71
paste textarea "ORder should be delivered 9:55am. But the driver got assigned"
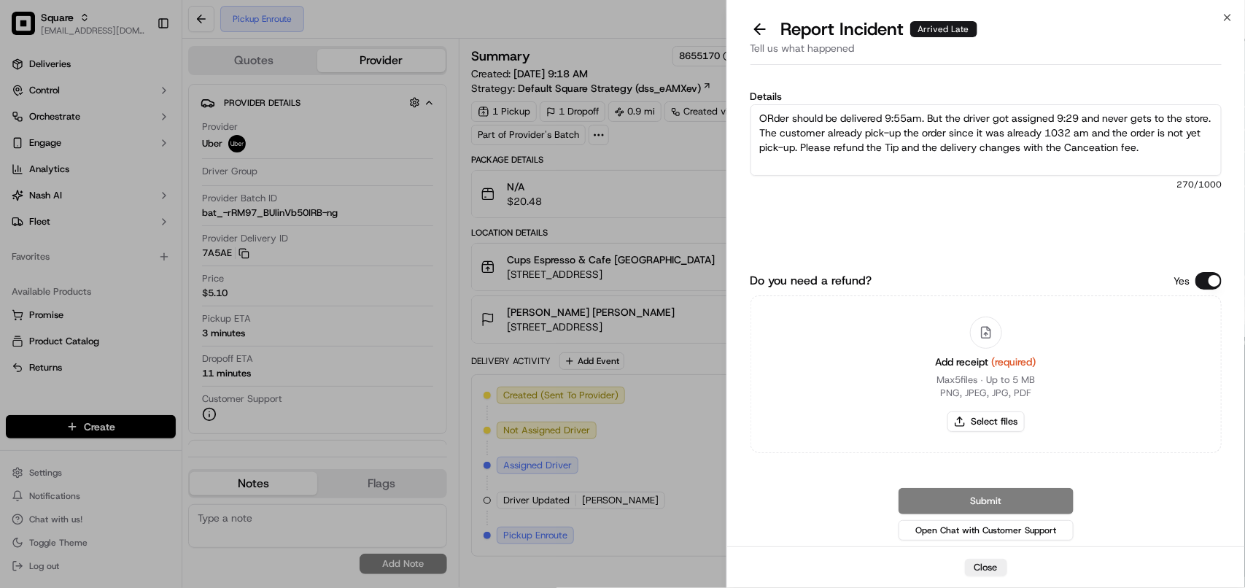
type textarea "ORder should be delivered 9:55am. But the driver got assigned 9:29 and never ge…"
click at [1220, 281] on button "Do you need a refund?" at bounding box center [1208, 281] width 26 height 18
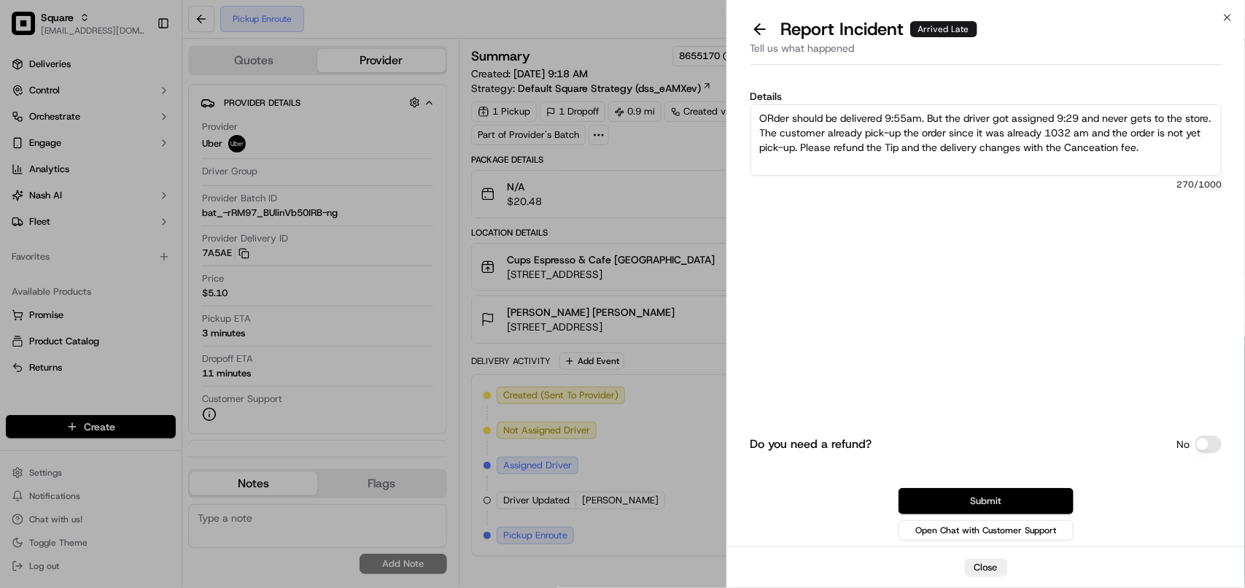
click at [1010, 491] on button "Submit" at bounding box center [985, 501] width 175 height 26
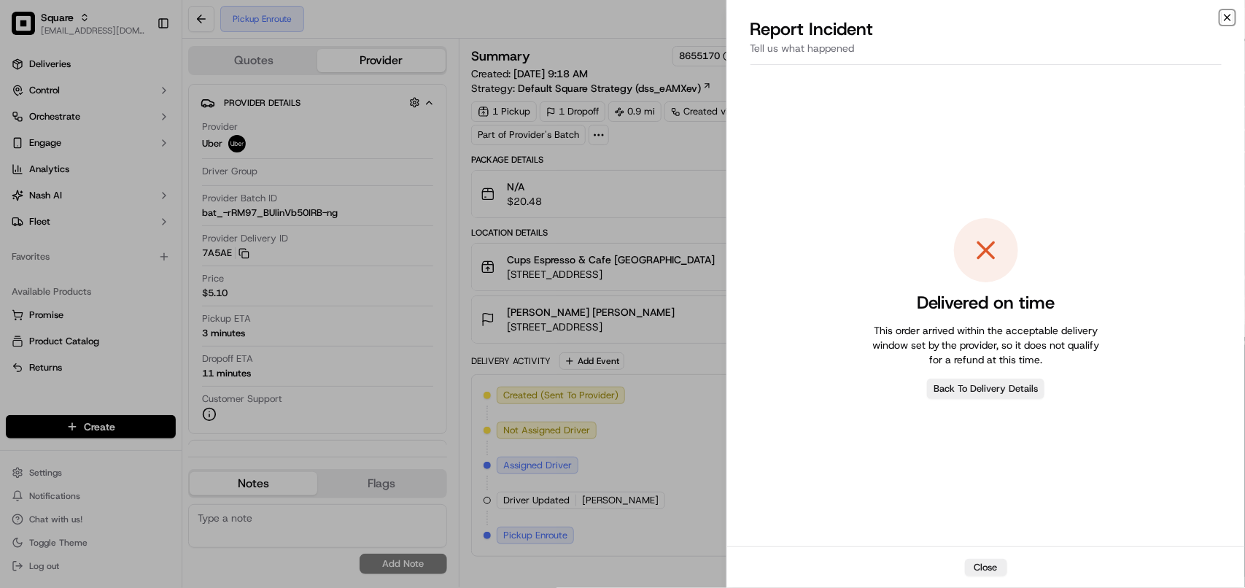
click at [1230, 13] on icon "button" at bounding box center [1228, 18] width 12 height 12
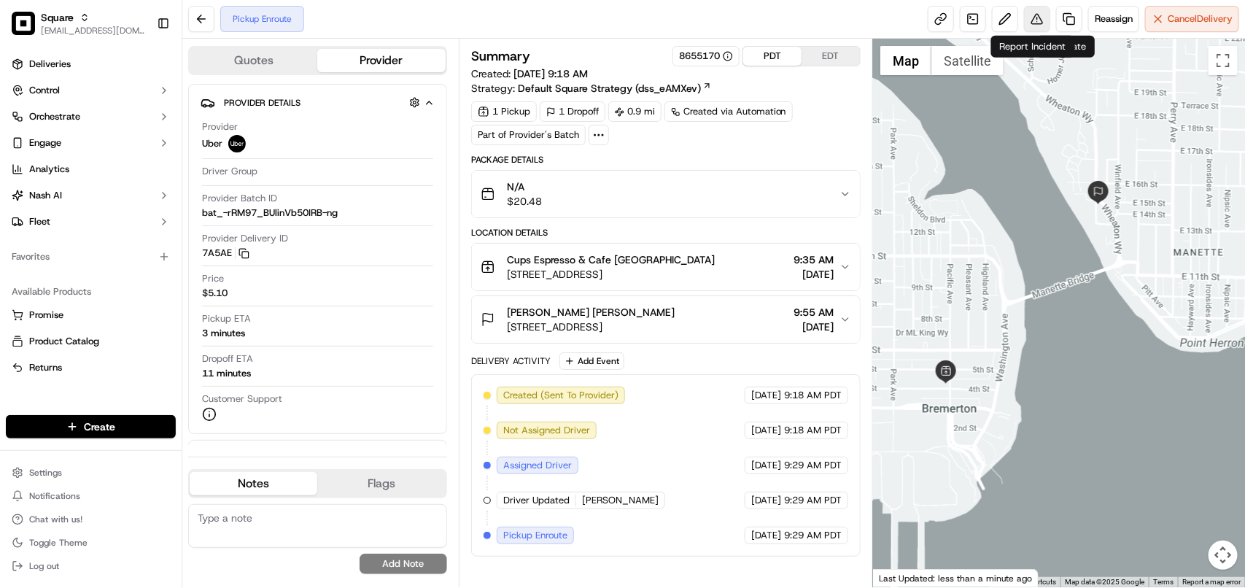
click at [1029, 19] on button at bounding box center [1037, 19] width 26 height 26
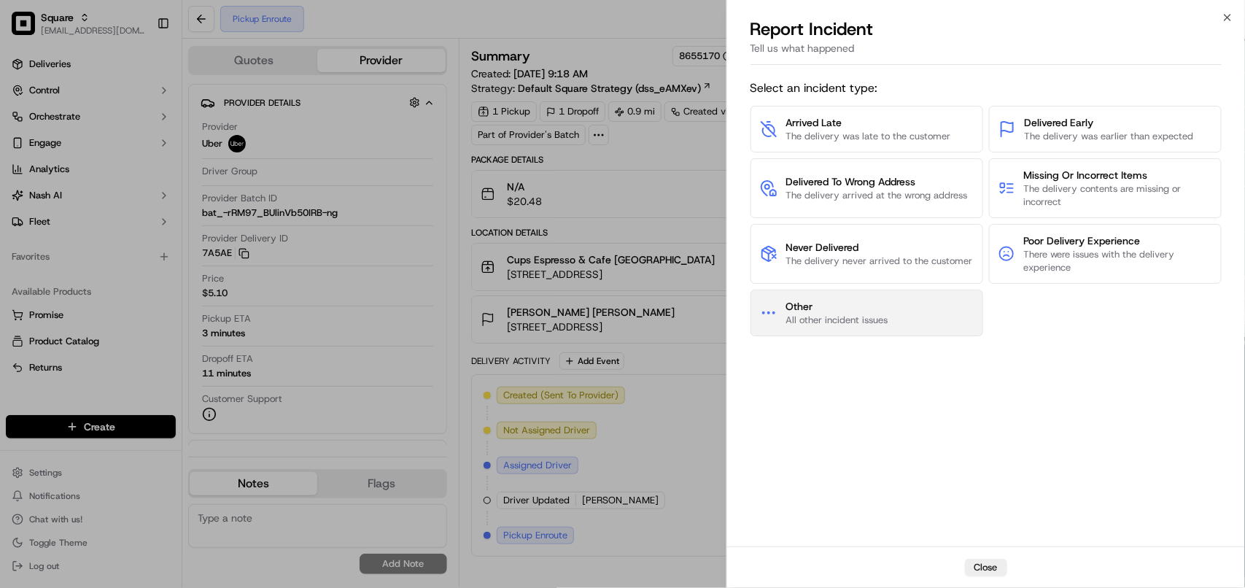
click at [874, 303] on span "Other" at bounding box center [837, 306] width 102 height 15
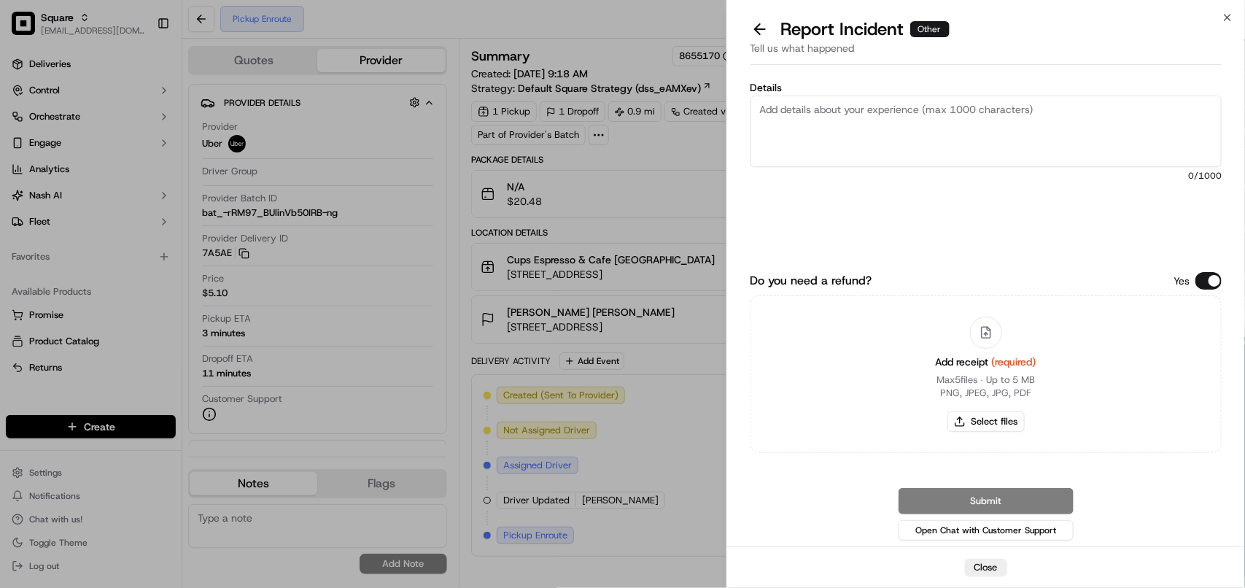
click at [913, 108] on textarea "Details" at bounding box center [985, 131] width 471 height 71
paste textarea "ORder should be delivered 9:55am. But the driver got assigned 9:29 and never ge…"
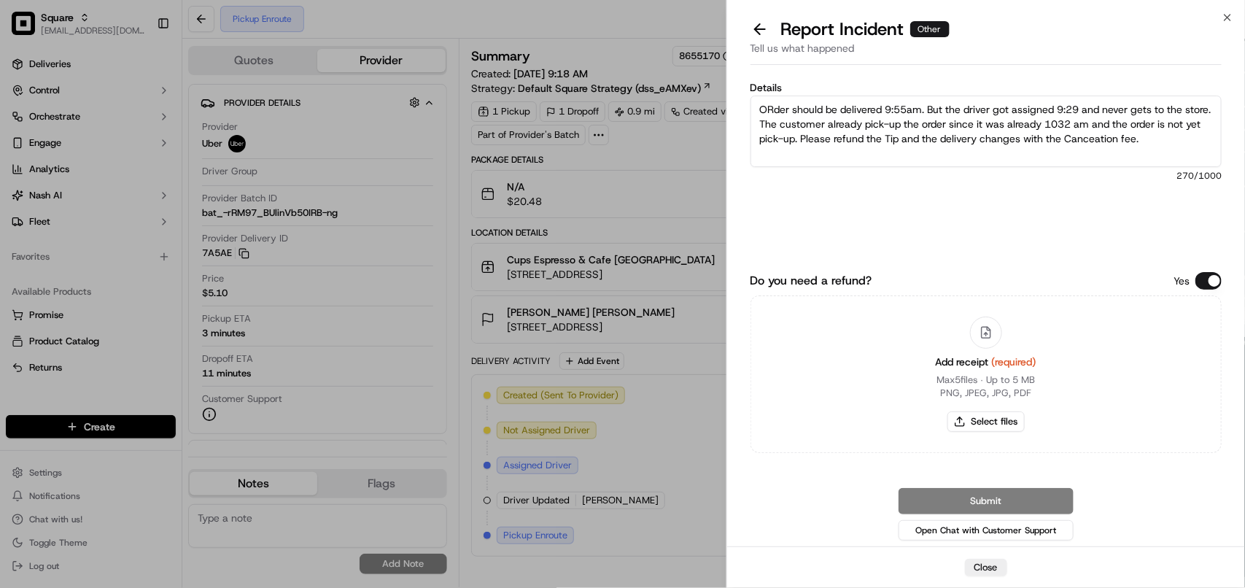
type textarea "ORder should be delivered 9:55am. But the driver got assigned 9:29 and never ge…"
click at [1207, 287] on button "Do you need a refund?" at bounding box center [1208, 281] width 26 height 18
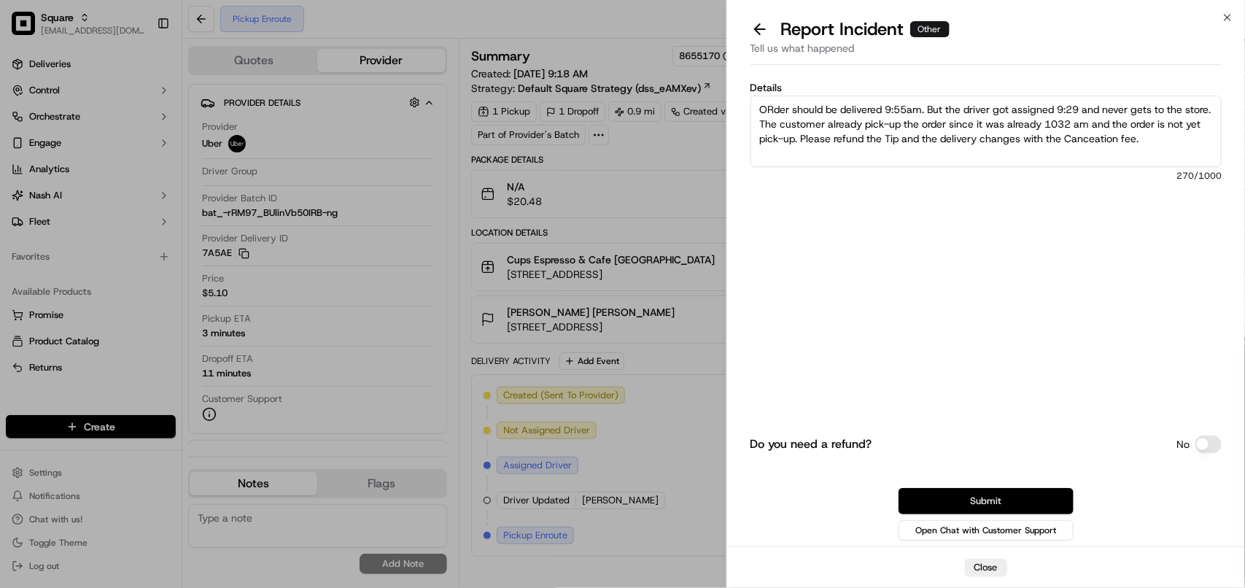
click at [976, 497] on button "Submit" at bounding box center [985, 501] width 175 height 26
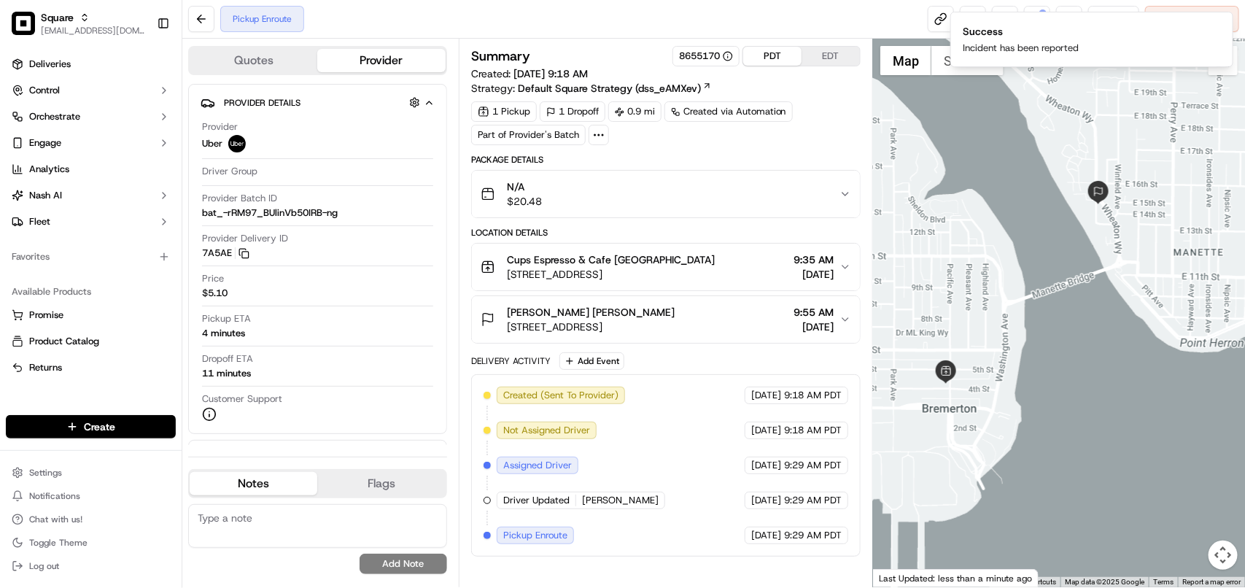
click at [1234, 13] on ol "Success Incident has been reported" at bounding box center [1092, 39] width 306 height 79
click at [1224, 22] on icon "Notifications (F8)" at bounding box center [1221, 24] width 12 height 12
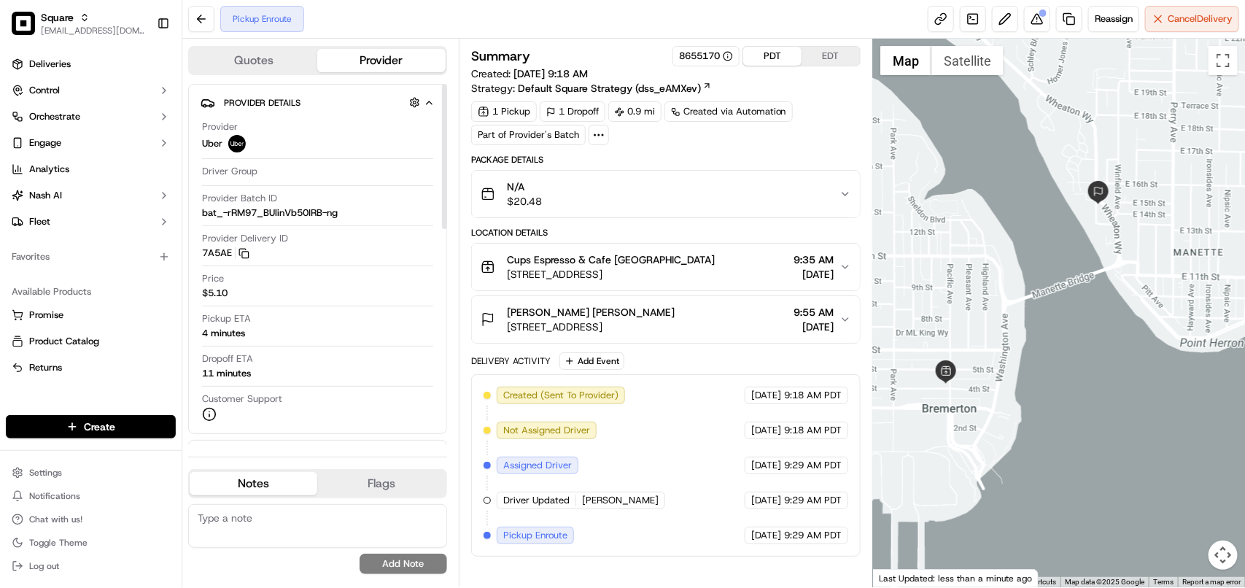
click at [377, 521] on textarea at bounding box center [317, 526] width 259 height 44
paste textarea "**Caller Information: Customer **Reason for calling: Order enevr pick-up. **Res…"
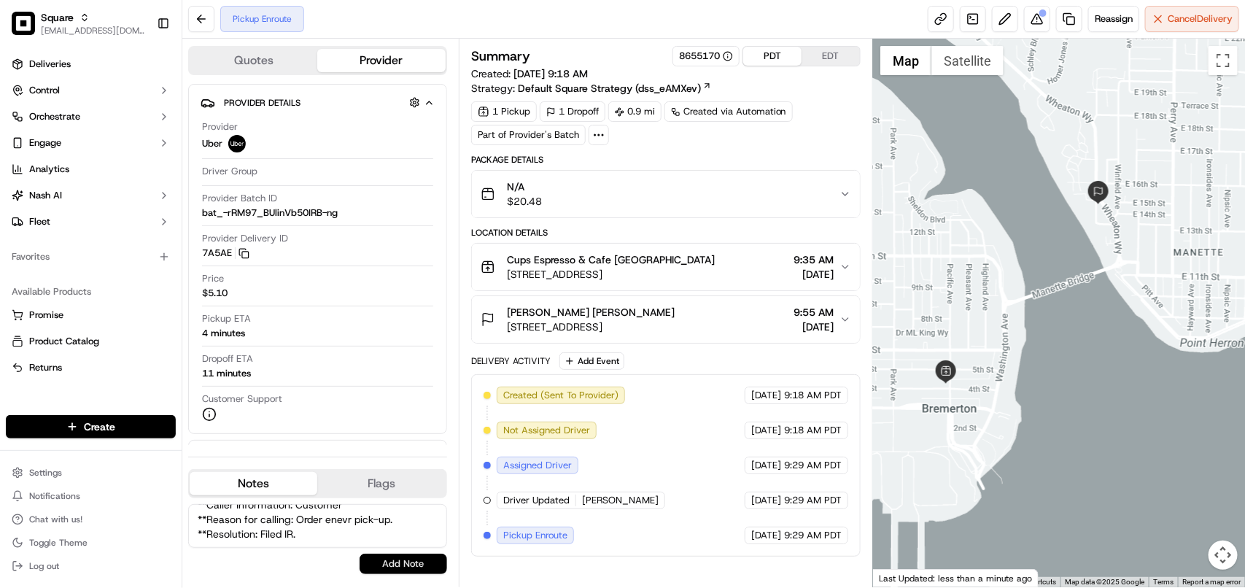
type textarea "**Caller Information: Customer **Reason for calling: Order enevr pick-up. **Res…"
click at [395, 559] on button "Add Note" at bounding box center [404, 564] width 88 height 20
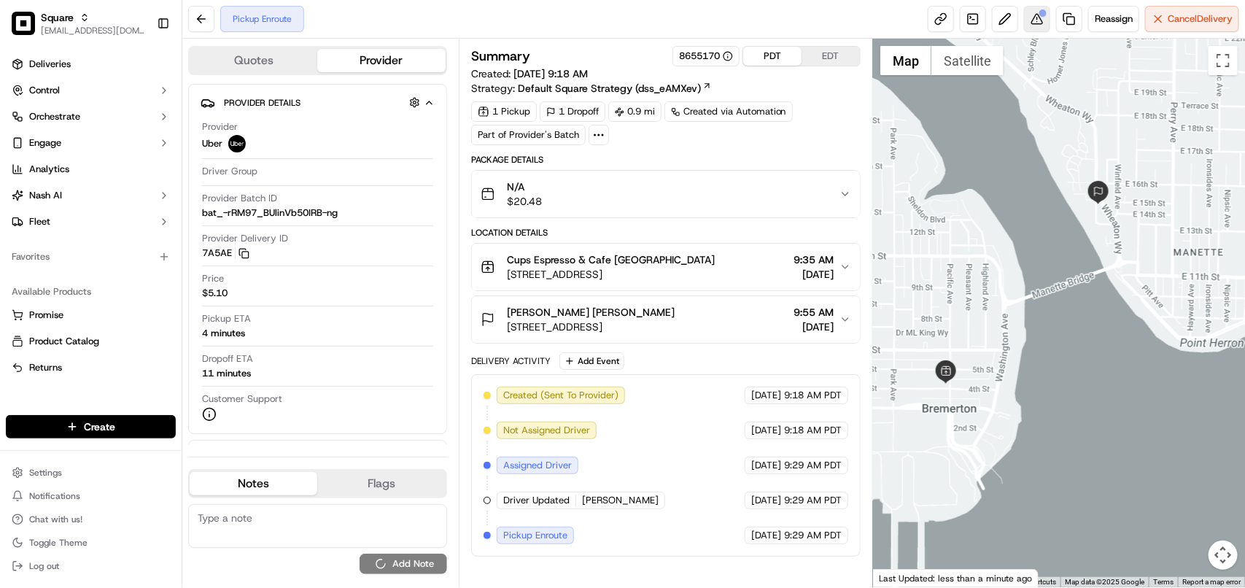
scroll to position [0, 0]
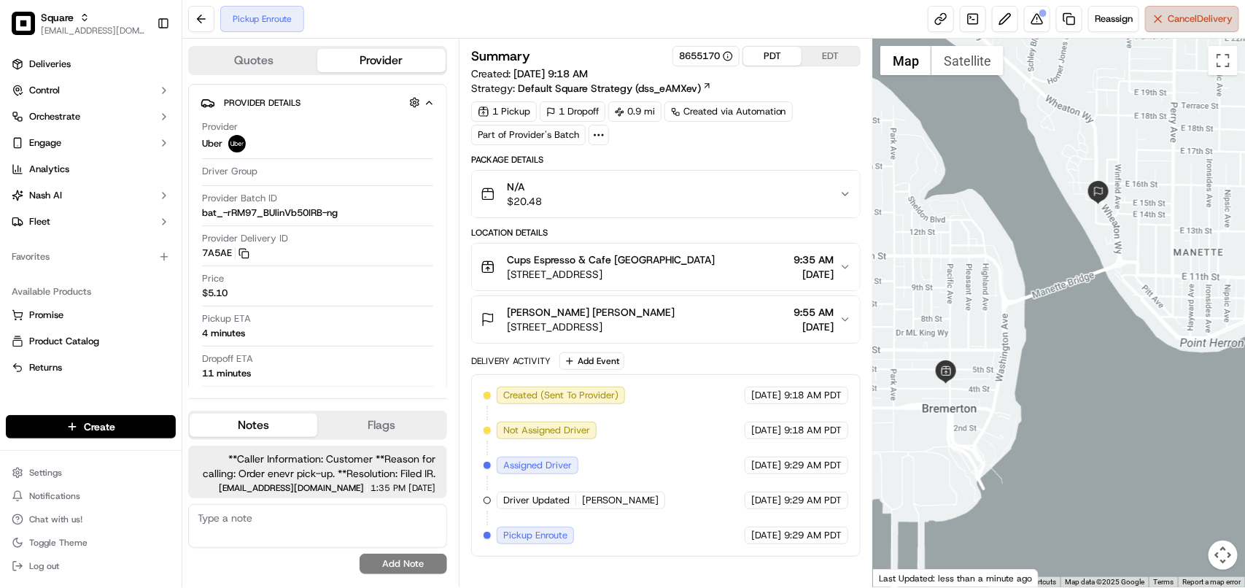
click at [1208, 23] on span "Cancel Delivery" at bounding box center [1200, 18] width 65 height 13
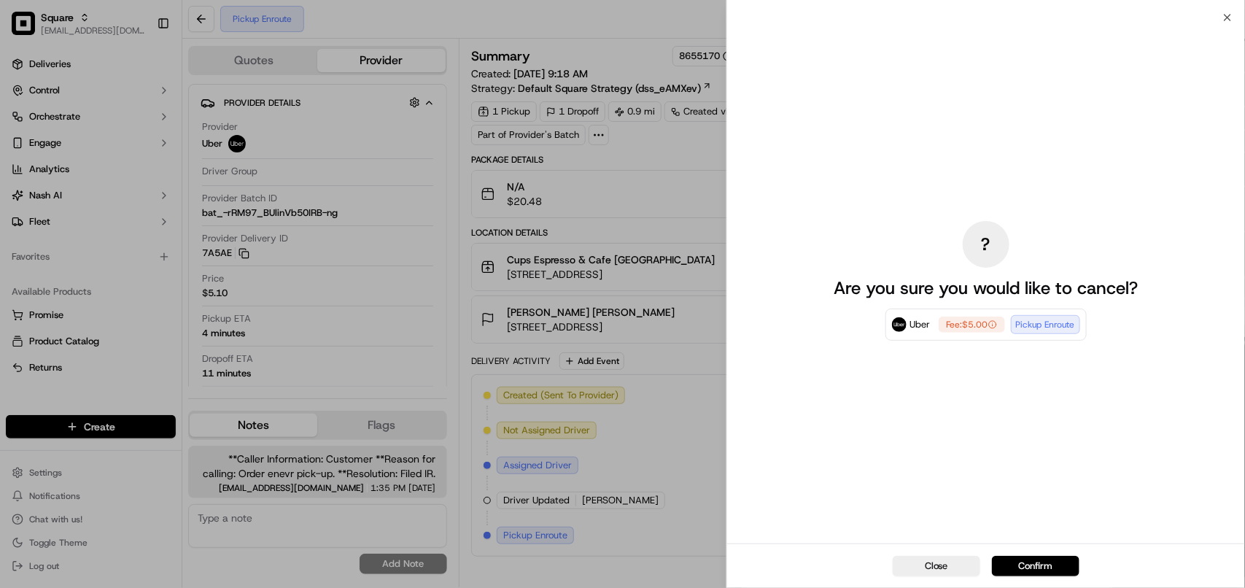
click at [1011, 556] on button "Confirm" at bounding box center [1036, 566] width 88 height 20
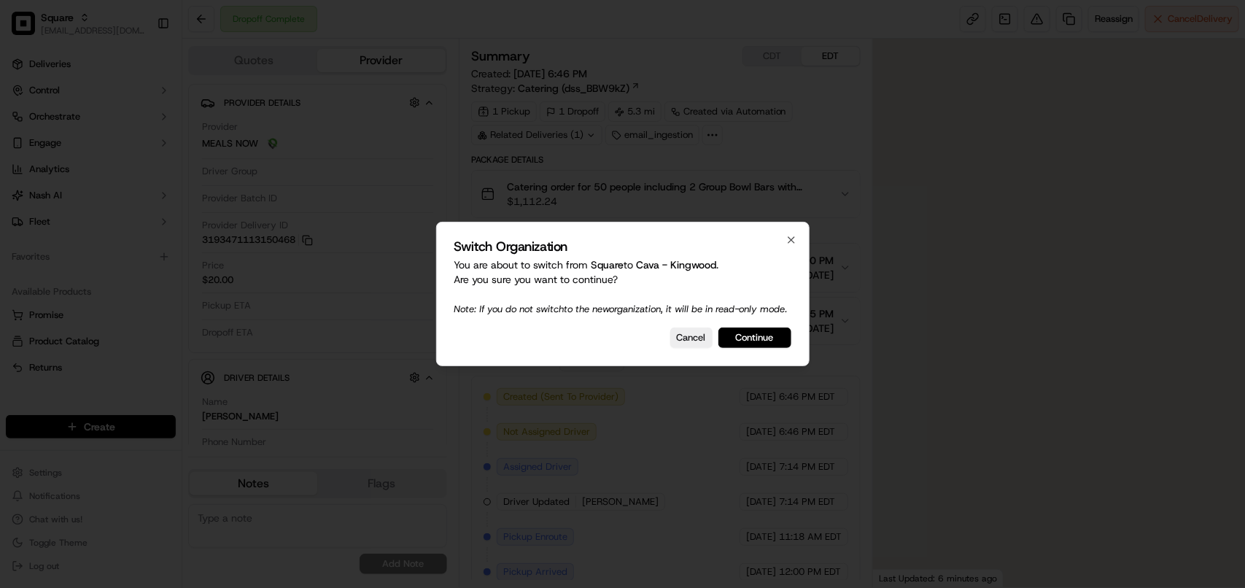
click at [760, 347] on button "Continue" at bounding box center [754, 337] width 73 height 20
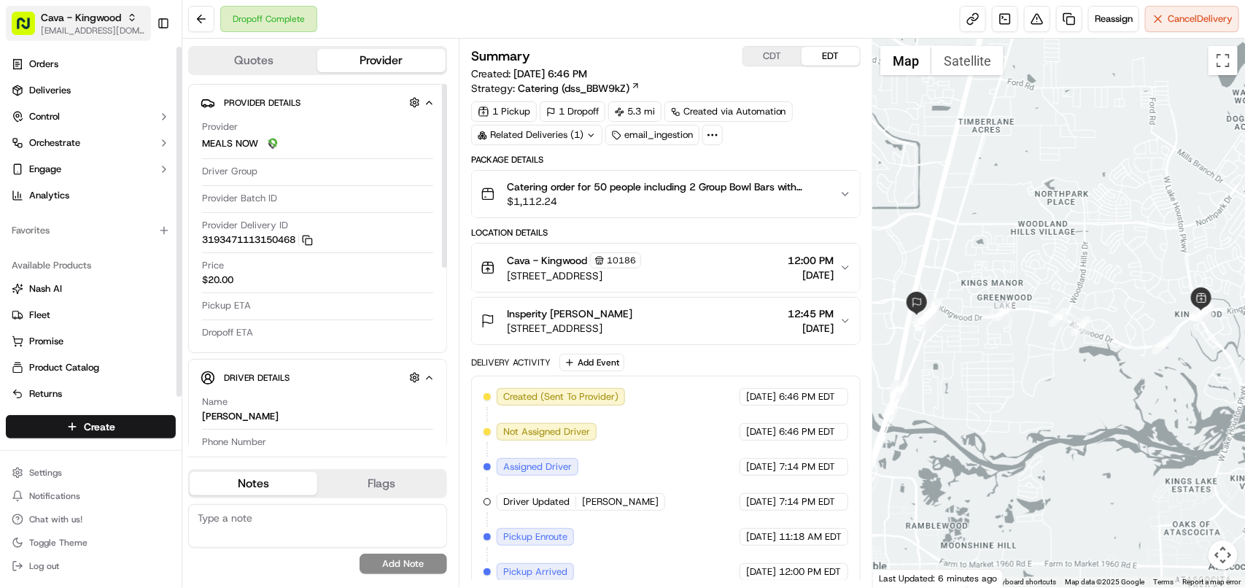
click at [90, 26] on span "[EMAIL_ADDRESS][DOMAIN_NAME]" at bounding box center [93, 31] width 104 height 12
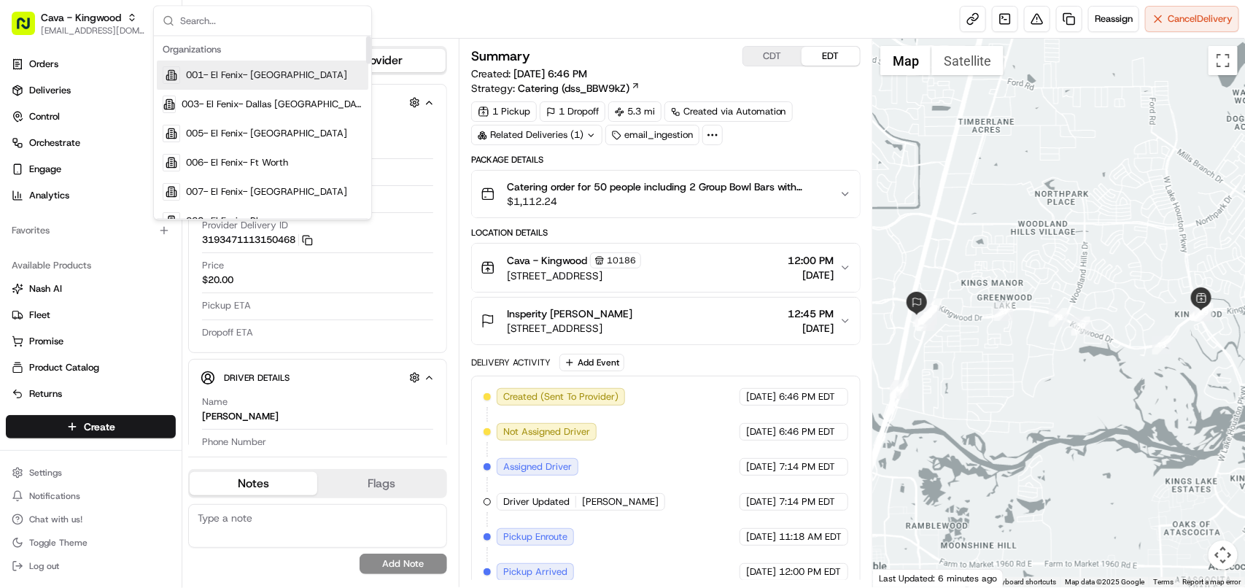
drag, startPoint x: 558, startPoint y: 12, endPoint x: 548, endPoint y: 11, distance: 9.6
click at [558, 11] on div "Dropoff Complete Reassign Cancel Delivery" at bounding box center [713, 19] width 1063 height 39
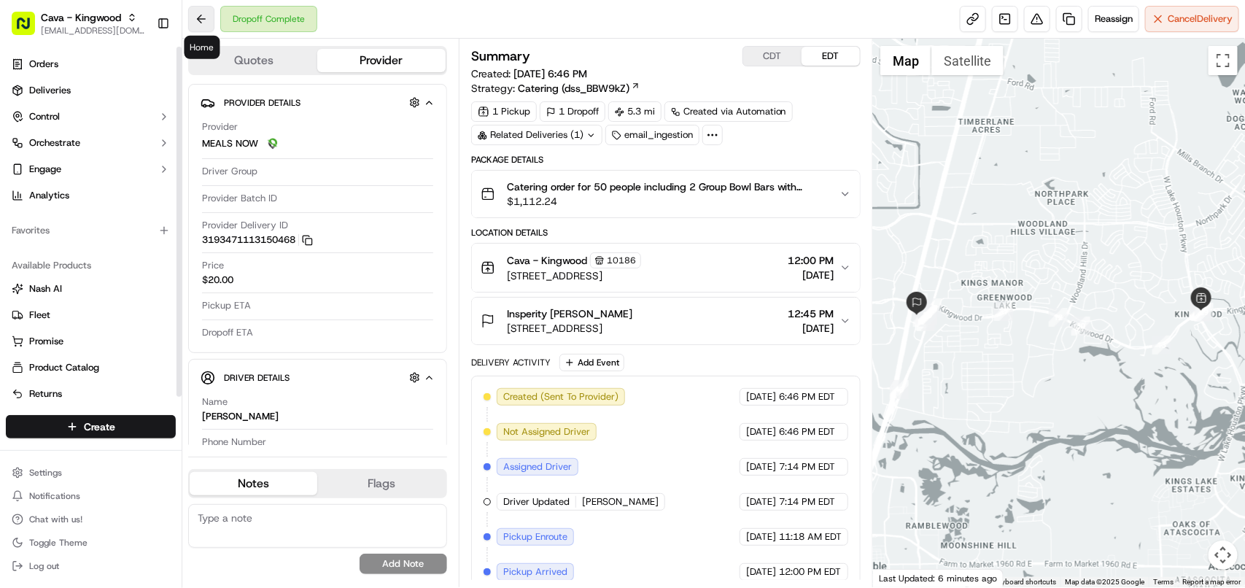
click at [197, 22] on button at bounding box center [201, 19] width 26 height 26
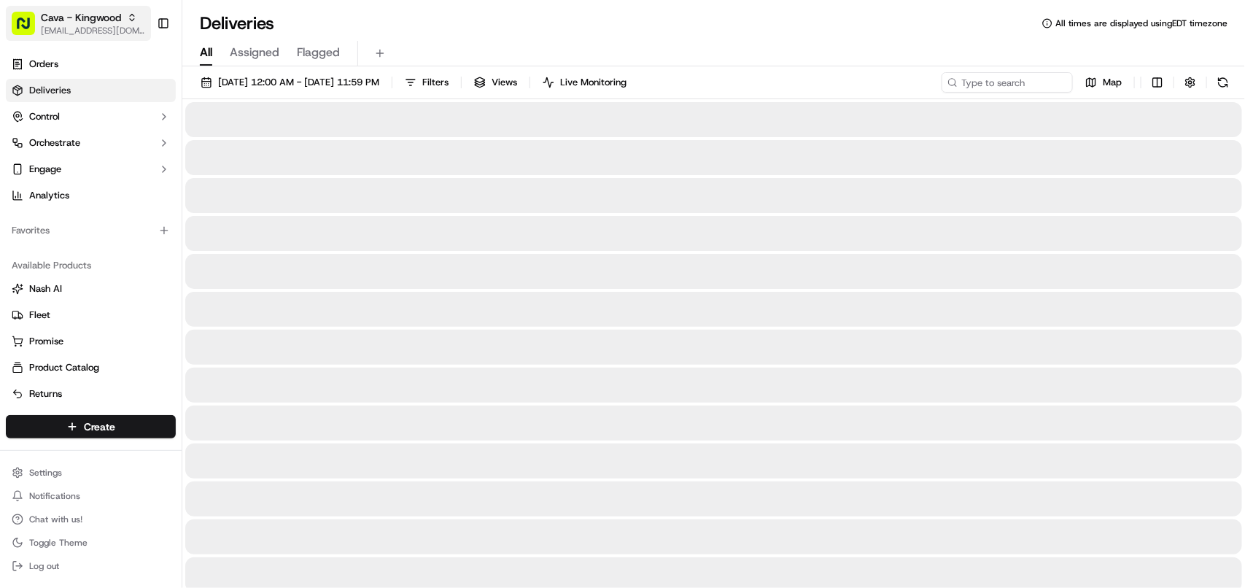
click at [77, 23] on span "Cava - Kingwood" at bounding box center [81, 17] width 80 height 15
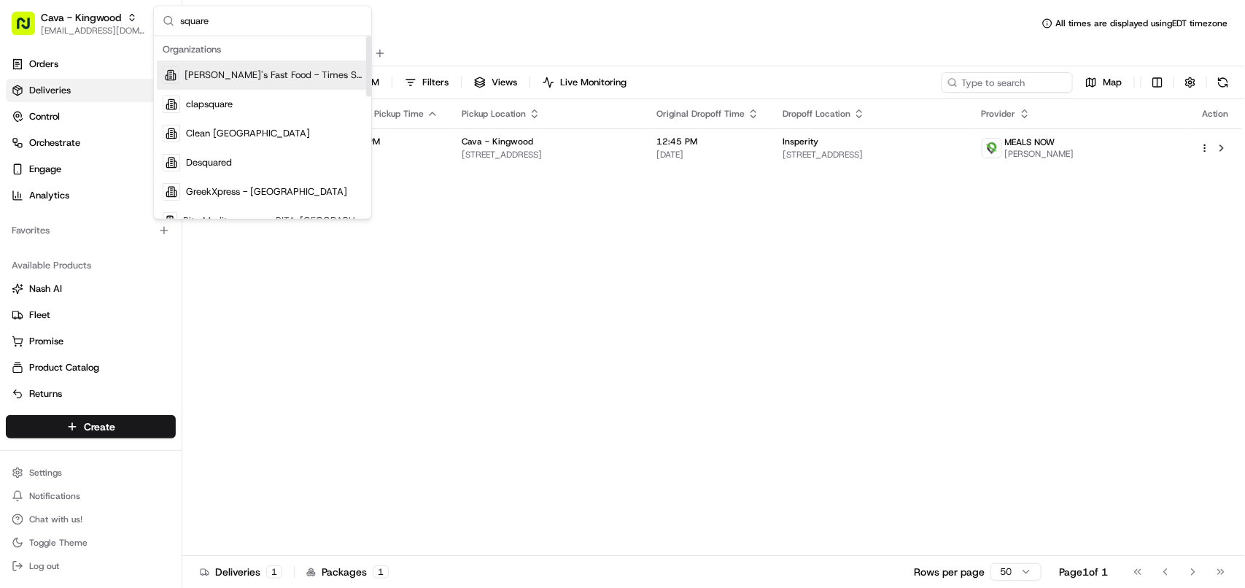
type input "square"
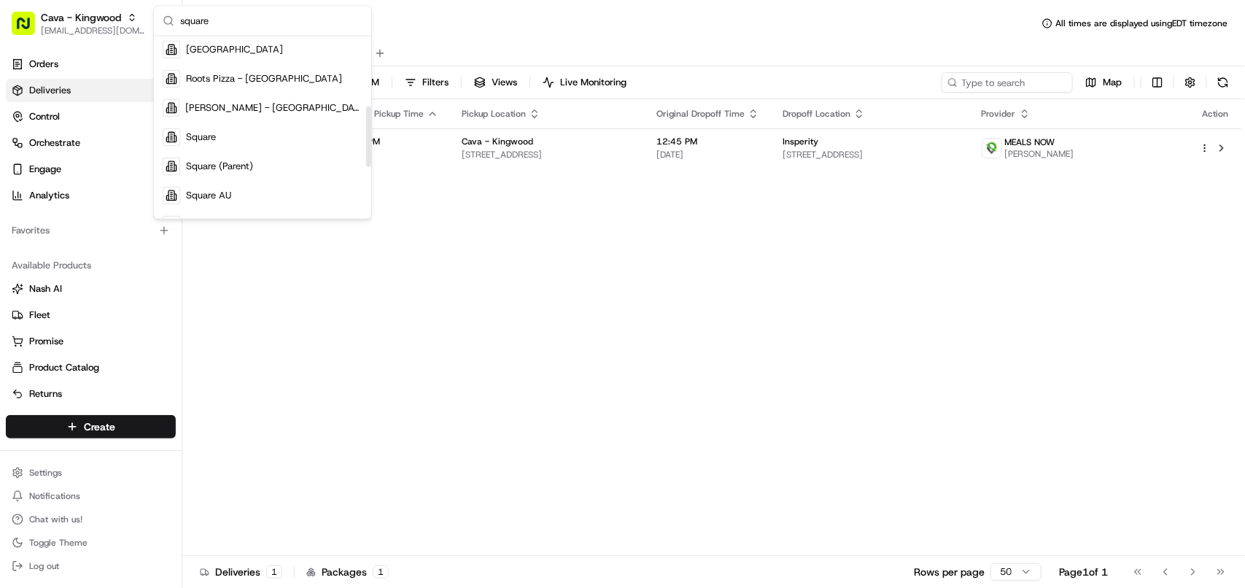
scroll to position [215, 0]
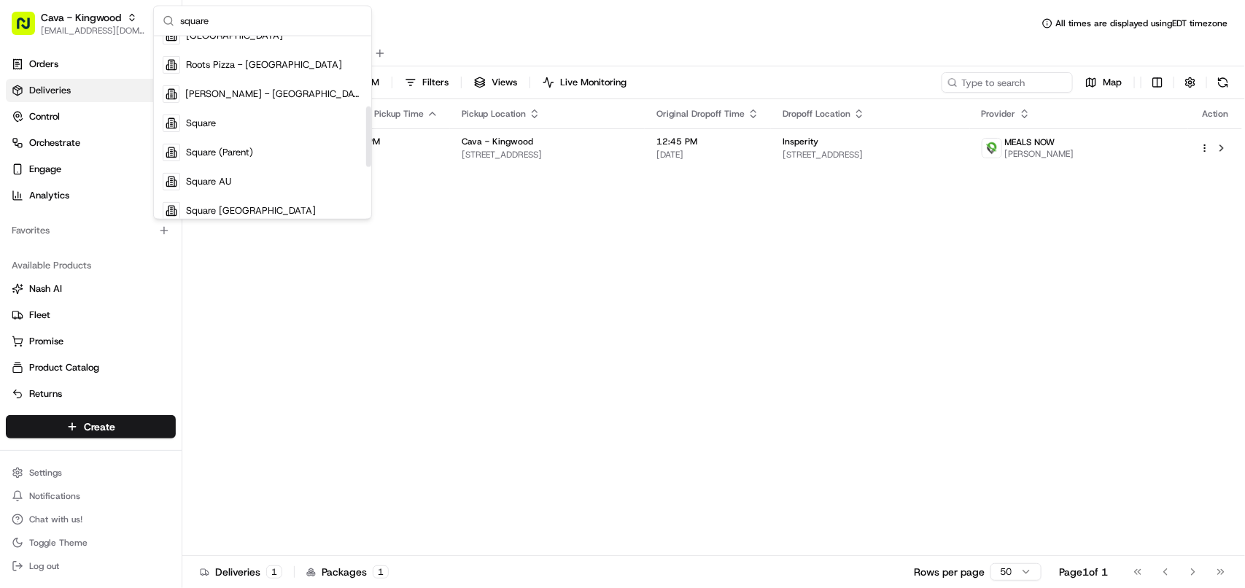
drag, startPoint x: 369, startPoint y: 62, endPoint x: 303, endPoint y: 129, distance: 93.9
click at [366, 129] on div "Suggestions" at bounding box center [368, 136] width 5 height 61
click at [264, 128] on div "Square" at bounding box center [262, 123] width 211 height 29
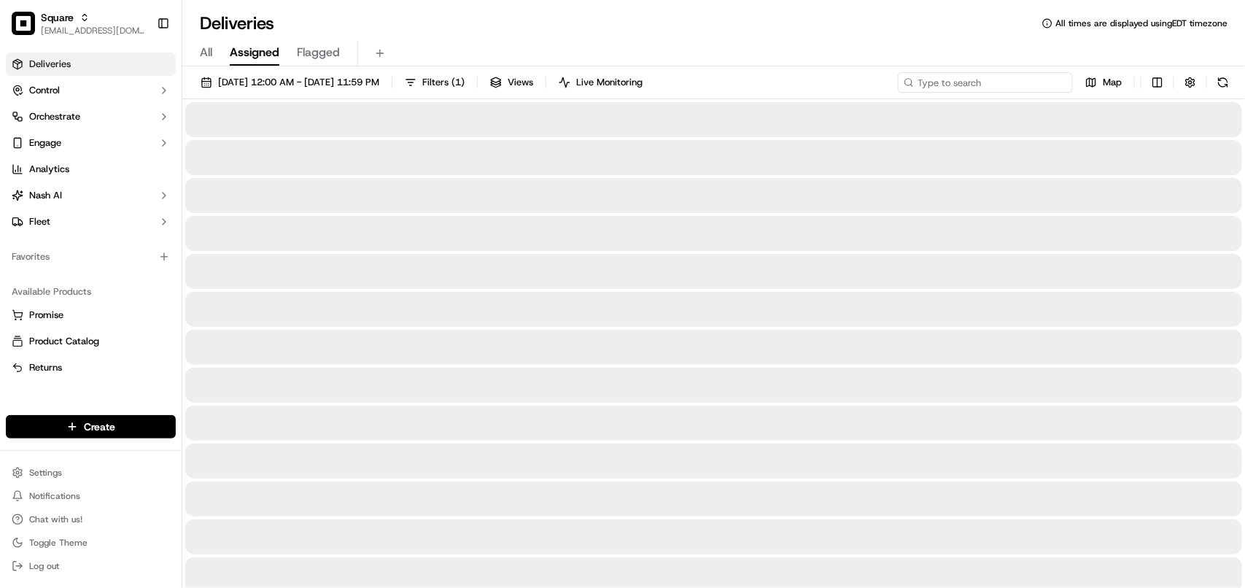
click at [1003, 86] on input at bounding box center [985, 82] width 175 height 20
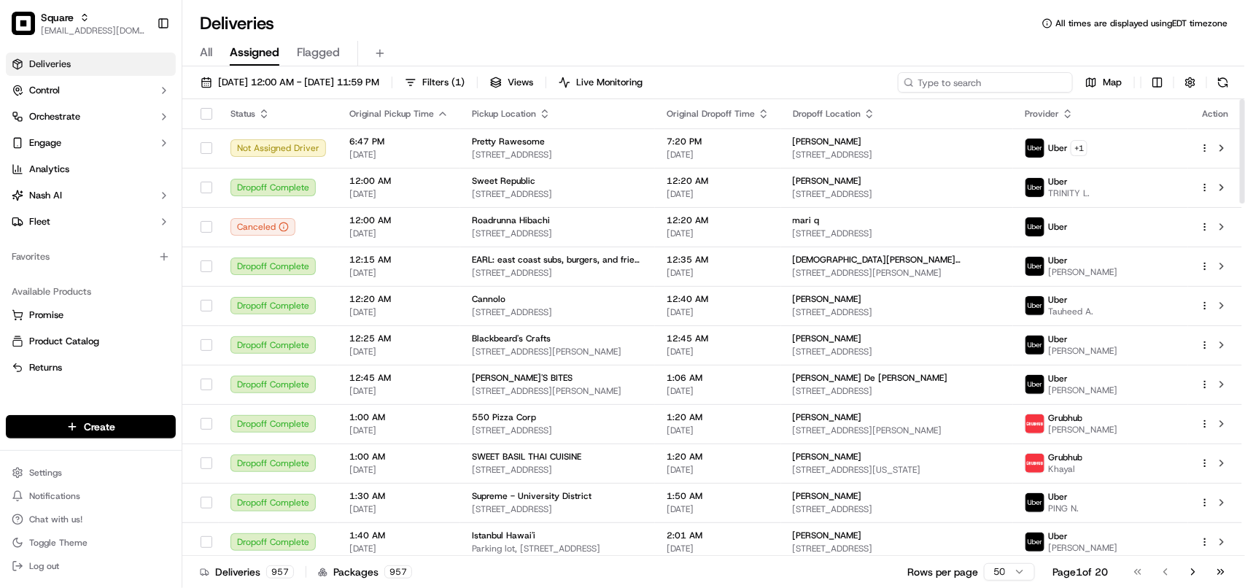
click at [1001, 74] on input at bounding box center [985, 82] width 175 height 20
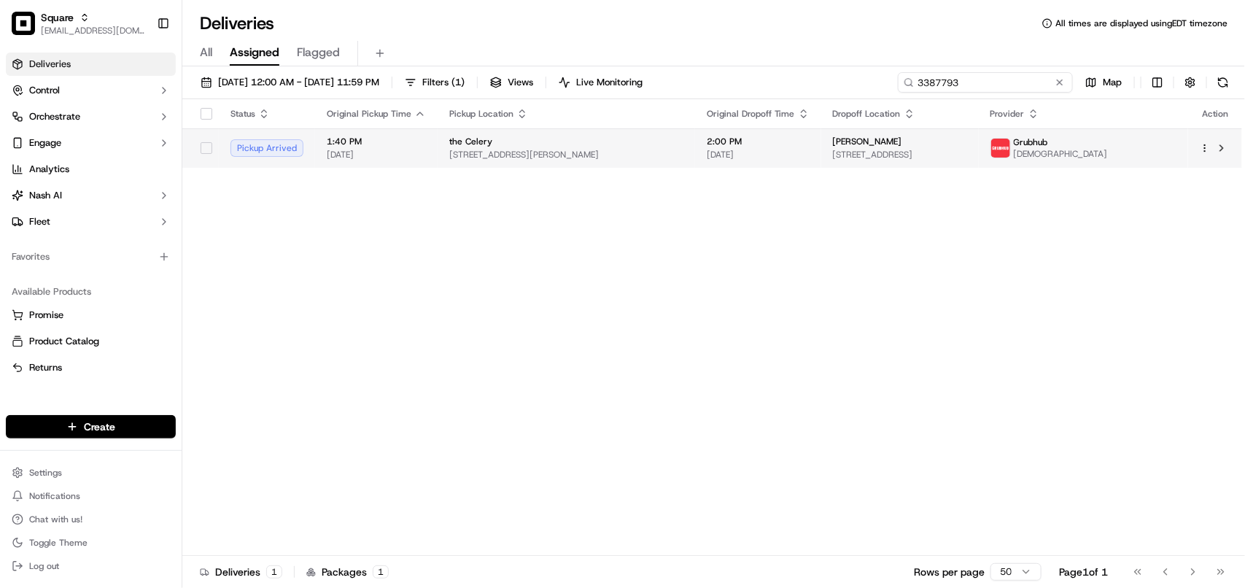
type input "3387793"
click at [892, 139] on span "[PERSON_NAME]" at bounding box center [867, 142] width 69 height 12
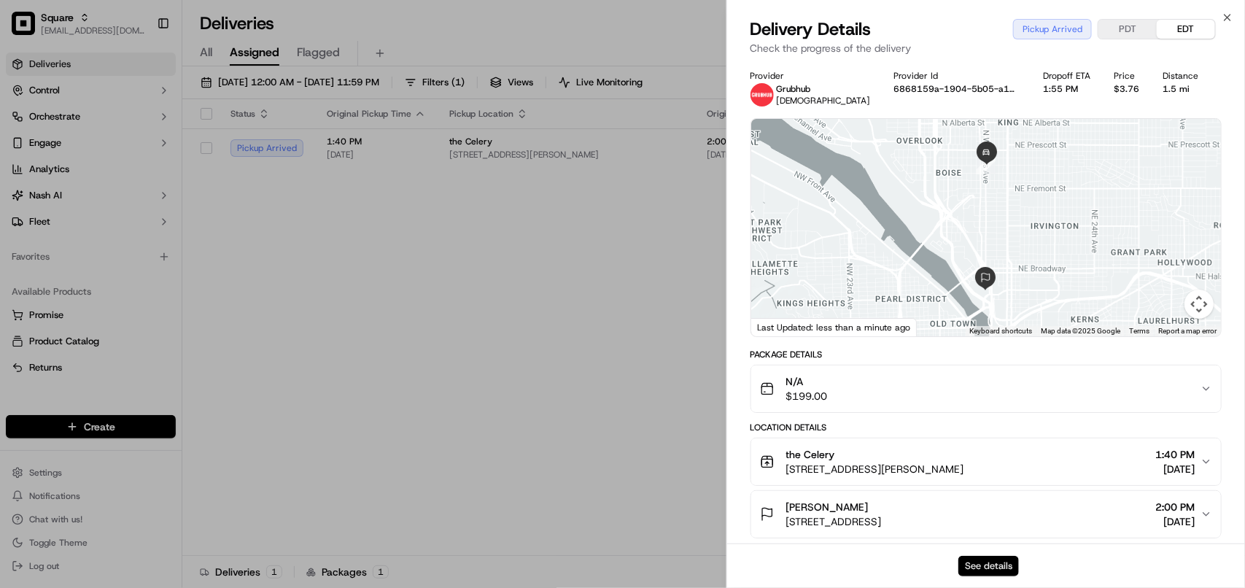
click at [974, 559] on button "See details" at bounding box center [988, 566] width 61 height 20
click at [992, 567] on button "See details" at bounding box center [988, 566] width 61 height 20
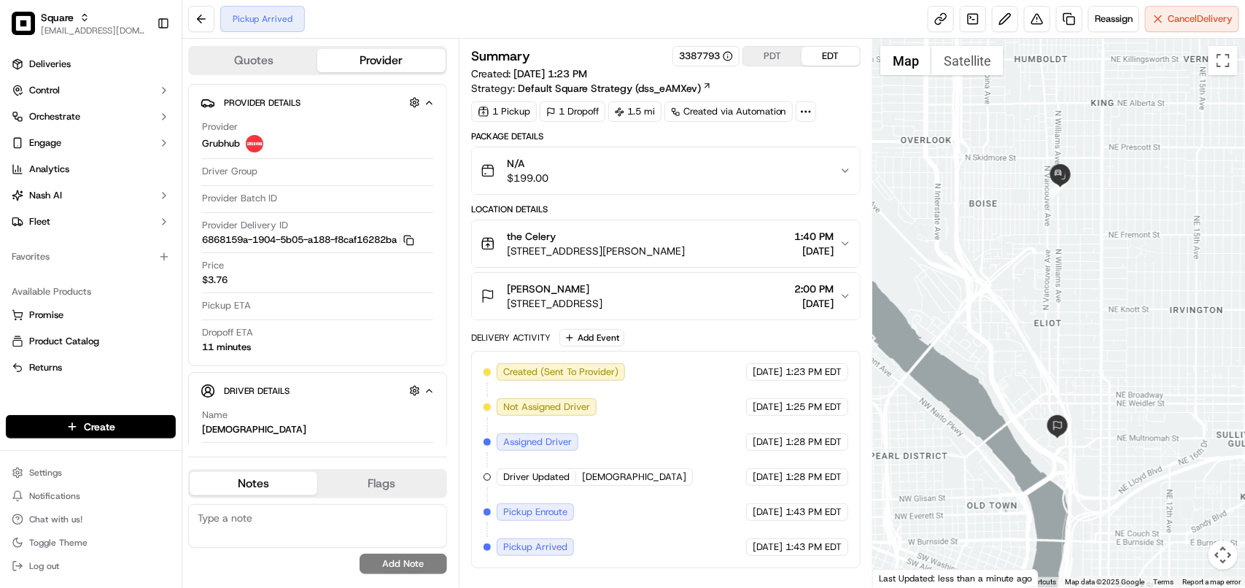
click at [529, 234] on span "the Celery" at bounding box center [531, 236] width 49 height 15
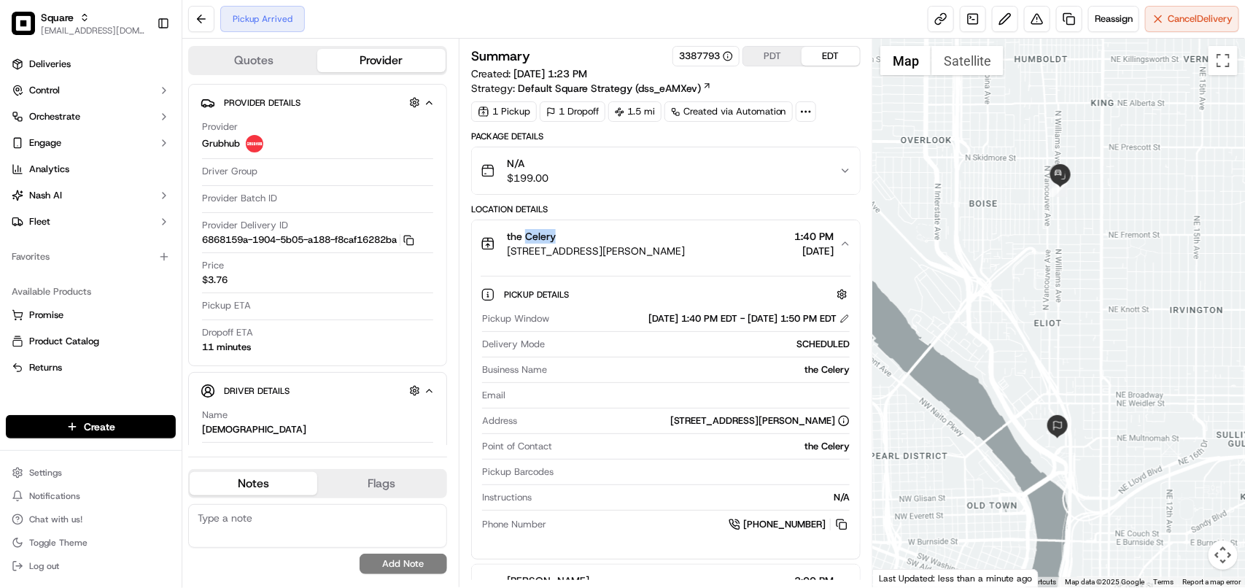
click at [529, 234] on span "the Celery" at bounding box center [531, 236] width 49 height 15
copy span "the Celery"
click at [850, 172] on icon "button" at bounding box center [845, 171] width 12 height 12
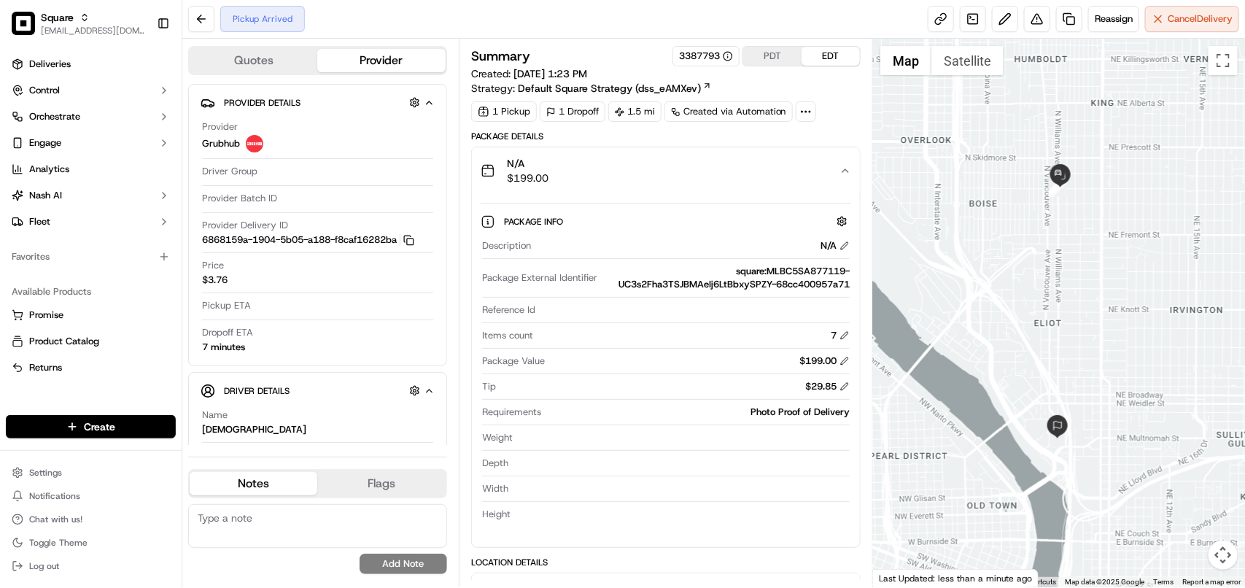
click at [850, 172] on icon "button" at bounding box center [845, 171] width 12 height 12
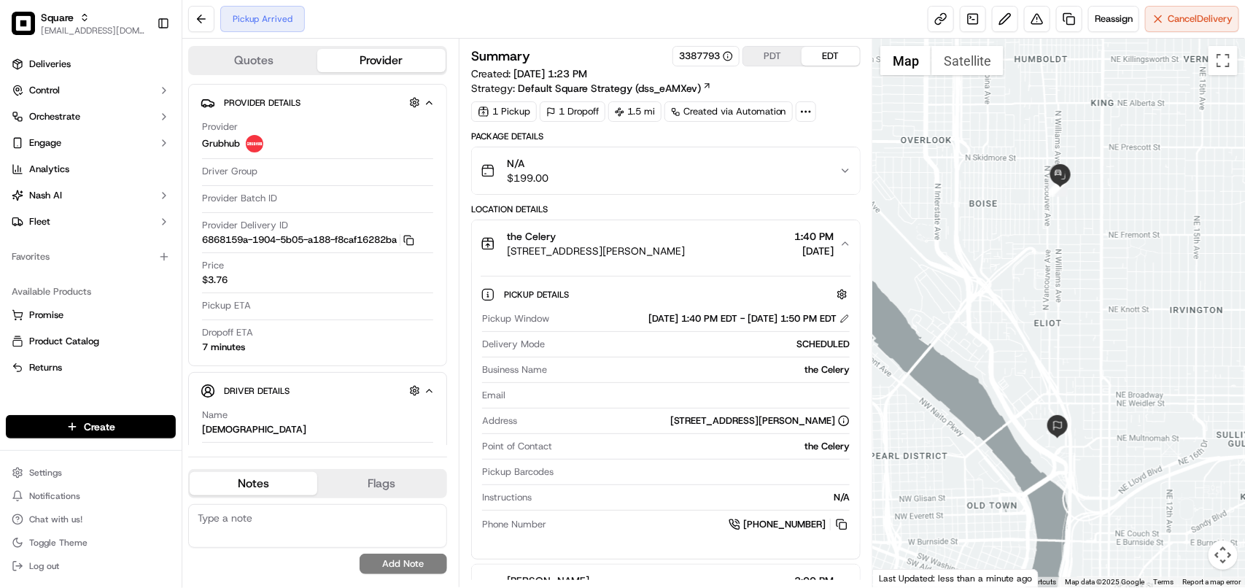
click at [850, 172] on icon "button" at bounding box center [845, 171] width 12 height 12
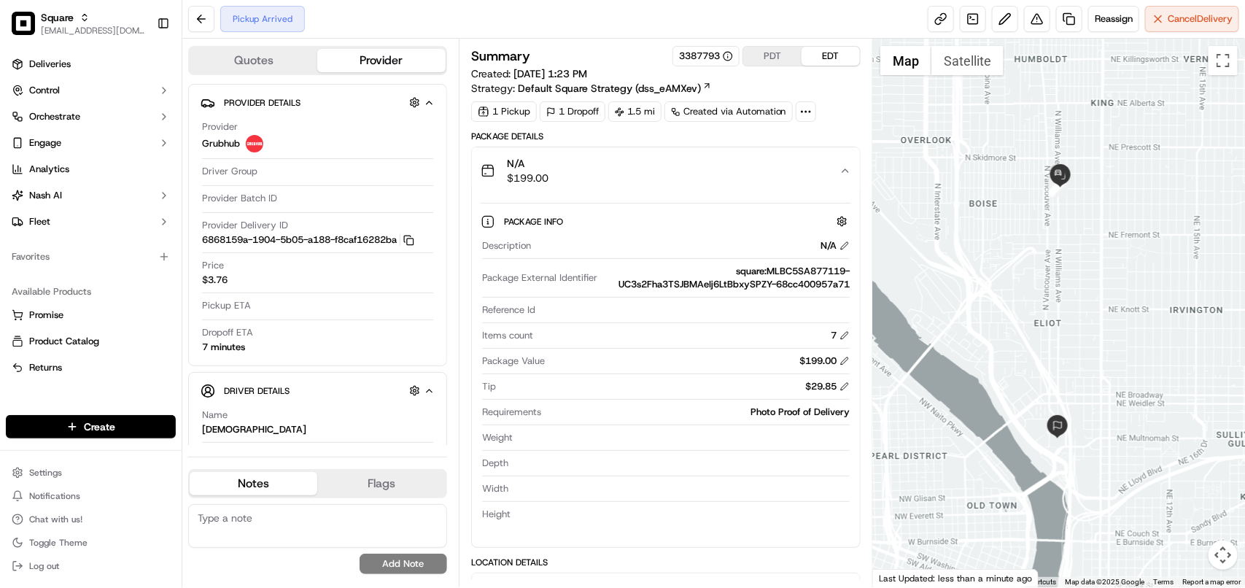
click at [850, 172] on icon "button" at bounding box center [845, 171] width 12 height 12
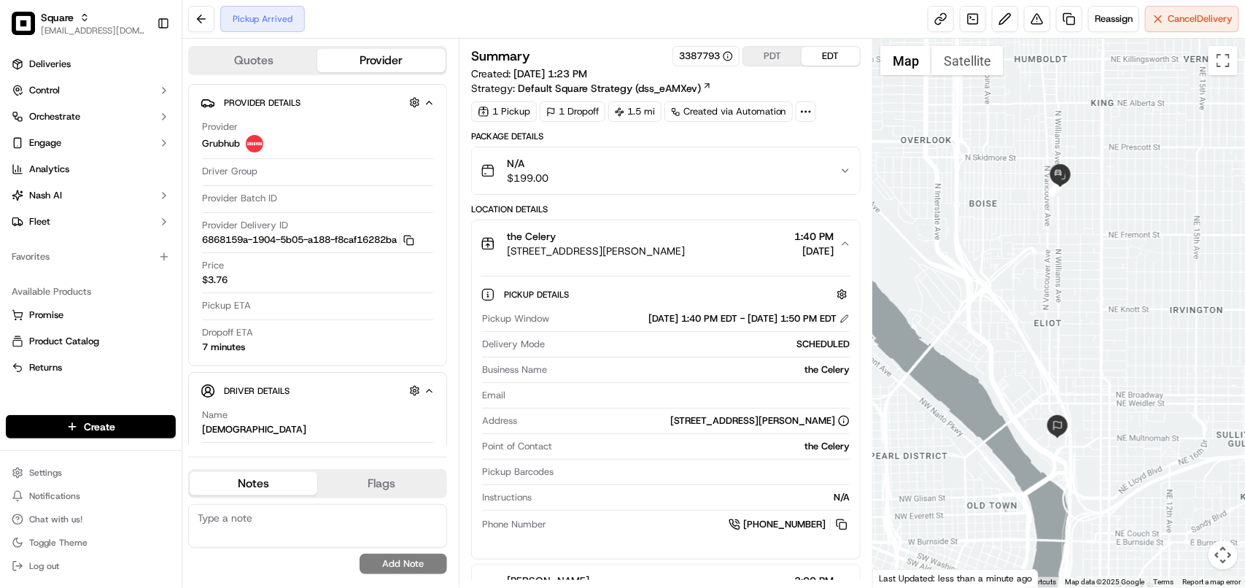
click at [850, 172] on icon "button" at bounding box center [845, 171] width 12 height 12
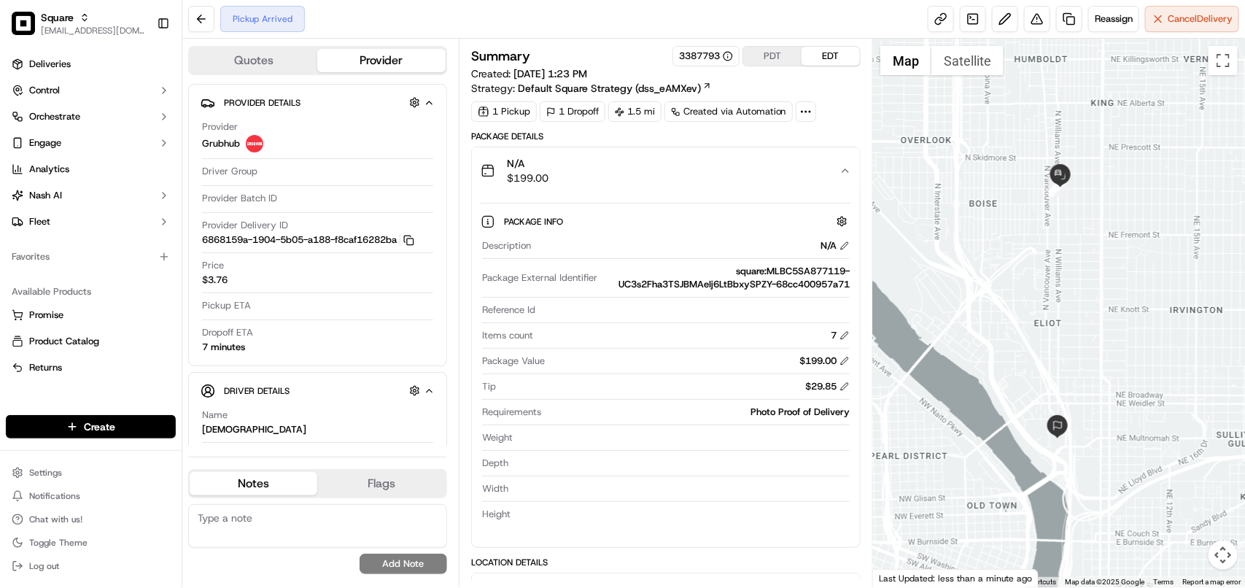
click at [842, 177] on button "N/A $199.00" at bounding box center [666, 170] width 388 height 47
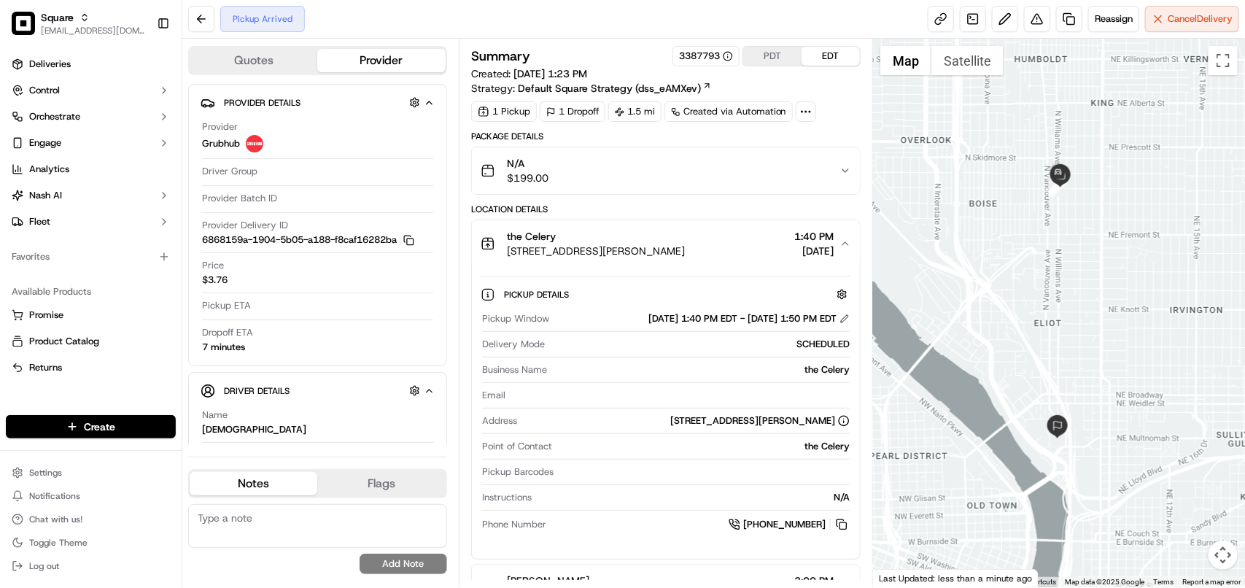
click at [845, 238] on button "the Celery [STREET_ADDRESS][PERSON_NAME] 1:40 PM [DATE]" at bounding box center [666, 243] width 388 height 47
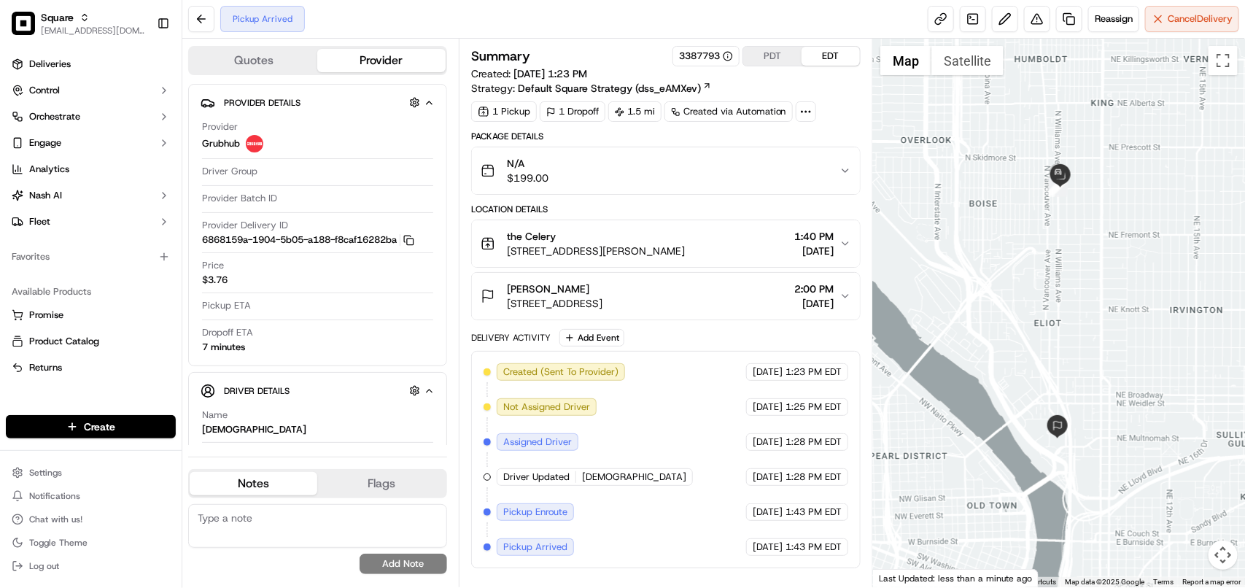
click at [846, 175] on icon "button" at bounding box center [845, 171] width 12 height 12
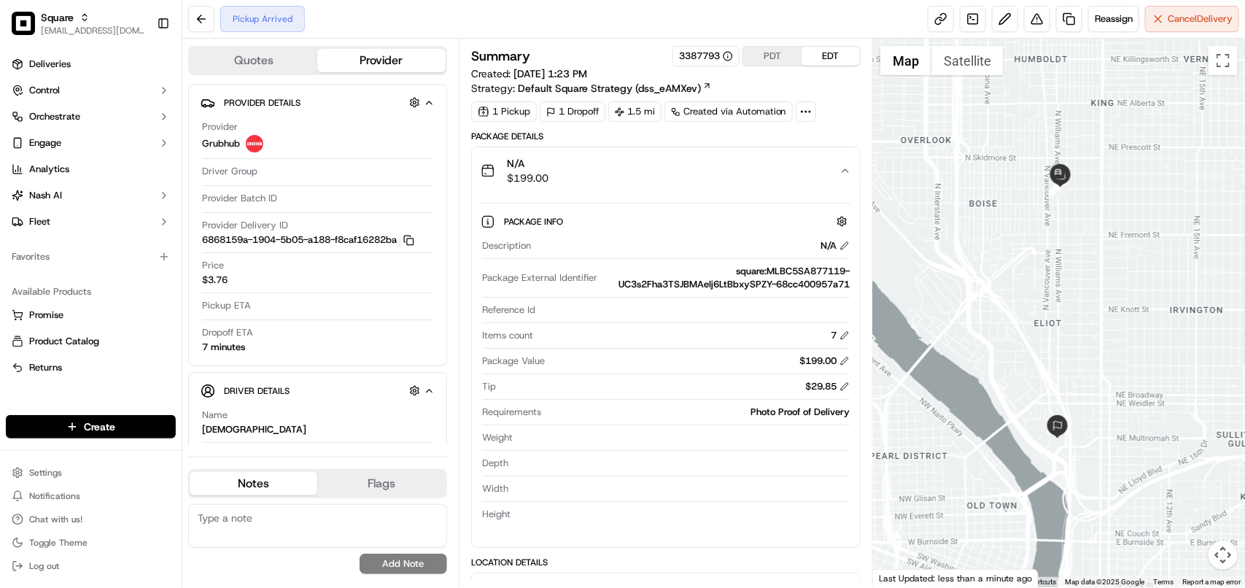
click at [839, 168] on div "N/A $199.00" at bounding box center [660, 170] width 359 height 29
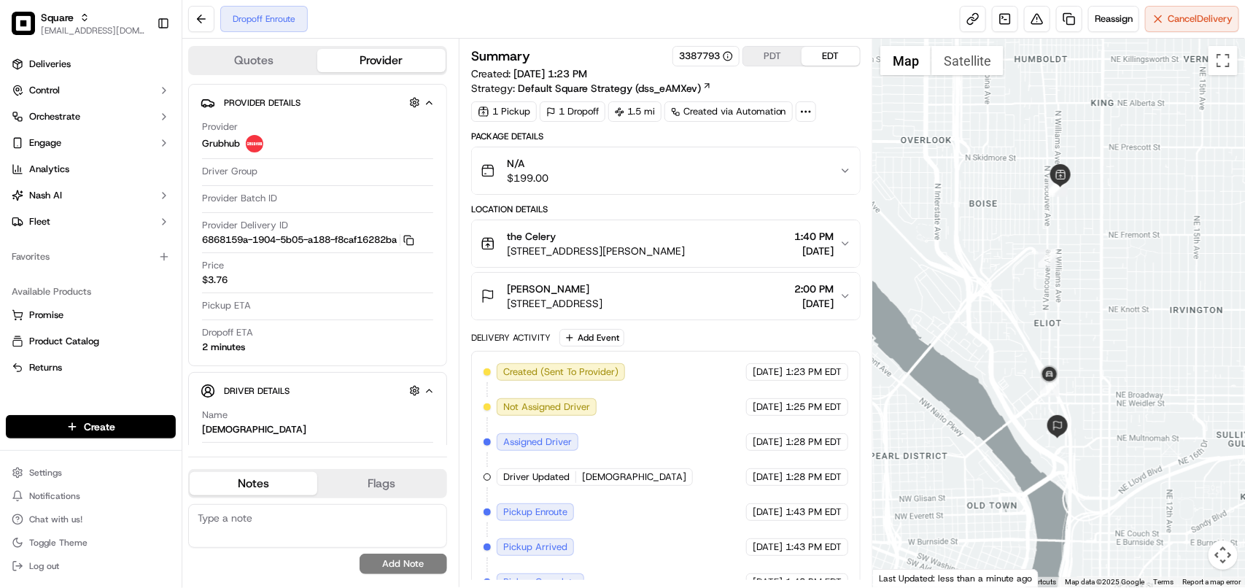
click at [212, 548] on textarea at bounding box center [317, 526] width 259 height 44
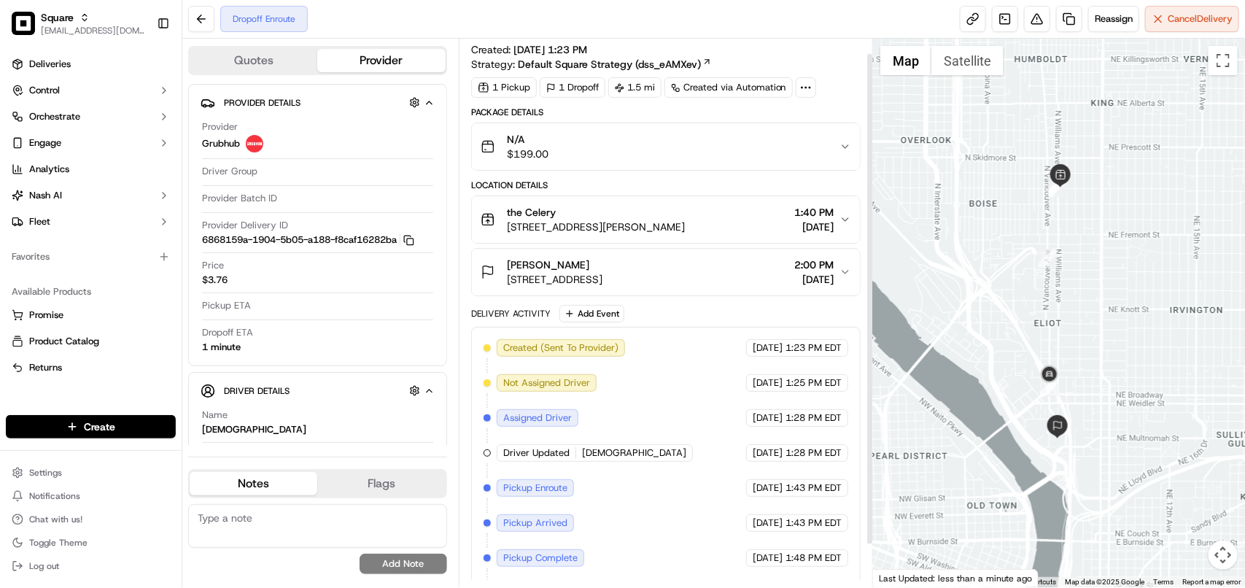
scroll to position [63, 0]
